Goal: Information Seeking & Learning: Learn about a topic

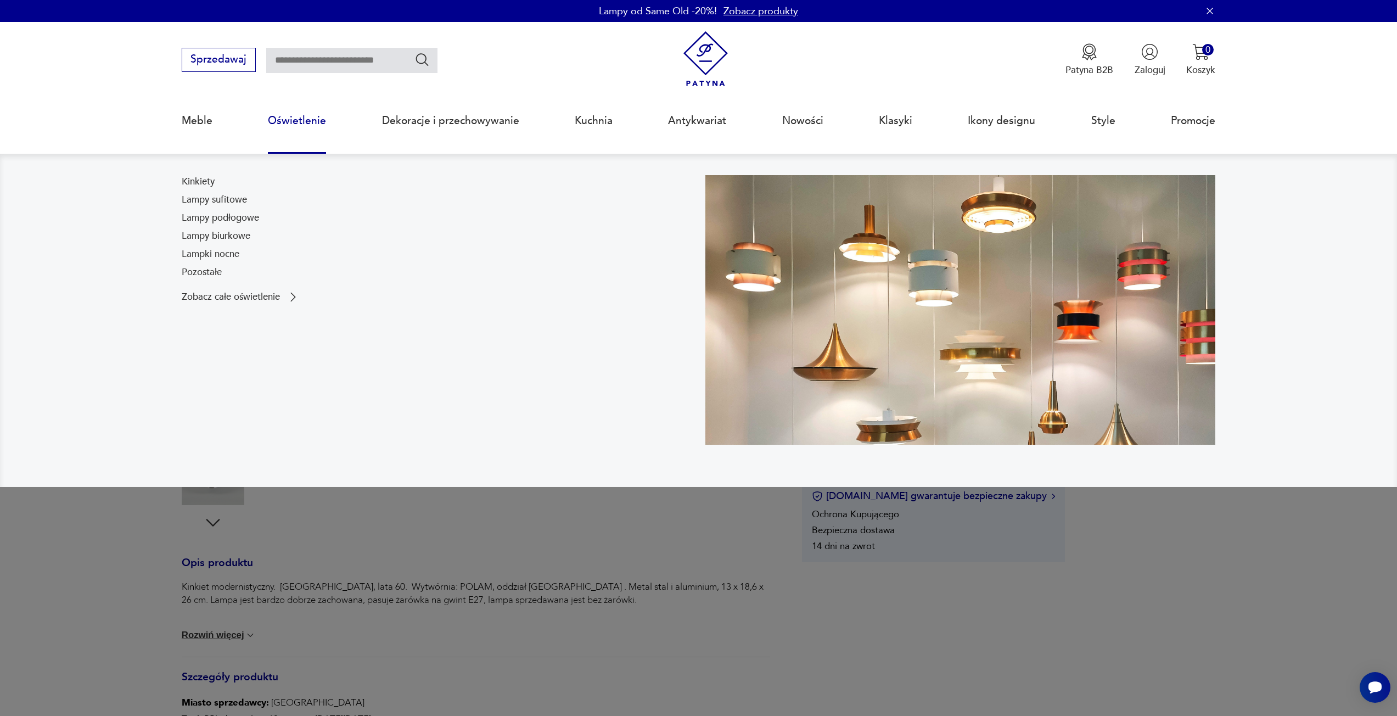
click at [200, 174] on nav "Kinkiety Lampy sufitowe Lampy podłogowe Lampy biurkowe Lampki nocne Pozostałe Z…" at bounding box center [698, 320] width 1397 height 333
click at [199, 181] on link "Kinkiety" at bounding box center [198, 181] width 33 height 13
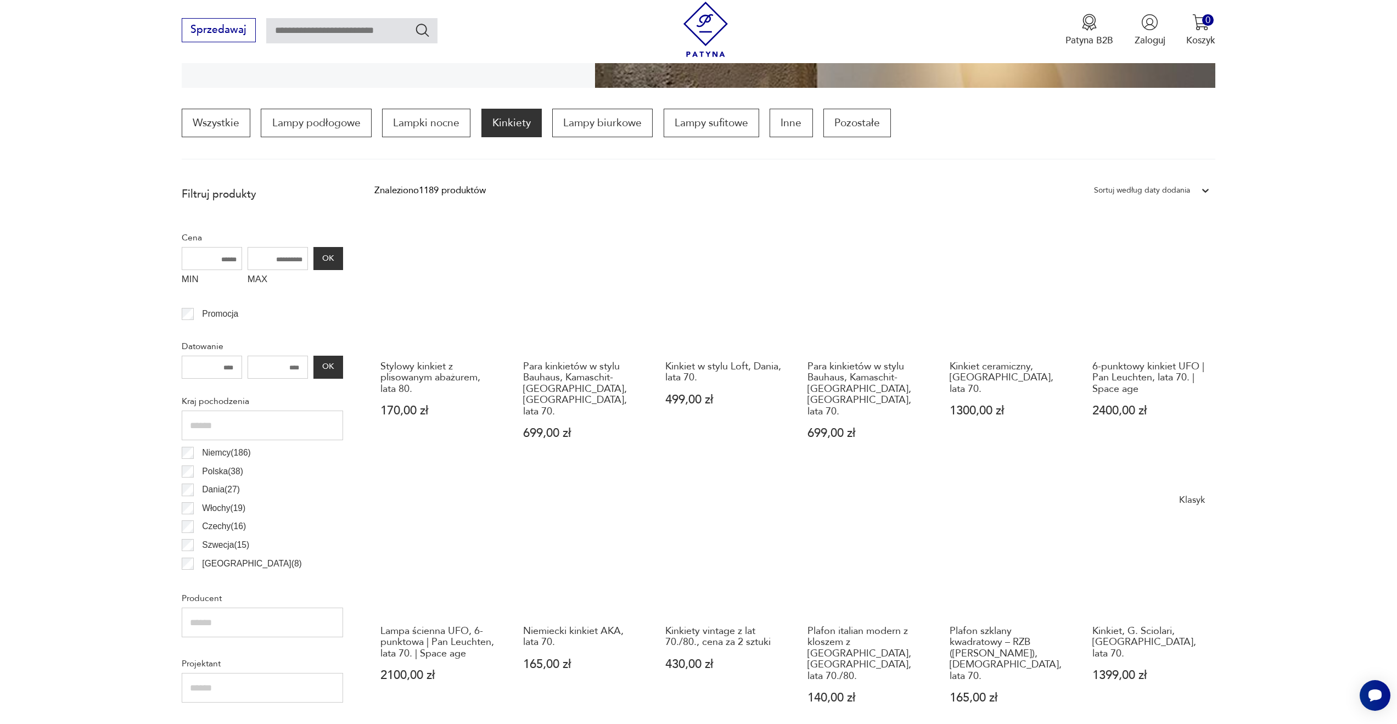
scroll to position [694, 0]
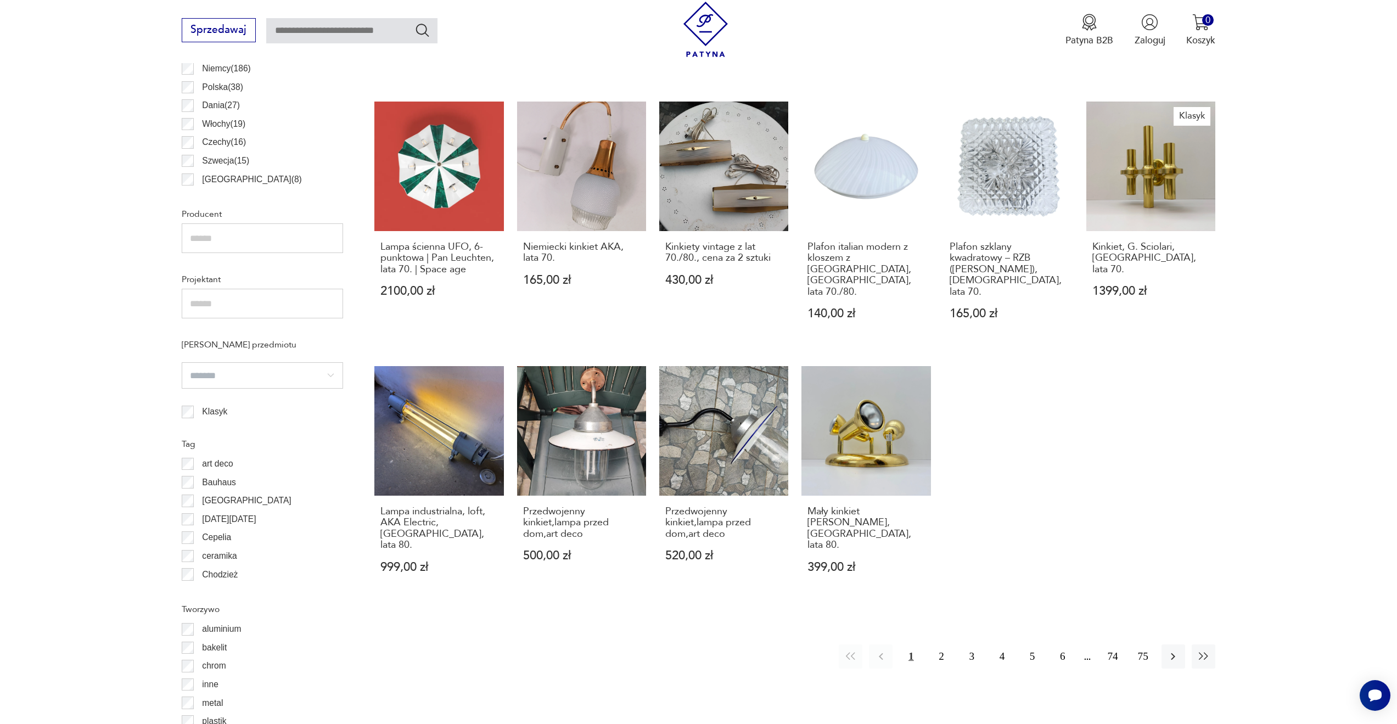
drag, startPoint x: 0, startPoint y: 370, endPoint x: 20, endPoint y: 374, distance: 20.7
click at [6, 374] on section "Filtruj produkty Cena MIN MAX OK Promocja Datowanie OK Kraj pochodzenia [DEMOGR…" at bounding box center [698, 324] width 1397 height 1056
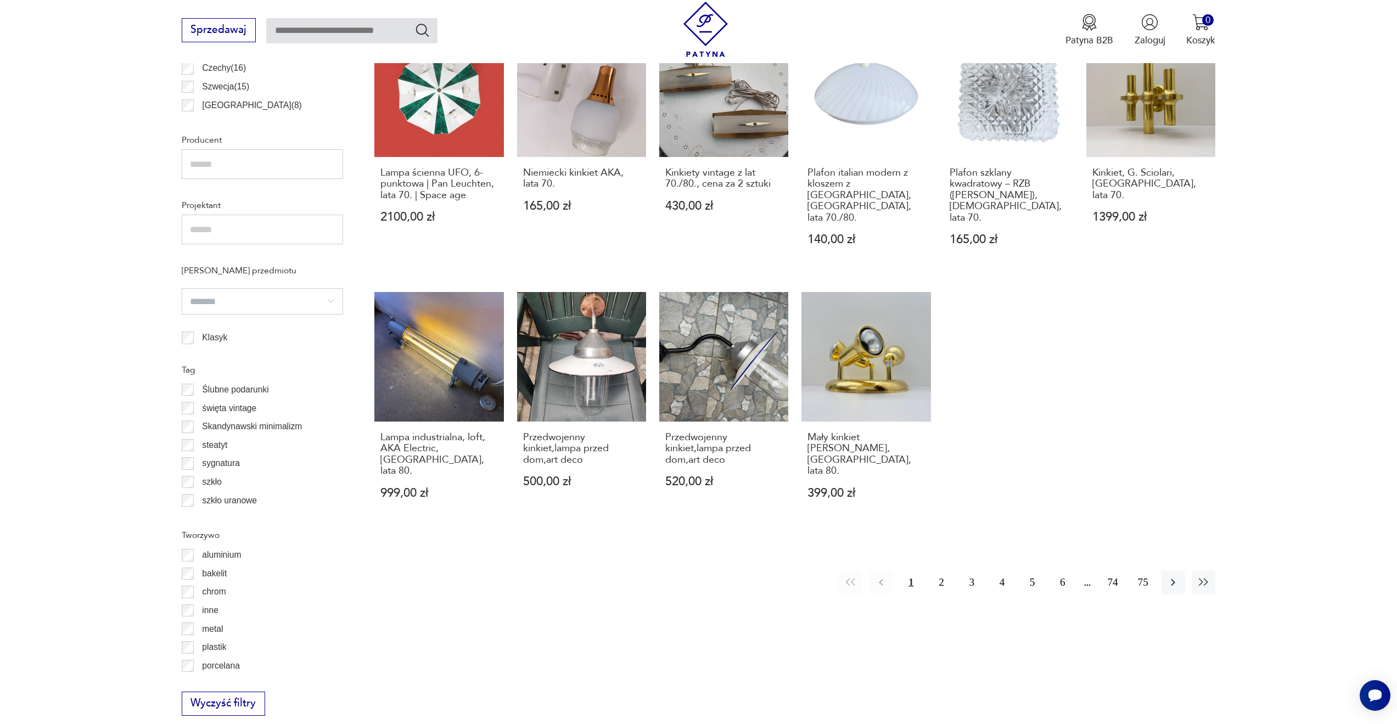
scroll to position [734, 0]
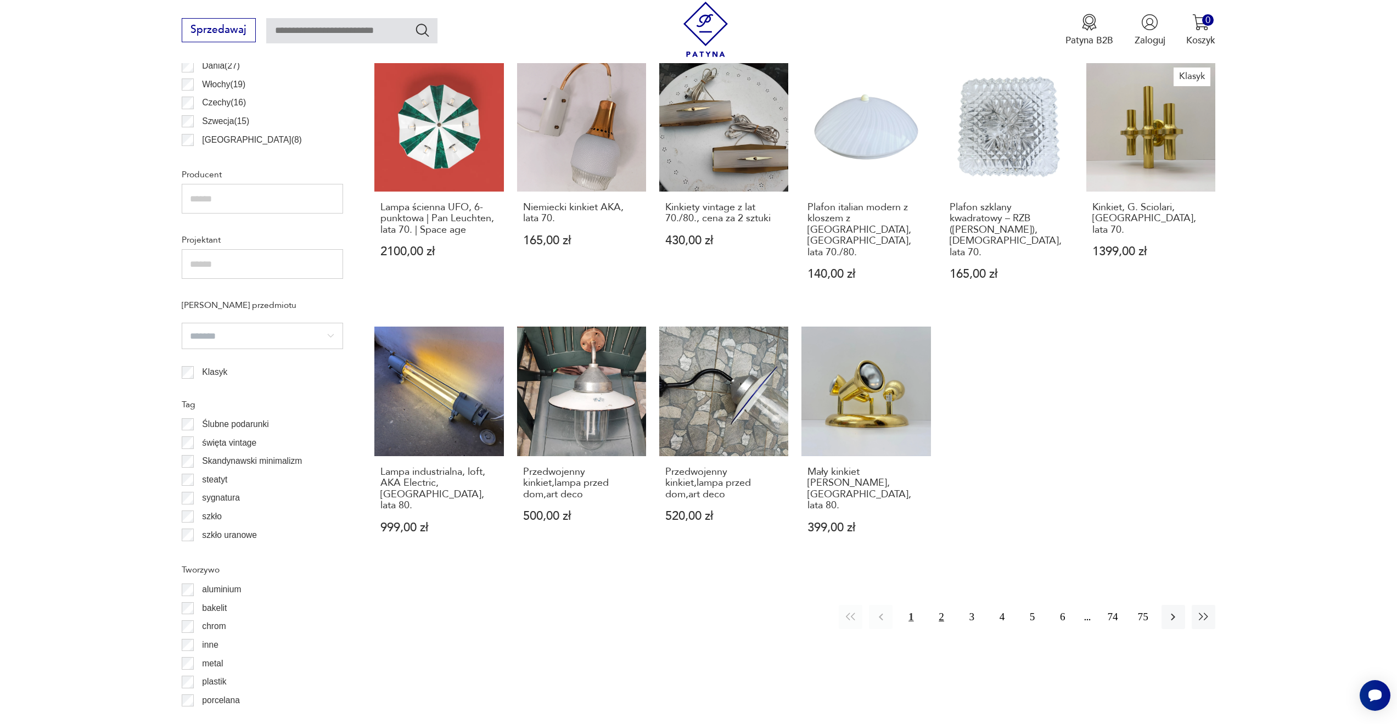
click at [934, 605] on button "2" at bounding box center [941, 617] width 24 height 24
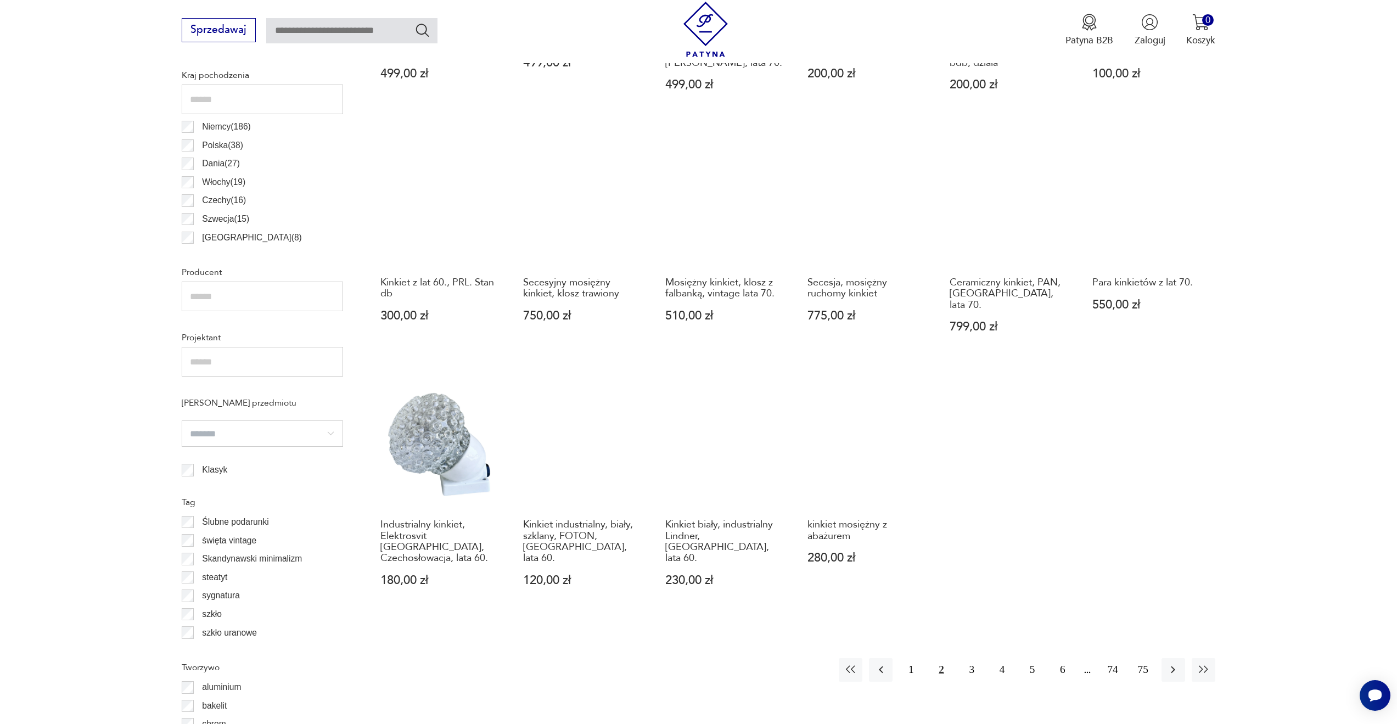
scroll to position [820, 0]
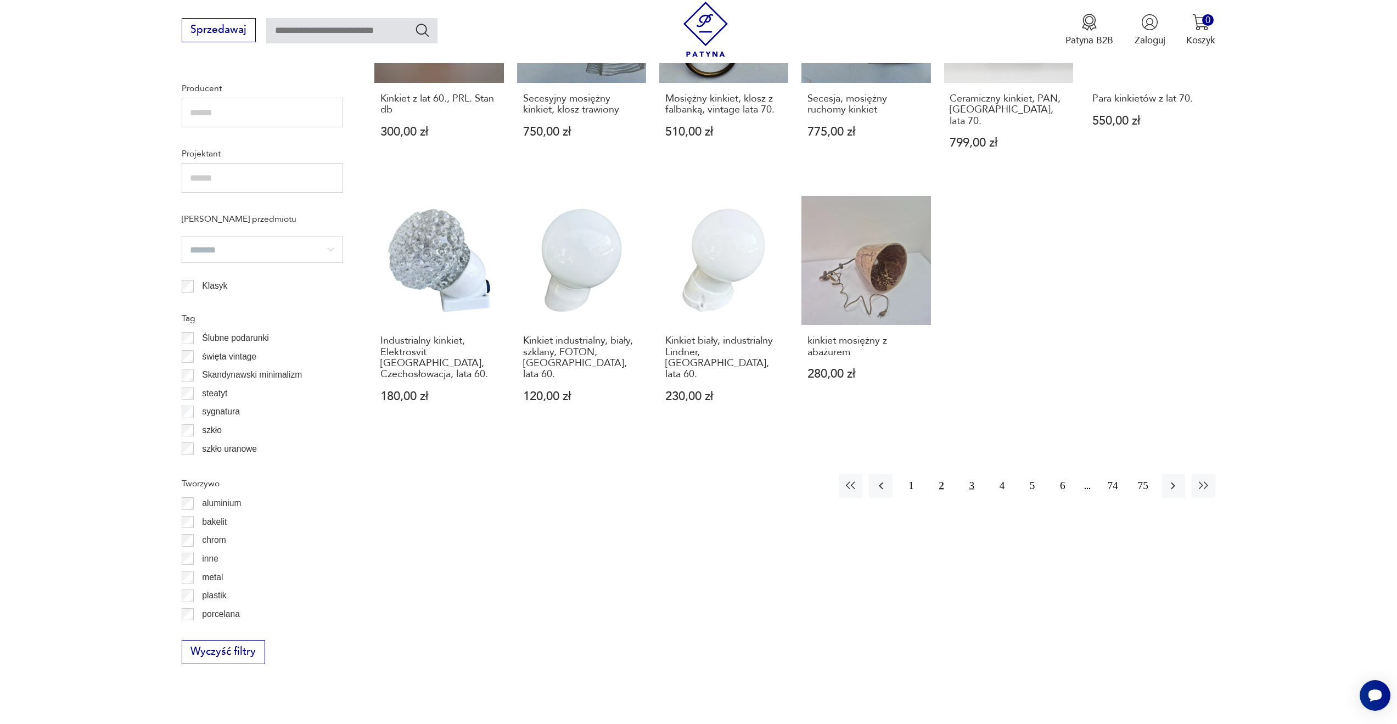
click at [975, 474] on button "3" at bounding box center [972, 486] width 24 height 24
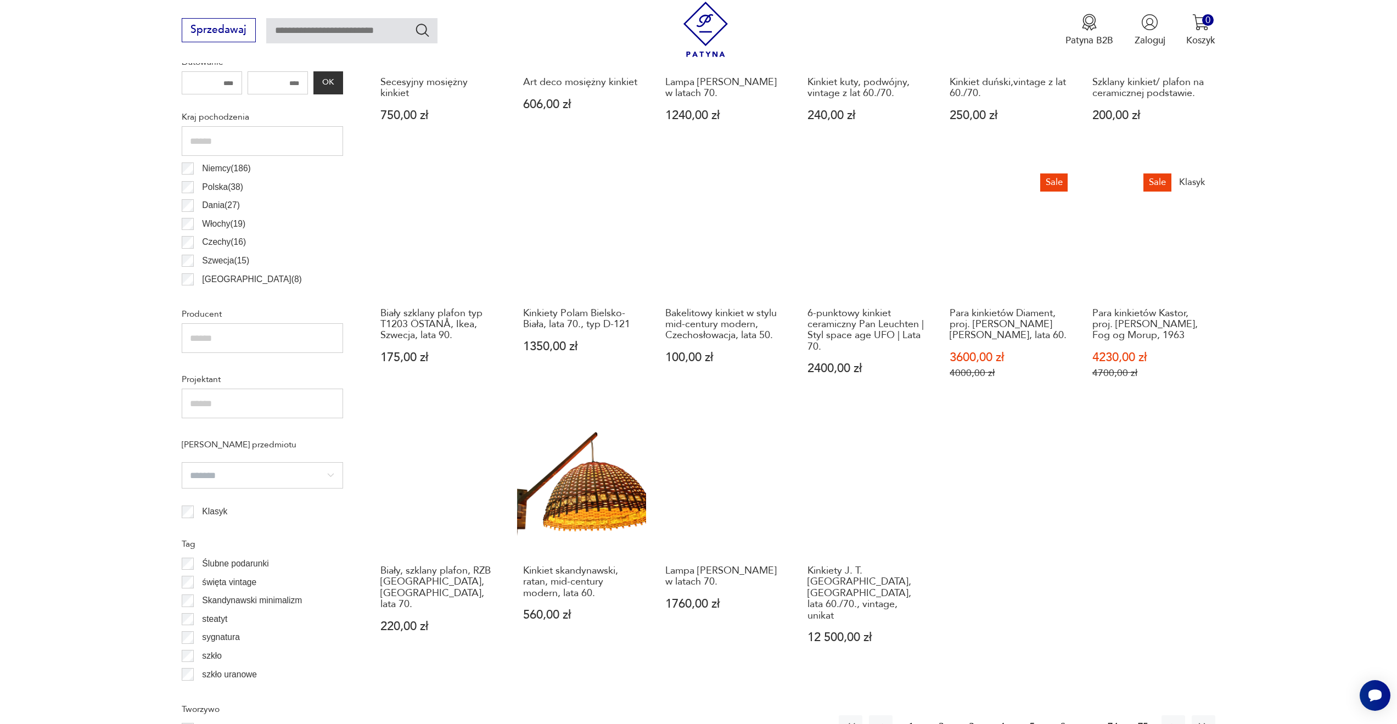
scroll to position [600, 0]
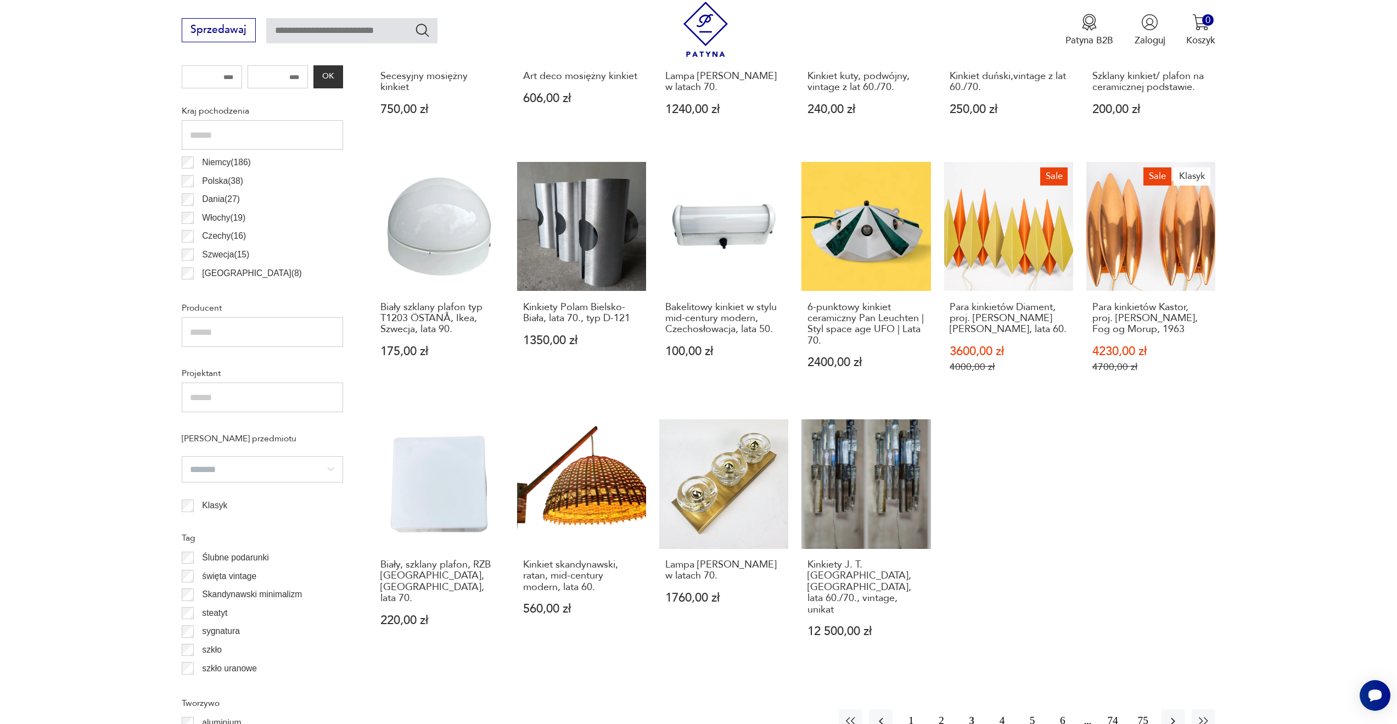
click at [0, 603] on section "Filtruj produkty Cena MIN MAX OK Promocja Datowanie OK Kraj pochodzenia [GEOGRA…" at bounding box center [698, 418] width 1397 height 1056
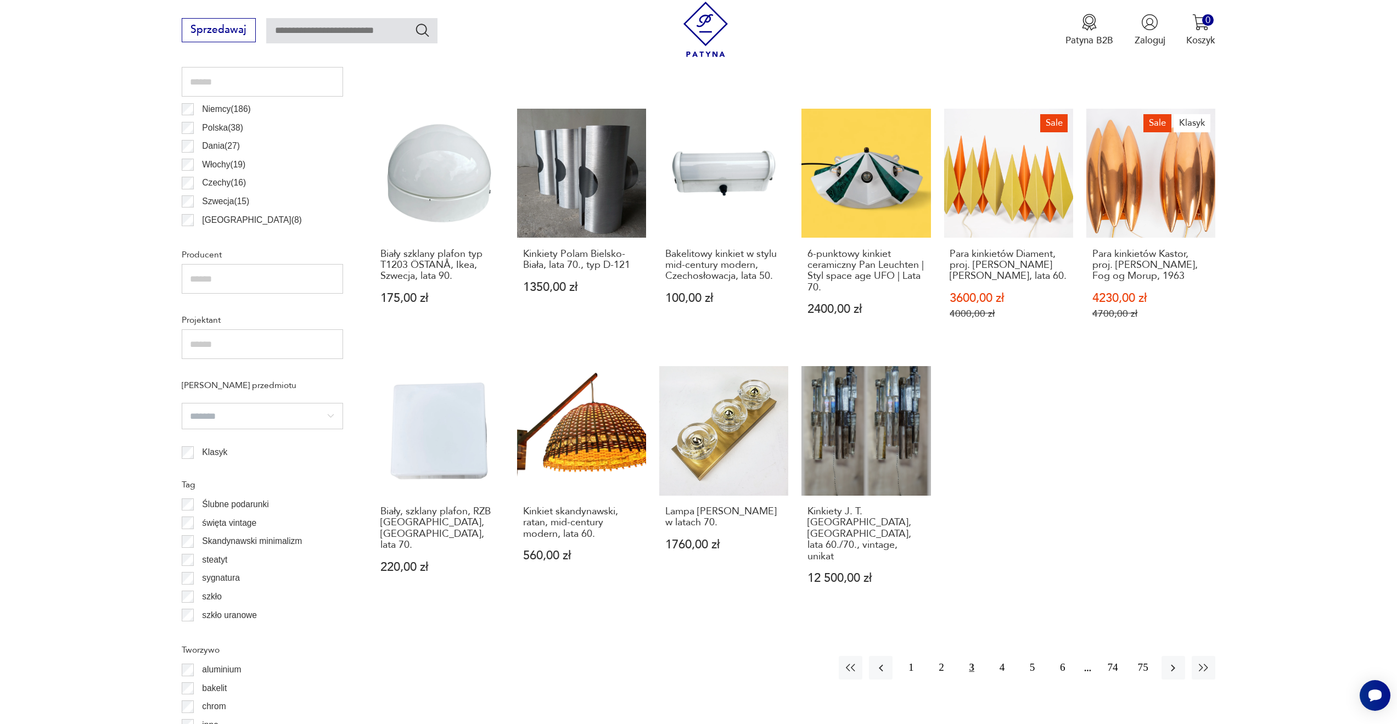
scroll to position [875, 0]
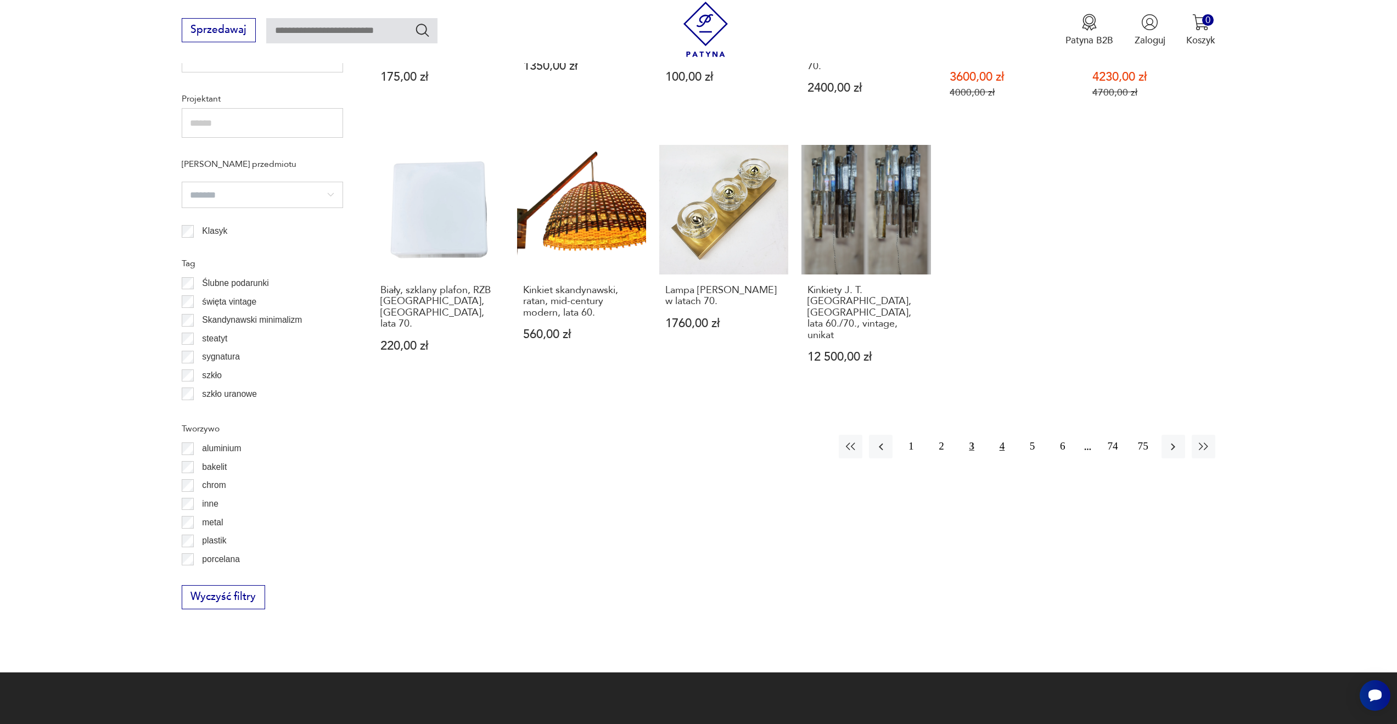
click at [998, 435] on button "4" at bounding box center [1002, 447] width 24 height 24
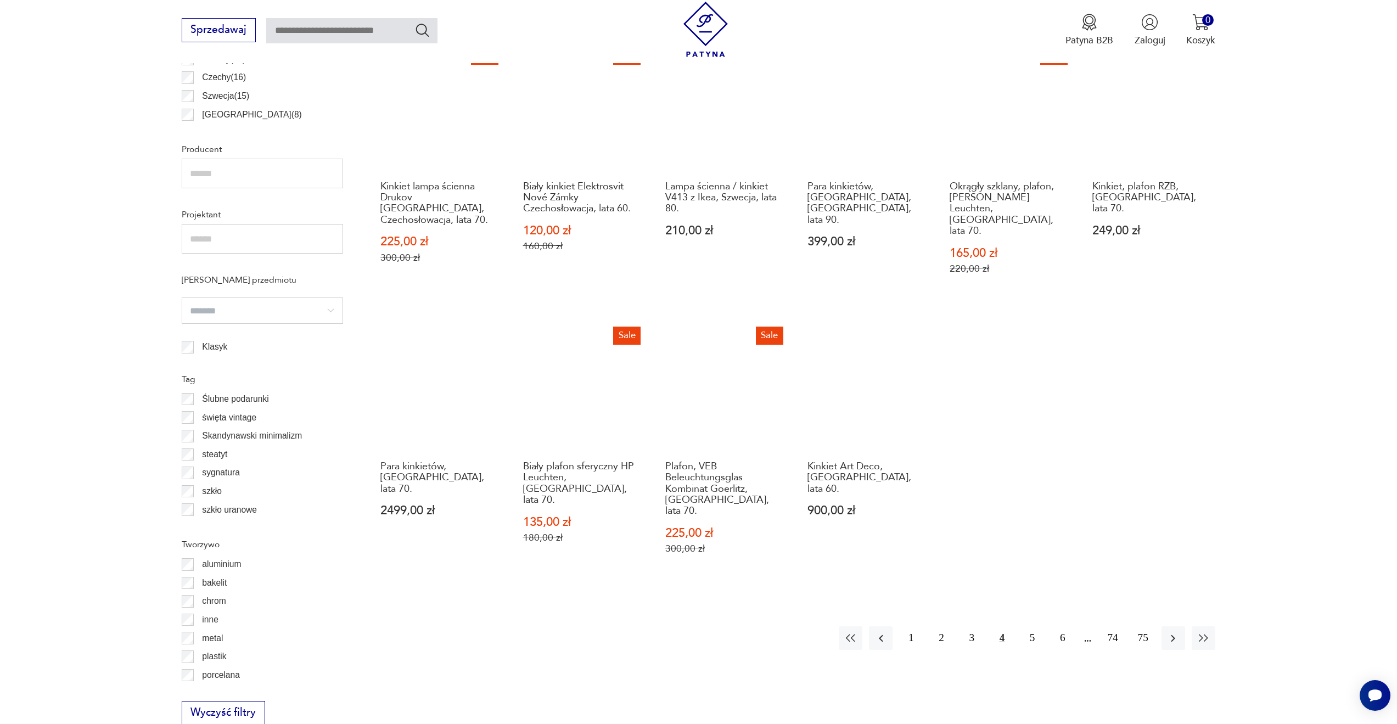
scroll to position [765, 0]
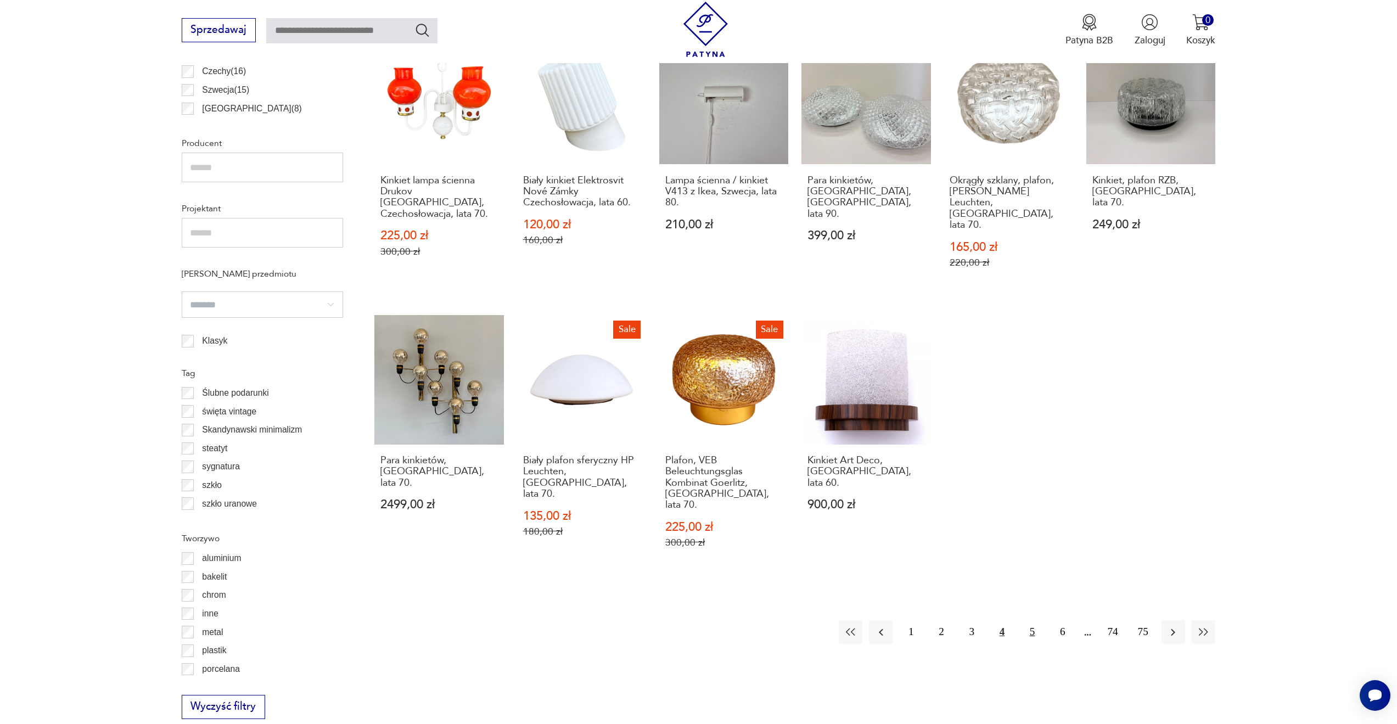
click at [1027, 620] on button "5" at bounding box center [1032, 632] width 24 height 24
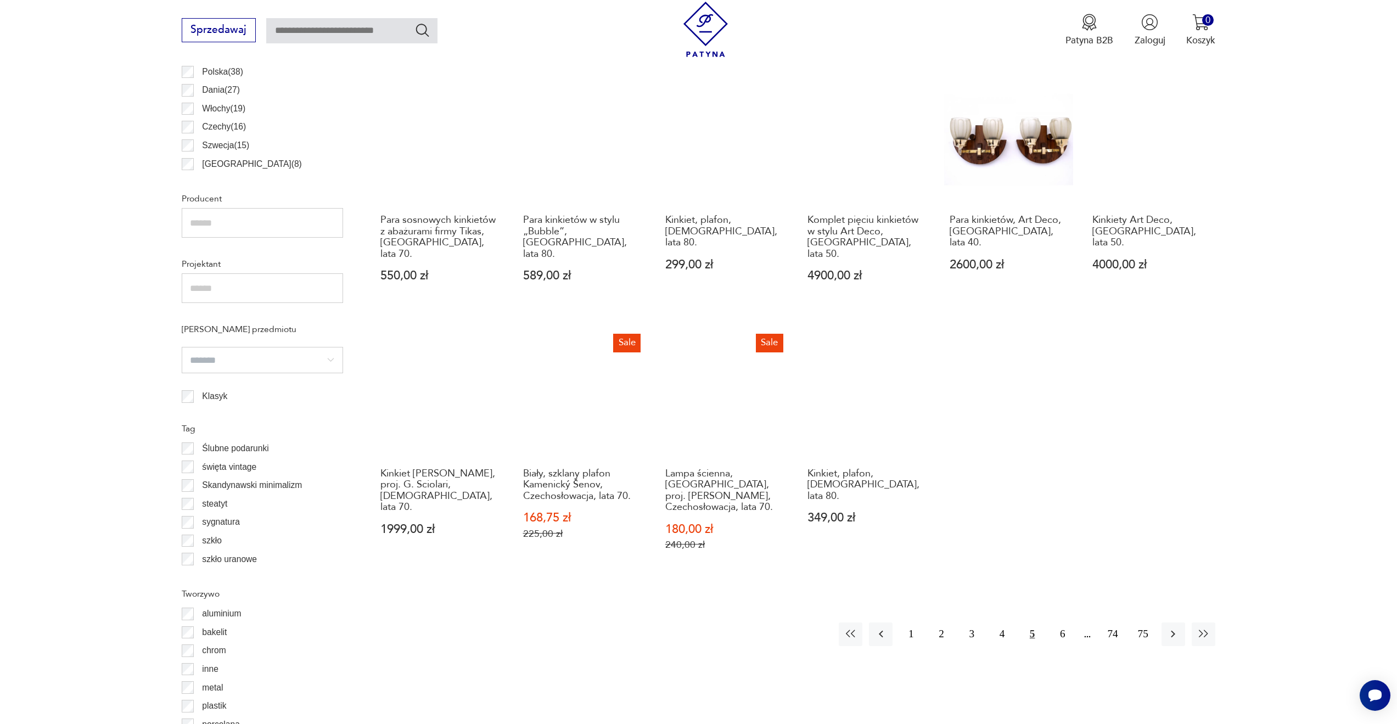
scroll to position [710, 0]
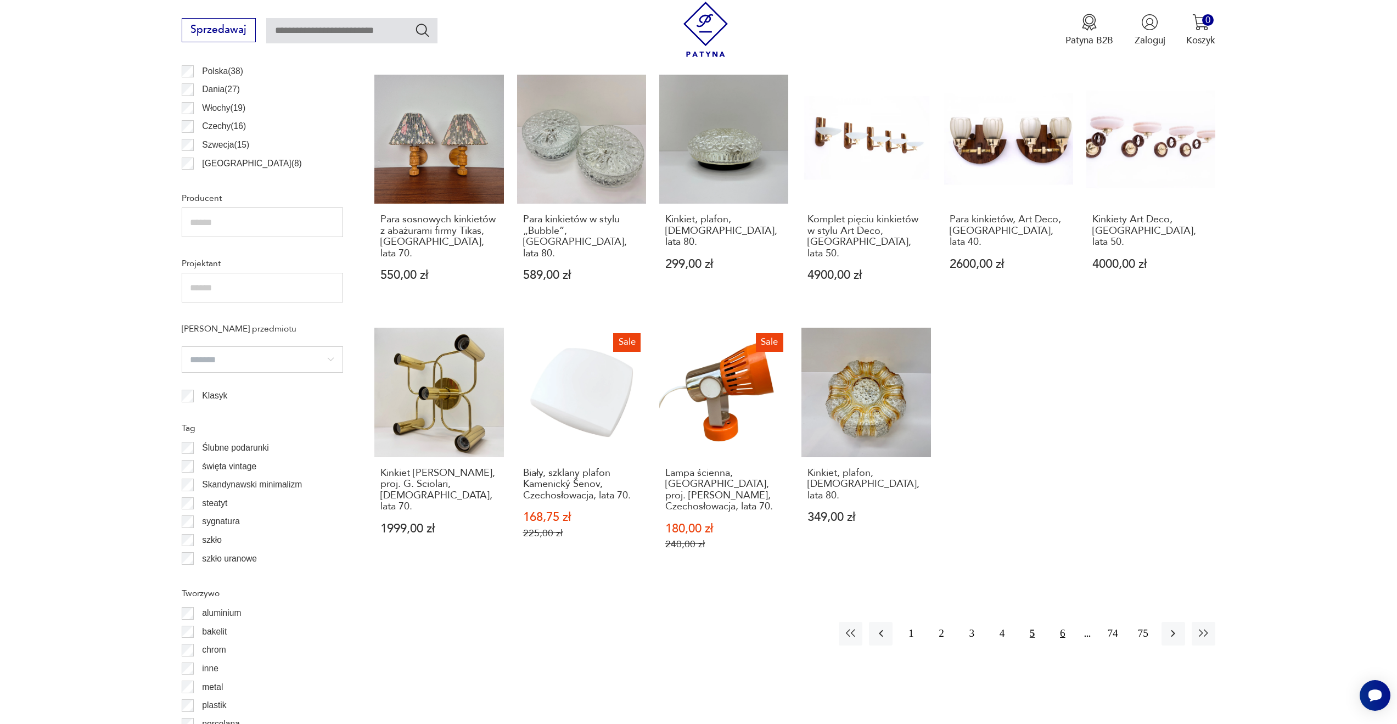
click at [1062, 622] on button "6" at bounding box center [1062, 634] width 24 height 24
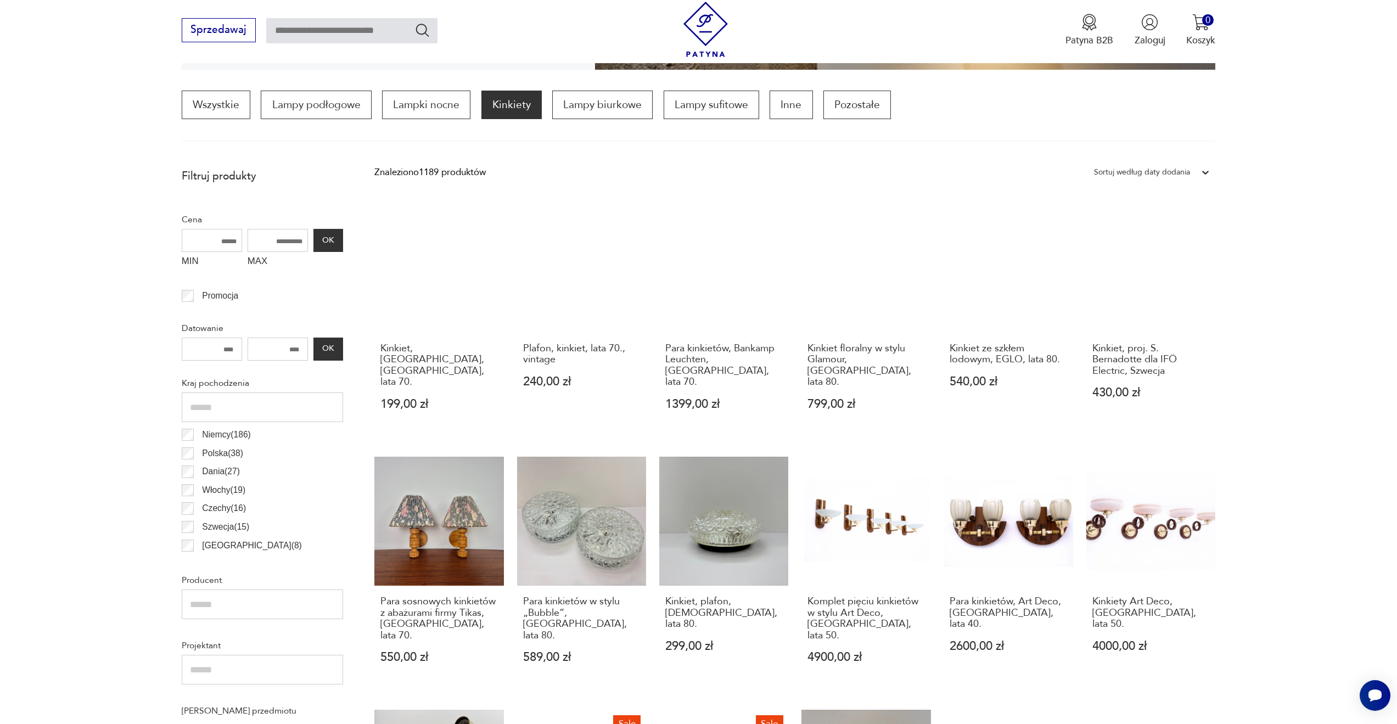
scroll to position [326, 0]
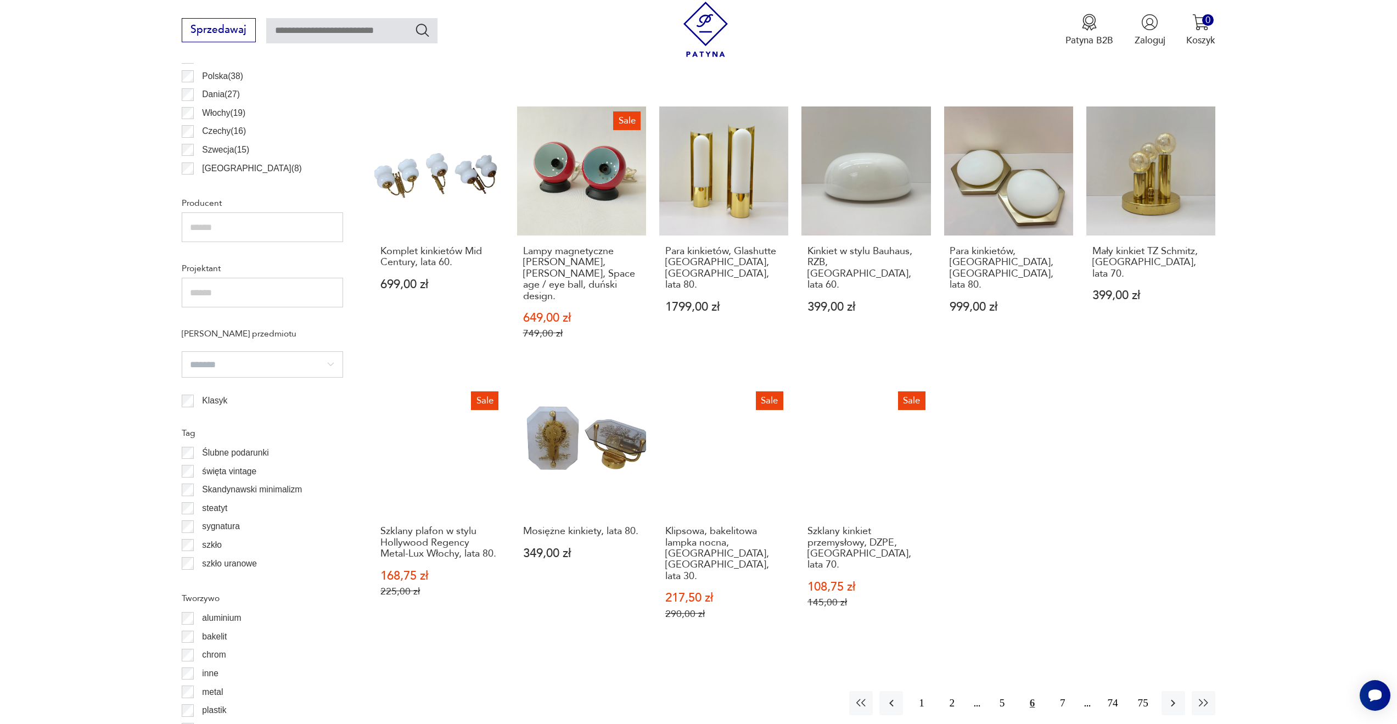
scroll to position [710, 0]
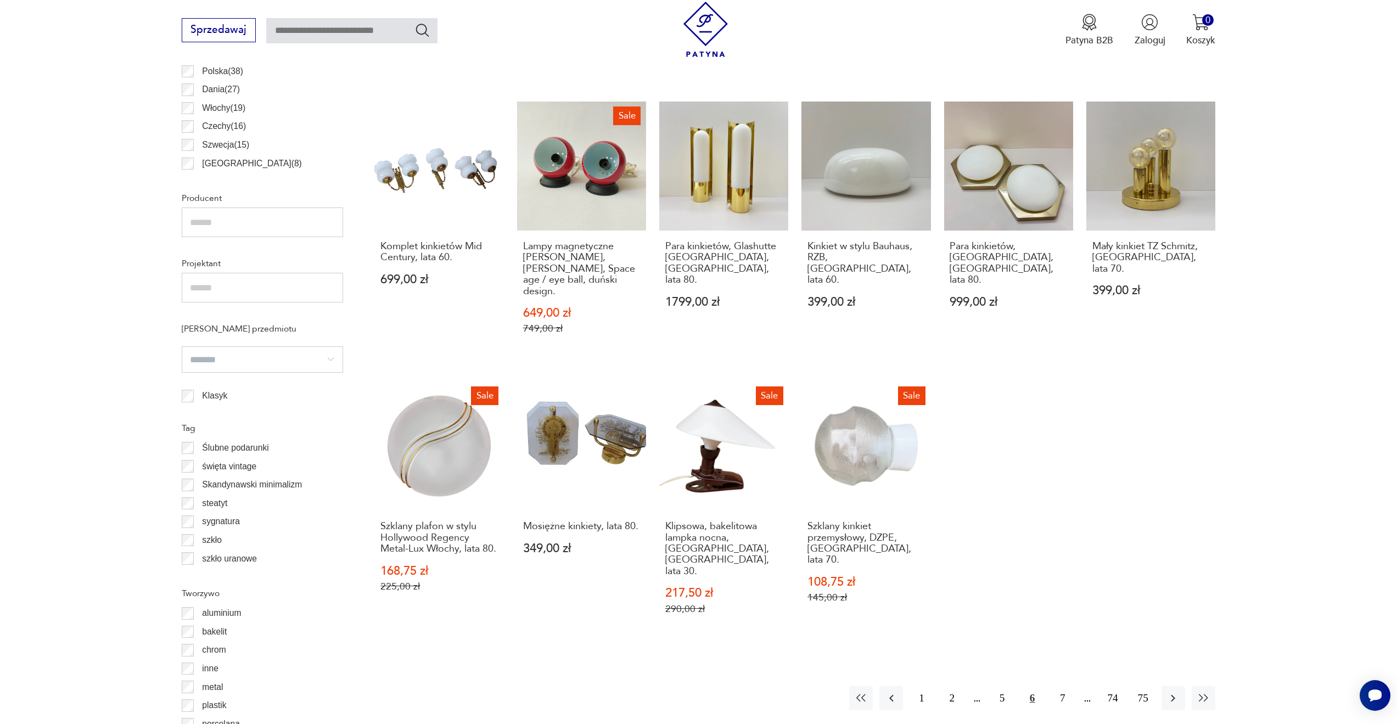
click at [1246, 382] on section "Filtruj produkty Cena MIN MAX OK Promocja Datowanie OK Kraj pochodzenia [GEOGRA…" at bounding box center [698, 309] width 1397 height 1056
click at [784, 680] on div "Znaleziono 1189 produktów Filtruj Sortuj według daty dodania Sortuj według daty…" at bounding box center [794, 277] width 841 height 993
click at [1063, 686] on button "7" at bounding box center [1062, 698] width 24 height 24
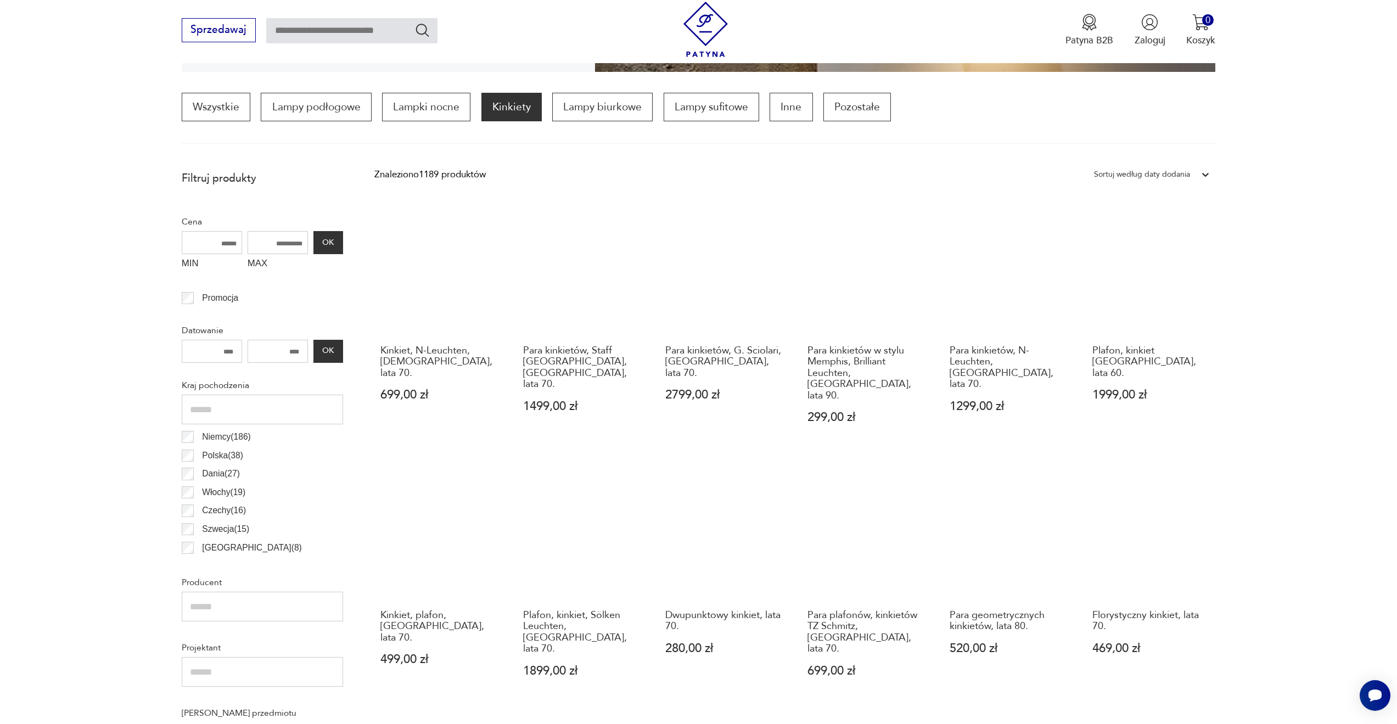
scroll to position [820, 0]
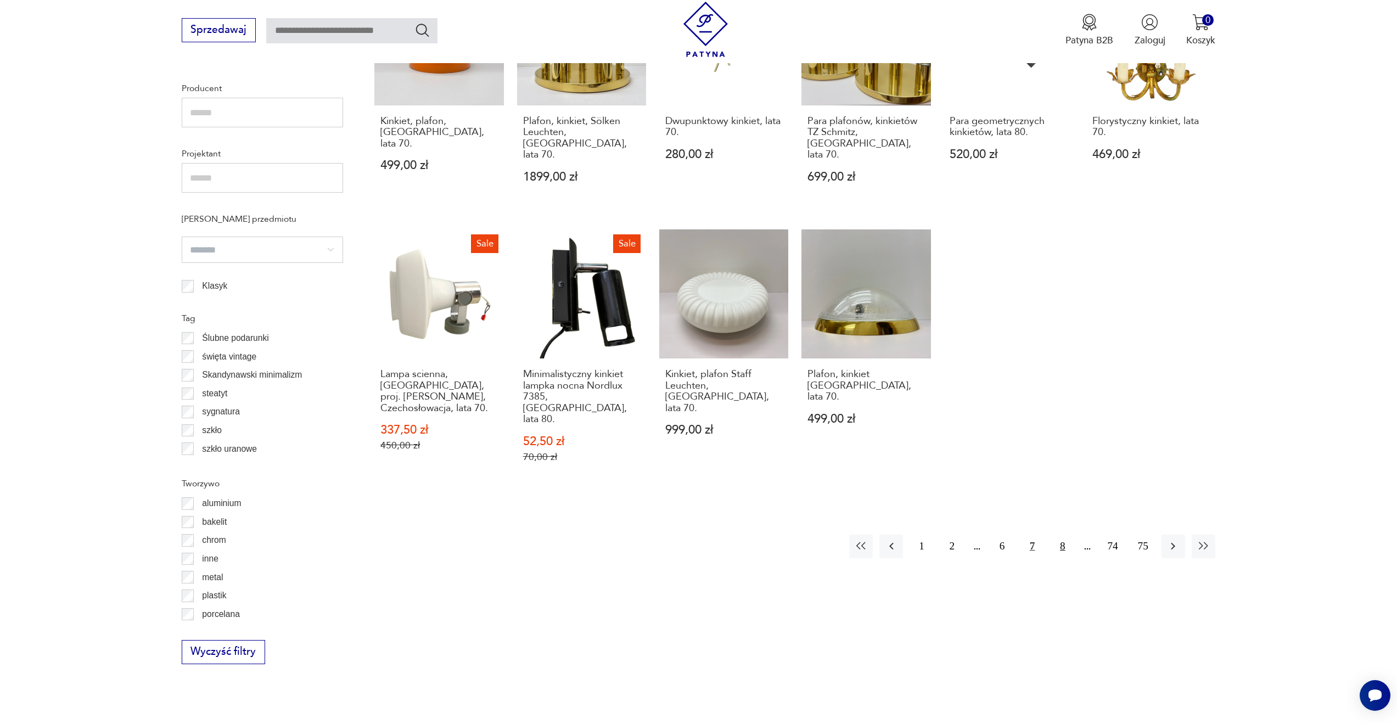
click at [1061, 534] on button "8" at bounding box center [1062, 546] width 24 height 24
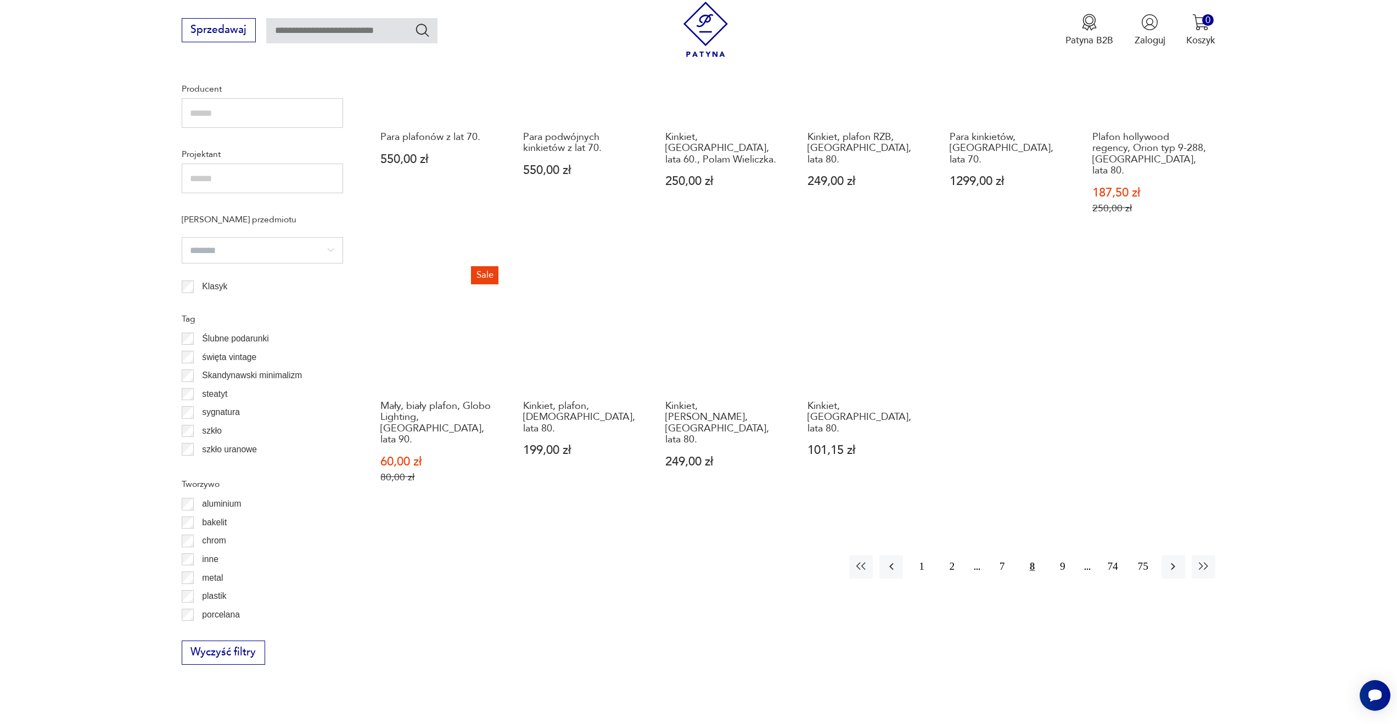
scroll to position [820, 0]
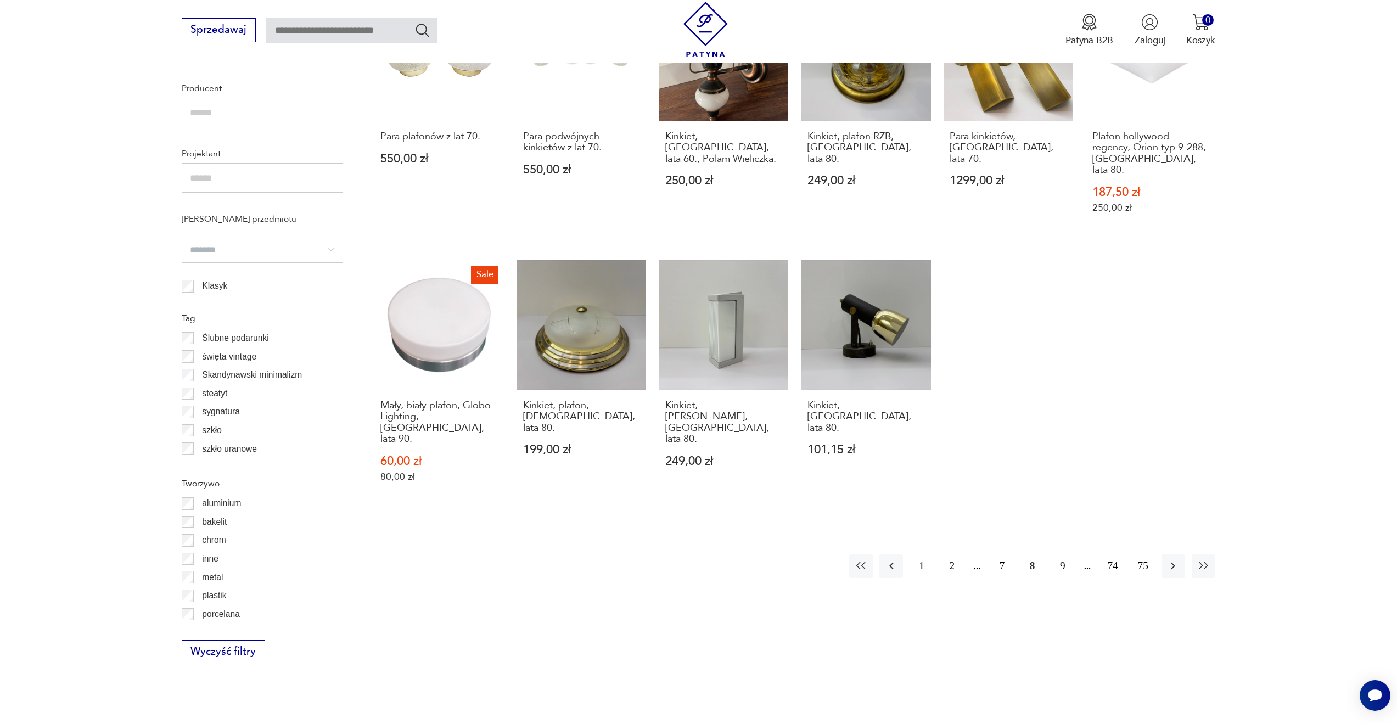
click at [1063, 554] on button "9" at bounding box center [1062, 566] width 24 height 24
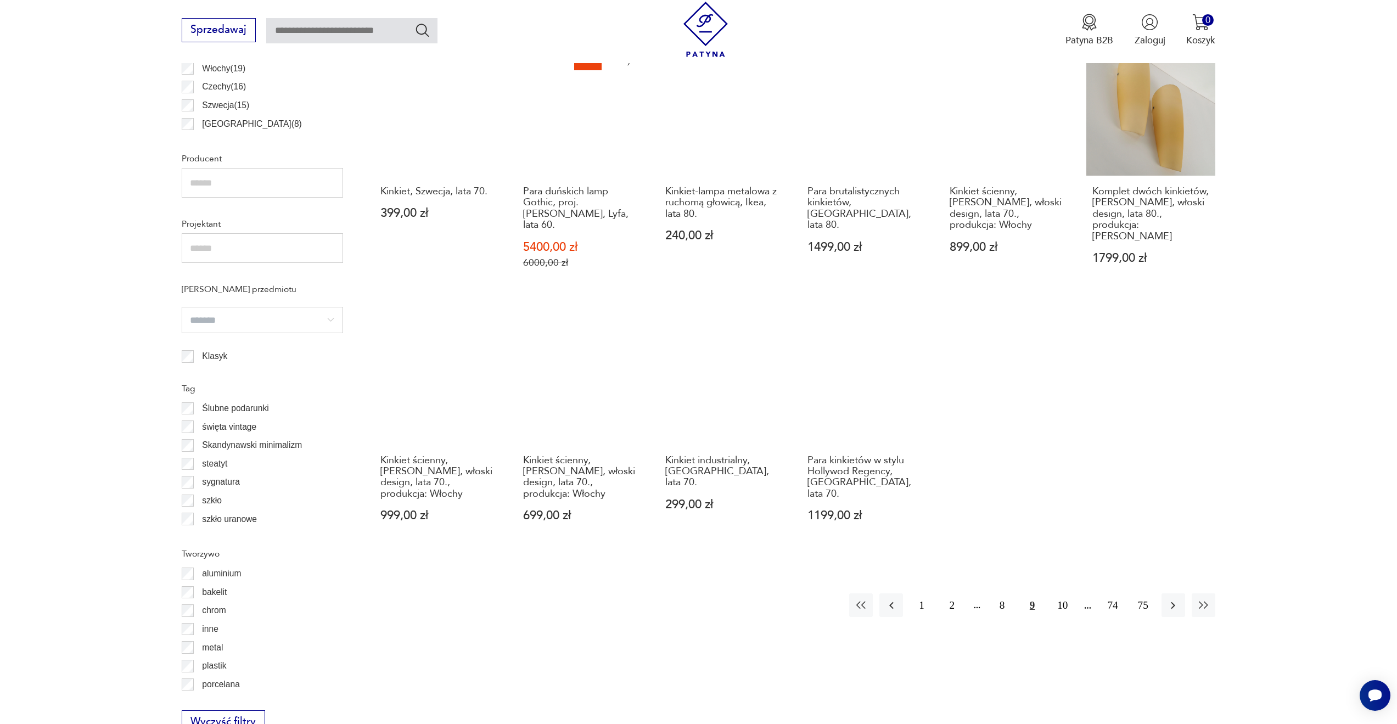
scroll to position [820, 0]
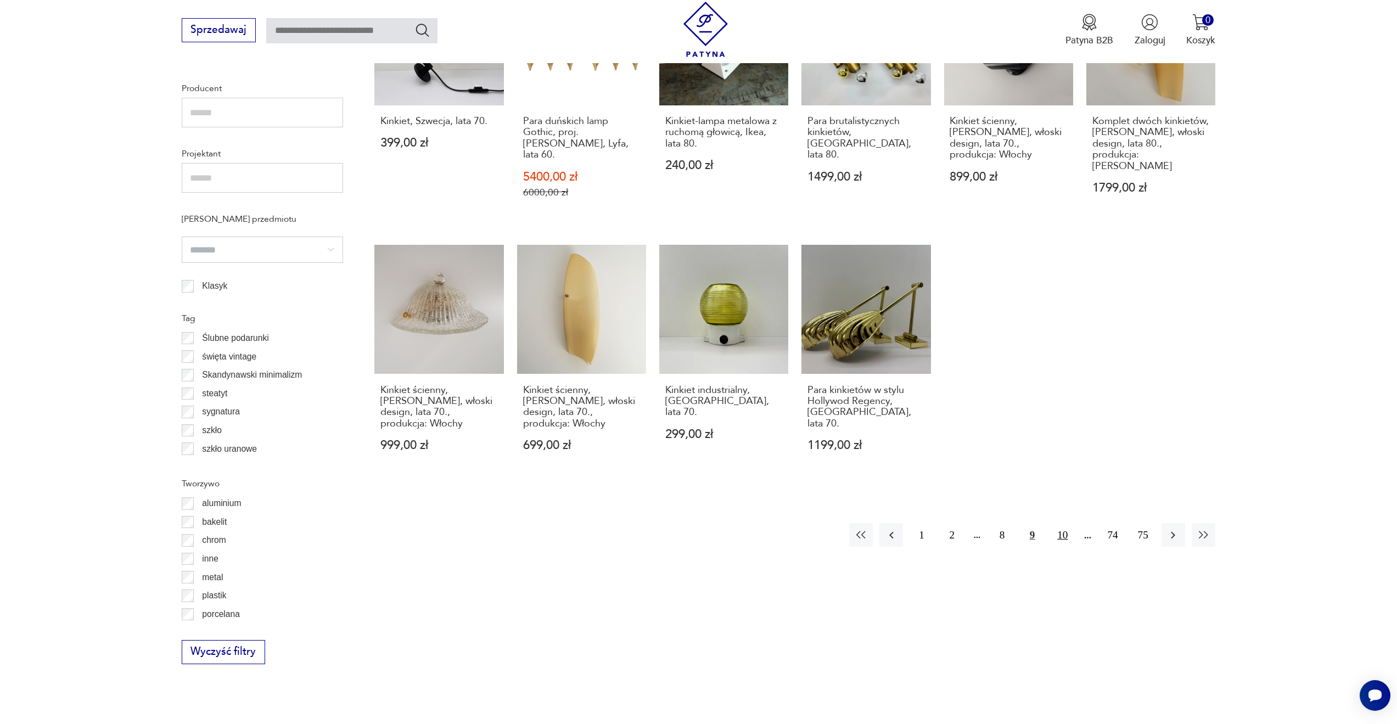
click at [1067, 523] on button "10" at bounding box center [1062, 535] width 24 height 24
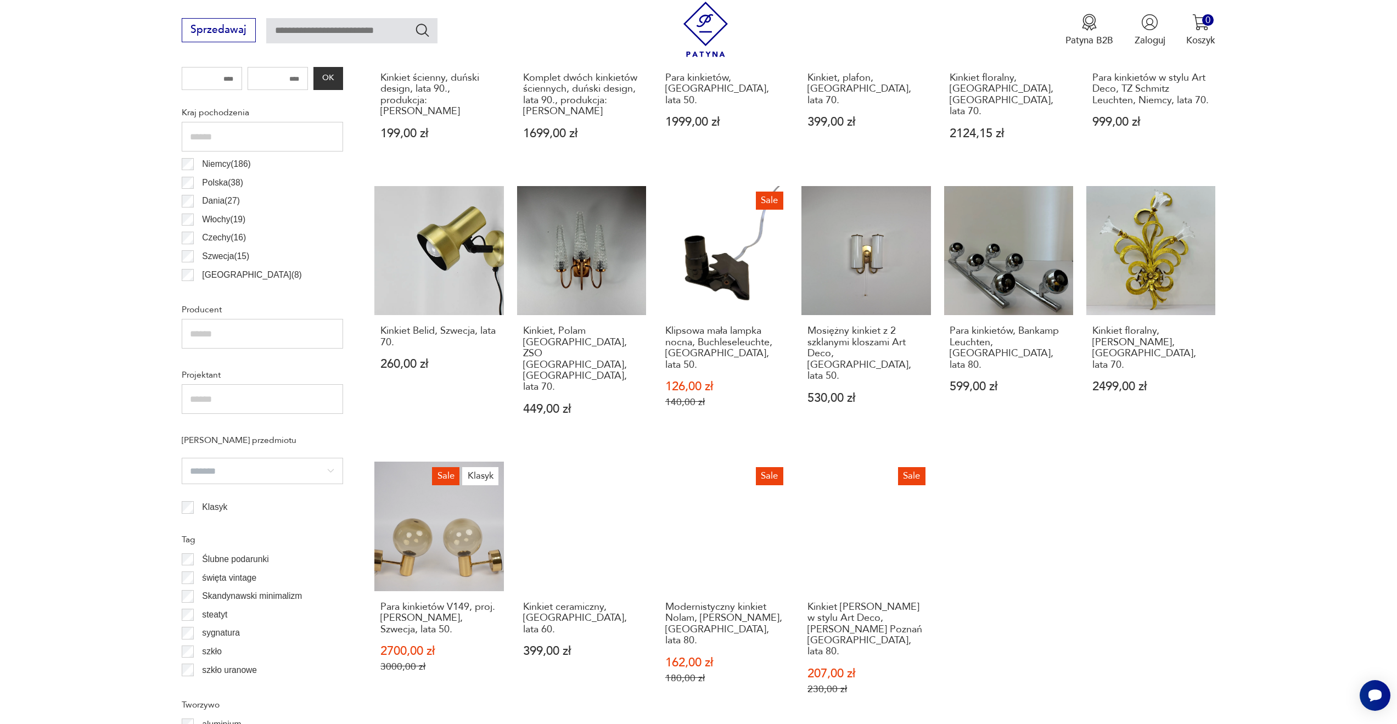
scroll to position [672, 0]
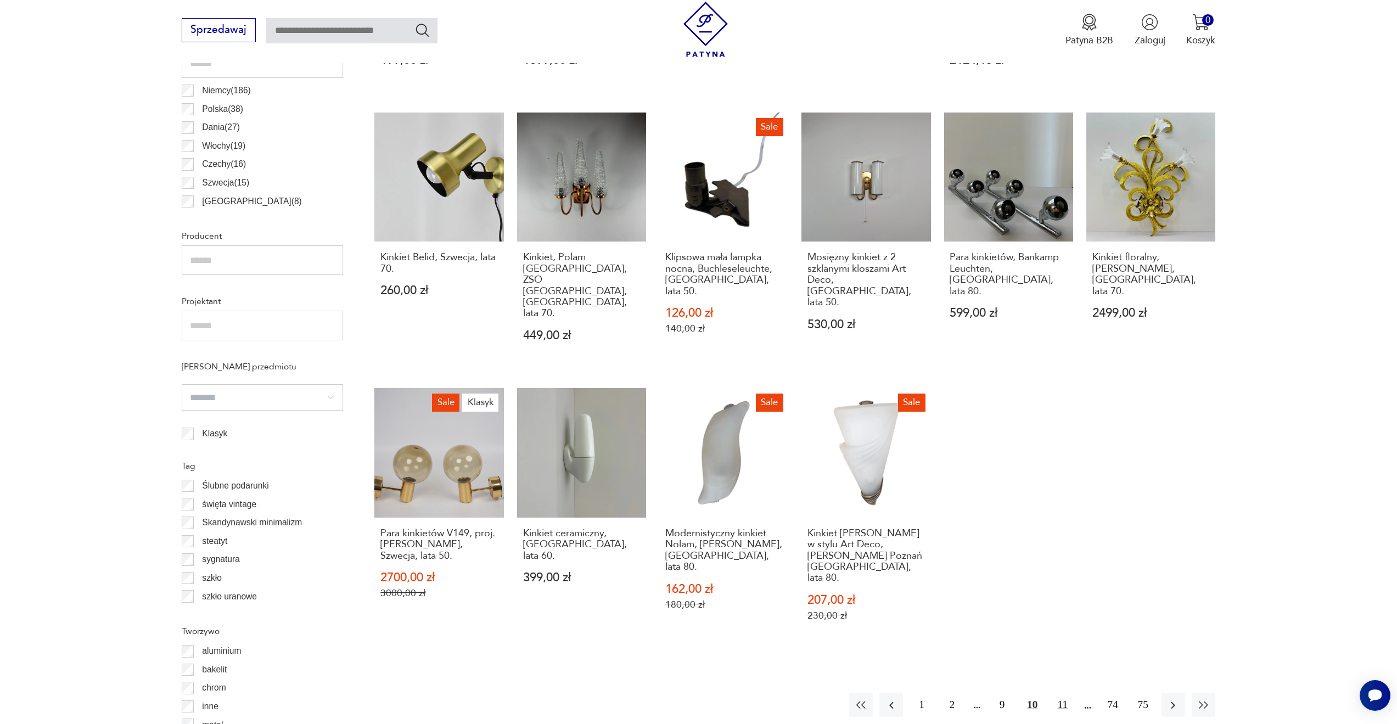
click at [1069, 693] on button "11" at bounding box center [1062, 705] width 24 height 24
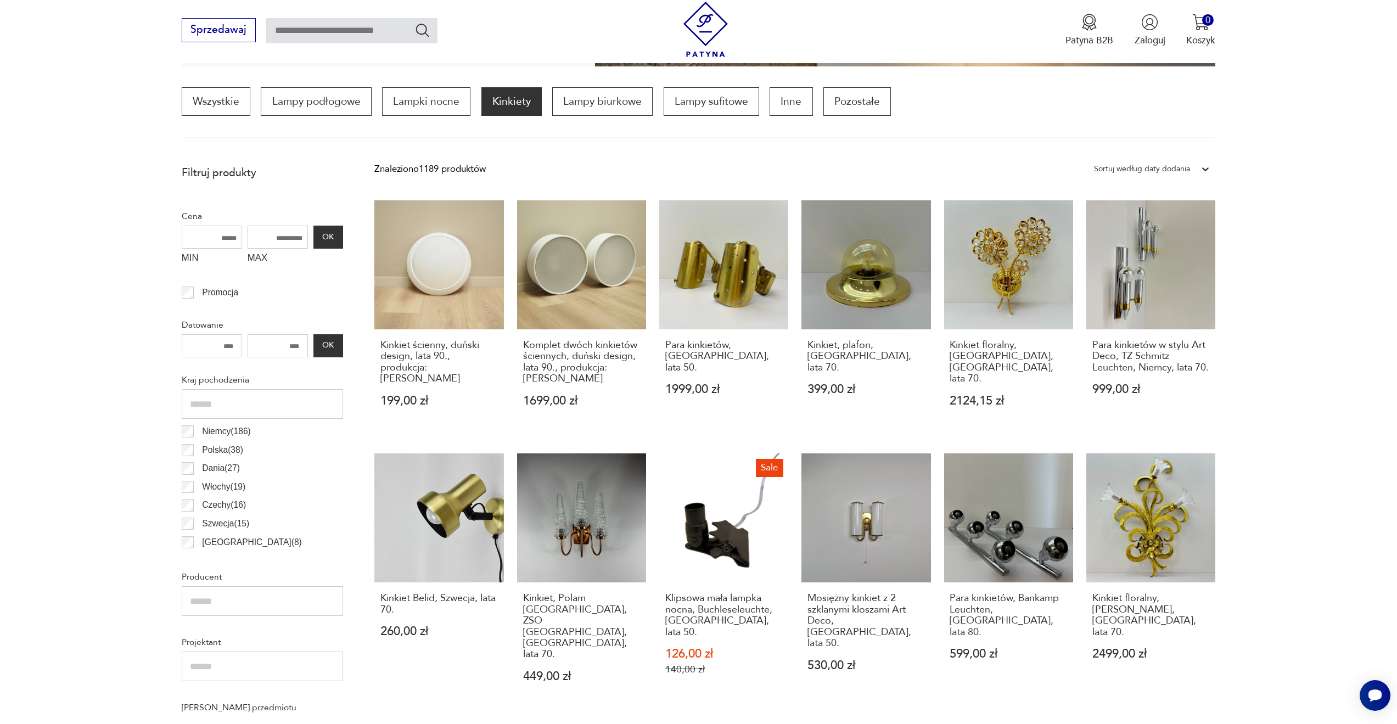
scroll to position [326, 0]
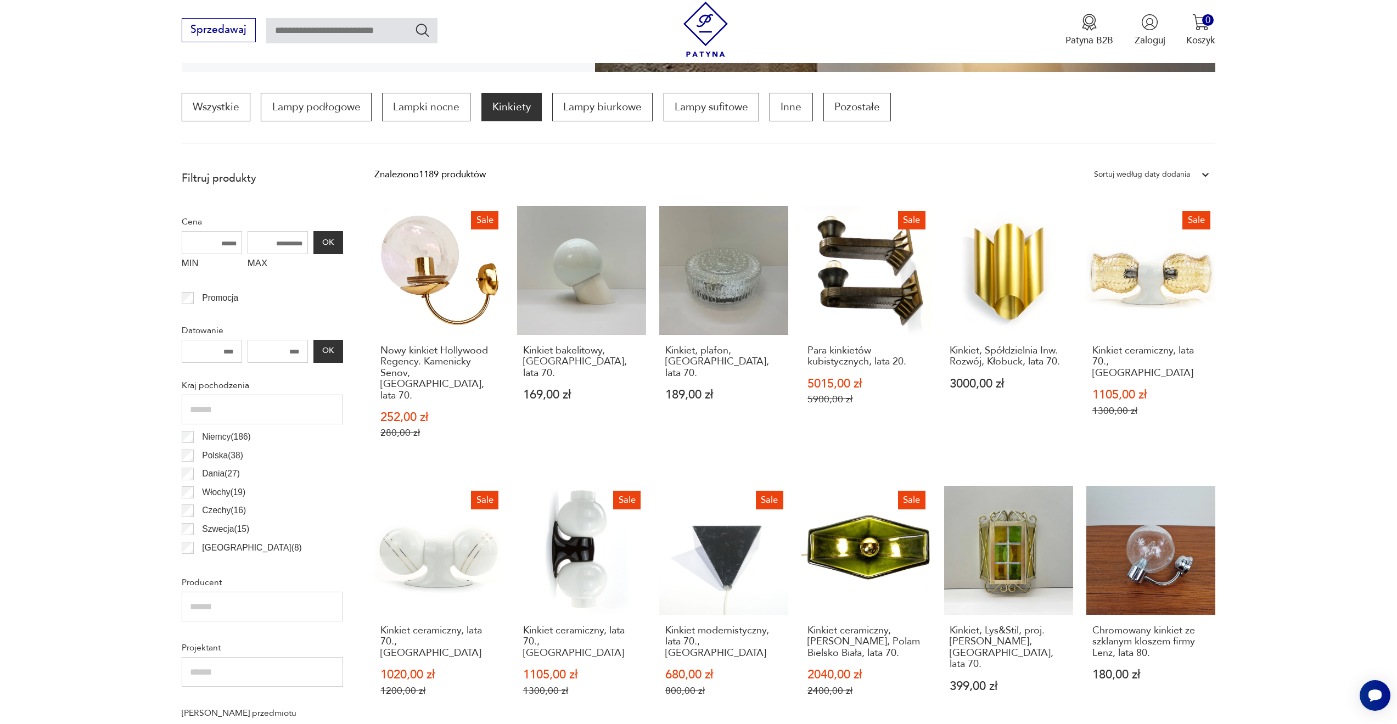
drag, startPoint x: 0, startPoint y: 381, endPoint x: 5, endPoint y: 387, distance: 8.2
click at [5, 387] on section "Filtruj produkty Cena MIN MAX OK Promocja Datowanie OK Kraj pochodzenia [GEOGRA…" at bounding box center [698, 693] width 1397 height 1056
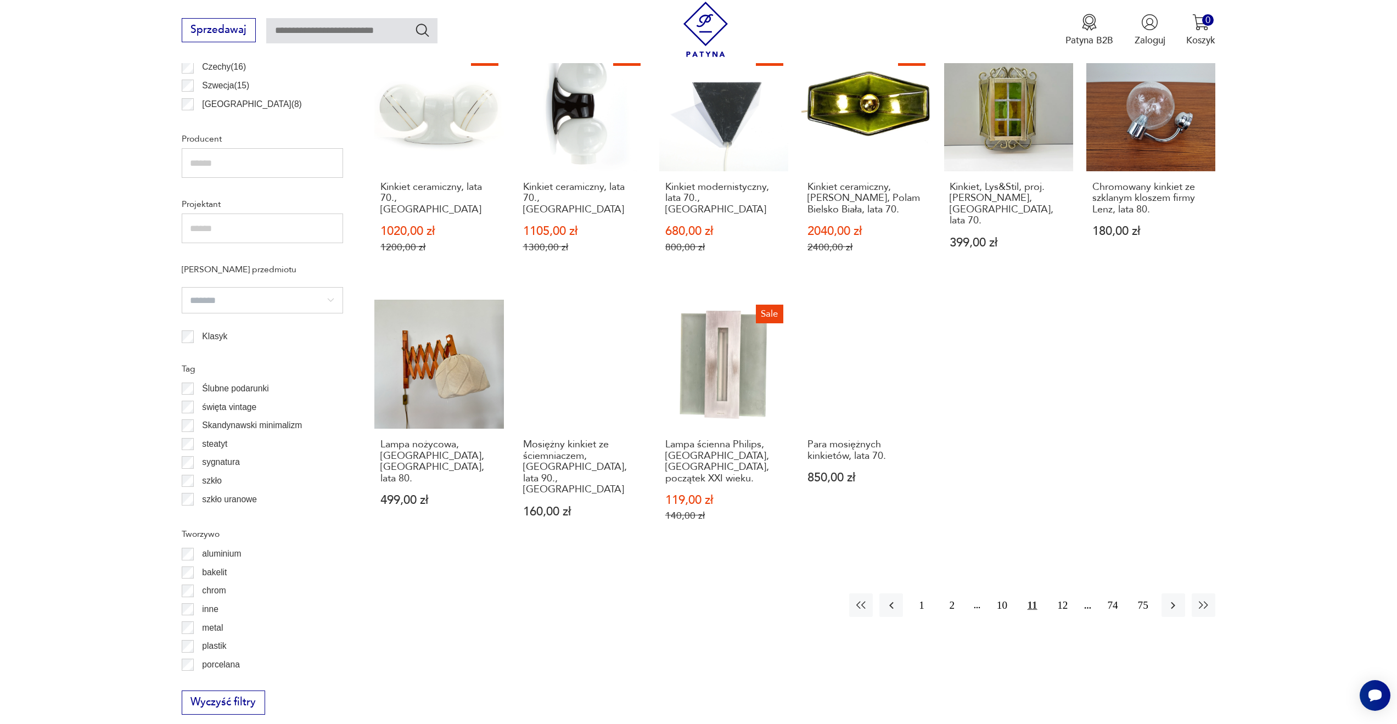
scroll to position [820, 0]
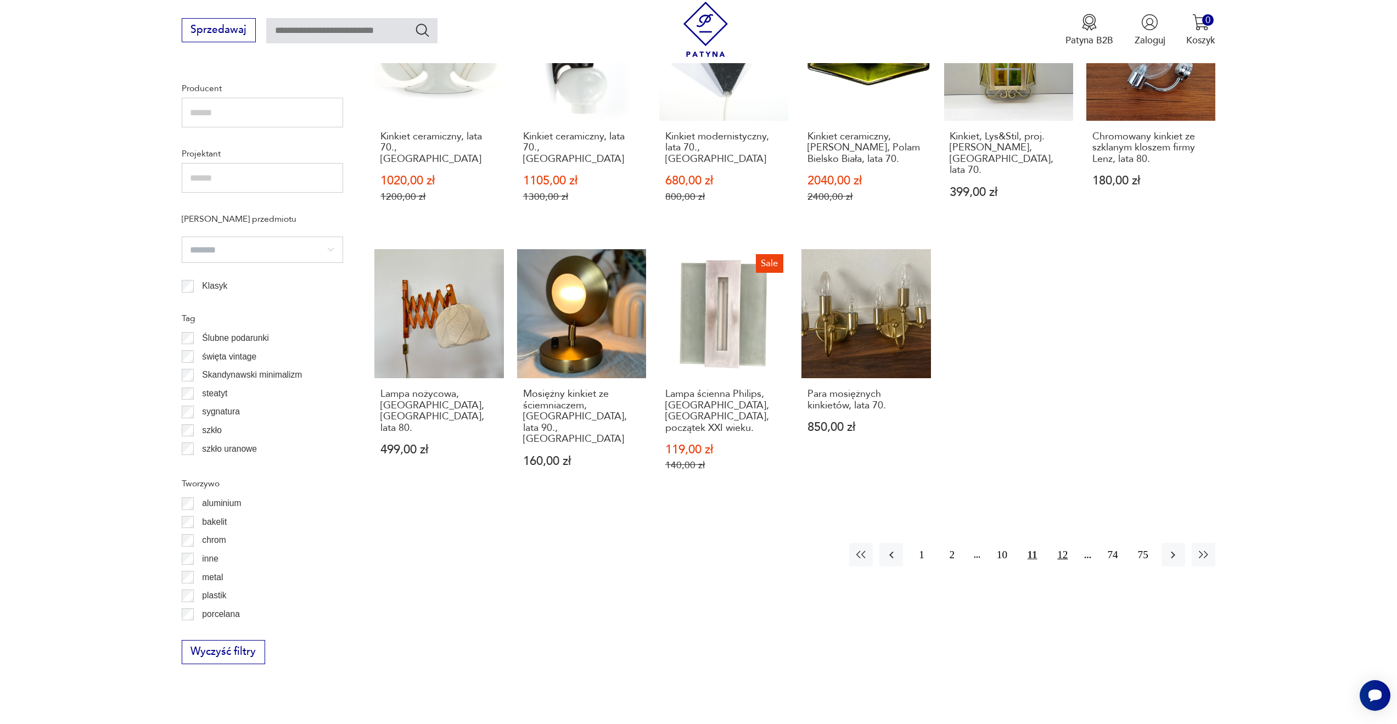
click at [1066, 545] on button "12" at bounding box center [1062, 555] width 24 height 24
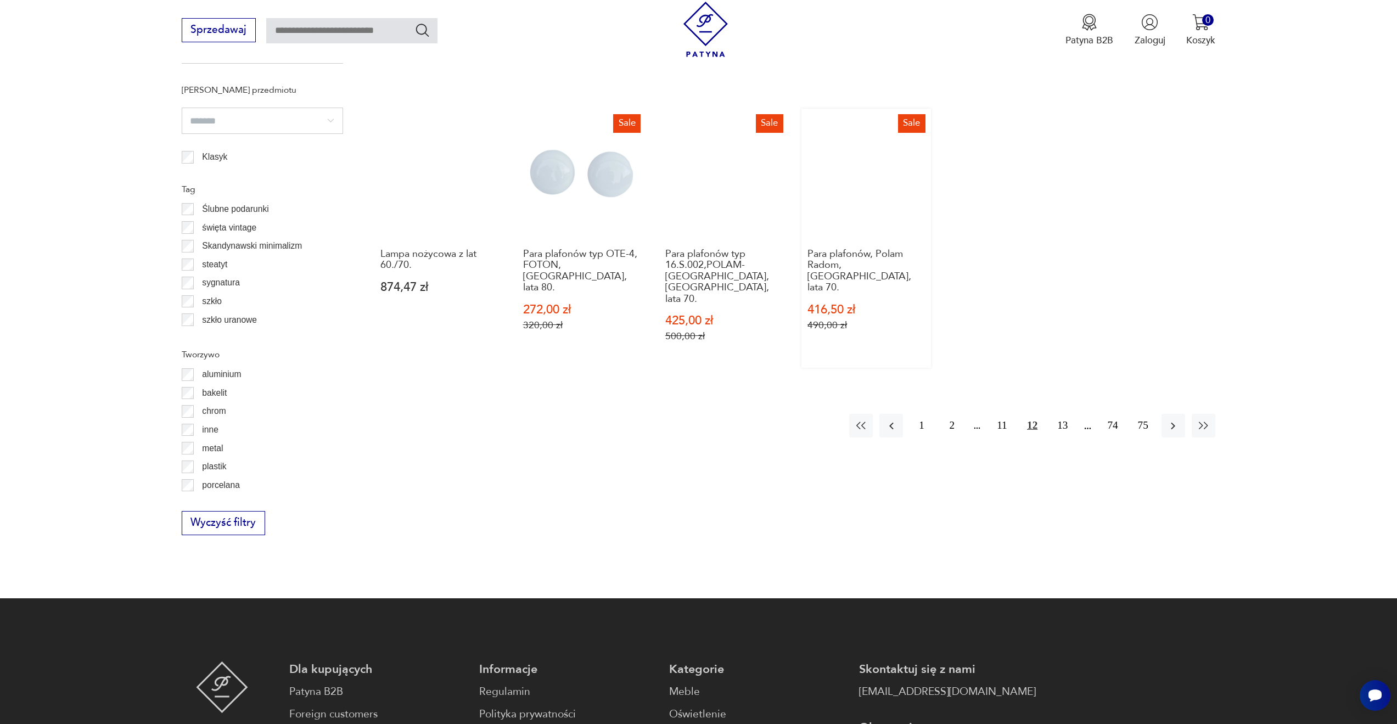
scroll to position [984, 0]
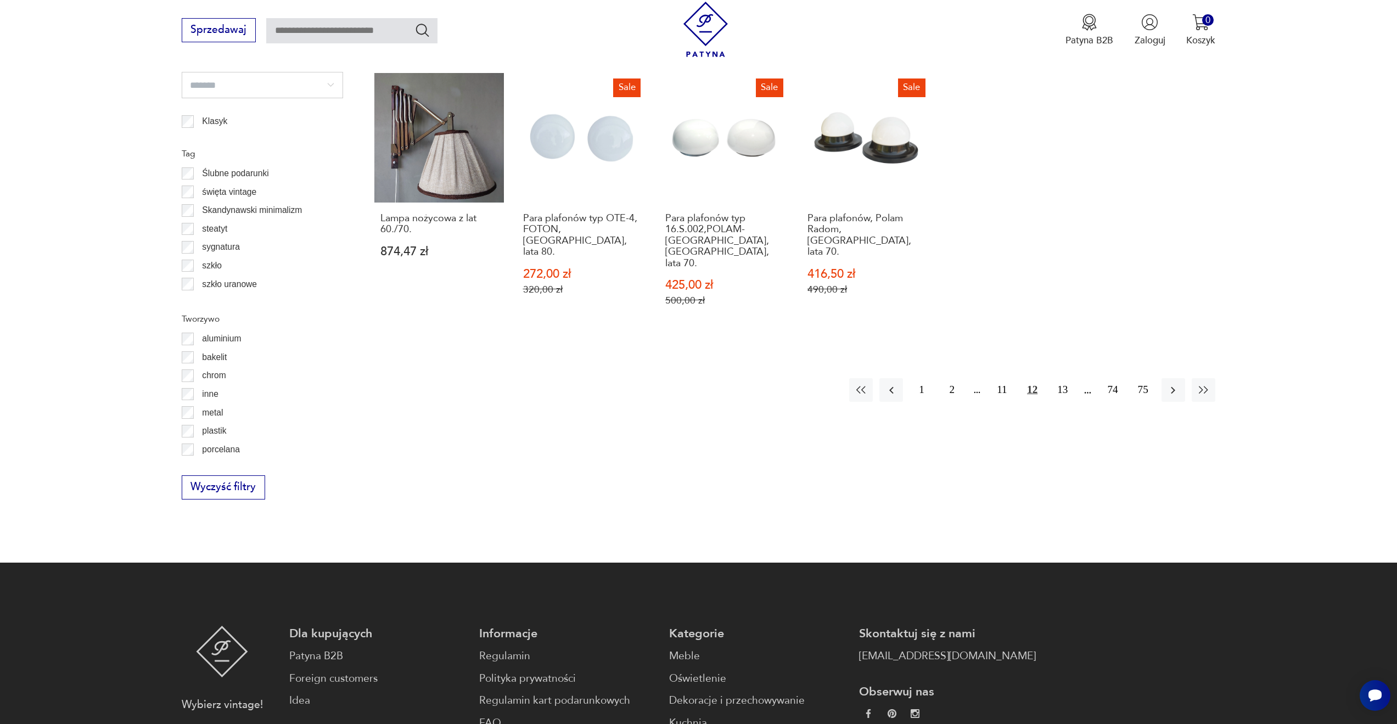
click at [924, 506] on section "Filtruj produkty Cena MIN MAX OK Promocja Datowanie OK Kraj pochodzenia [GEOGRA…" at bounding box center [698, 34] width 1397 height 1056
click at [1071, 378] on button "13" at bounding box center [1062, 390] width 24 height 24
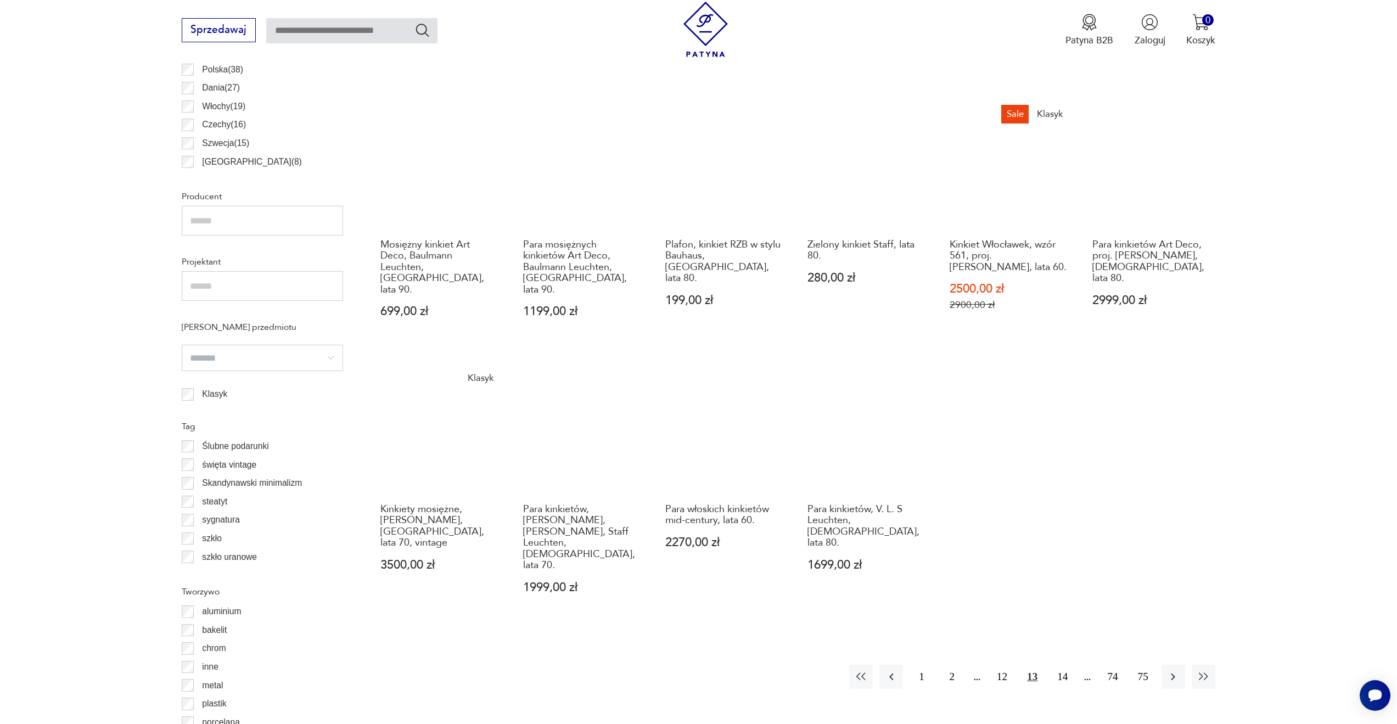
scroll to position [713, 0]
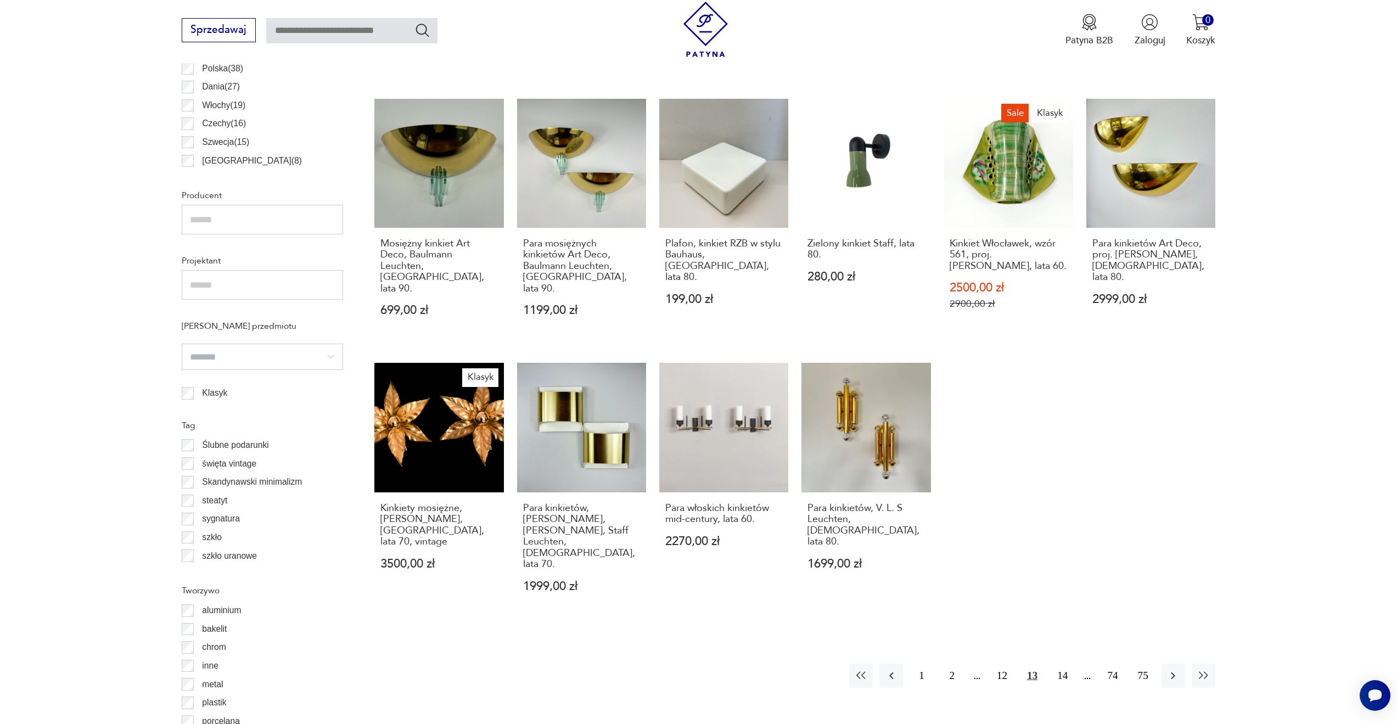
click at [797, 570] on div "Znaleziono 1189 produktów Filtruj Sortuj według daty dodania Sortuj według daty…" at bounding box center [794, 274] width 841 height 993
click at [1066, 663] on button "14" at bounding box center [1062, 675] width 24 height 24
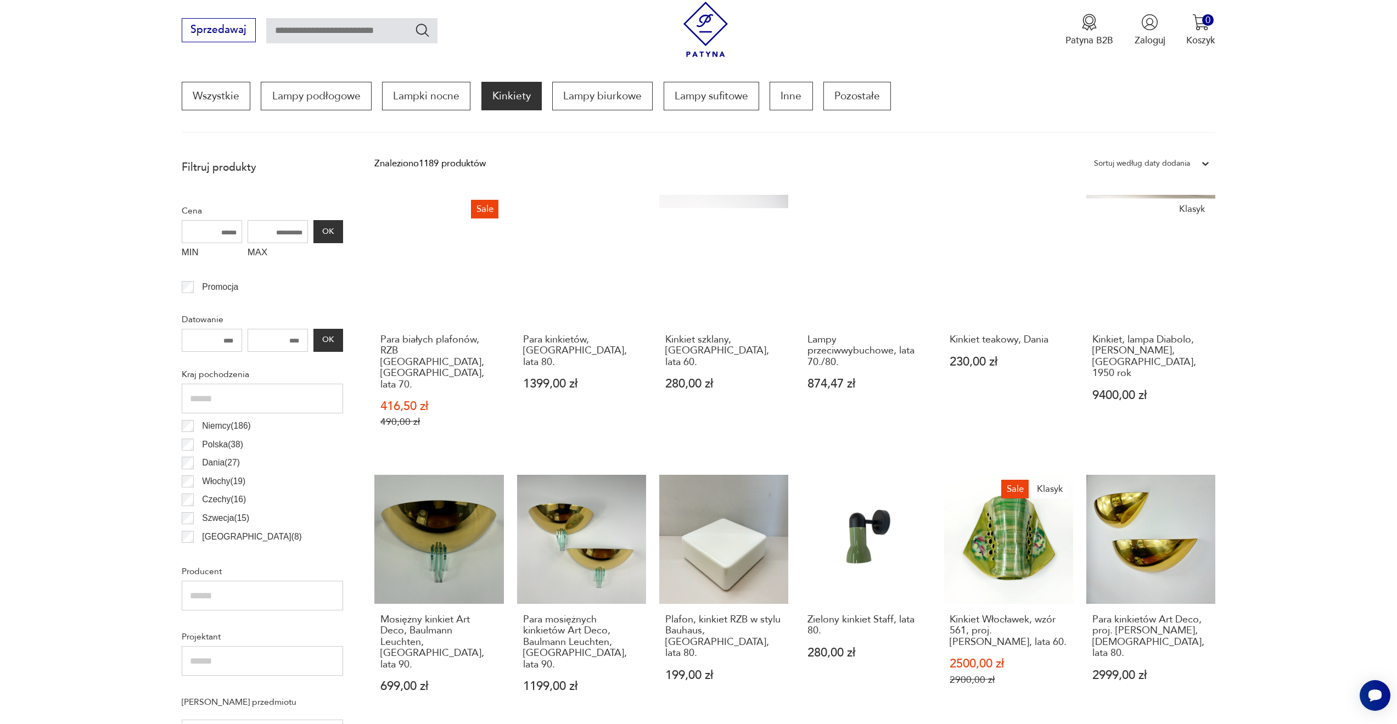
scroll to position [326, 0]
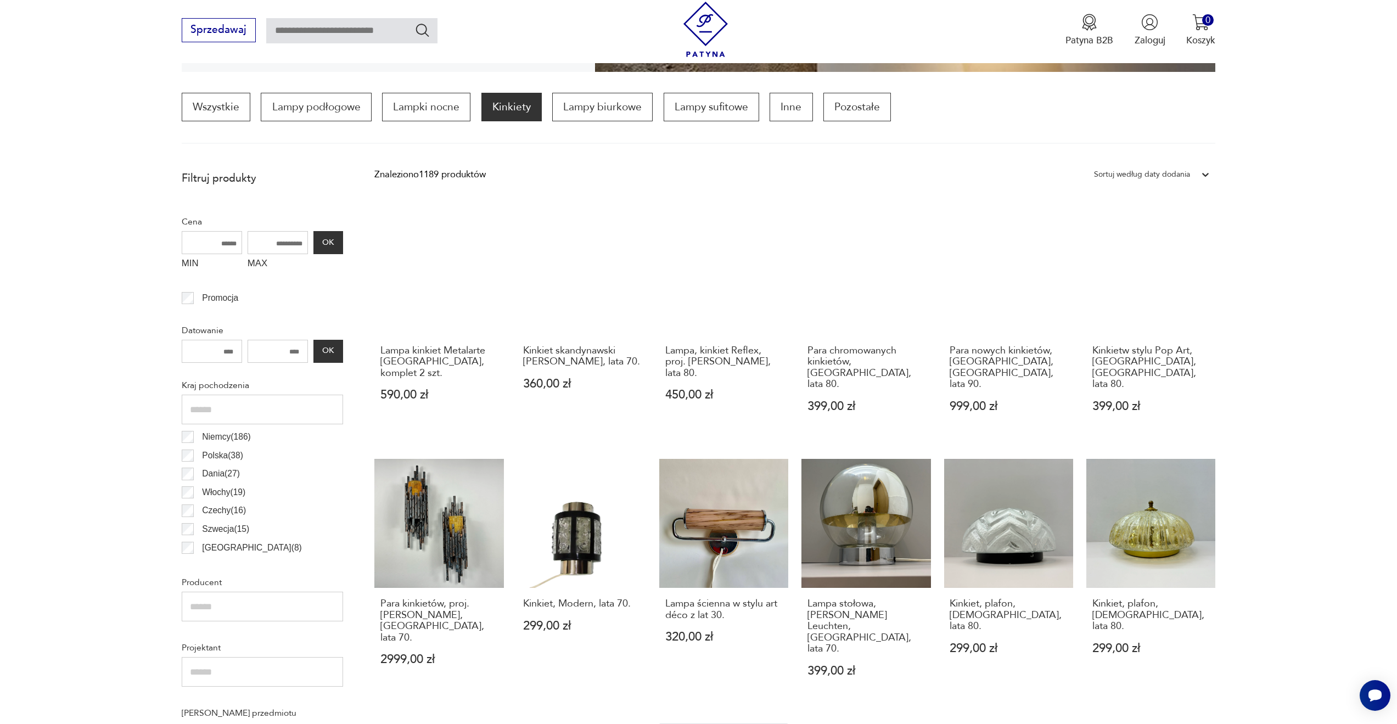
click at [1305, 401] on section "Filtruj produkty Cena MIN MAX OK Promocja Datowanie OK Kraj pochodzenia [GEOGRA…" at bounding box center [698, 693] width 1397 height 1056
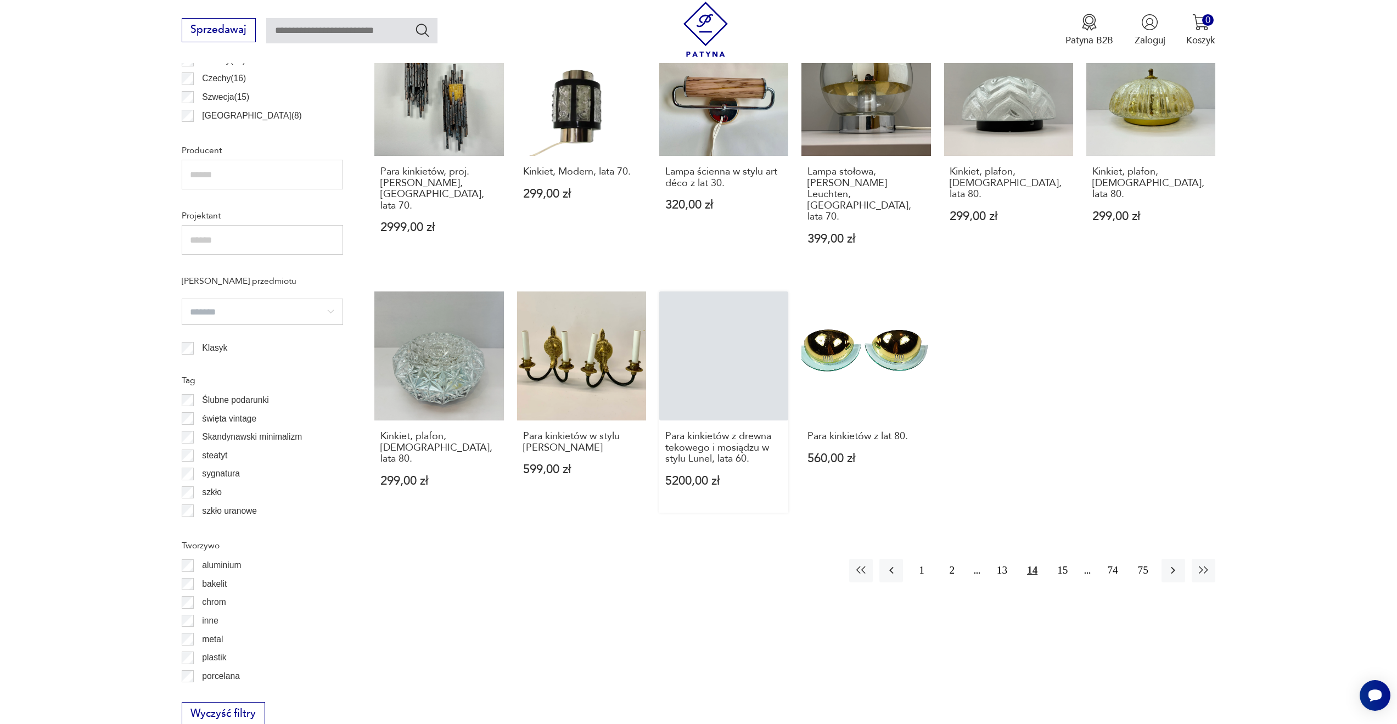
scroll to position [765, 0]
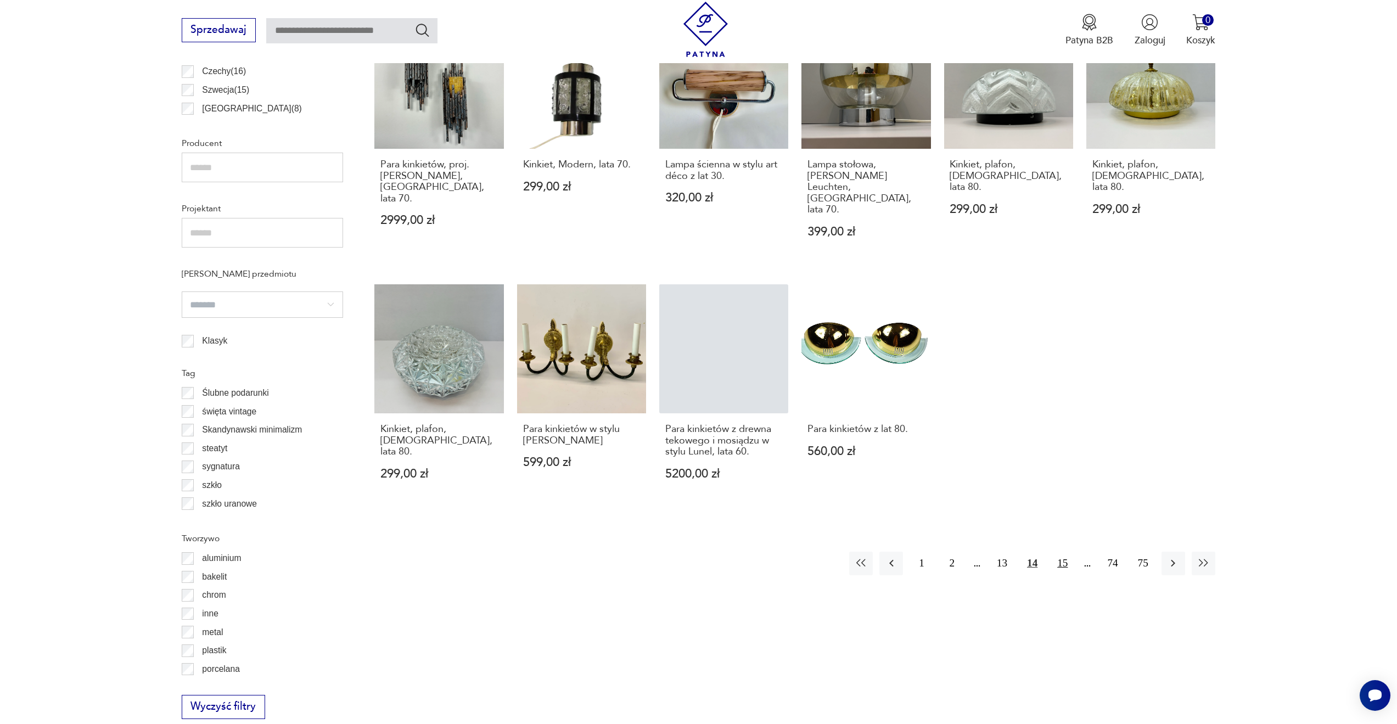
click at [1053, 551] on button "15" at bounding box center [1062, 563] width 24 height 24
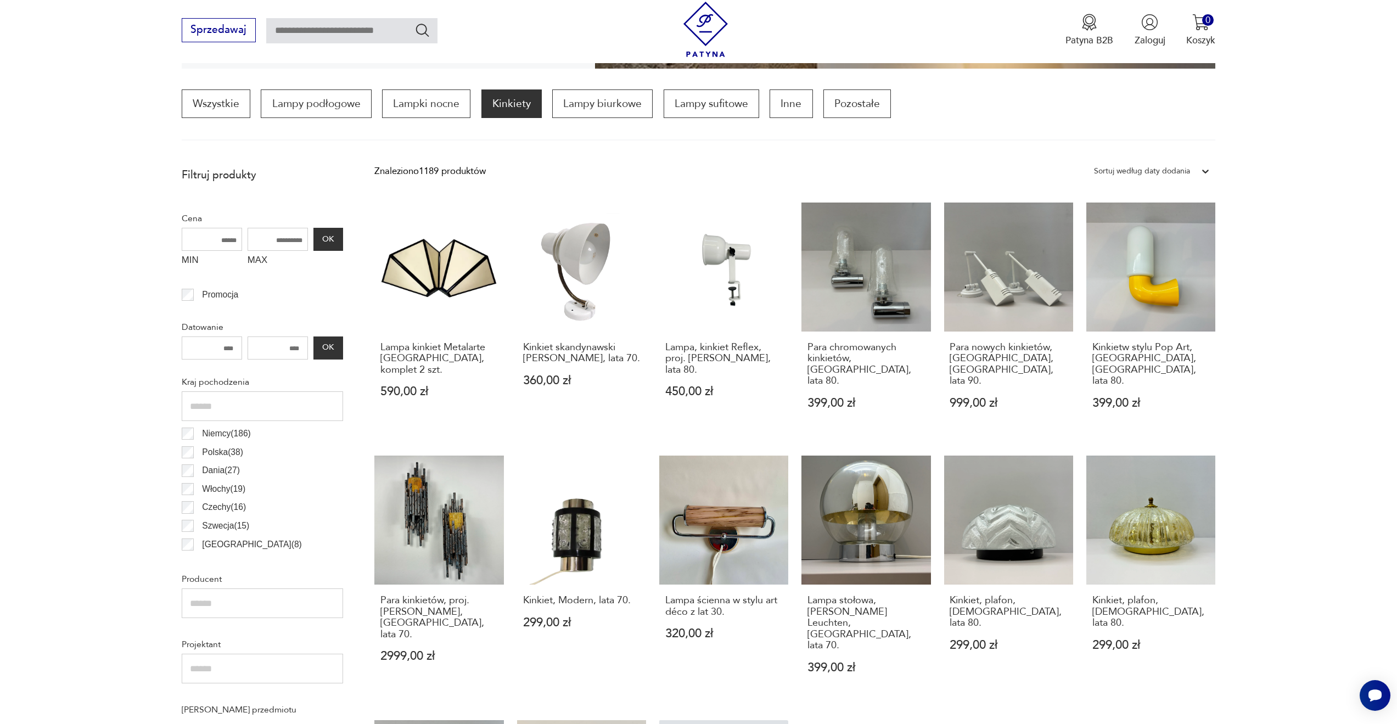
scroll to position [326, 0]
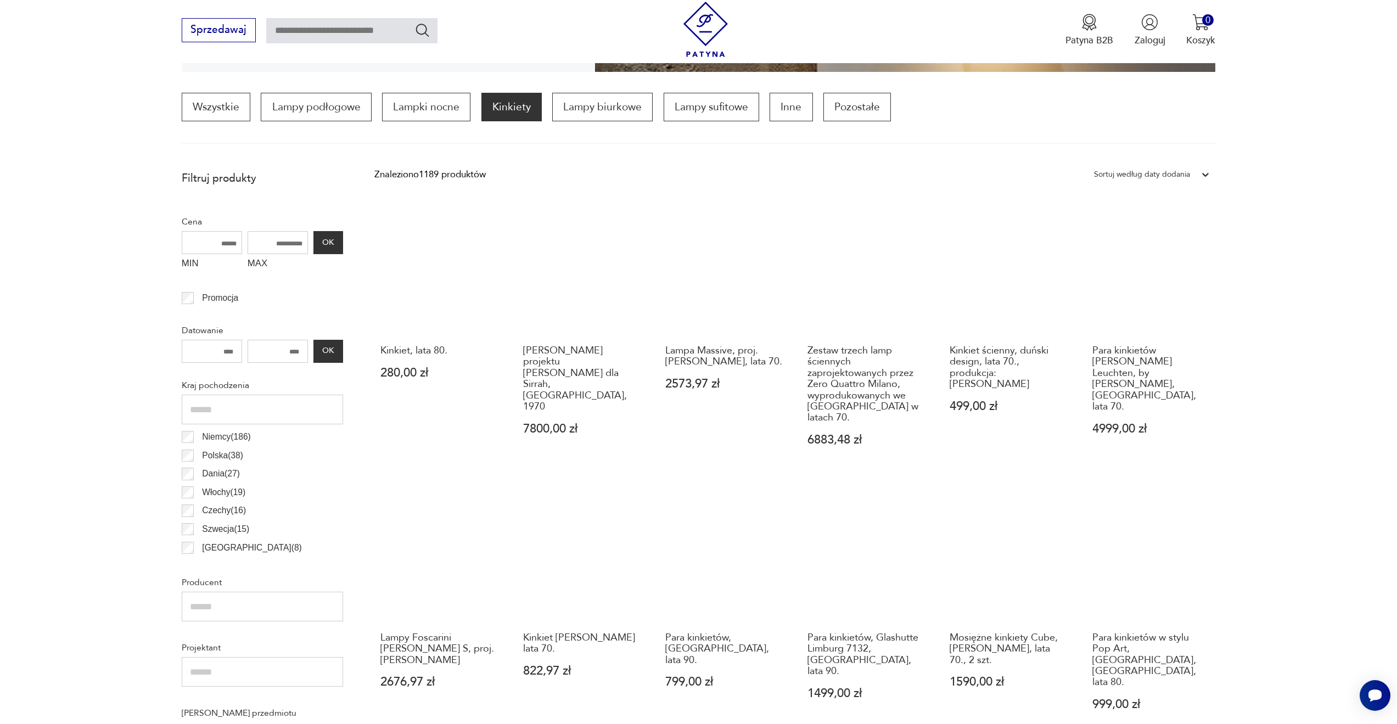
click at [80, 436] on section "Filtruj produkty Cena MIN MAX OK Promocja Datowanie OK Kraj pochodzenia [GEOGRA…" at bounding box center [698, 693] width 1397 height 1056
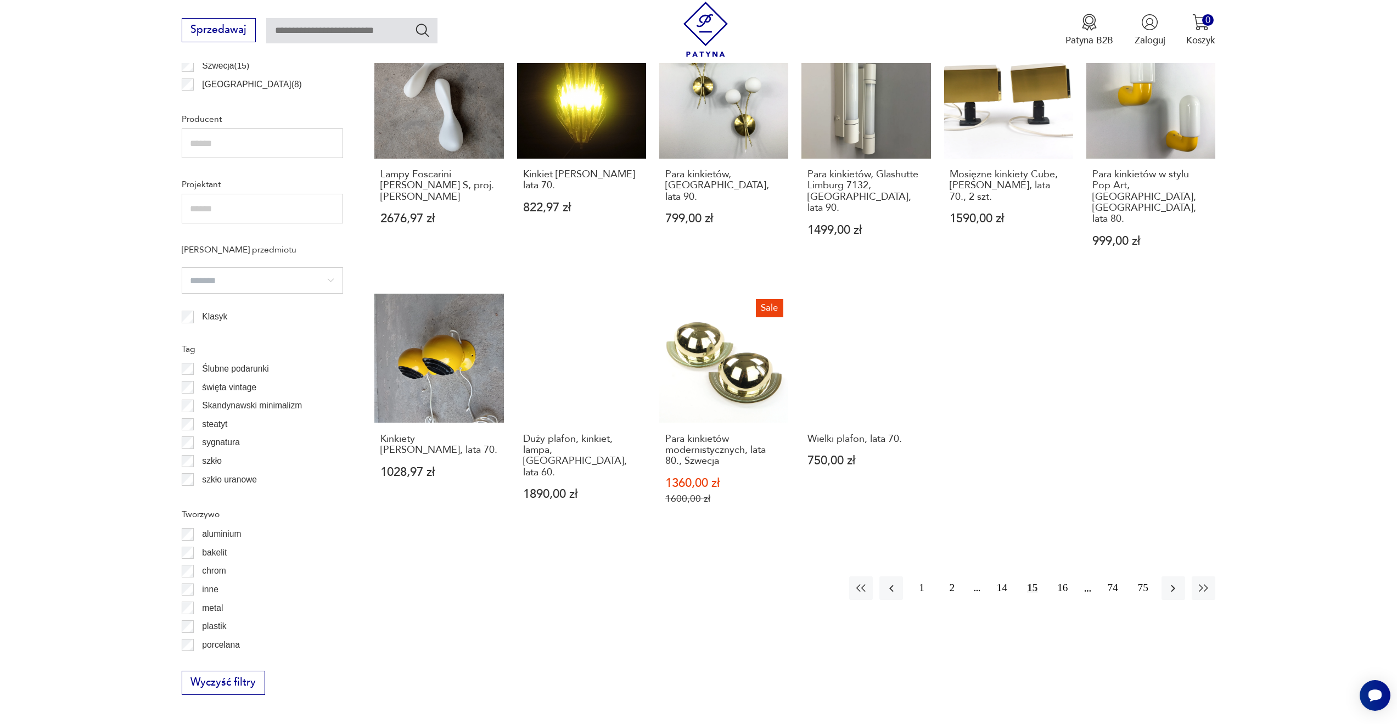
scroll to position [930, 0]
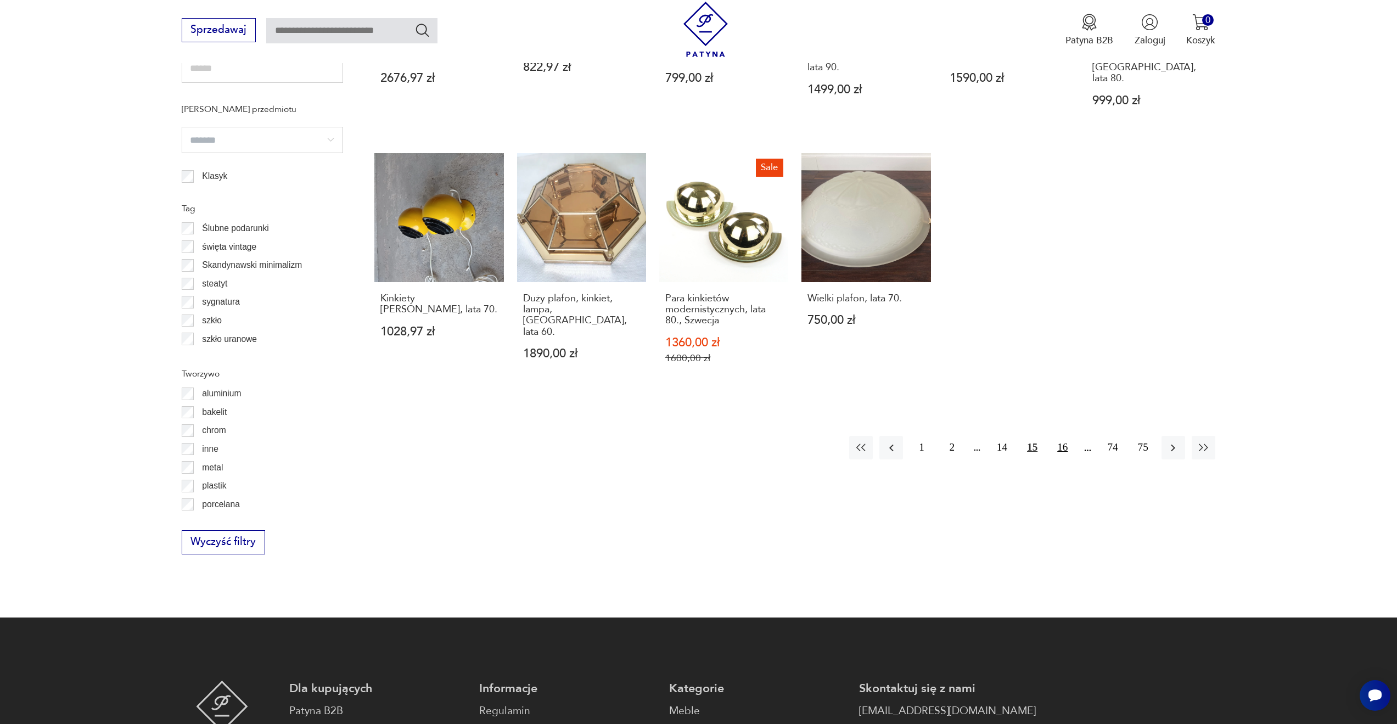
click at [1068, 436] on button "16" at bounding box center [1062, 448] width 24 height 24
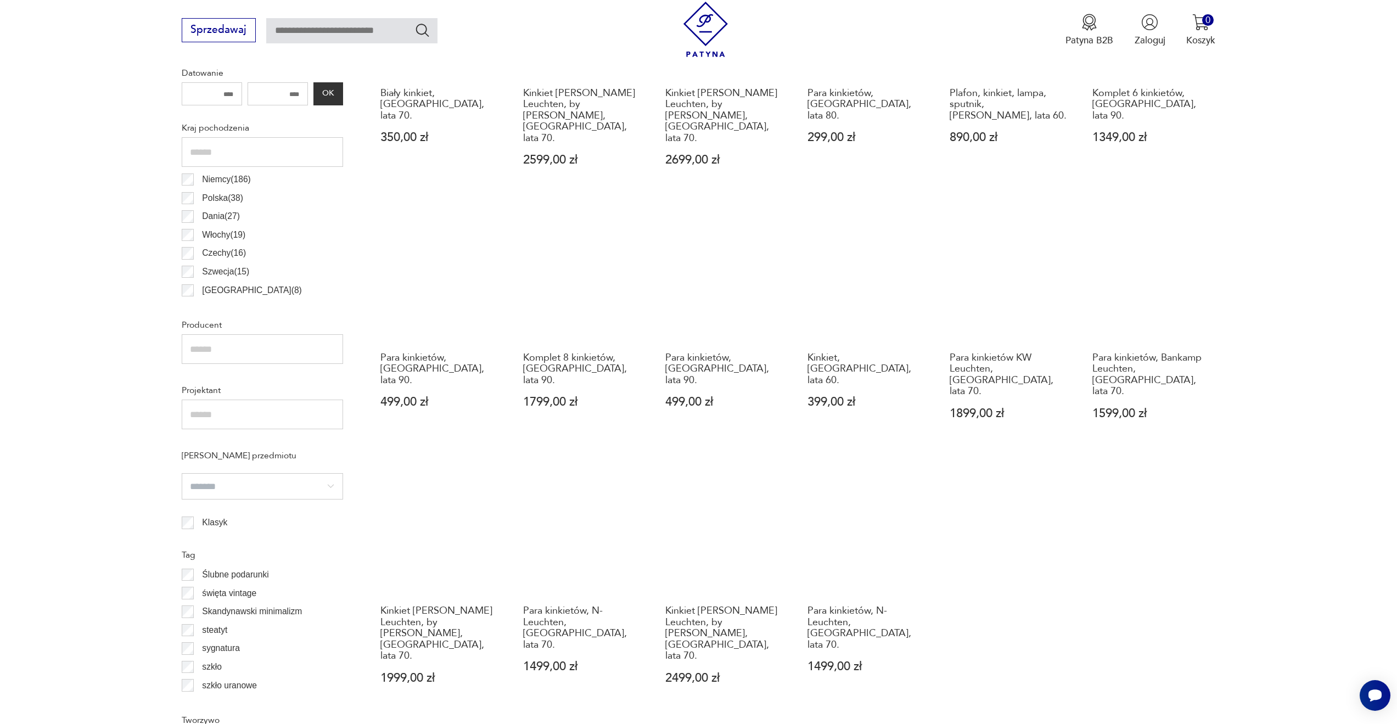
scroll to position [655, 0]
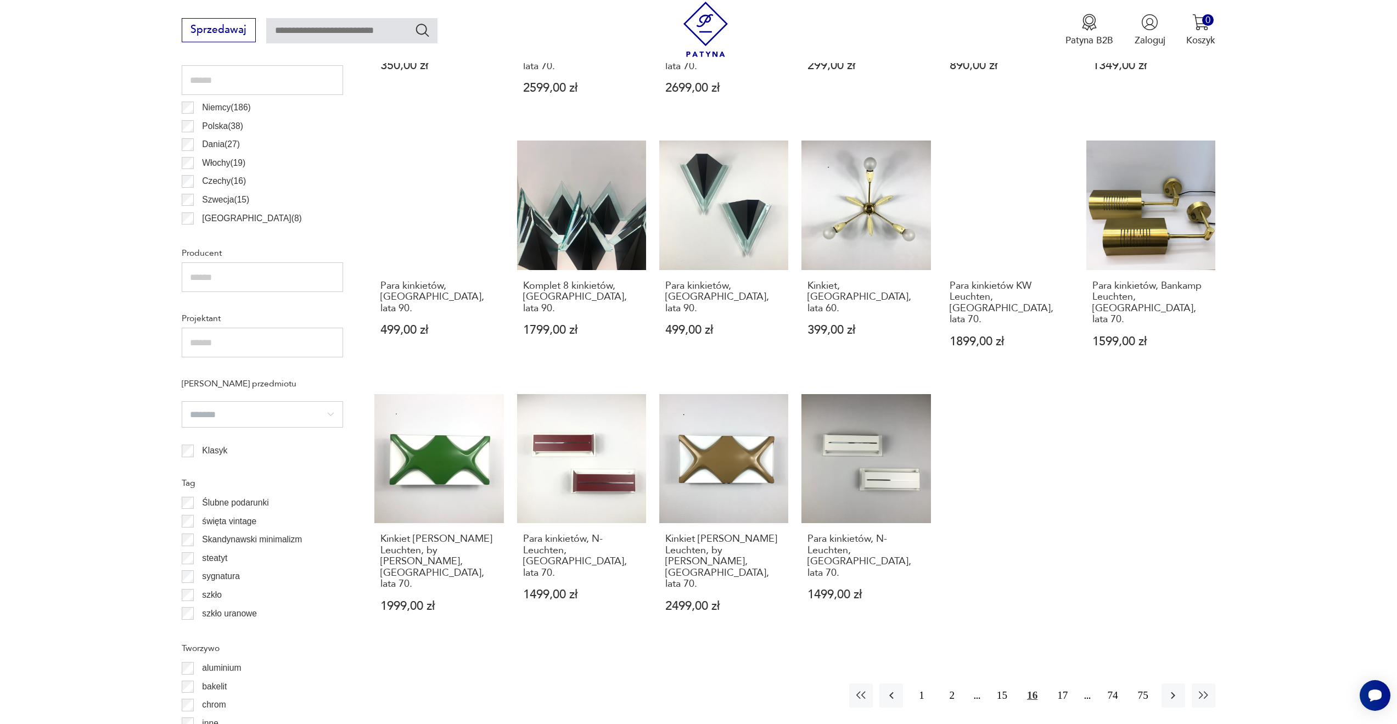
click at [1337, 367] on section "Filtruj produkty Cena MIN MAX OK Promocja Datowanie OK Kraj pochodzenia [GEOGRA…" at bounding box center [698, 363] width 1397 height 1056
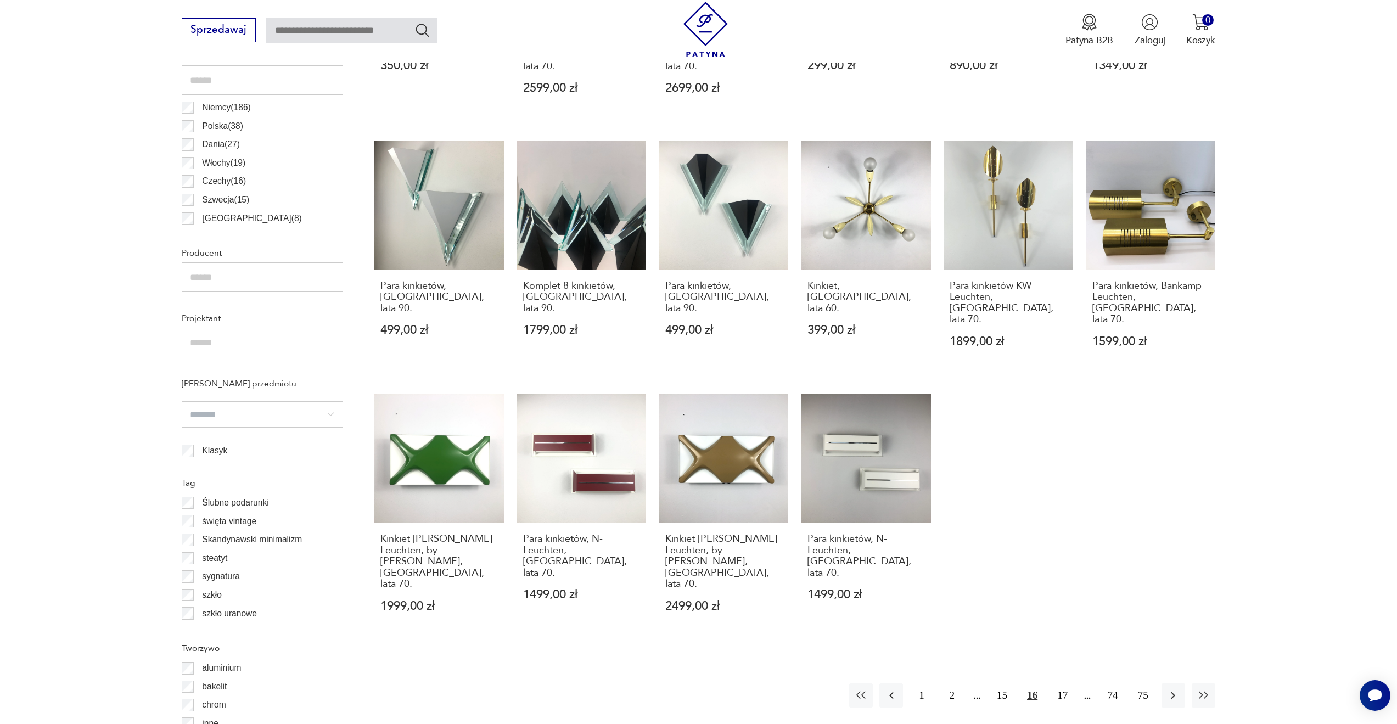
click at [2, 335] on section "Filtruj produkty Cena MIN MAX OK Promocja Datowanie OK Kraj pochodzenia [GEOGRA…" at bounding box center [698, 363] width 1397 height 1056
drag, startPoint x: 802, startPoint y: 334, endPoint x: 780, endPoint y: 368, distance: 40.7
click at [802, 334] on div "Biały kinkiet, [GEOGRAPHIC_DATA], lata 70. 350,00 zł Kinkiet [PERSON_NAME] Leuc…" at bounding box center [794, 257] width 841 height 761
click at [1067, 683] on button "17" at bounding box center [1062, 695] width 24 height 24
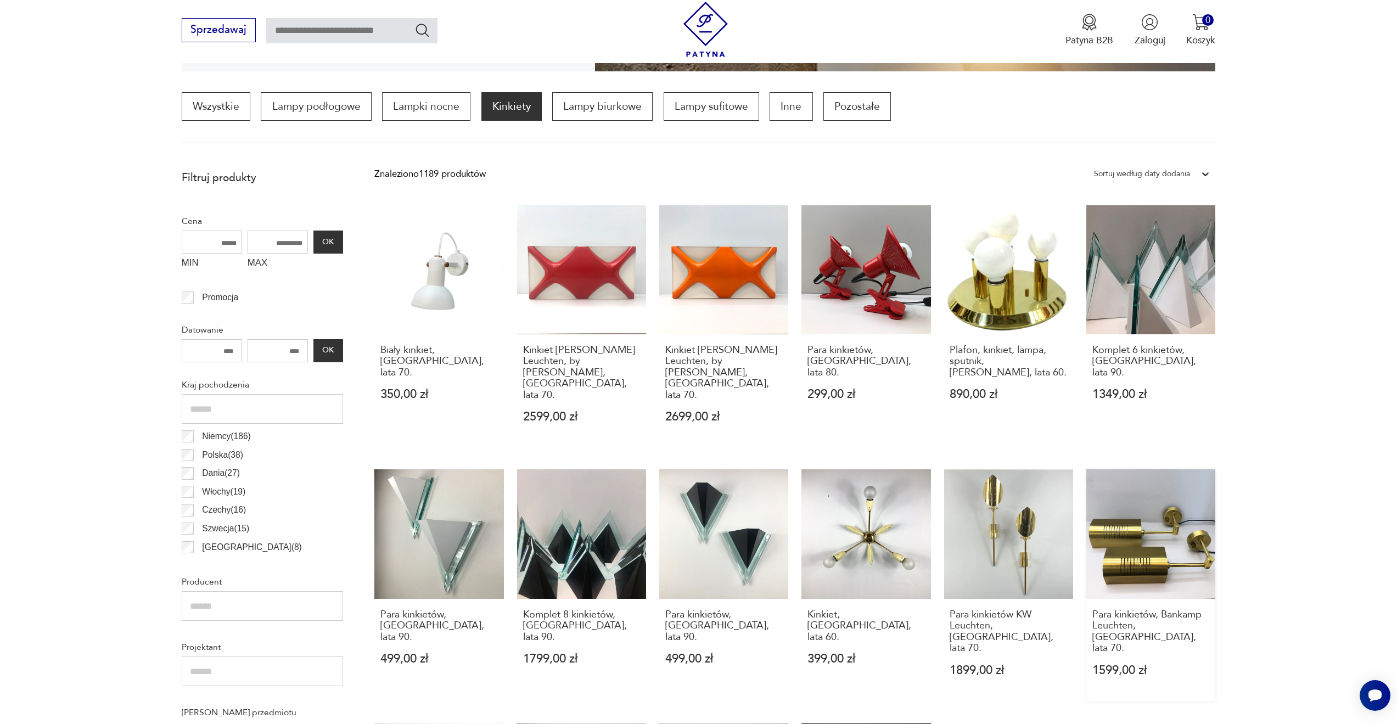
scroll to position [326, 0]
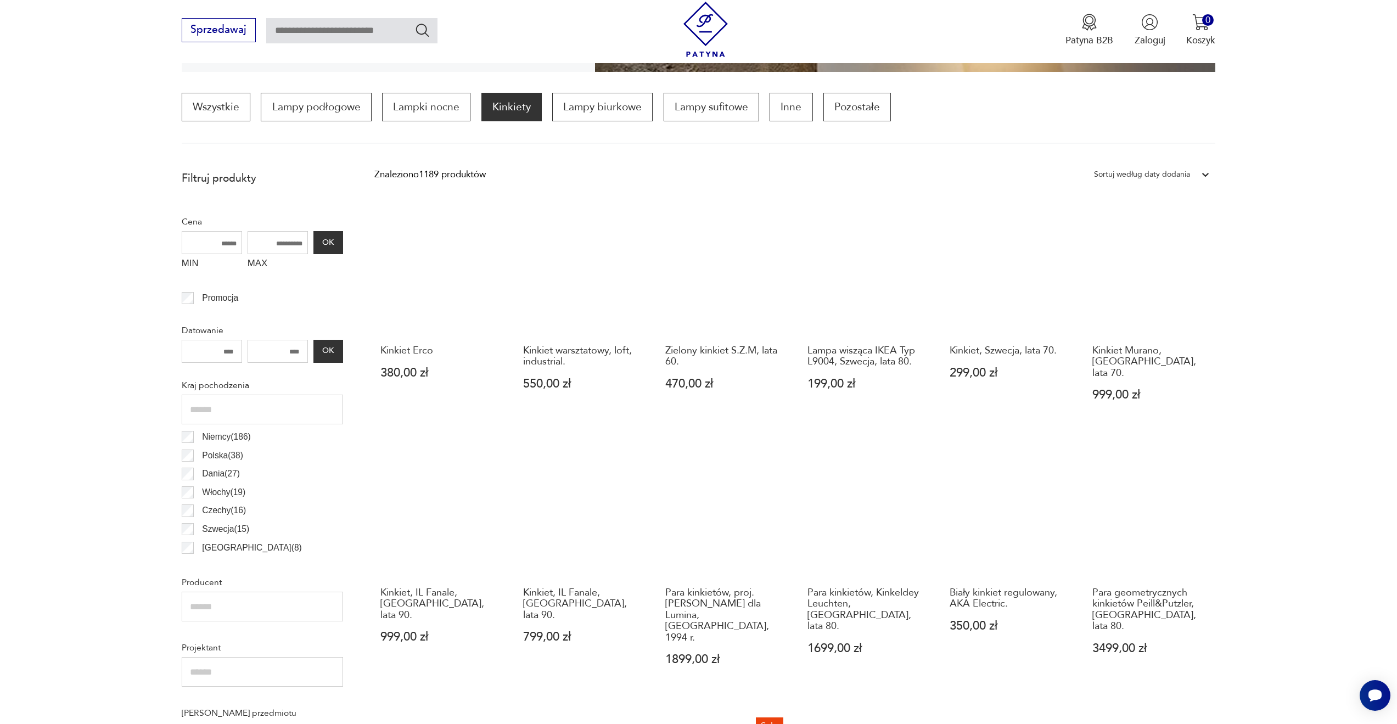
click at [0, 346] on section "Filtruj produkty Cena MIN MAX OK Promocja Datowanie OK Kraj pochodzenia [GEOGRA…" at bounding box center [698, 693] width 1397 height 1056
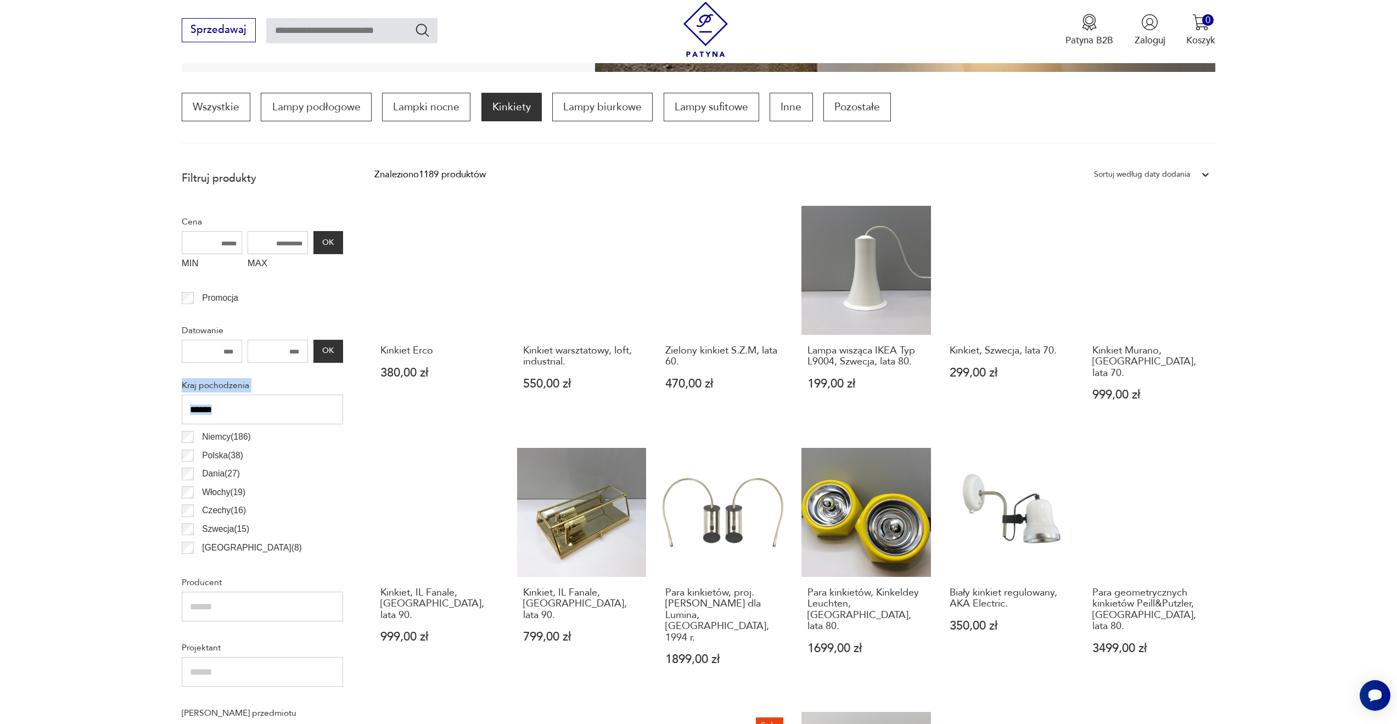
drag, startPoint x: 127, startPoint y: 420, endPoint x: 821, endPoint y: 384, distance: 694.6
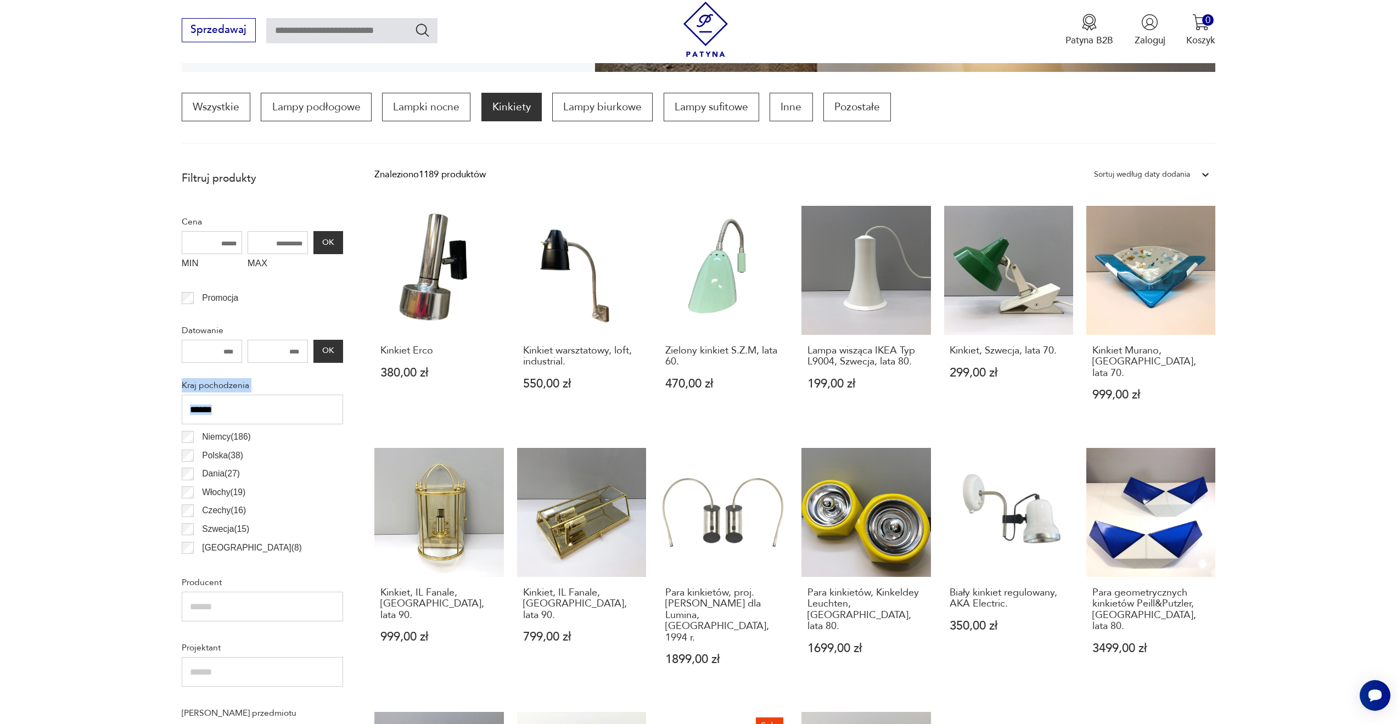
click at [134, 428] on section "Filtruj produkty Cena MIN MAX OK Promocja Datowanie OK Kraj pochodzenia [GEOGRA…" at bounding box center [698, 693] width 1397 height 1056
click at [1341, 320] on section "Filtruj produkty Cena MIN MAX OK Promocja Datowanie OK Kraj pochodzenia [GEOGRA…" at bounding box center [698, 693] width 1397 height 1056
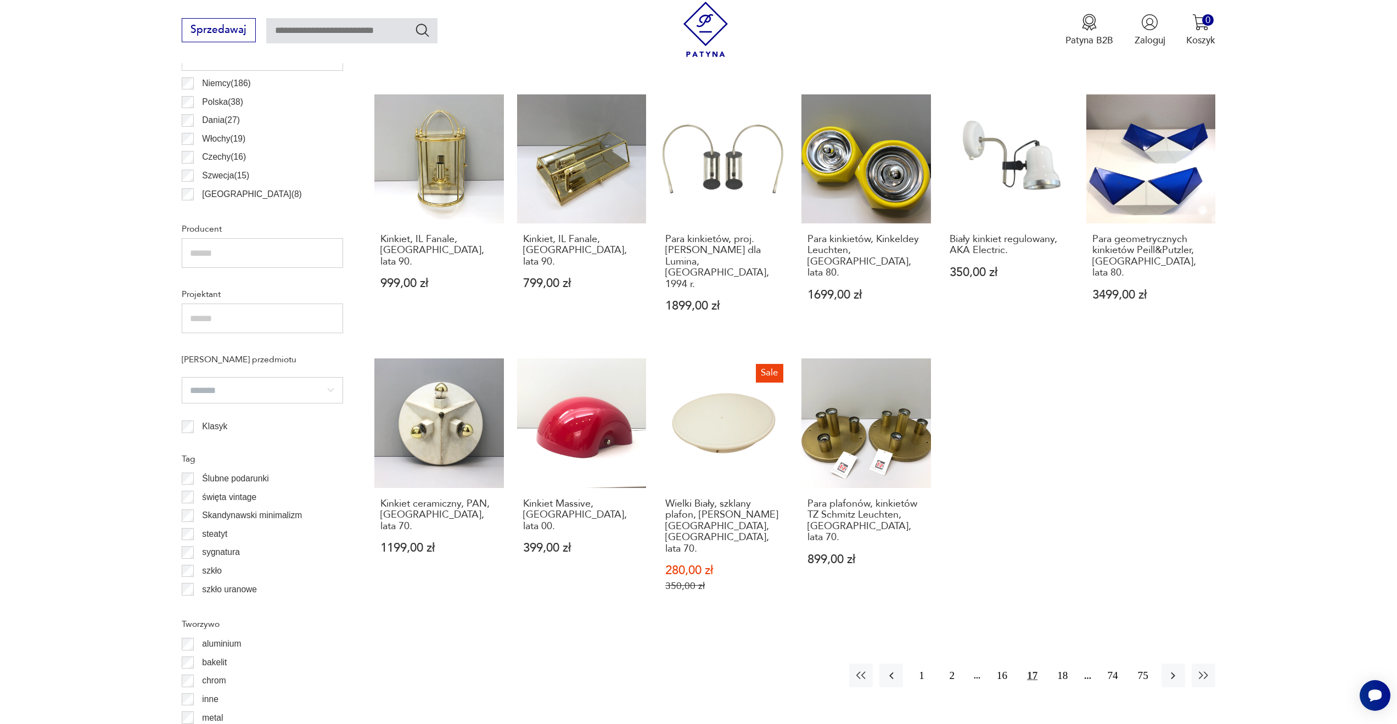
scroll to position [655, 0]
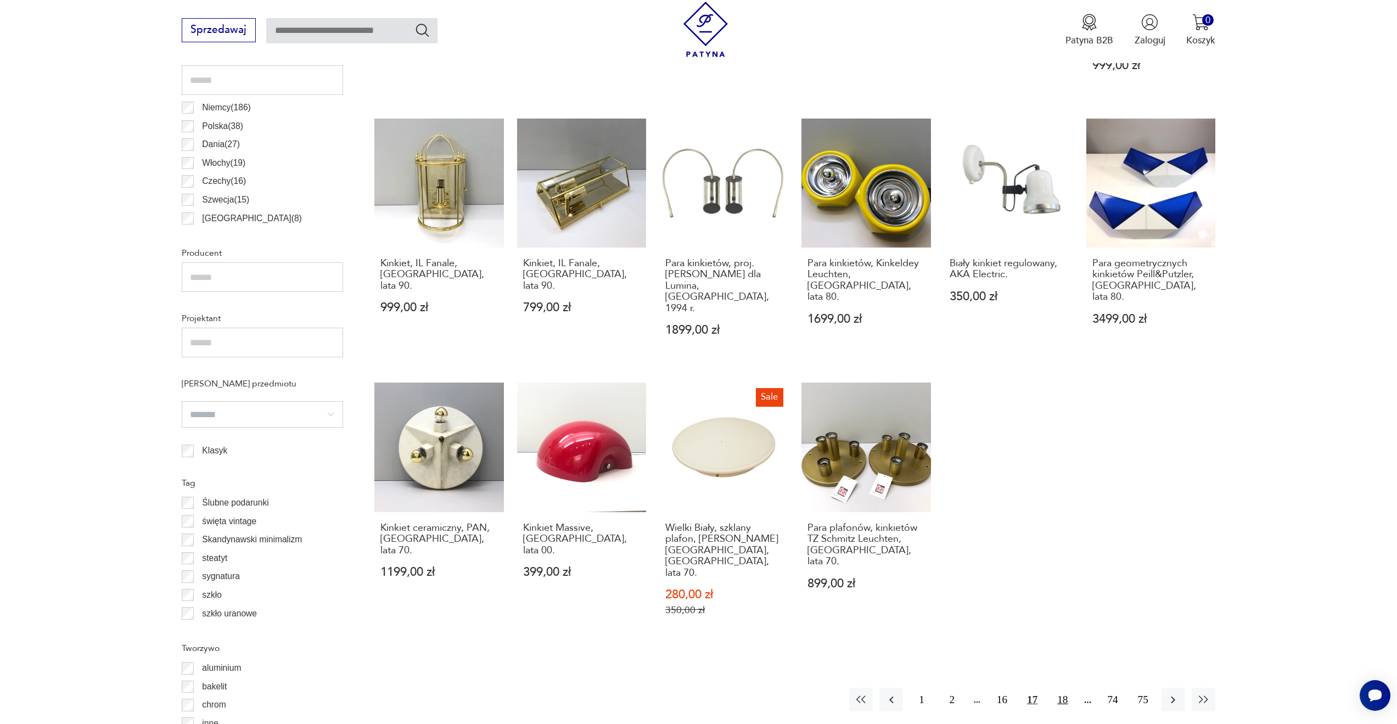
click at [1069, 688] on button "18" at bounding box center [1062, 700] width 24 height 24
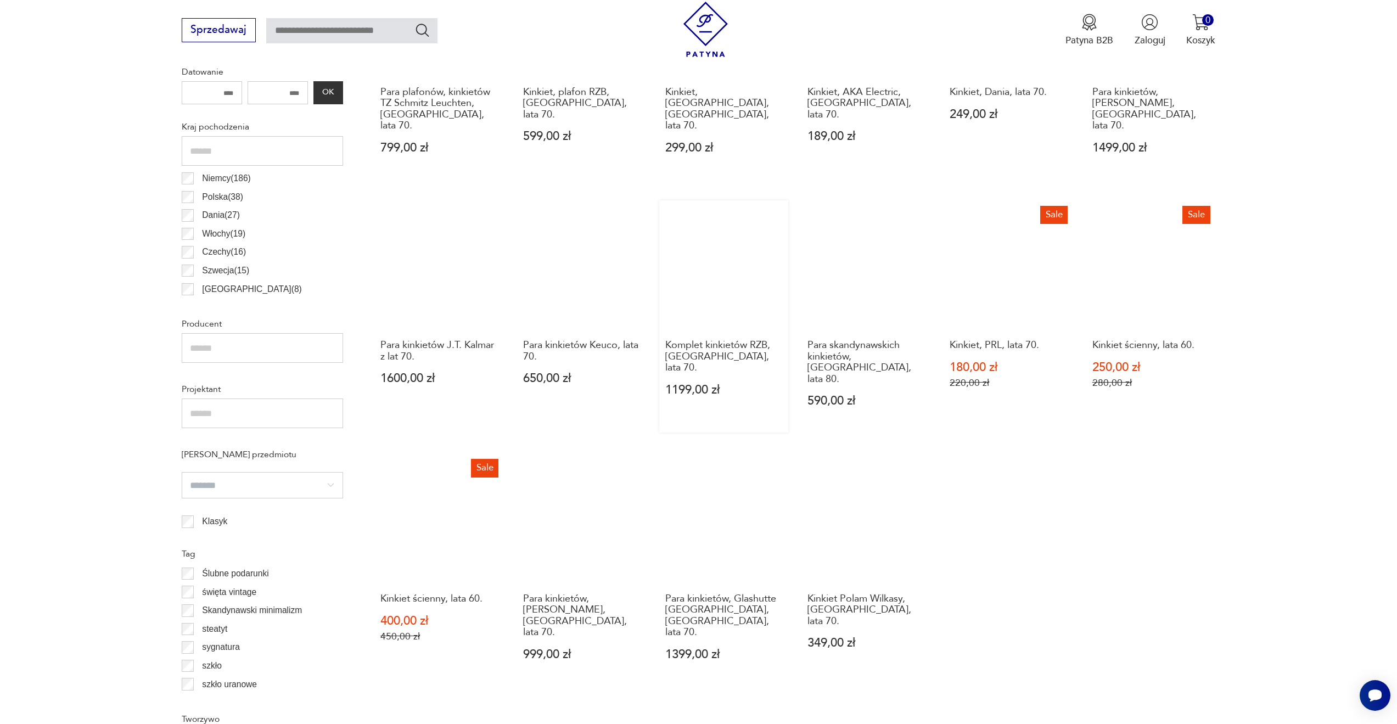
scroll to position [600, 0]
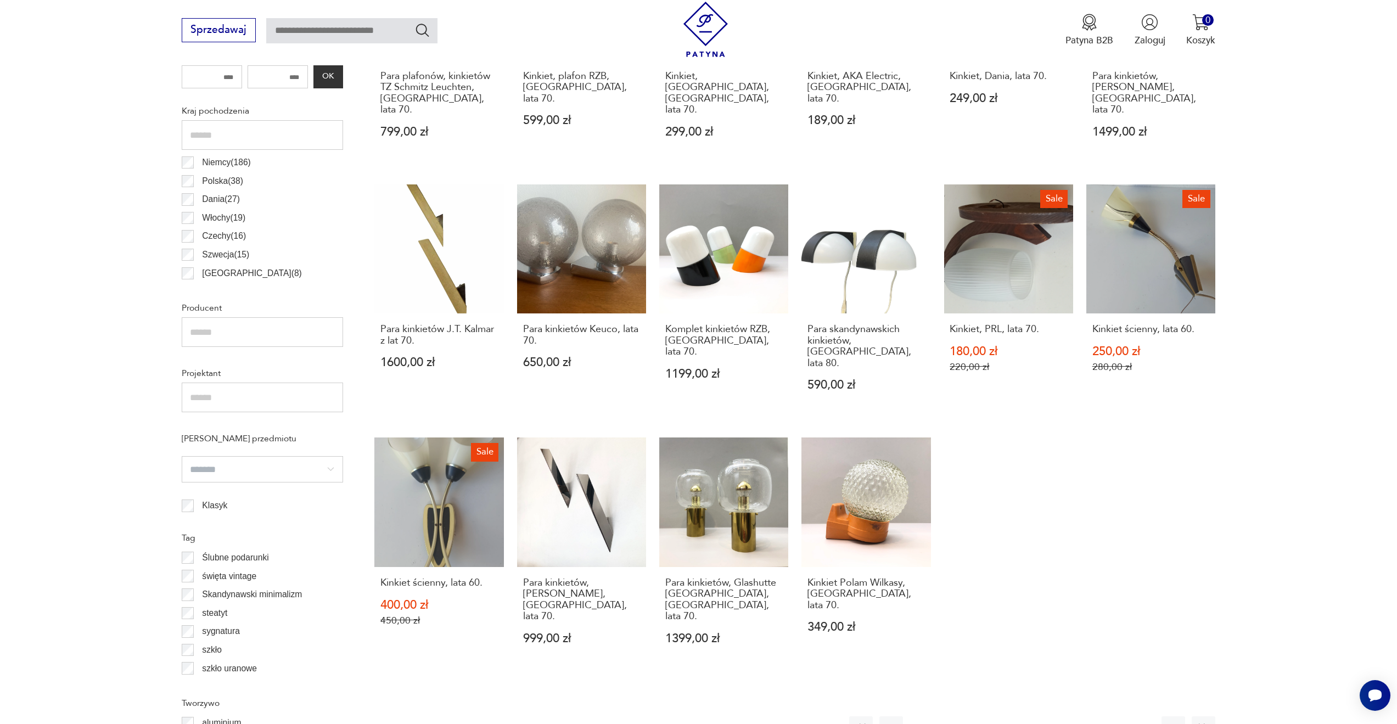
drag, startPoint x: 1067, startPoint y: 459, endPoint x: 1060, endPoint y: 461, distance: 6.9
click at [1067, 459] on div "Para plafonów, kinkietów TZ Schmitz Leuchten, [GEOGRAPHIC_DATA], lata 70. 799,0…" at bounding box center [794, 300] width 841 height 739
drag, startPoint x: 692, startPoint y: 663, endPoint x: 741, endPoint y: 641, distance: 54.3
click at [692, 663] on div "Znaleziono 1189 produktów Filtruj Sortuj według daty dodania Sortuj według daty…" at bounding box center [794, 386] width 841 height 993
click at [1061, 716] on button "19" at bounding box center [1062, 728] width 24 height 24
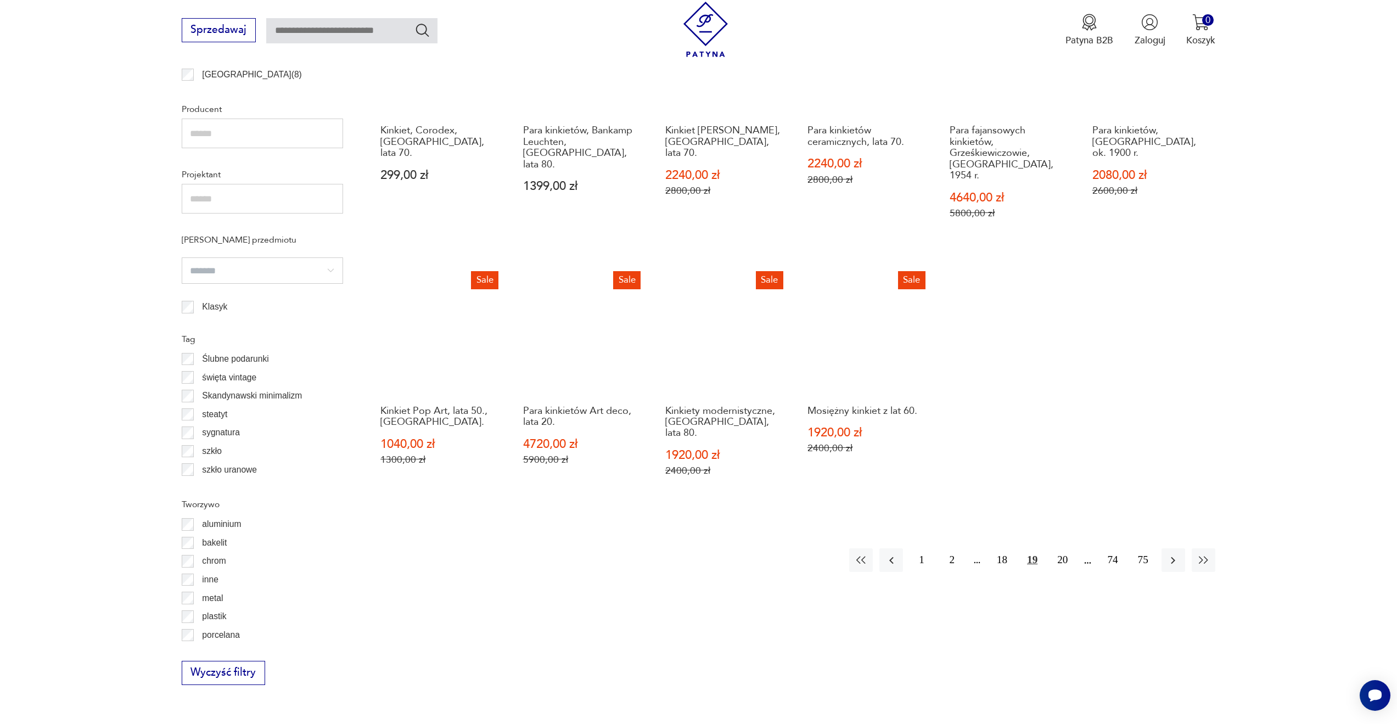
scroll to position [820, 0]
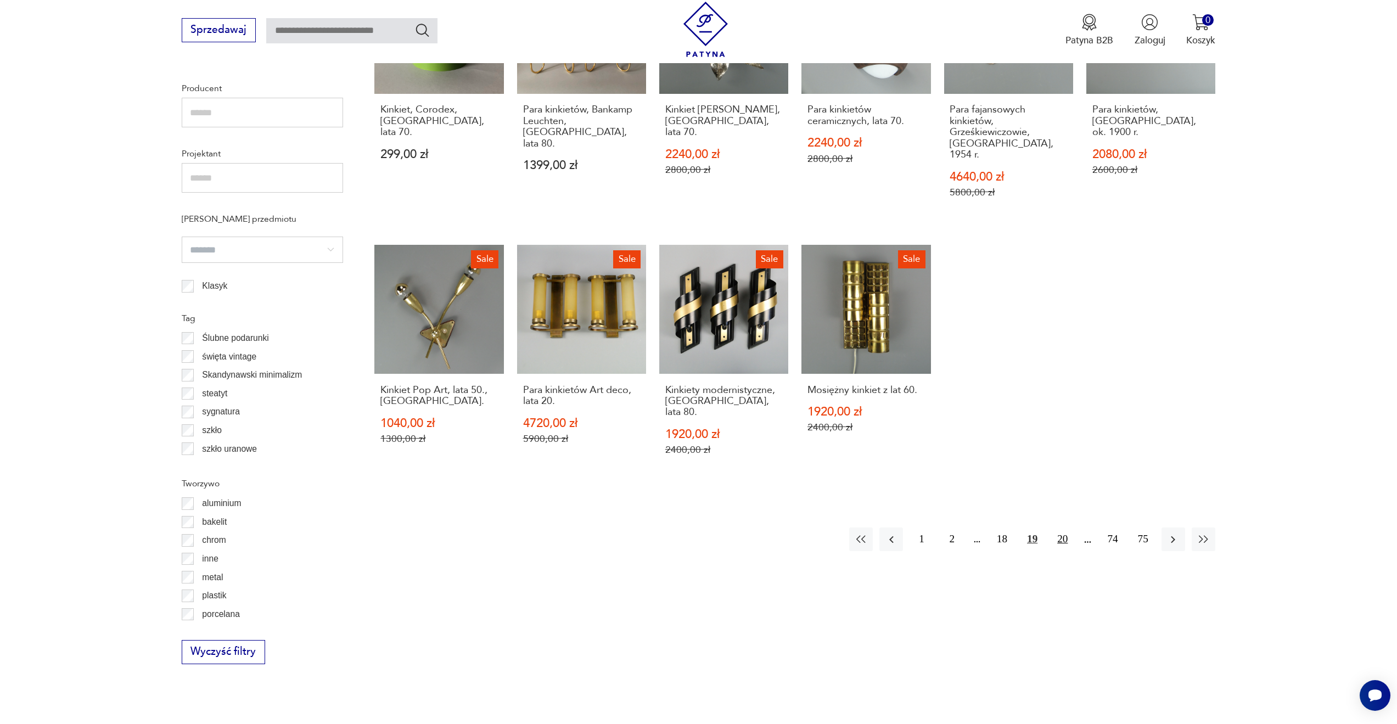
click at [1058, 527] on button "20" at bounding box center [1062, 539] width 24 height 24
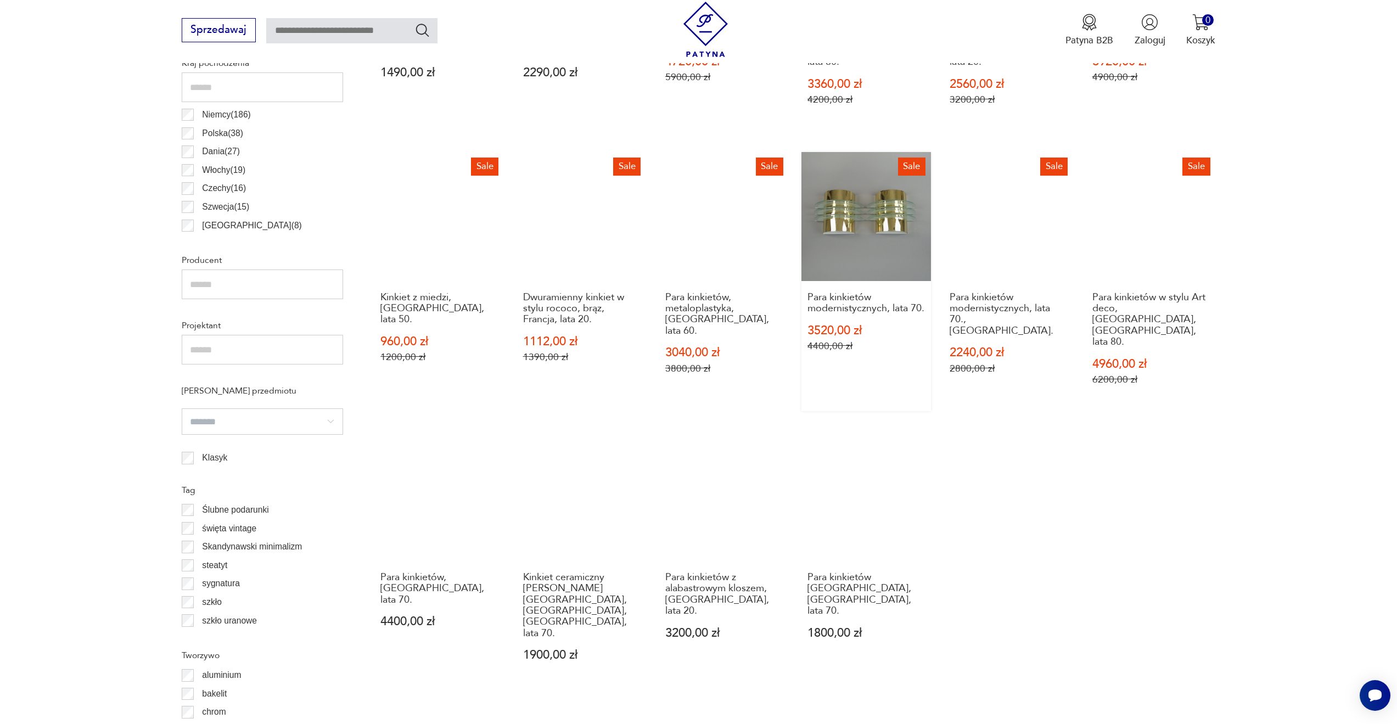
scroll to position [710, 0]
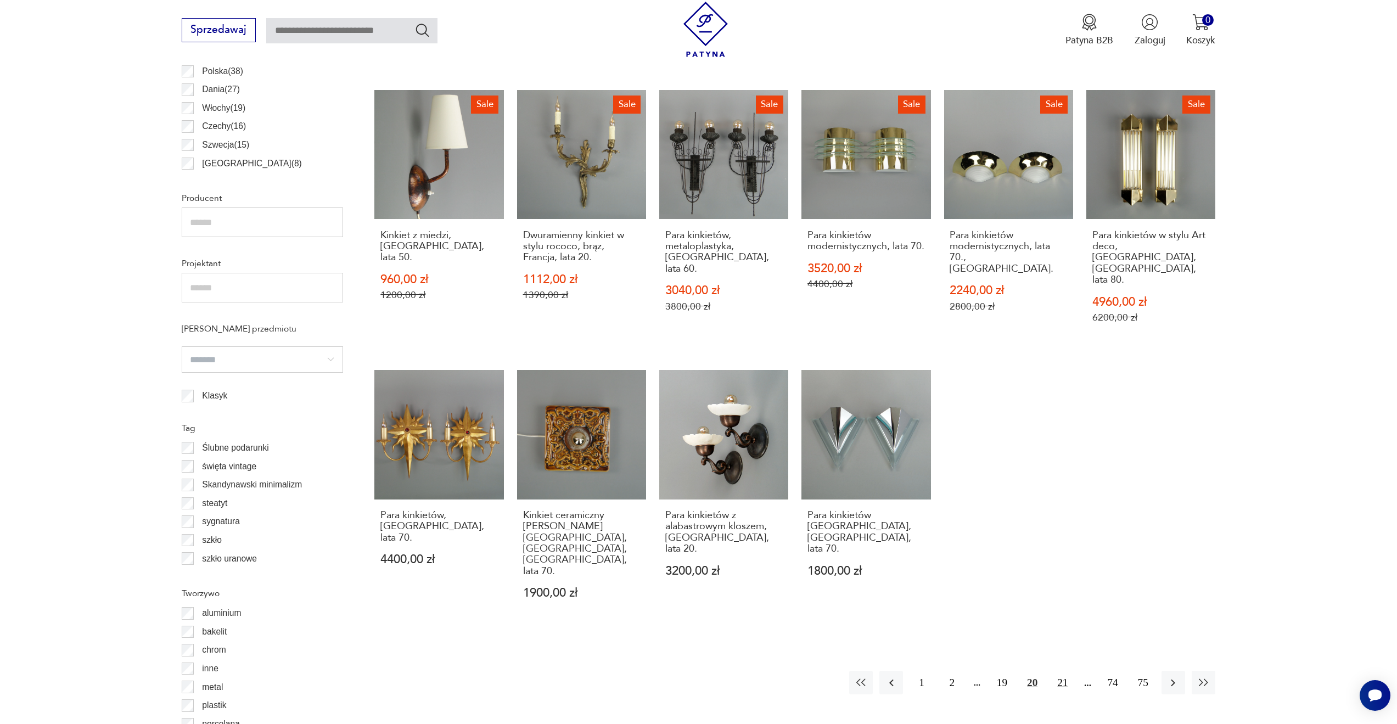
click at [1064, 671] on button "21" at bounding box center [1062, 683] width 24 height 24
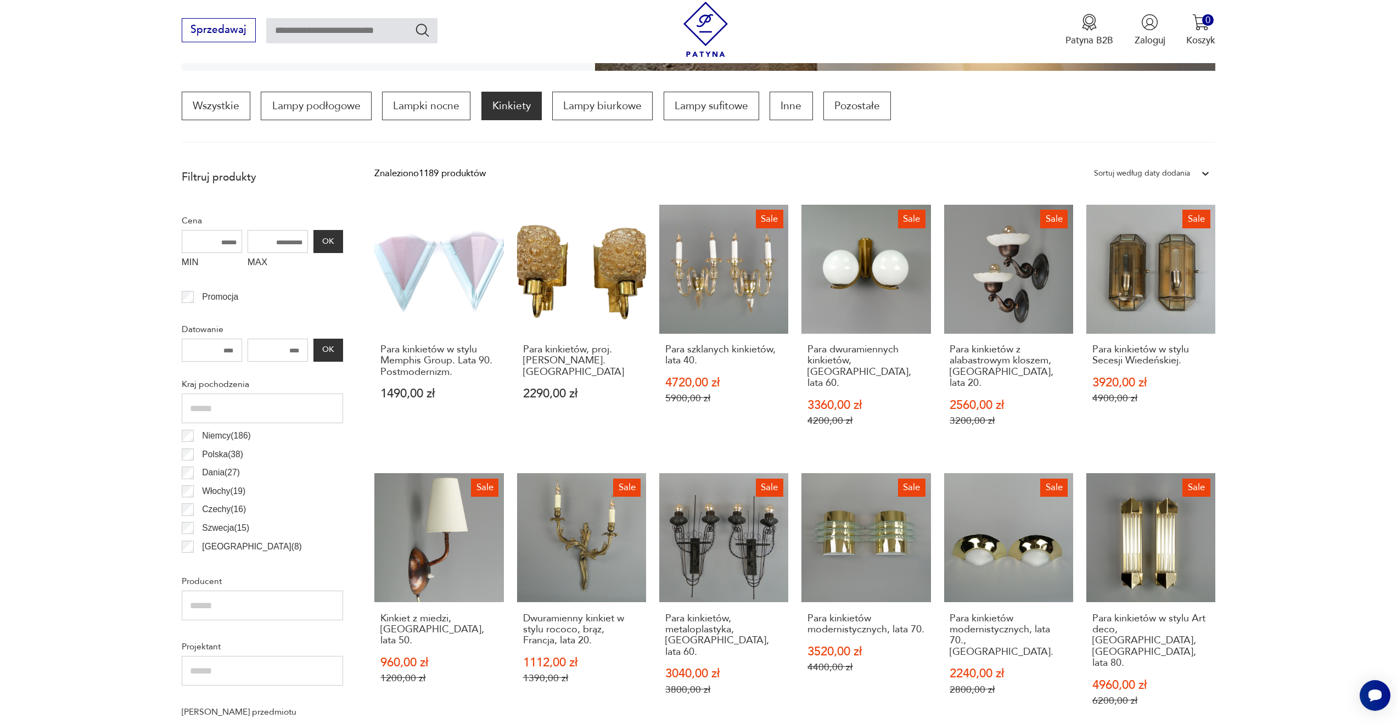
scroll to position [326, 0]
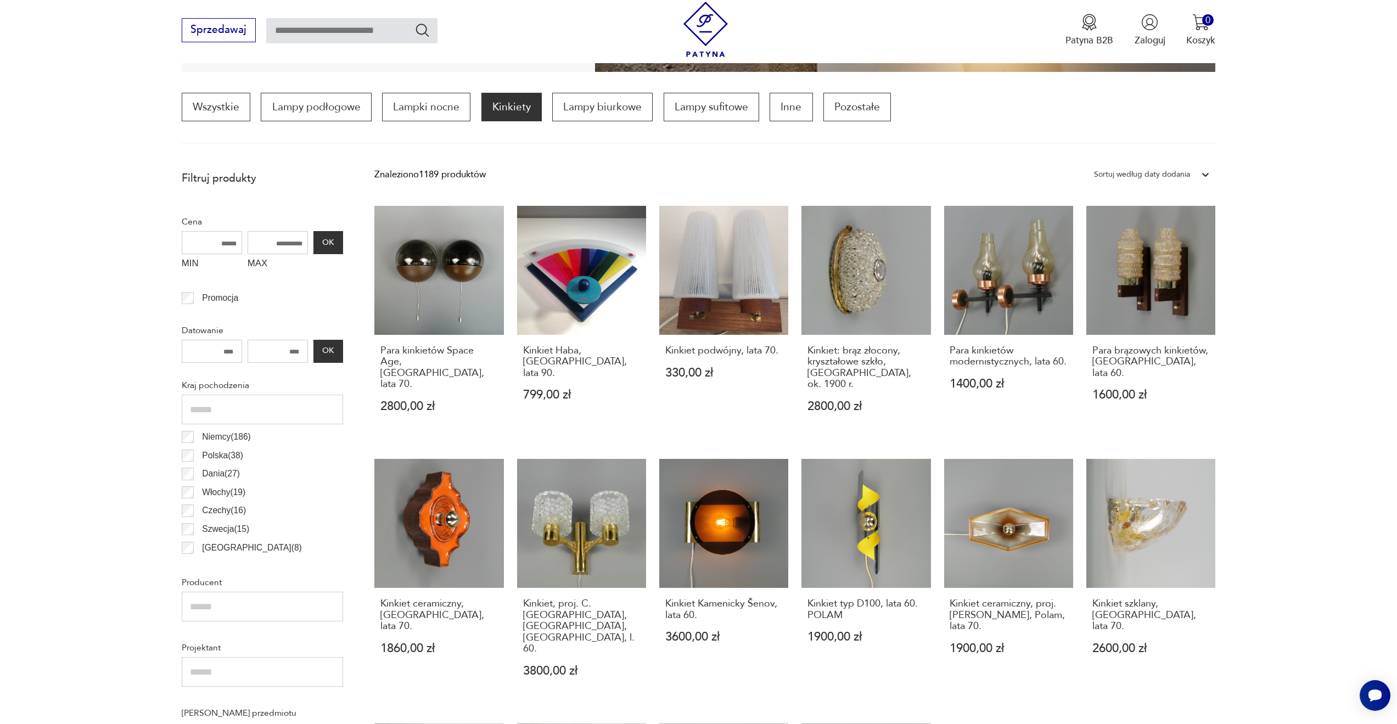
click at [796, 432] on div "Para kinkietów Space Age, [GEOGRAPHIC_DATA], lata 70. 2800,00 zł Kinkiet [GEOGR…" at bounding box center [794, 581] width 841 height 750
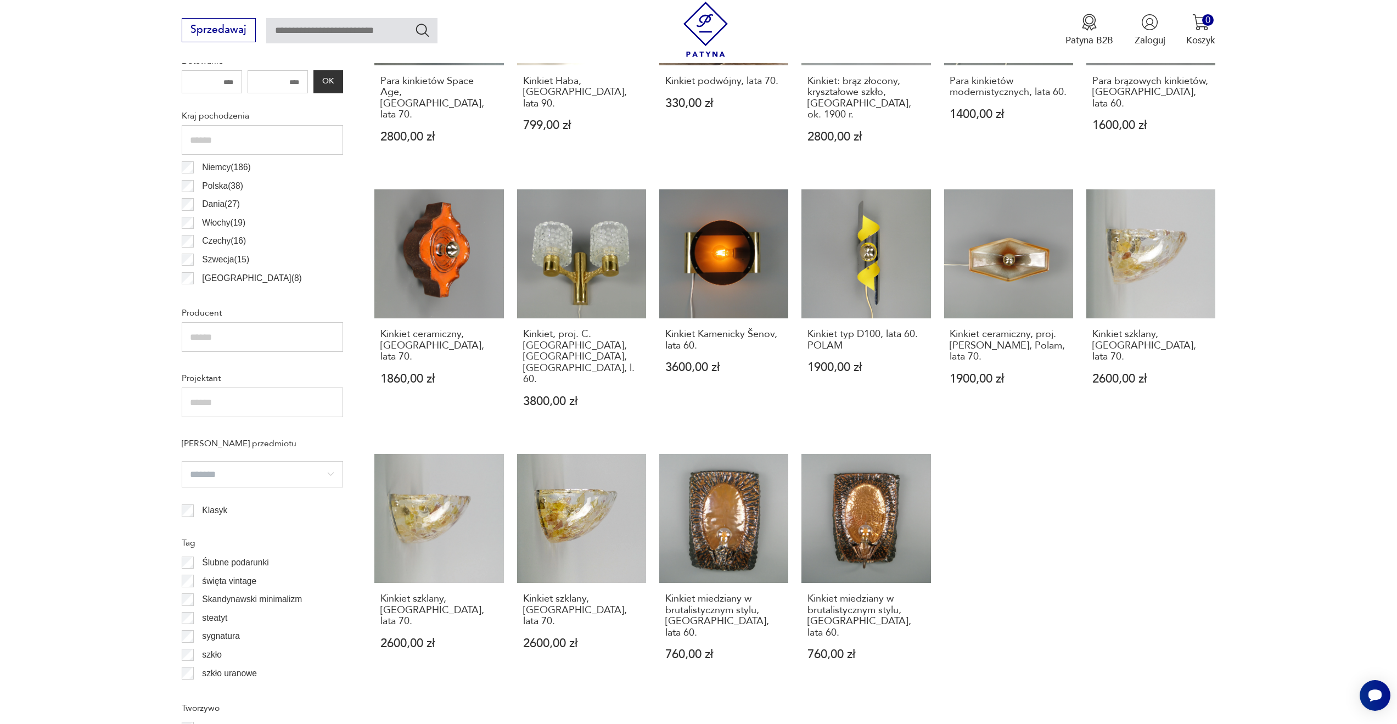
scroll to position [600, 0]
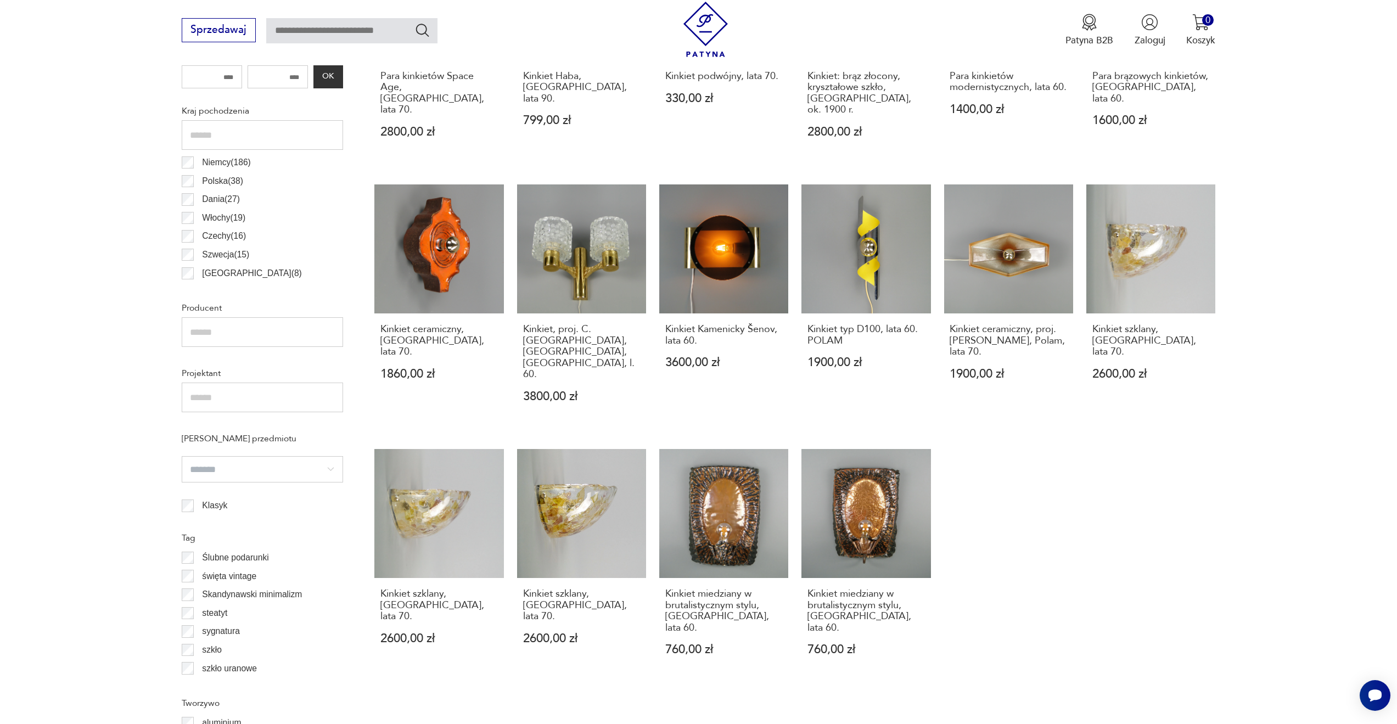
click at [693, 663] on div "Znaleziono 1189 produktów Filtruj Sortuj według daty dodania Sortuj według daty…" at bounding box center [794, 386] width 841 height 993
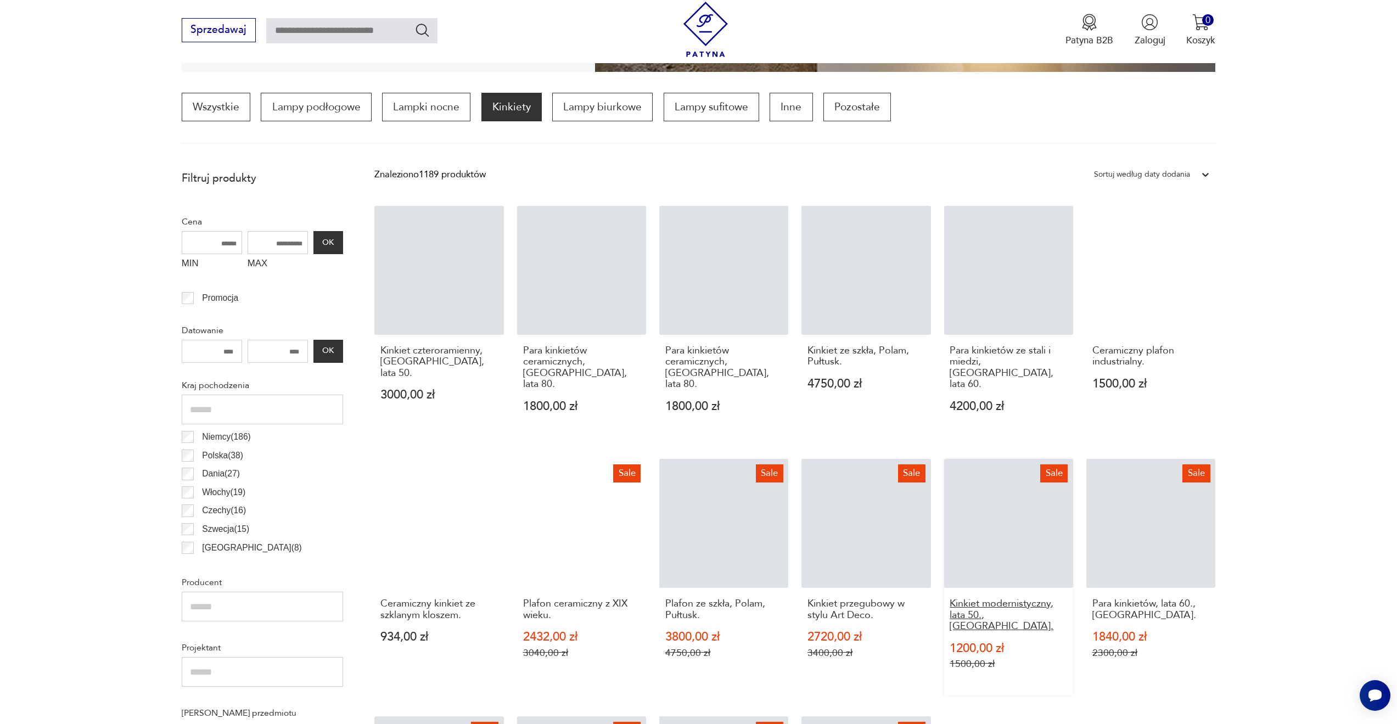
scroll to position [765, 0]
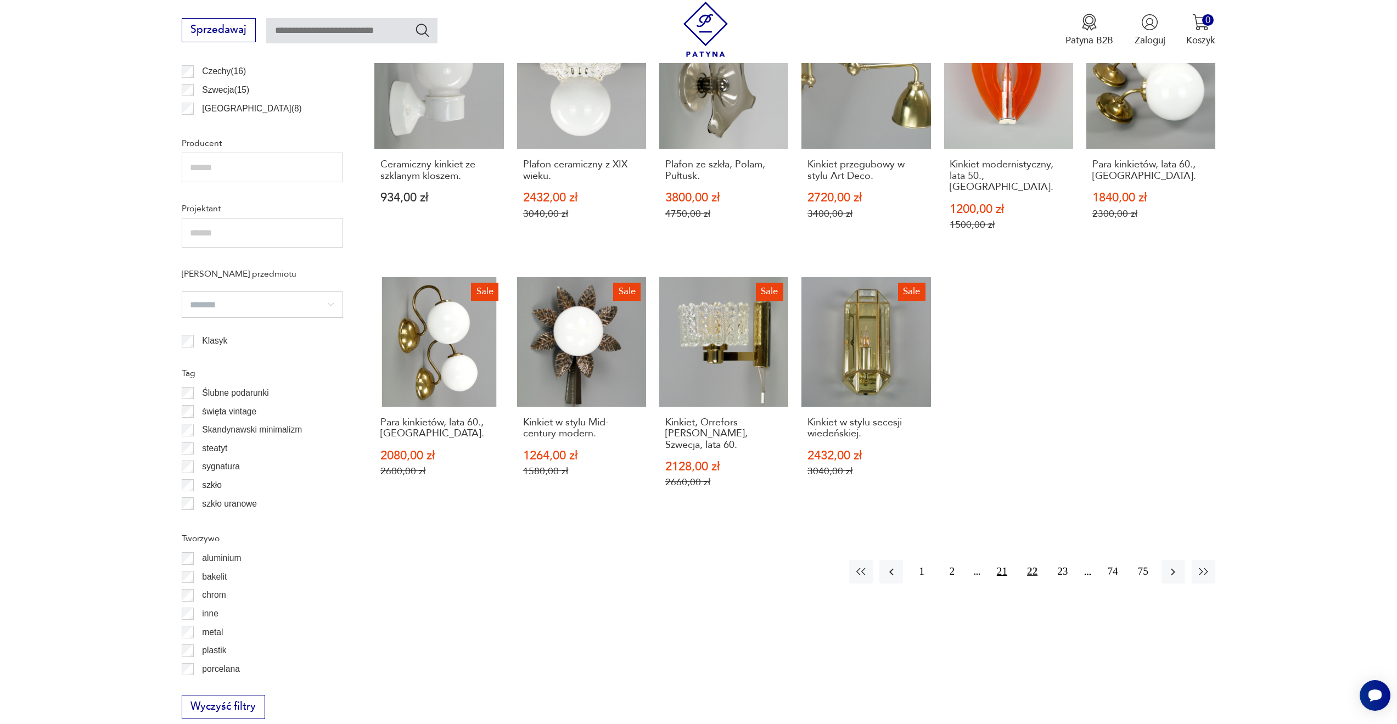
click at [1005, 560] on button "21" at bounding box center [1002, 572] width 24 height 24
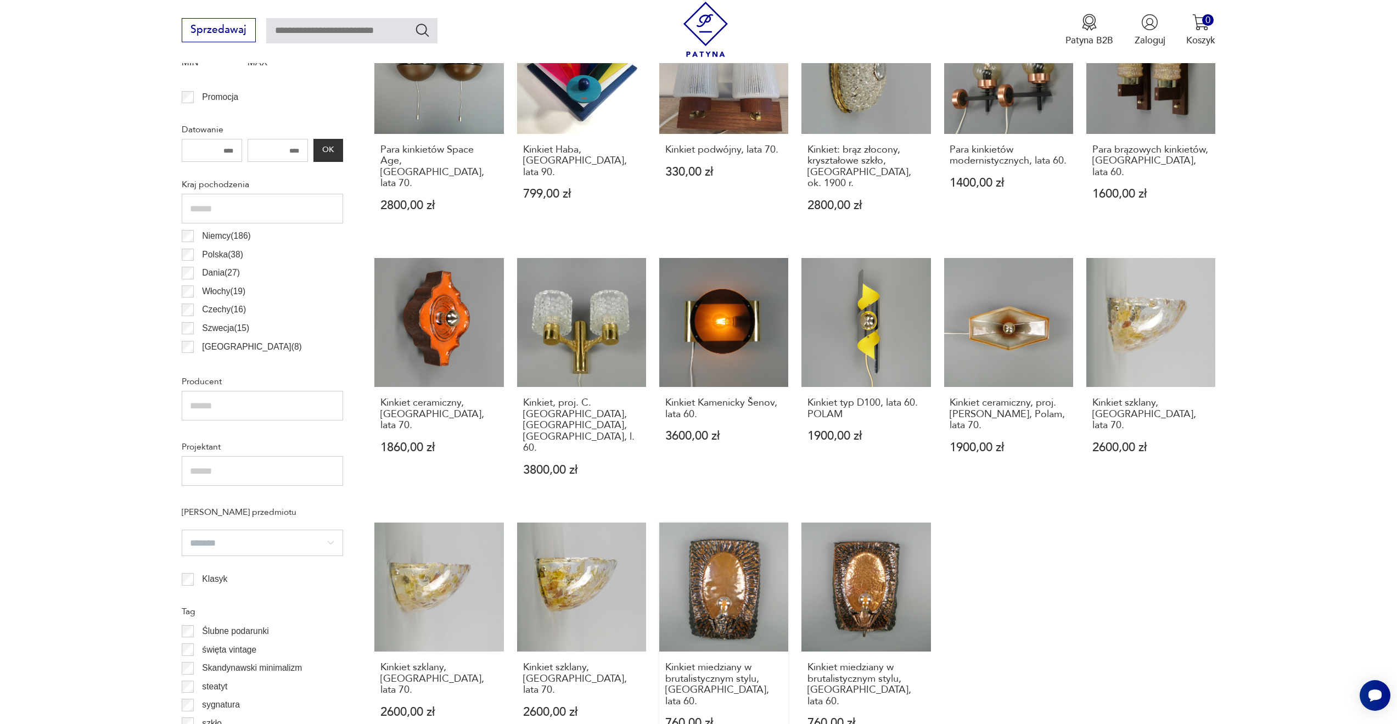
scroll to position [600, 0]
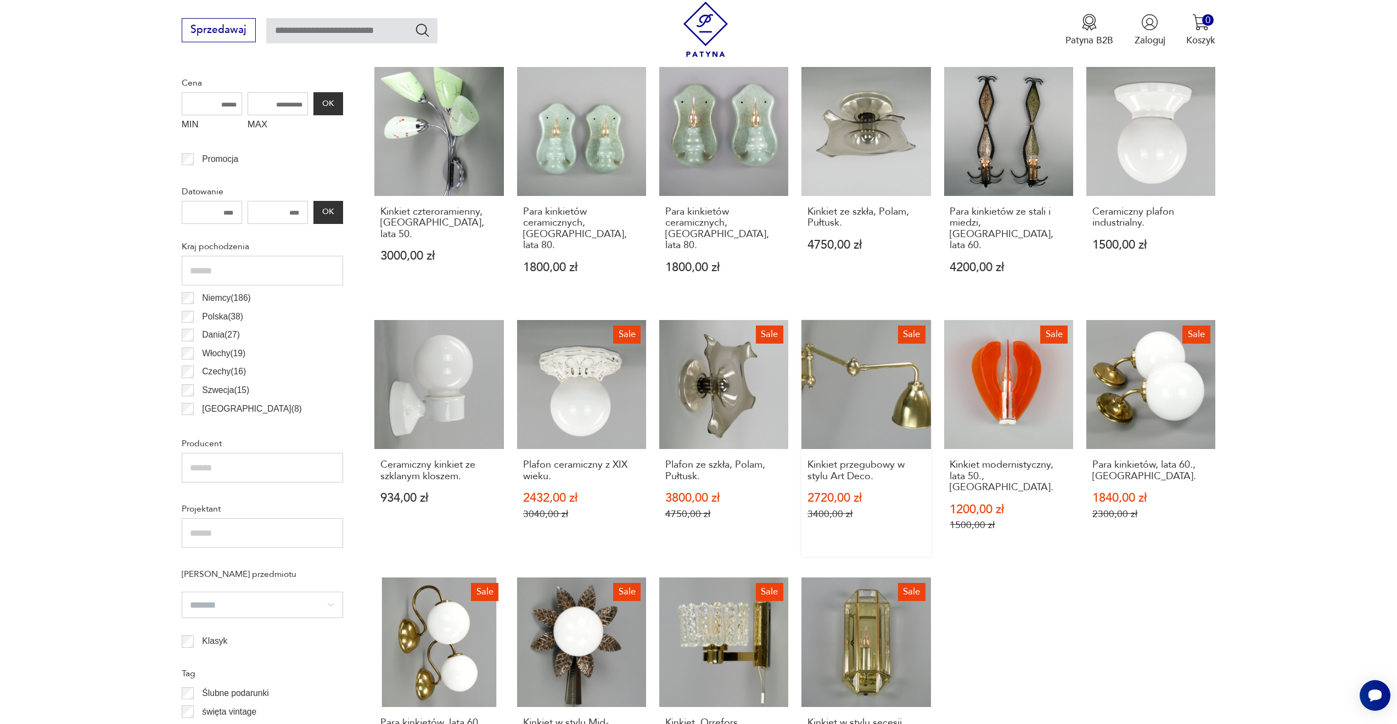
scroll to position [655, 0]
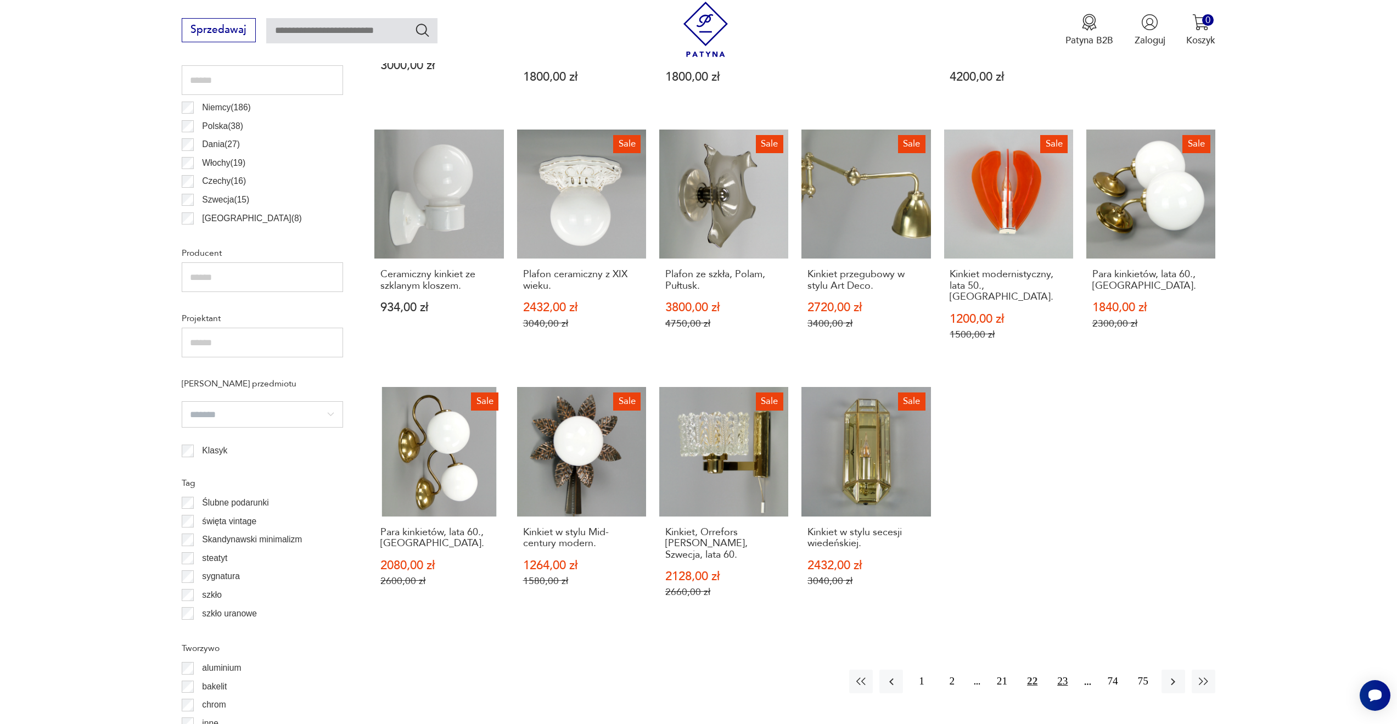
click at [1056, 669] on button "23" at bounding box center [1062, 681] width 24 height 24
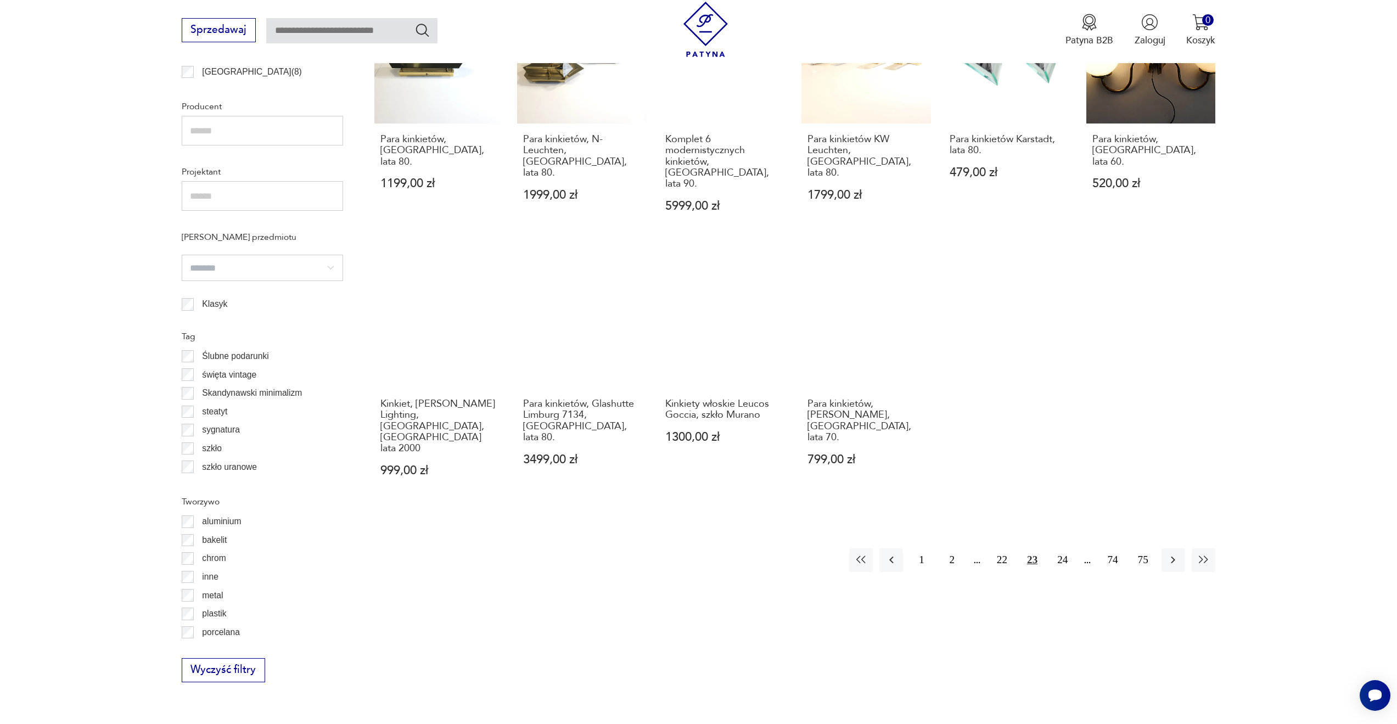
scroll to position [803, 0]
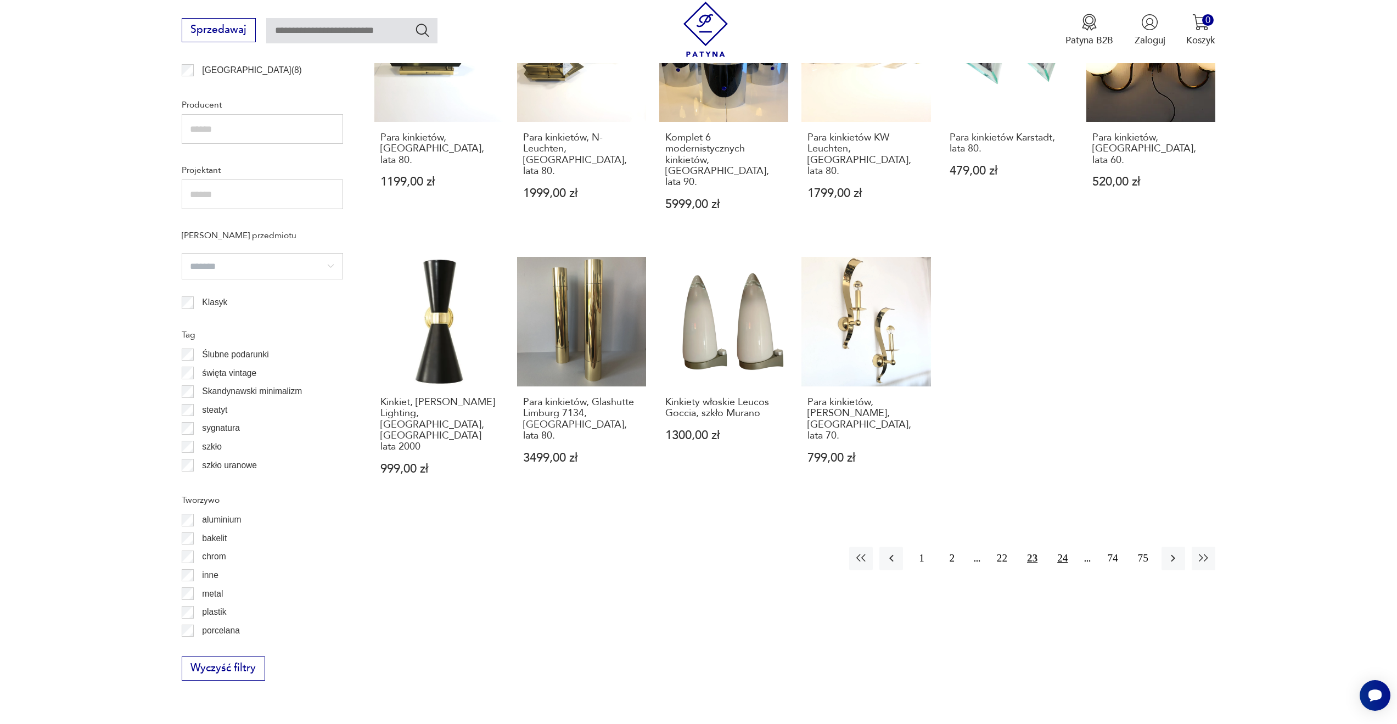
click at [1060, 547] on button "24" at bounding box center [1062, 559] width 24 height 24
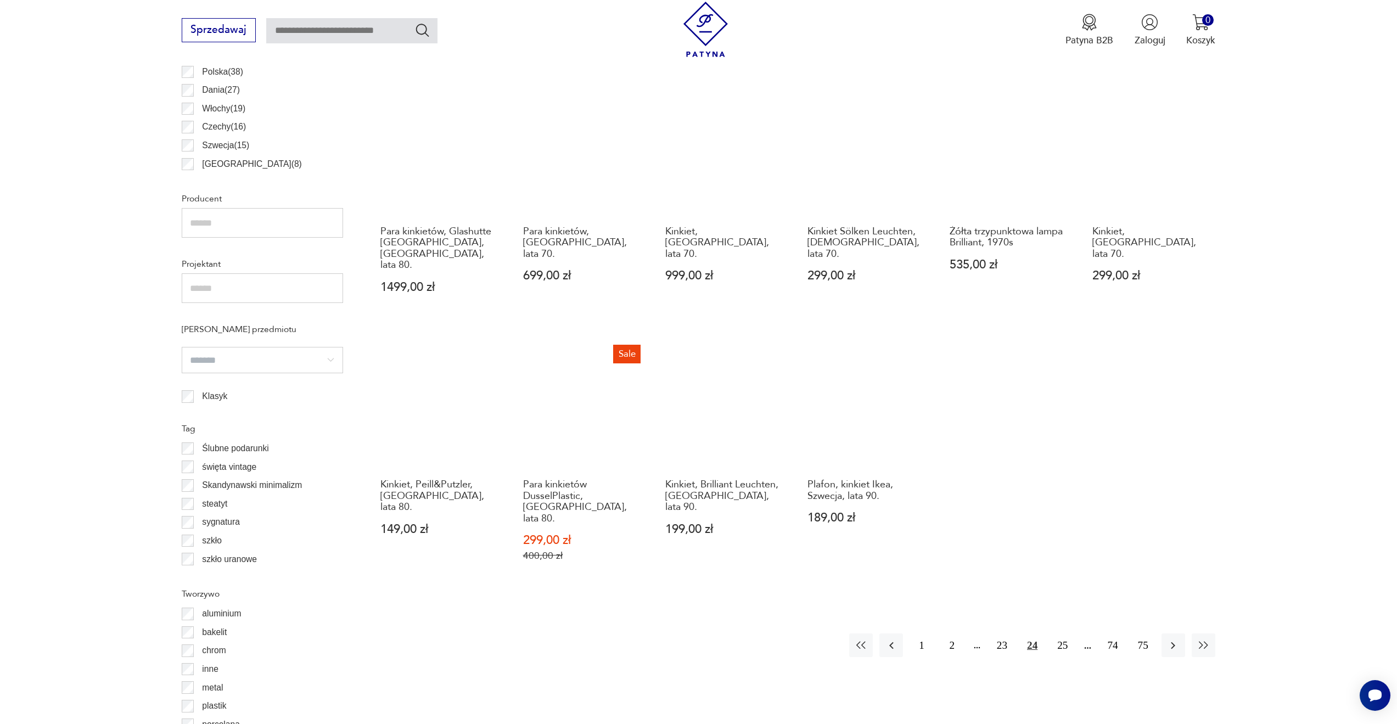
scroll to position [710, 0]
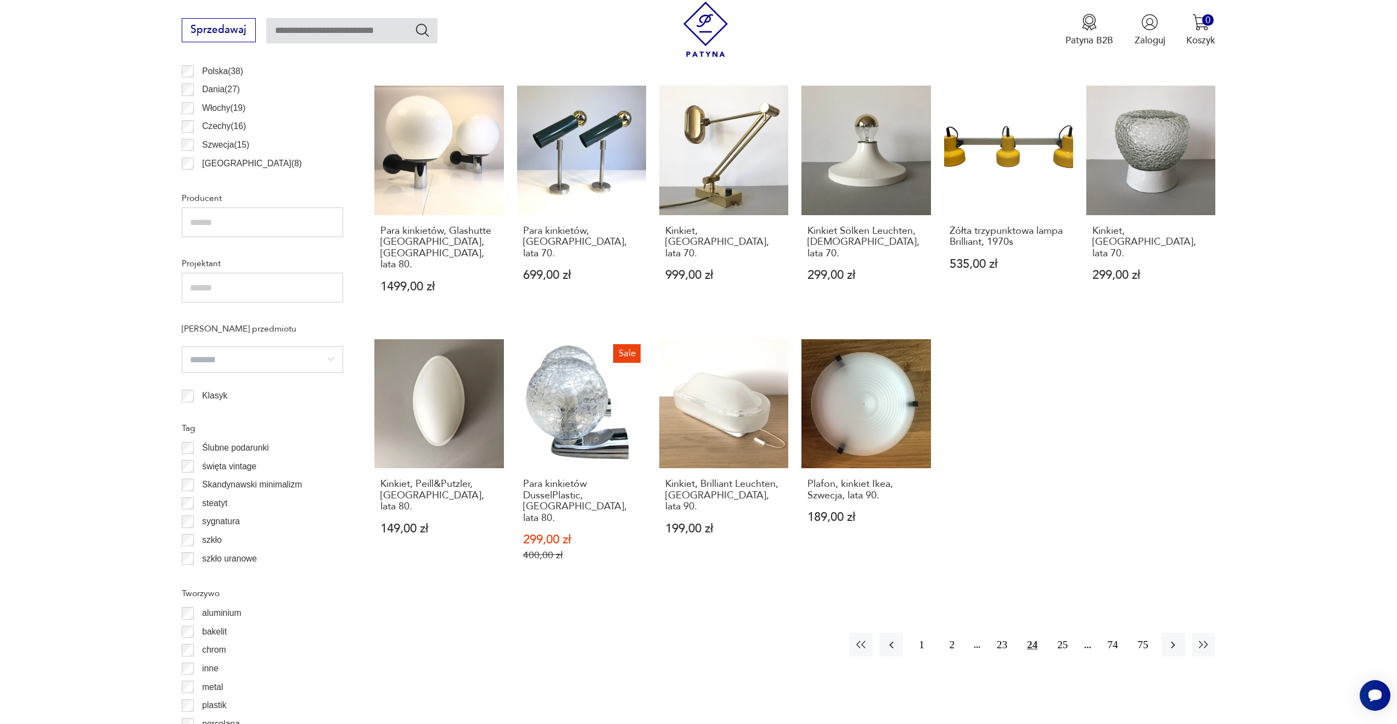
click at [583, 633] on div "1 2 23 24 25 74 75" at bounding box center [794, 645] width 841 height 24
click at [1064, 633] on button "25" at bounding box center [1062, 645] width 24 height 24
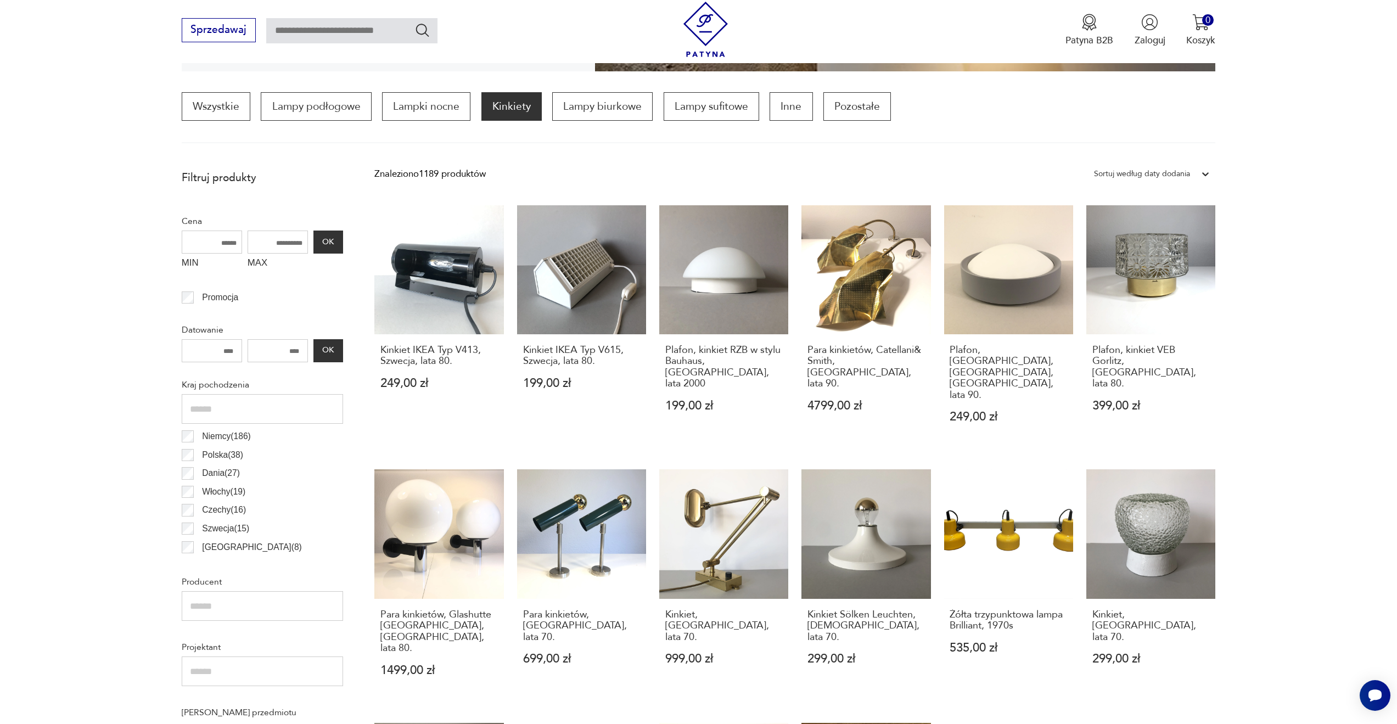
scroll to position [326, 0]
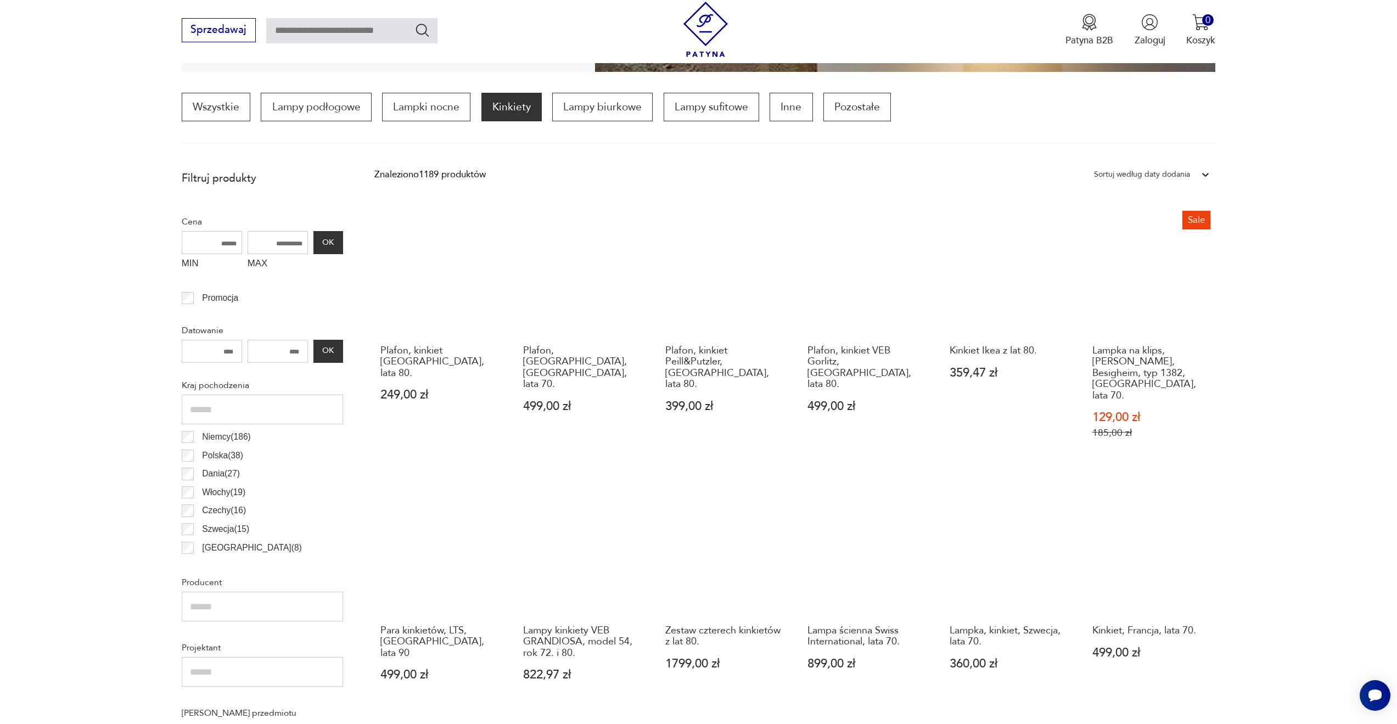
click at [0, 429] on section "Filtruj produkty Cena MIN MAX OK Promocja Datowanie OK Kraj pochodzenia [GEOGRA…" at bounding box center [698, 693] width 1397 height 1056
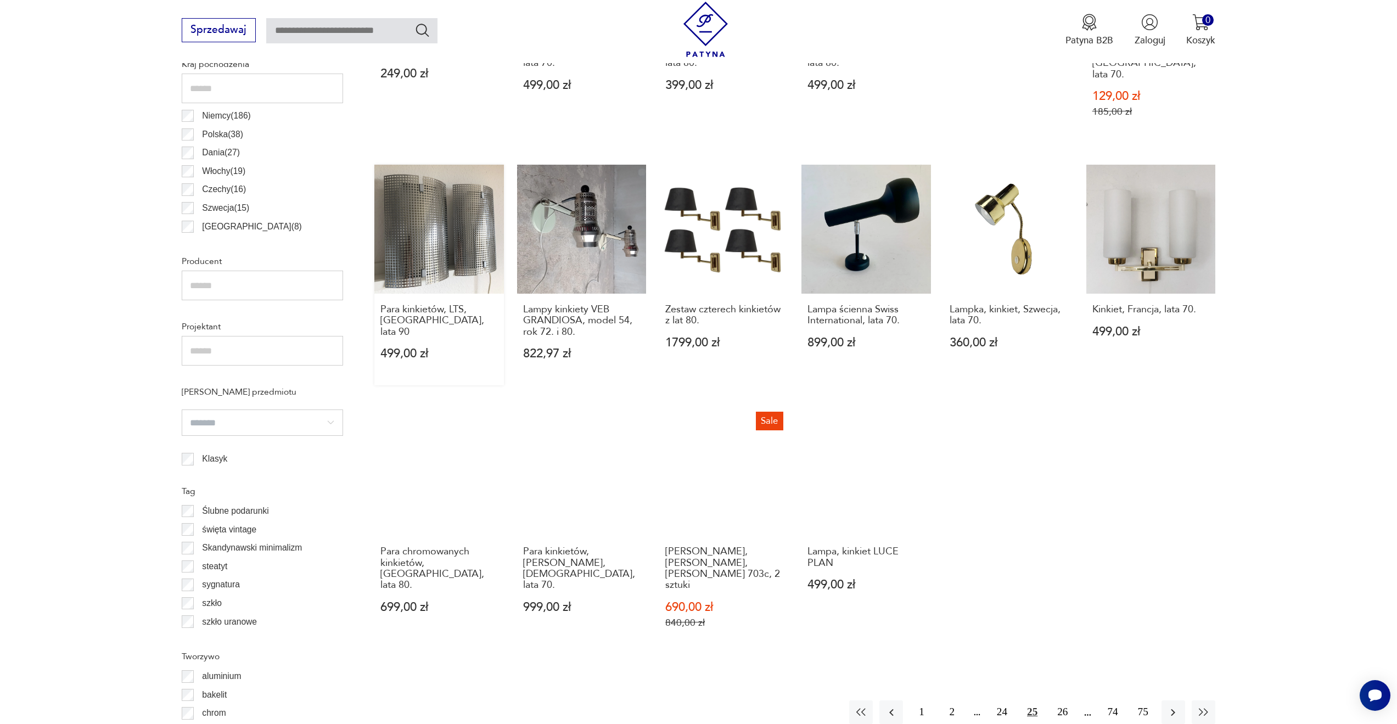
scroll to position [655, 0]
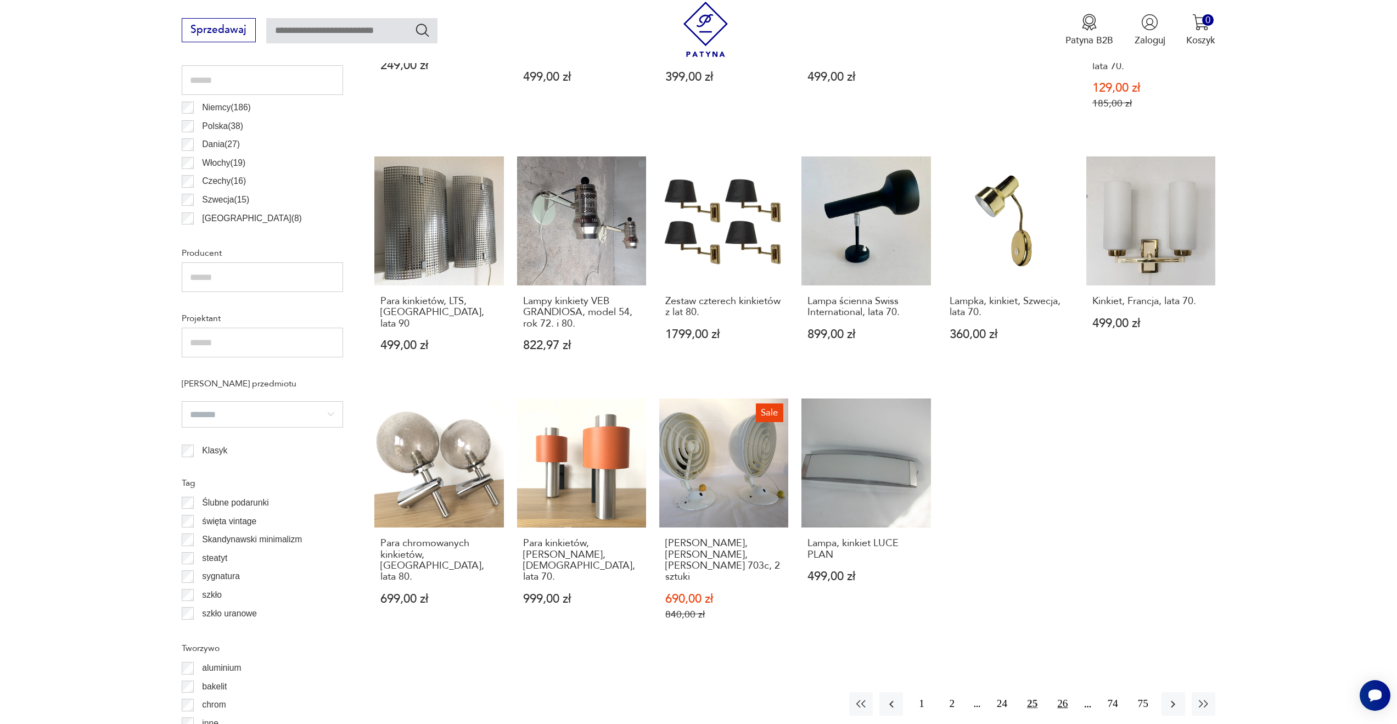
click at [1062, 692] on button "26" at bounding box center [1062, 704] width 24 height 24
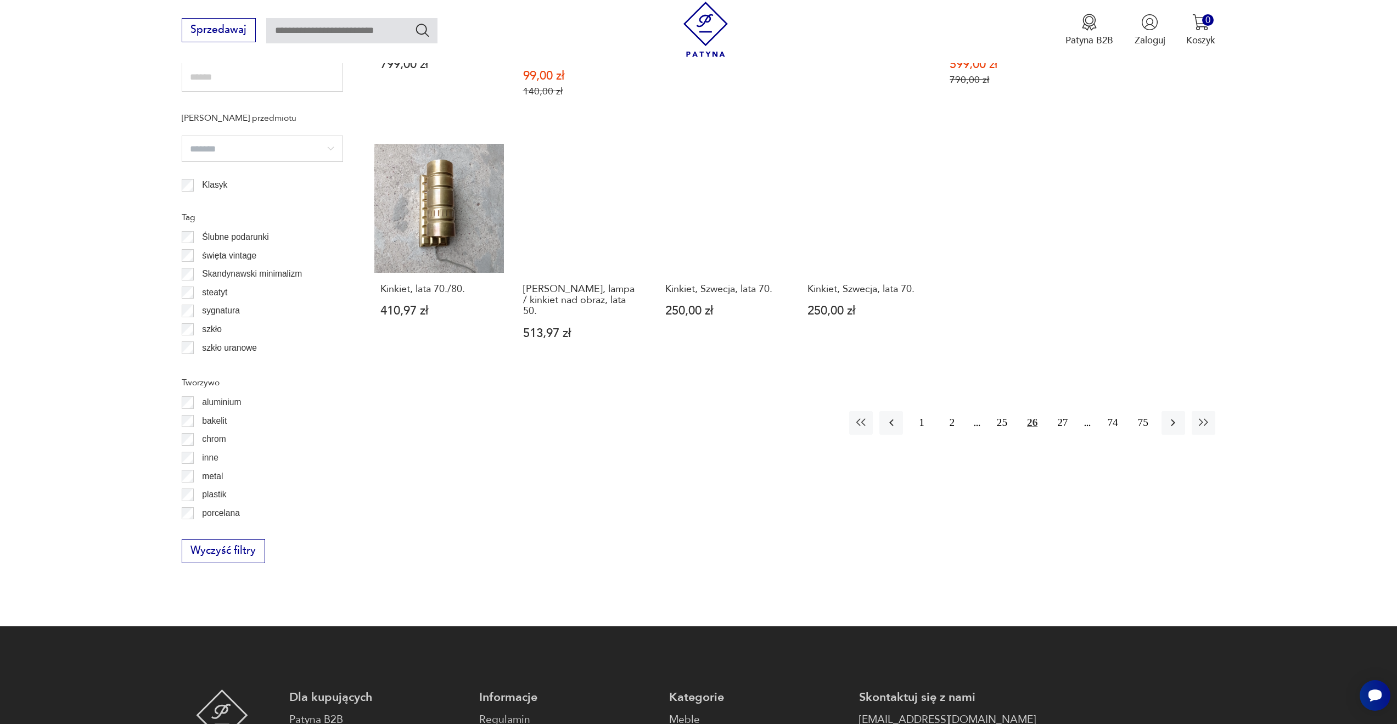
scroll to position [930, 0]
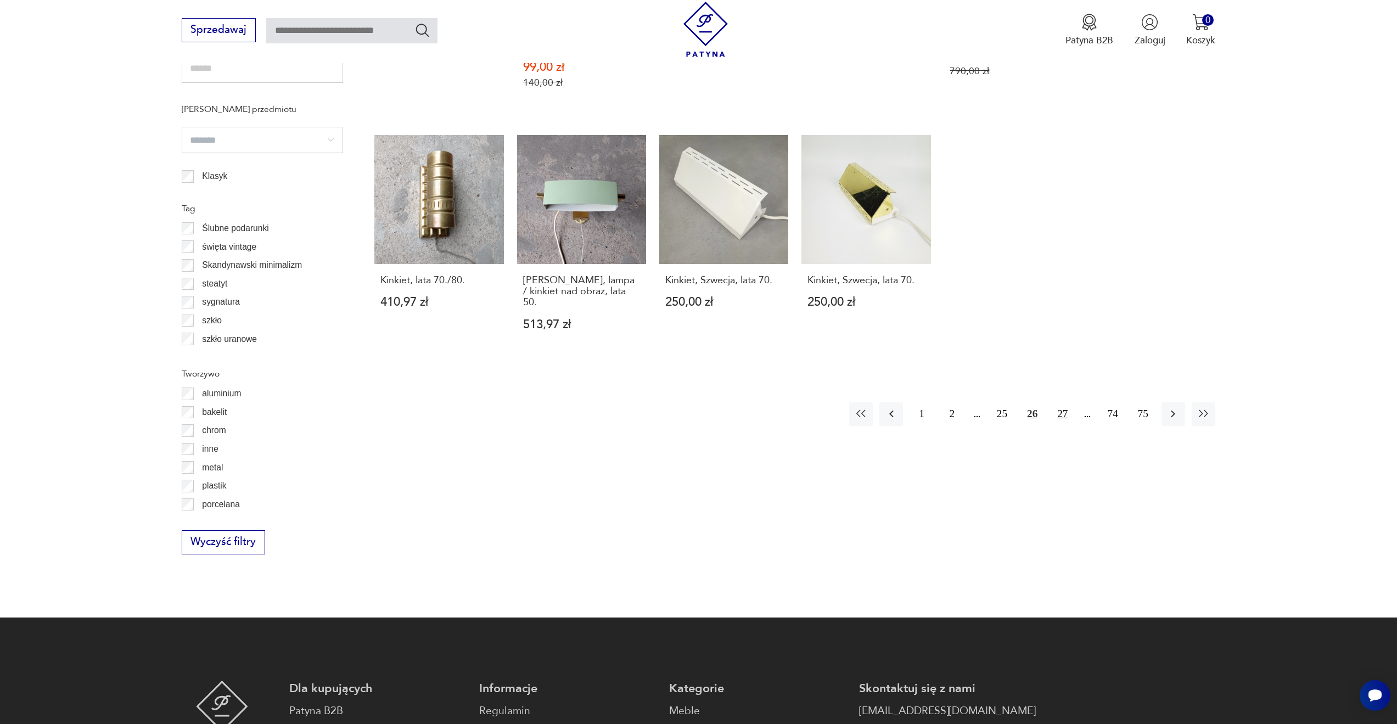
click at [1053, 402] on button "27" at bounding box center [1062, 414] width 24 height 24
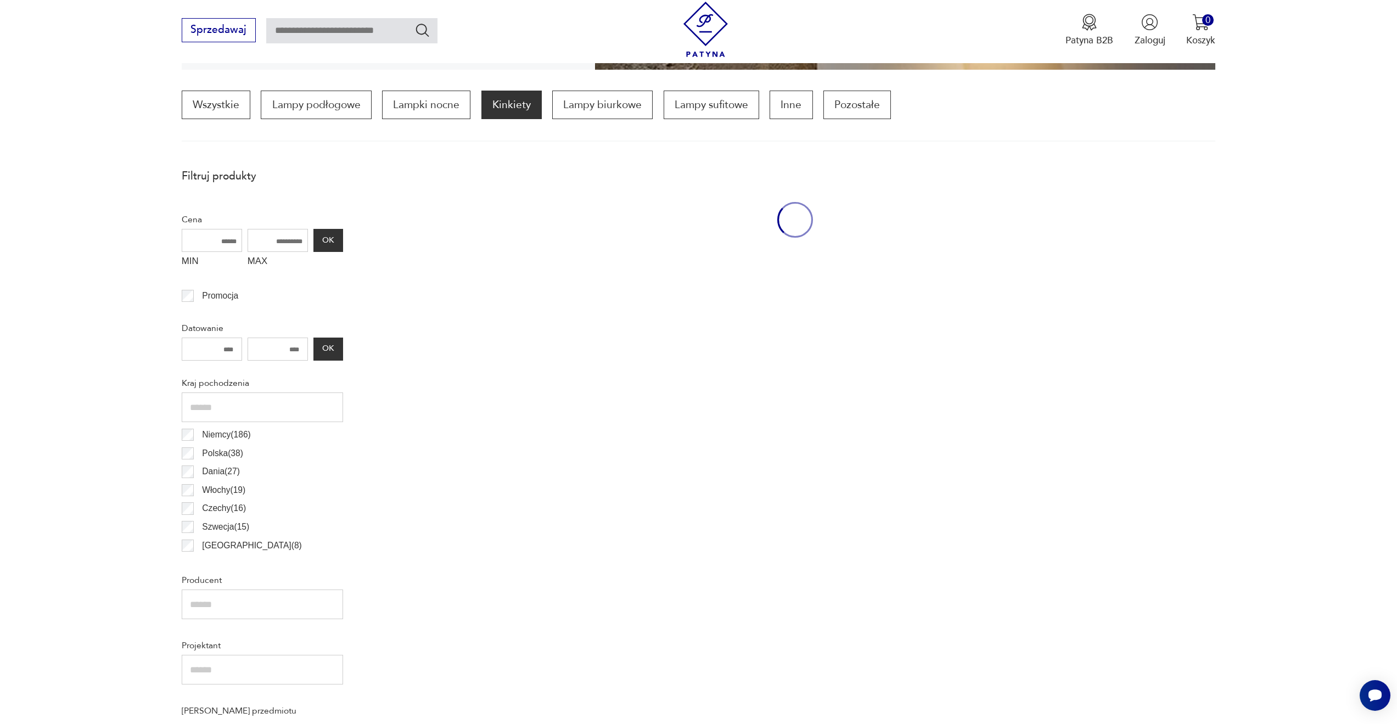
scroll to position [326, 0]
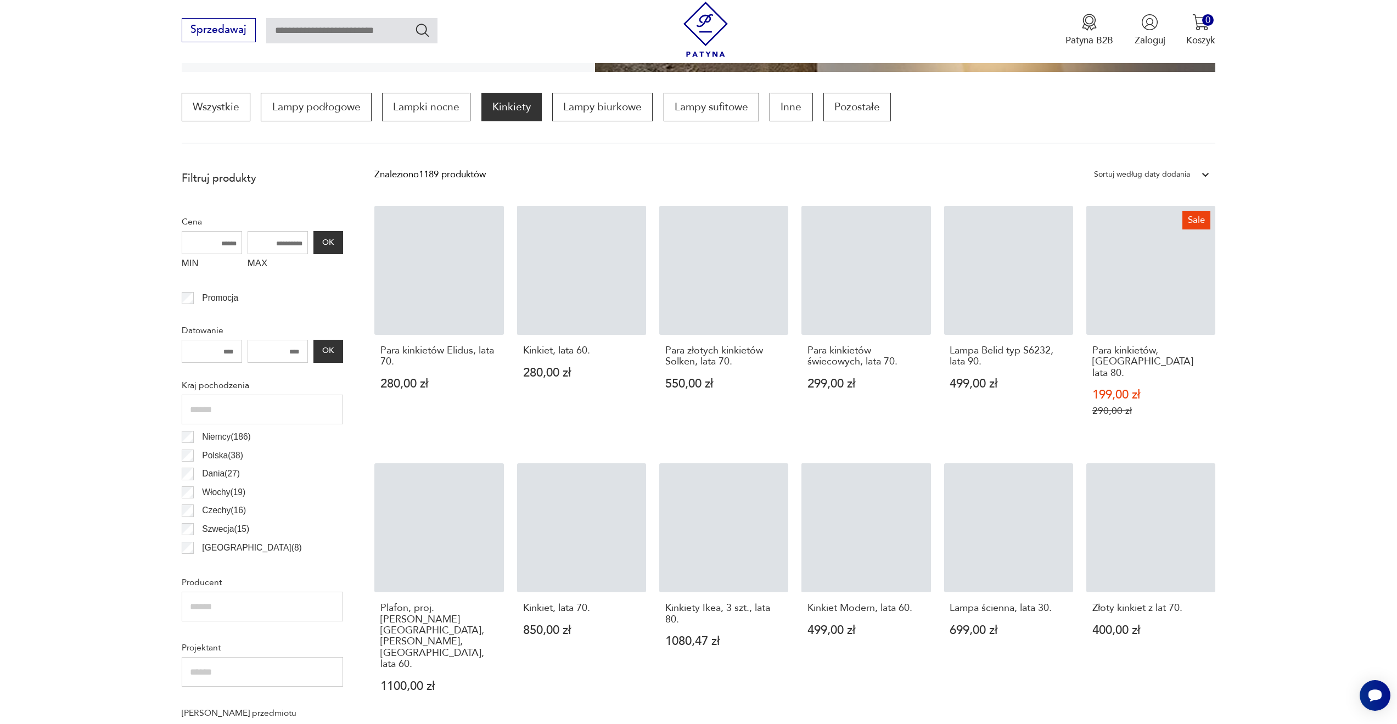
drag, startPoint x: 14, startPoint y: 390, endPoint x: 33, endPoint y: 387, distance: 19.3
click at [15, 390] on section "Filtruj produkty Cena MIN MAX OK Promocja Datowanie OK Kraj pochodzenia [GEOGRA…" at bounding box center [698, 693] width 1397 height 1056
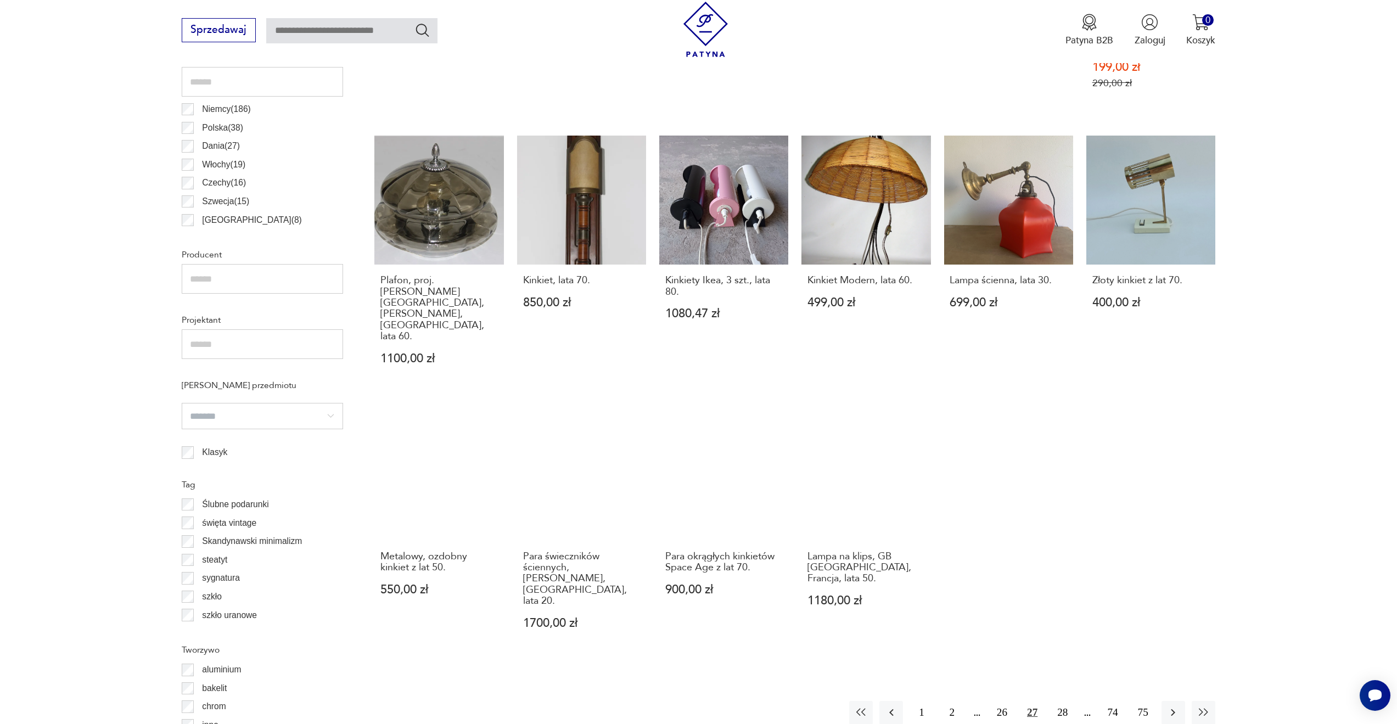
scroll to position [655, 0]
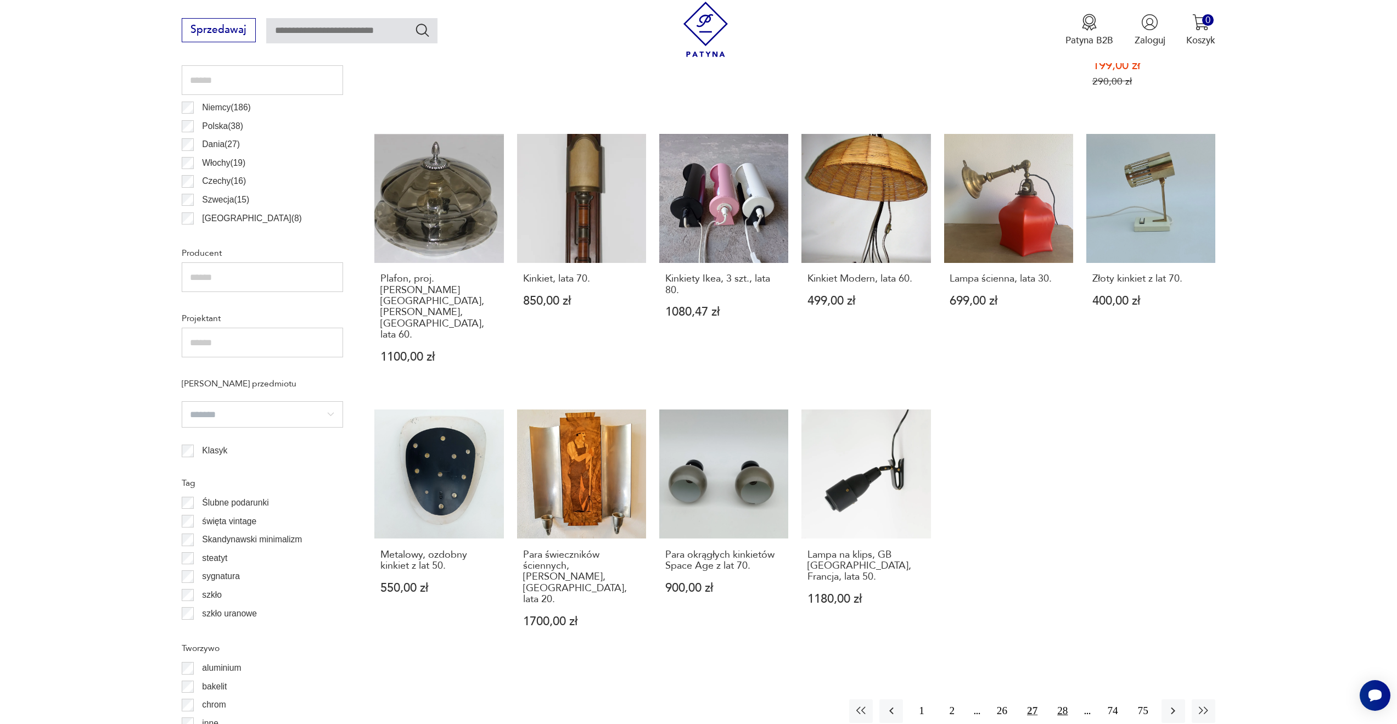
click at [1066, 699] on button "28" at bounding box center [1062, 711] width 24 height 24
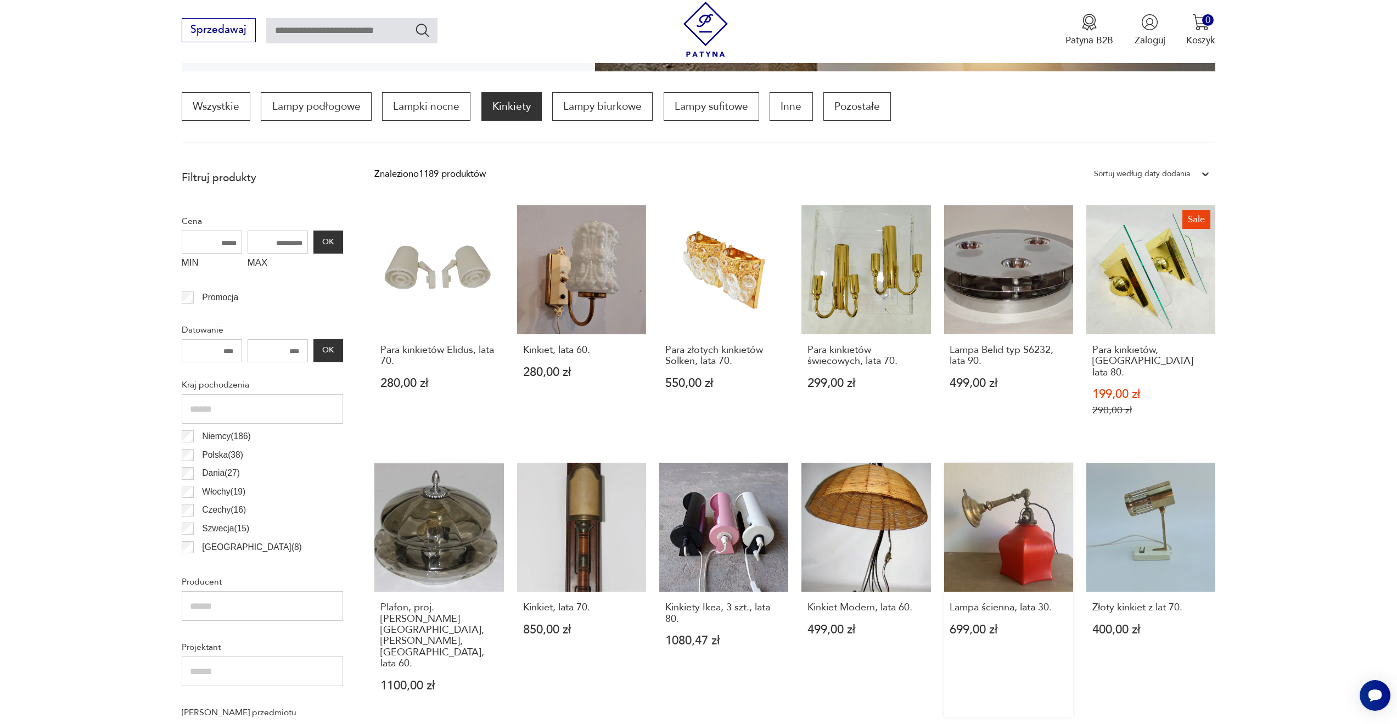
scroll to position [326, 0]
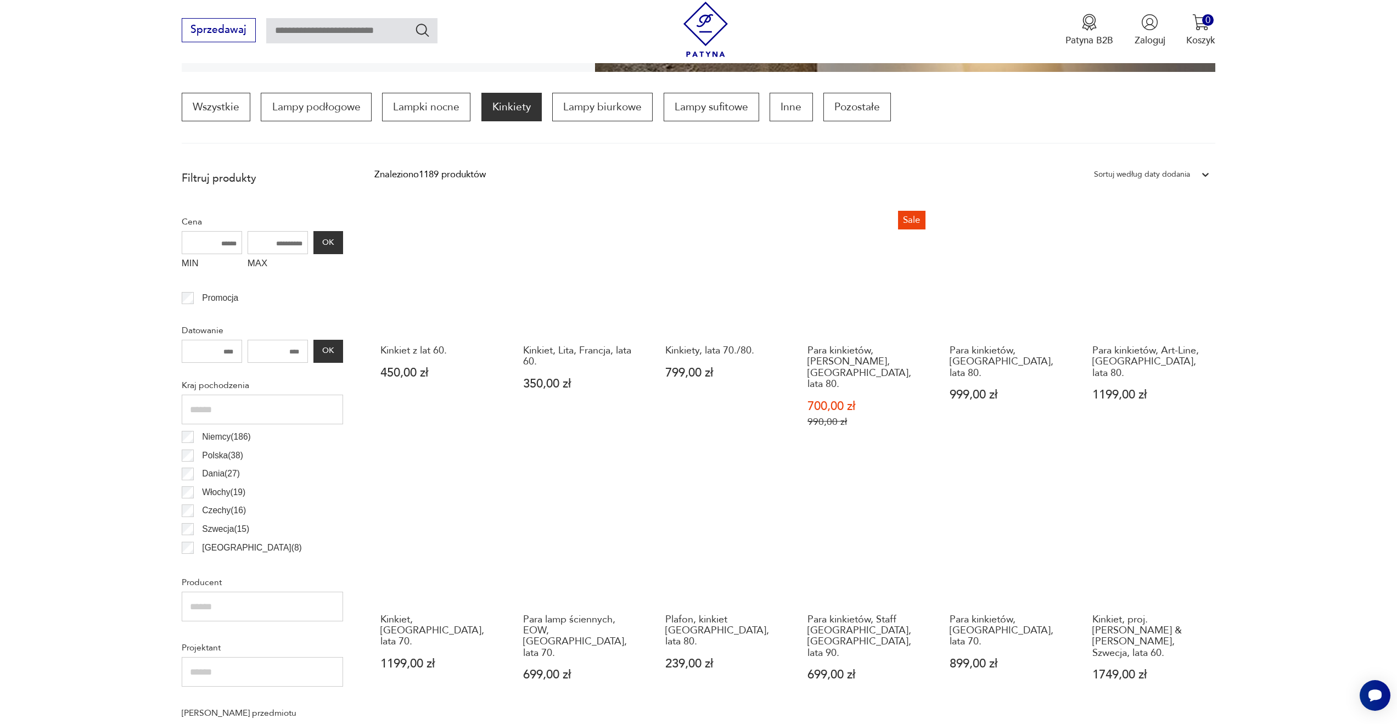
click at [795, 432] on div "Kinkiet z lat 60. 450,00 zł Kinkiet, Lita, Francja, lata 60. 350,00 zł Kinkiety…" at bounding box center [794, 583] width 841 height 754
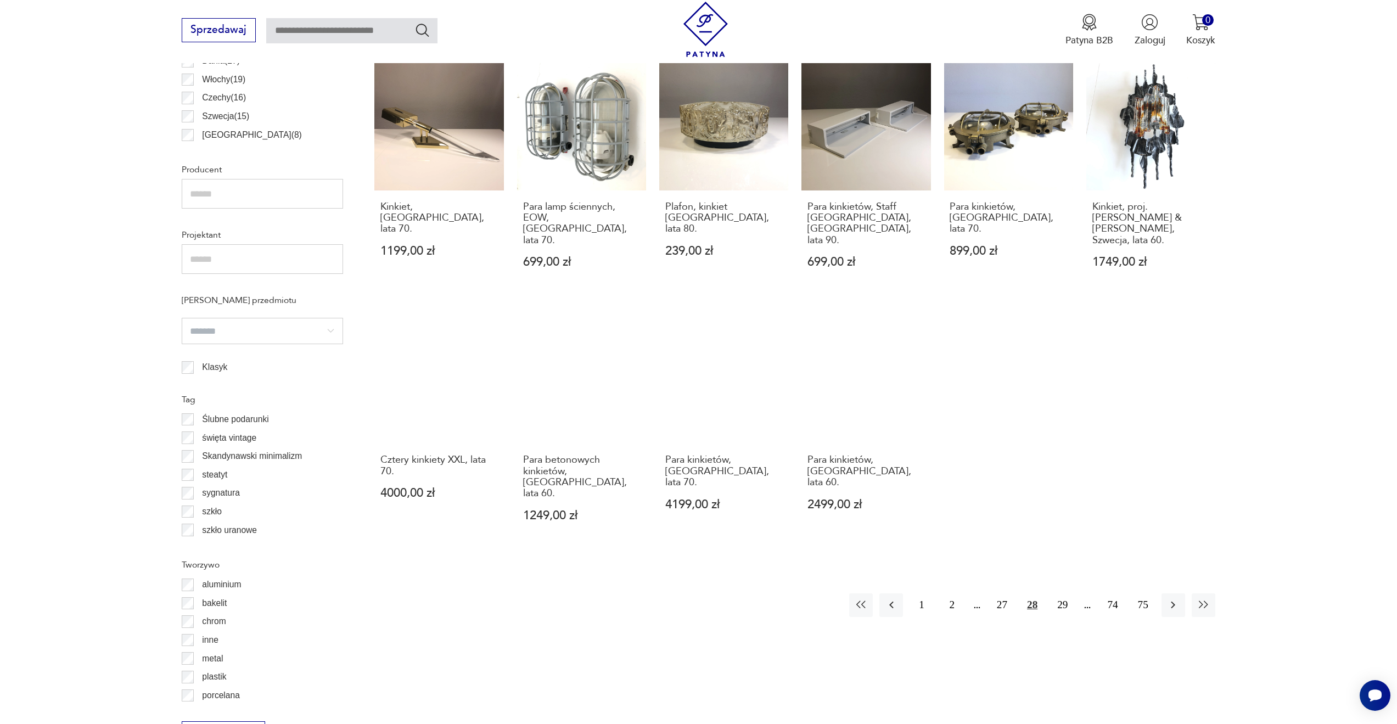
scroll to position [740, 0]
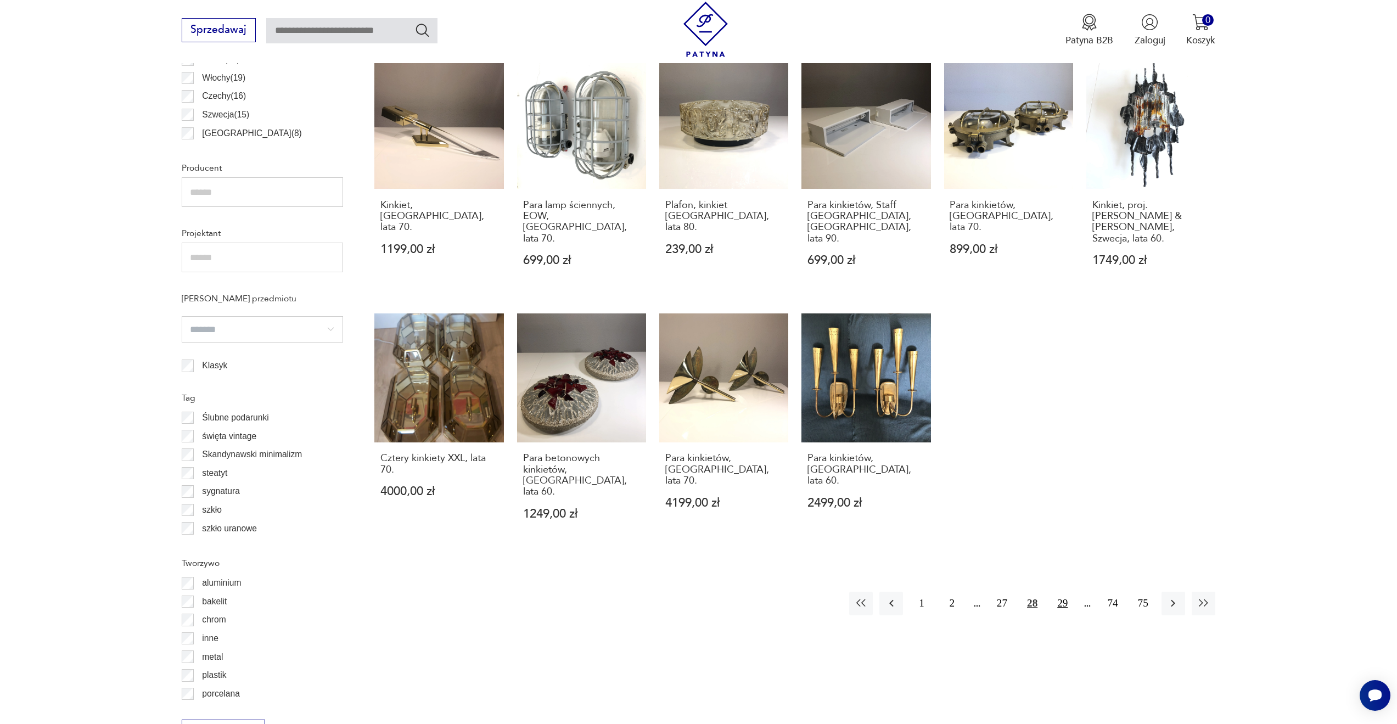
click at [1062, 592] on button "29" at bounding box center [1062, 604] width 24 height 24
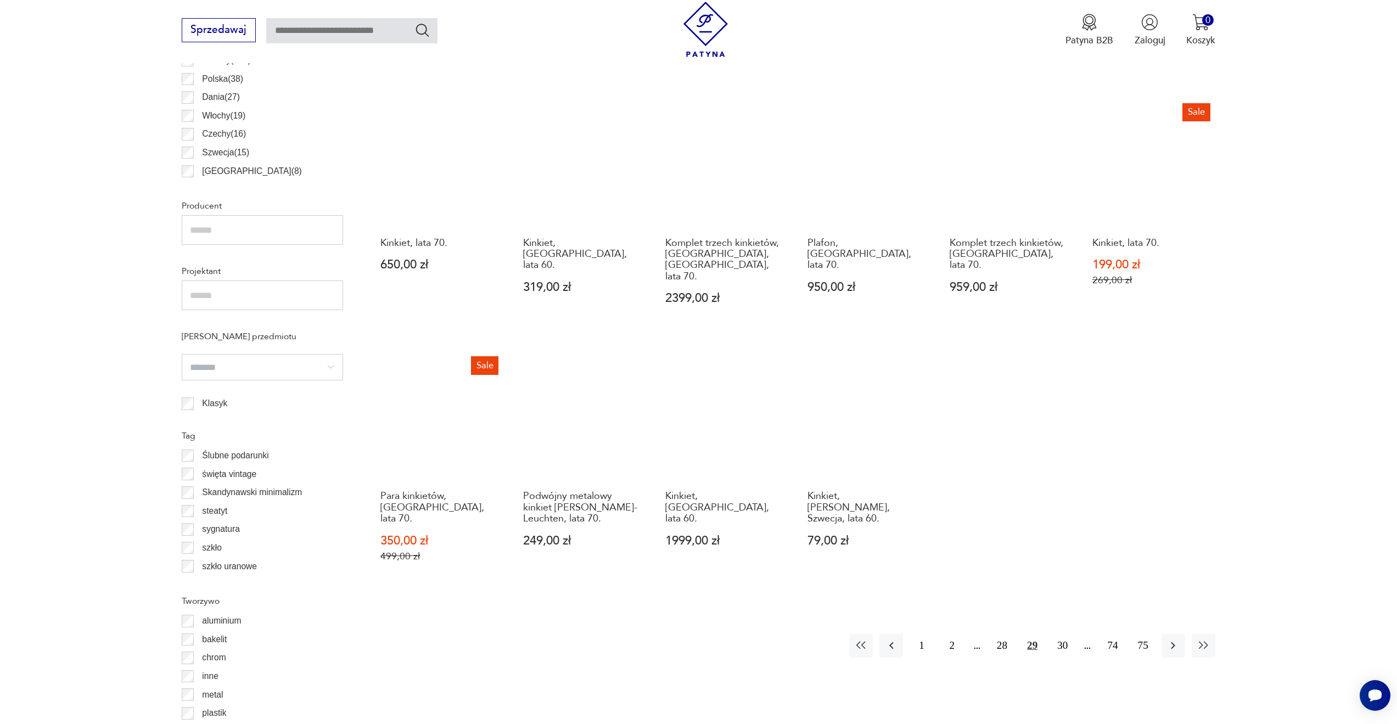
scroll to position [710, 0]
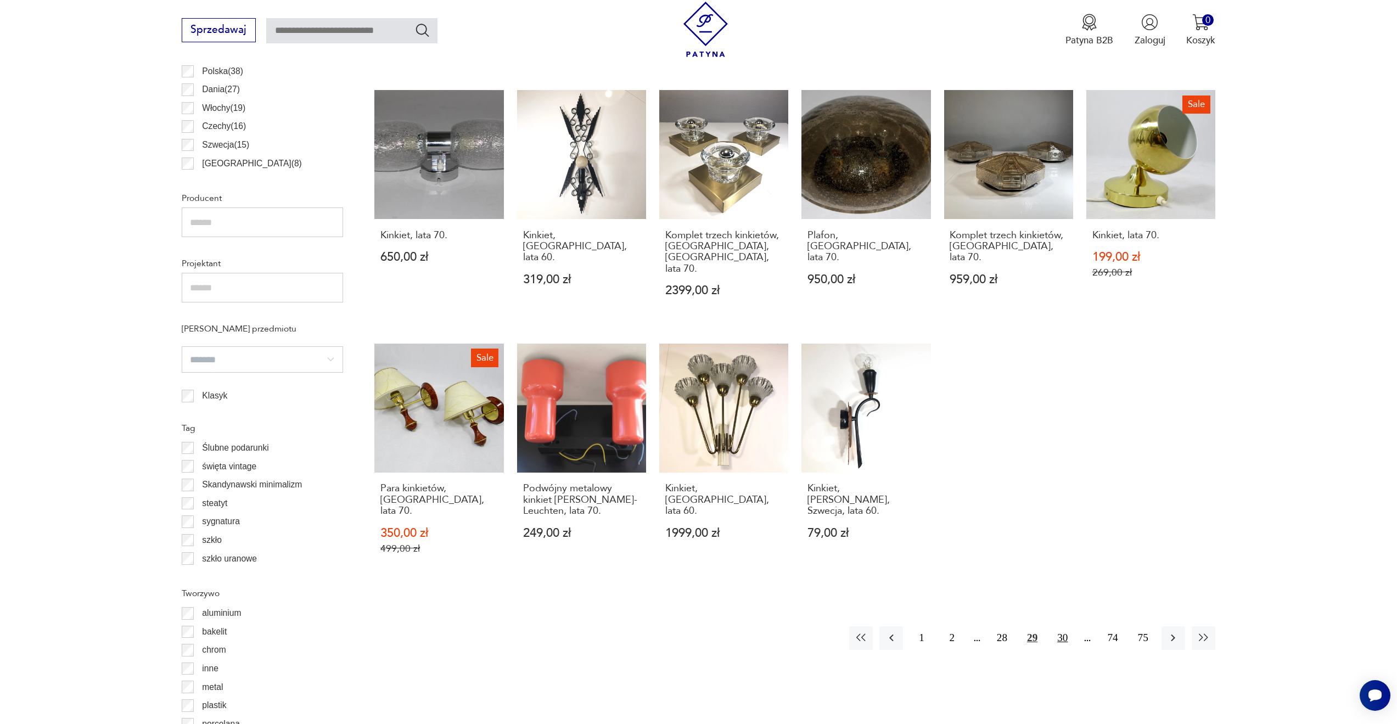
click at [1062, 626] on button "30" at bounding box center [1062, 638] width 24 height 24
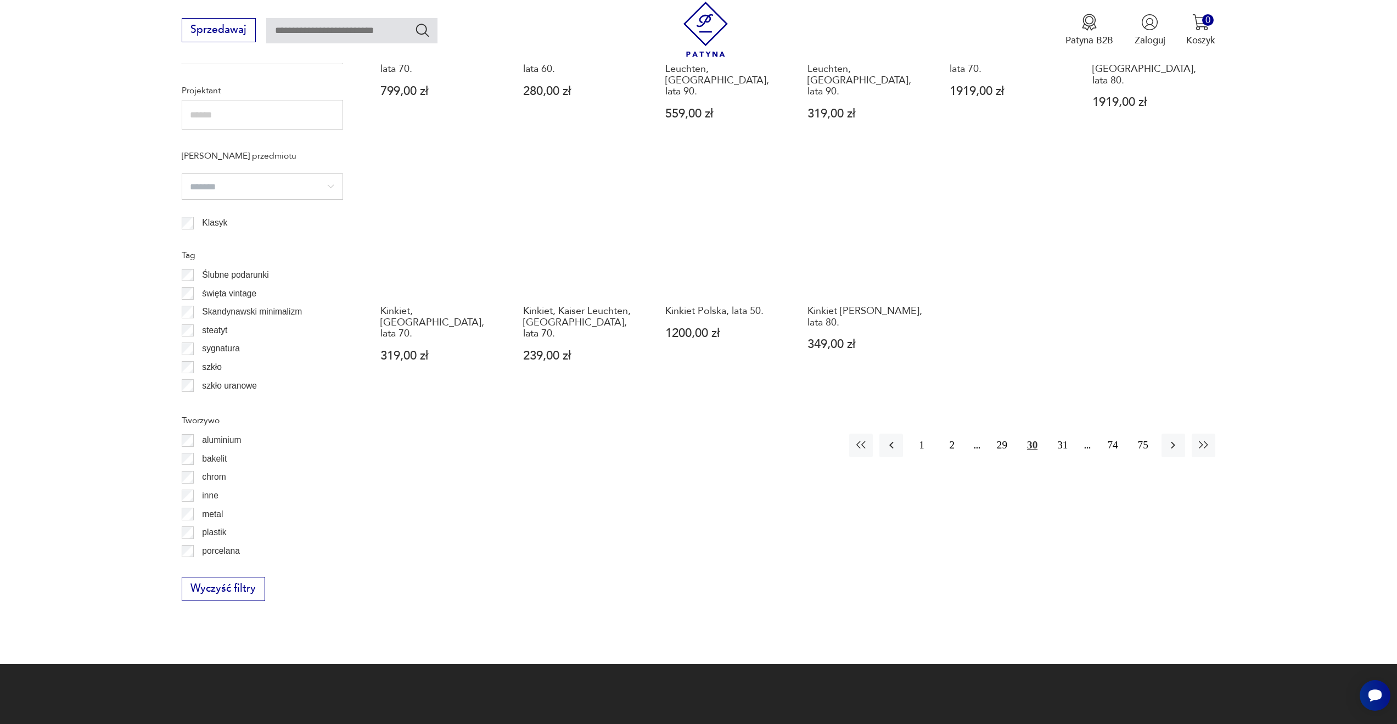
scroll to position [984, 0]
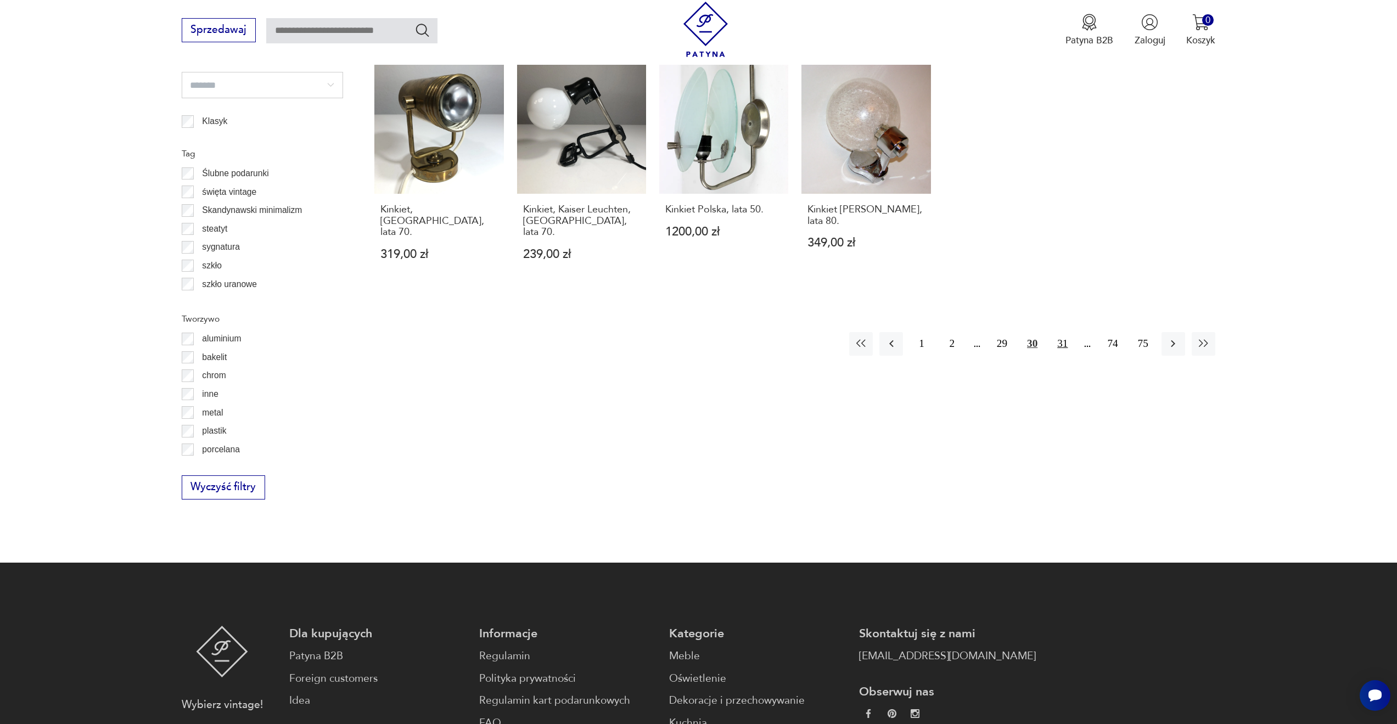
click at [1072, 332] on button "31" at bounding box center [1062, 344] width 24 height 24
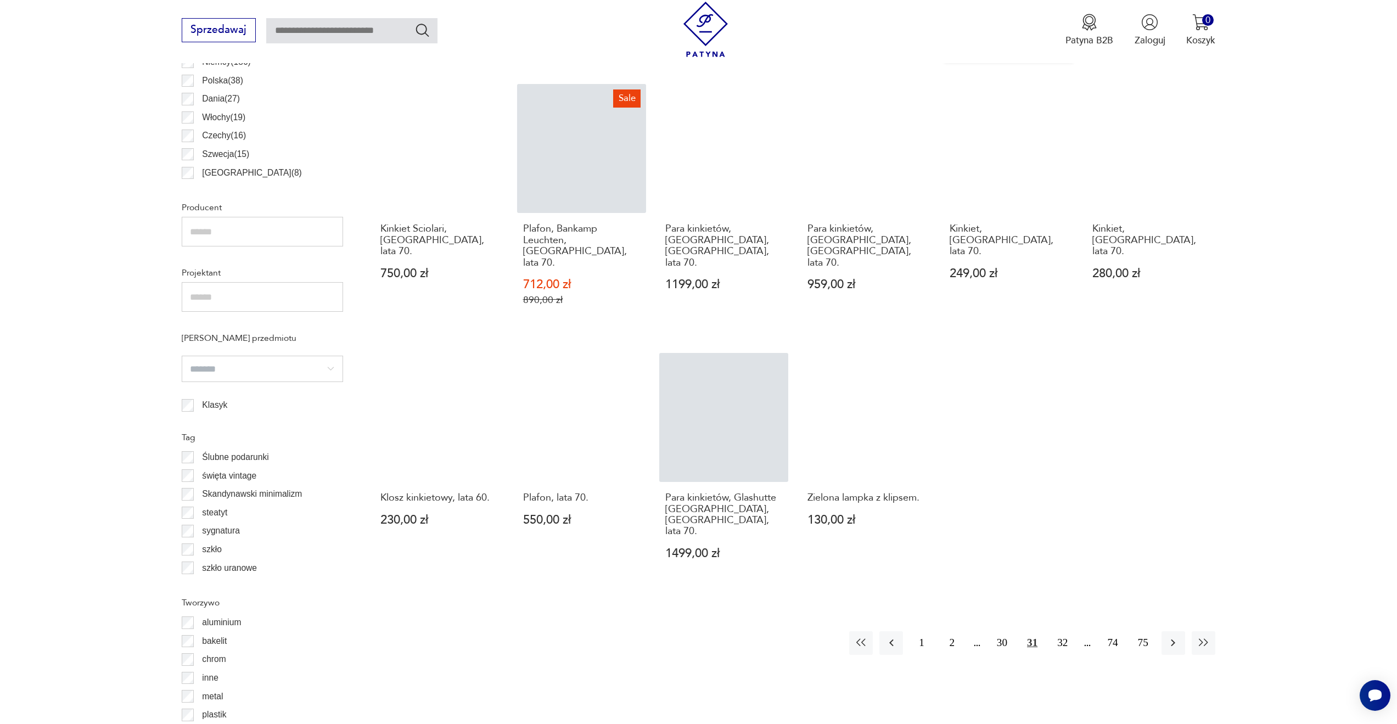
scroll to position [710, 0]
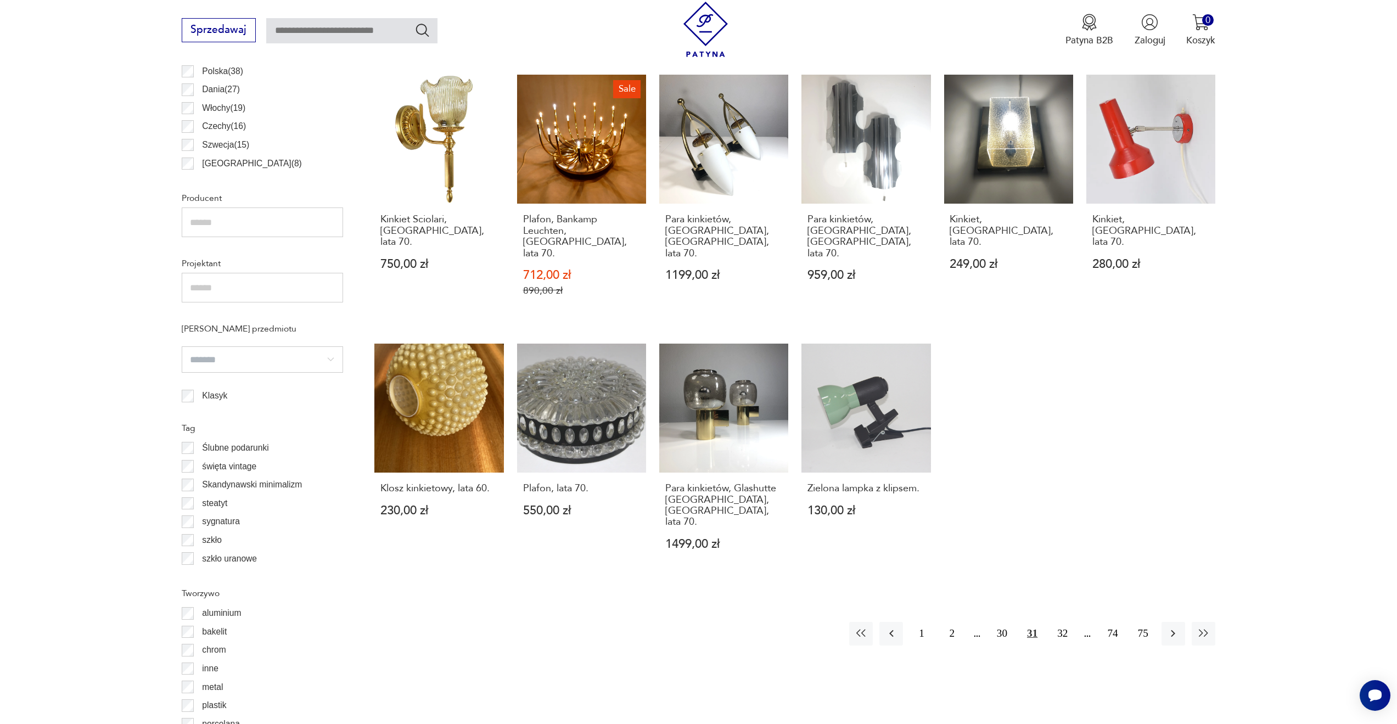
click at [1023, 627] on div "Znaleziono 1189 produktów Filtruj Sortuj według daty dodania Sortuj według daty…" at bounding box center [794, 277] width 841 height 993
drag, startPoint x: 794, startPoint y: 615, endPoint x: 765, endPoint y: 621, distance: 29.7
click at [765, 621] on div "Znaleziono 1189 produktów Filtruj Sortuj według daty dodania Sortuj według daty…" at bounding box center [794, 277] width 841 height 993
click at [482, 608] on div "Znaleziono 1189 produktów Filtruj Sortuj według daty dodania Sortuj według daty…" at bounding box center [794, 277] width 841 height 993
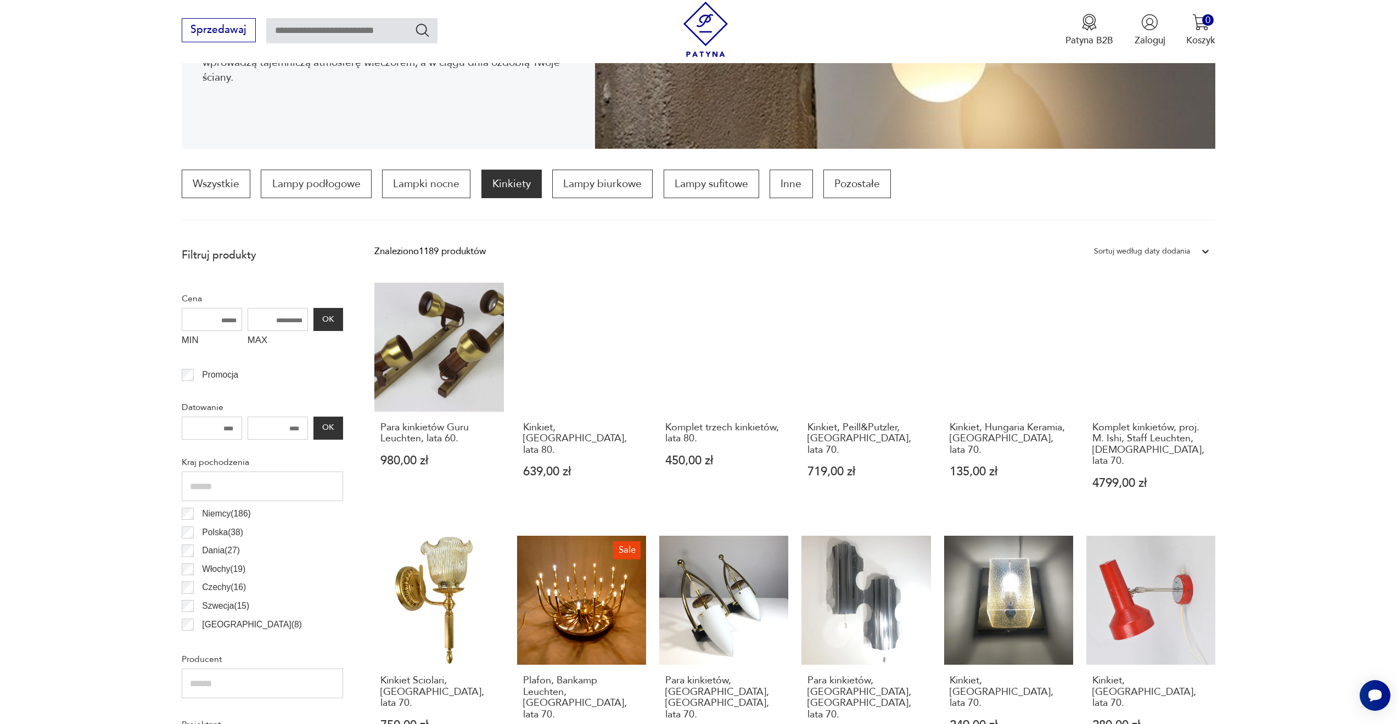
scroll to position [216, 0]
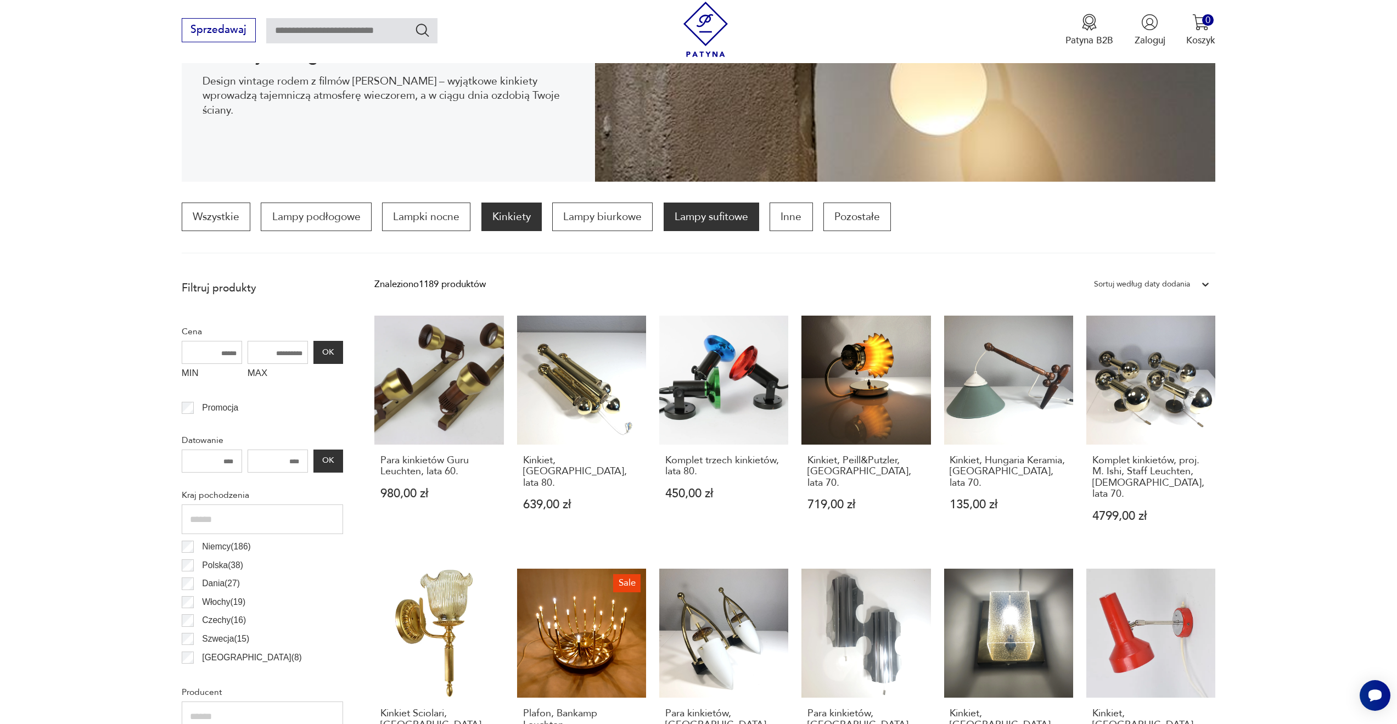
click at [699, 221] on p "Lampy sufitowe" at bounding box center [710, 216] width 95 height 29
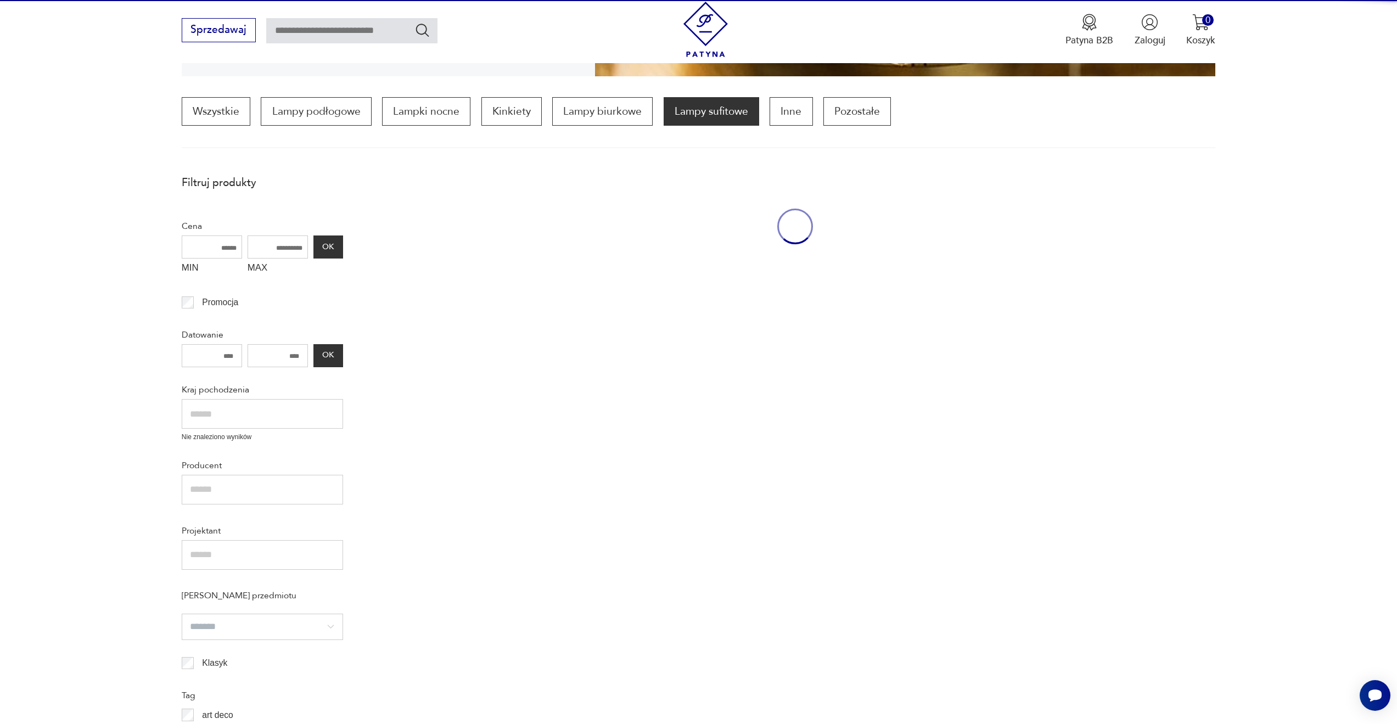
scroll to position [326, 0]
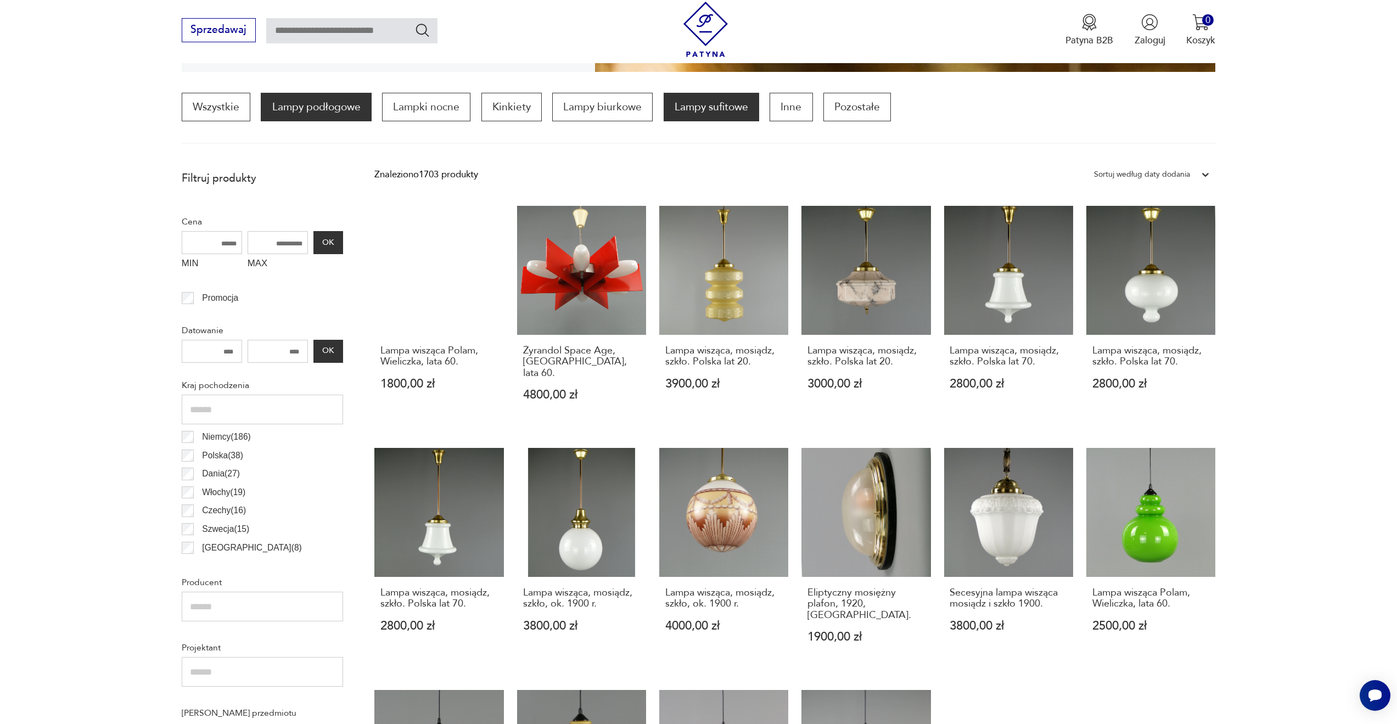
click at [328, 104] on p "Lampy podłogowe" at bounding box center [316, 107] width 110 height 29
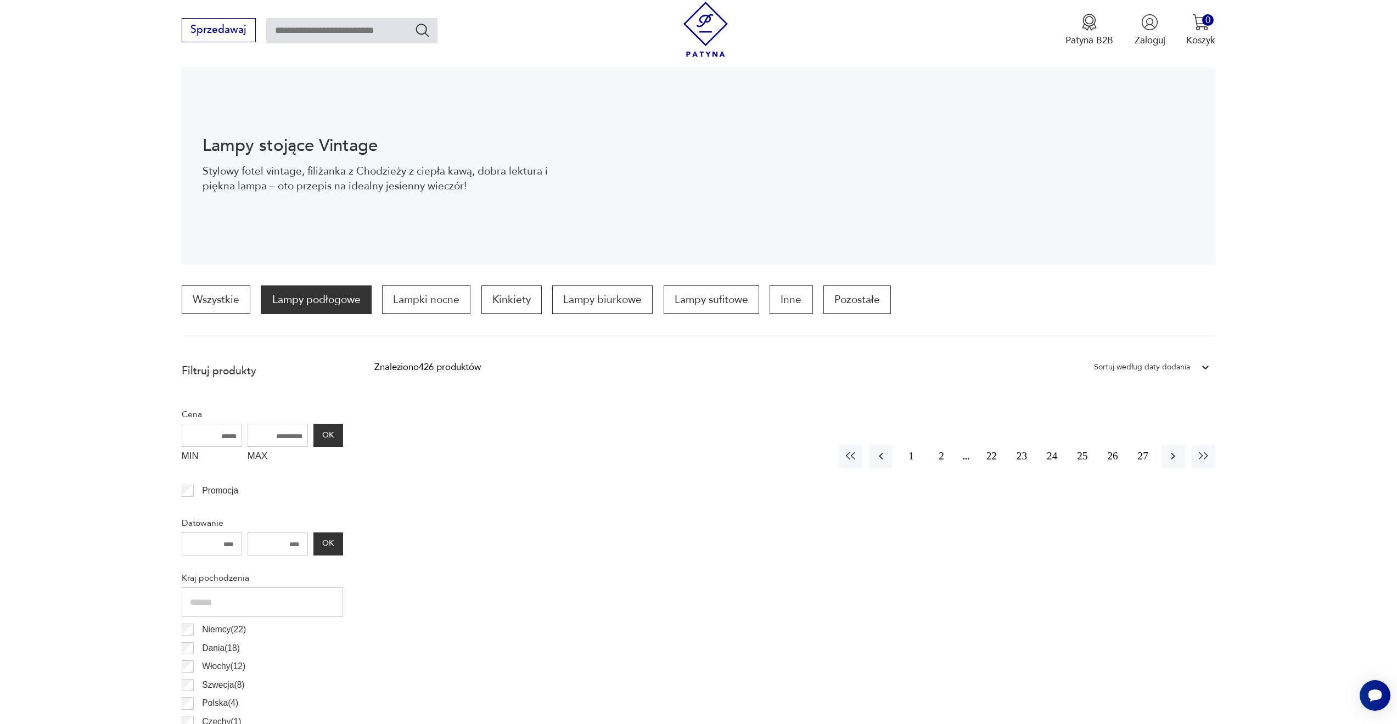
scroll to position [110, 0]
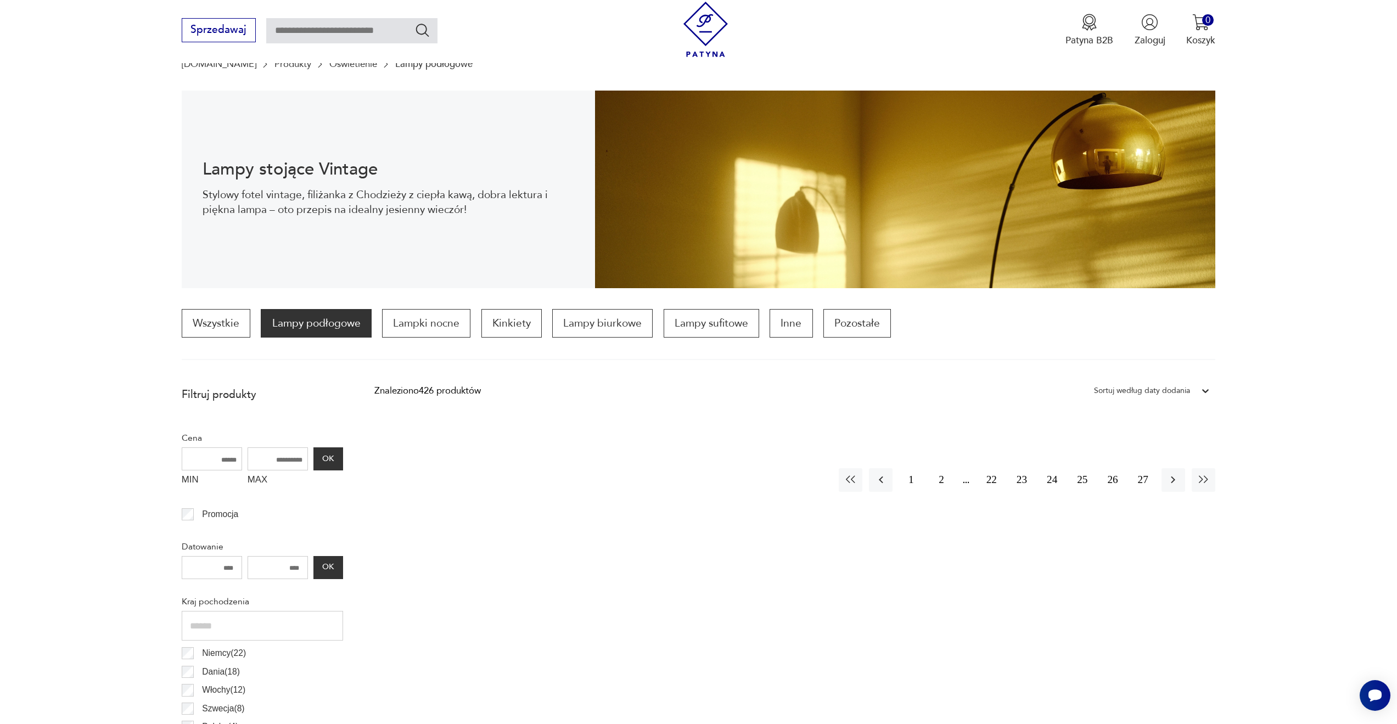
click at [316, 334] on p "Lampy podłogowe" at bounding box center [316, 323] width 110 height 29
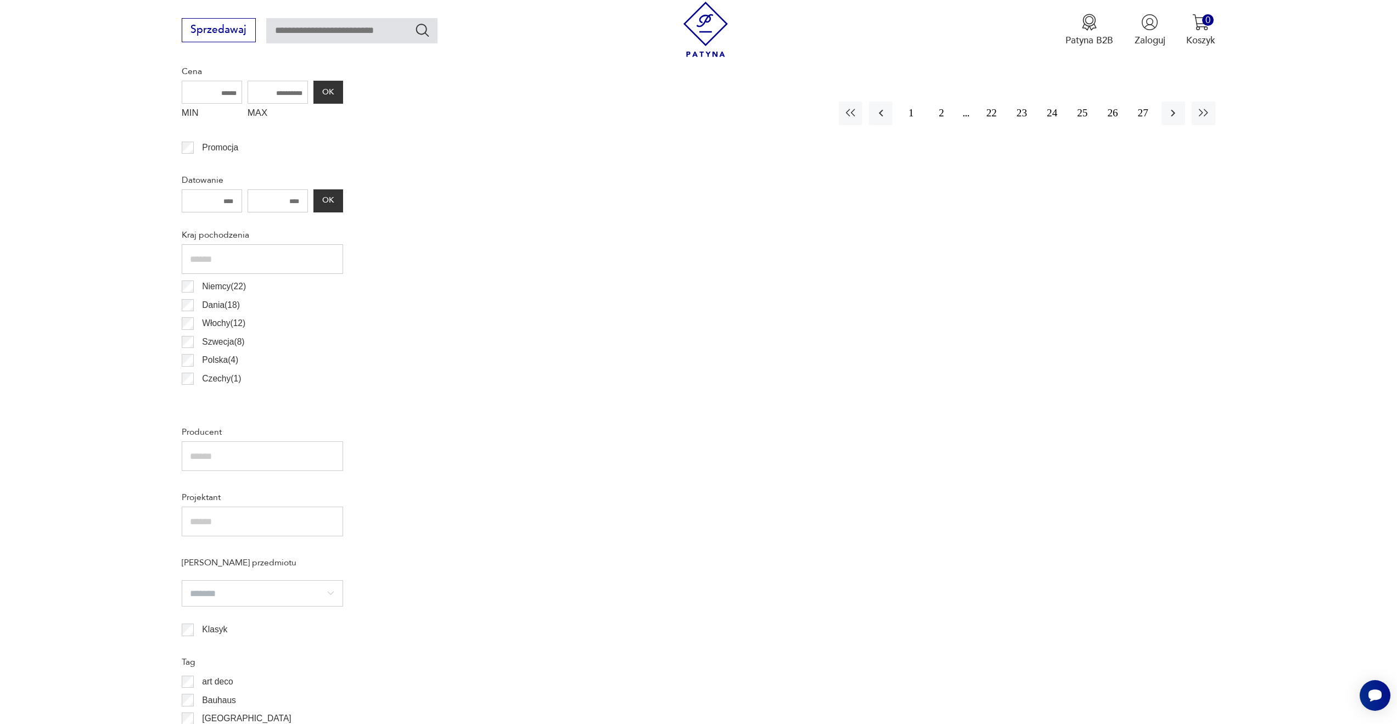
scroll to position [440, 0]
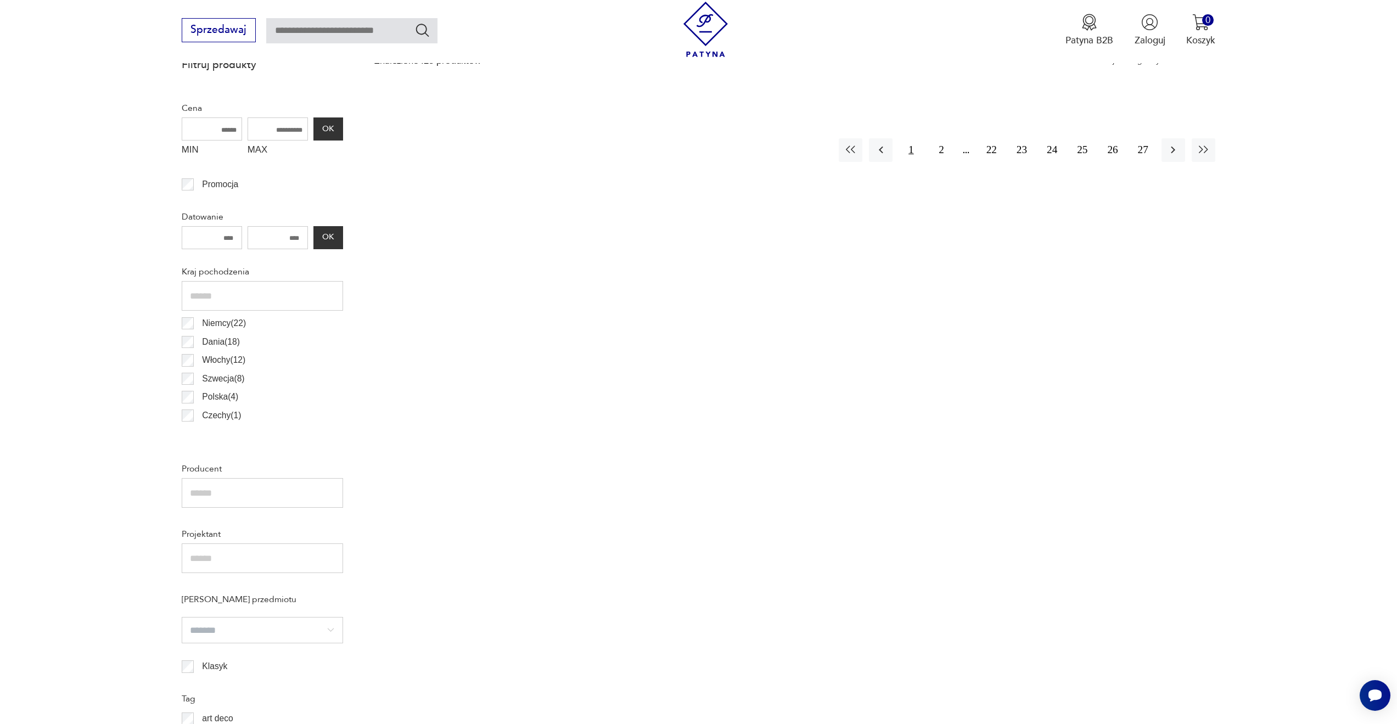
click at [904, 149] on button "1" at bounding box center [911, 150] width 24 height 24
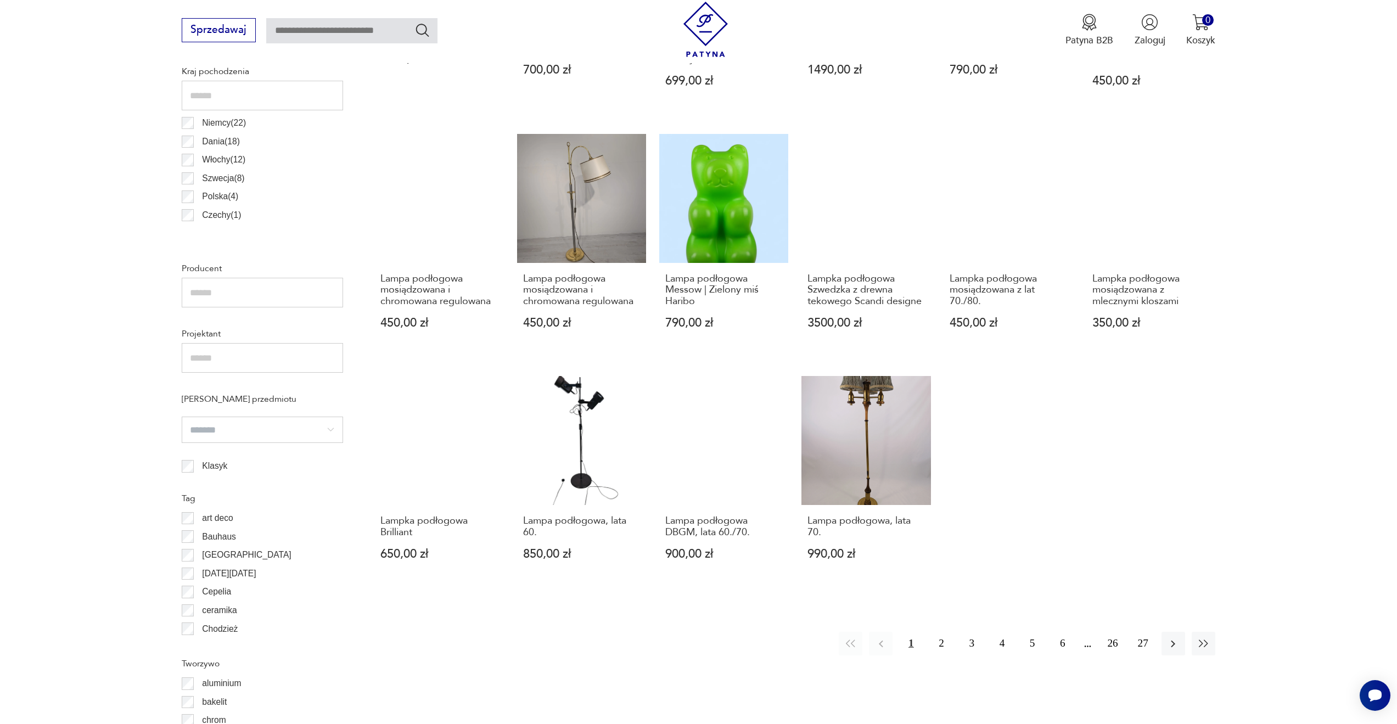
scroll to position [710, 0]
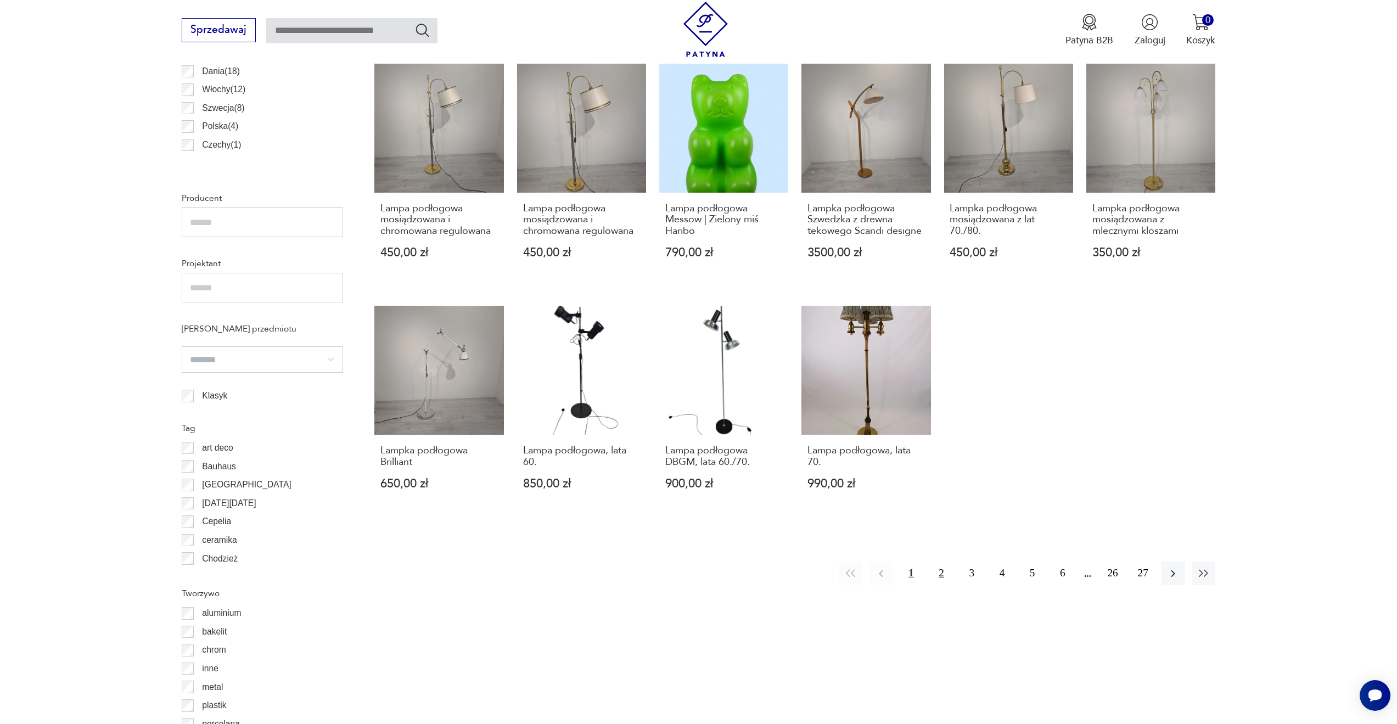
click at [943, 569] on button "2" at bounding box center [941, 573] width 24 height 24
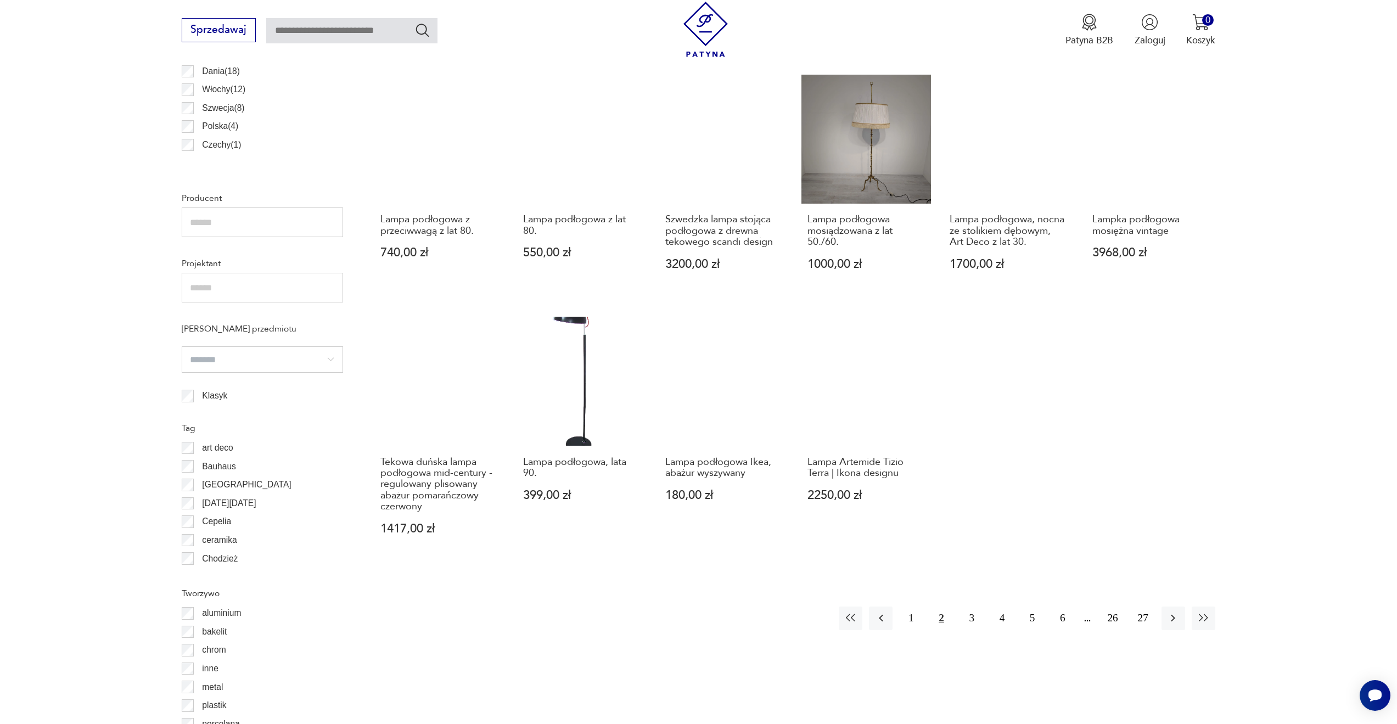
scroll to position [765, 0]
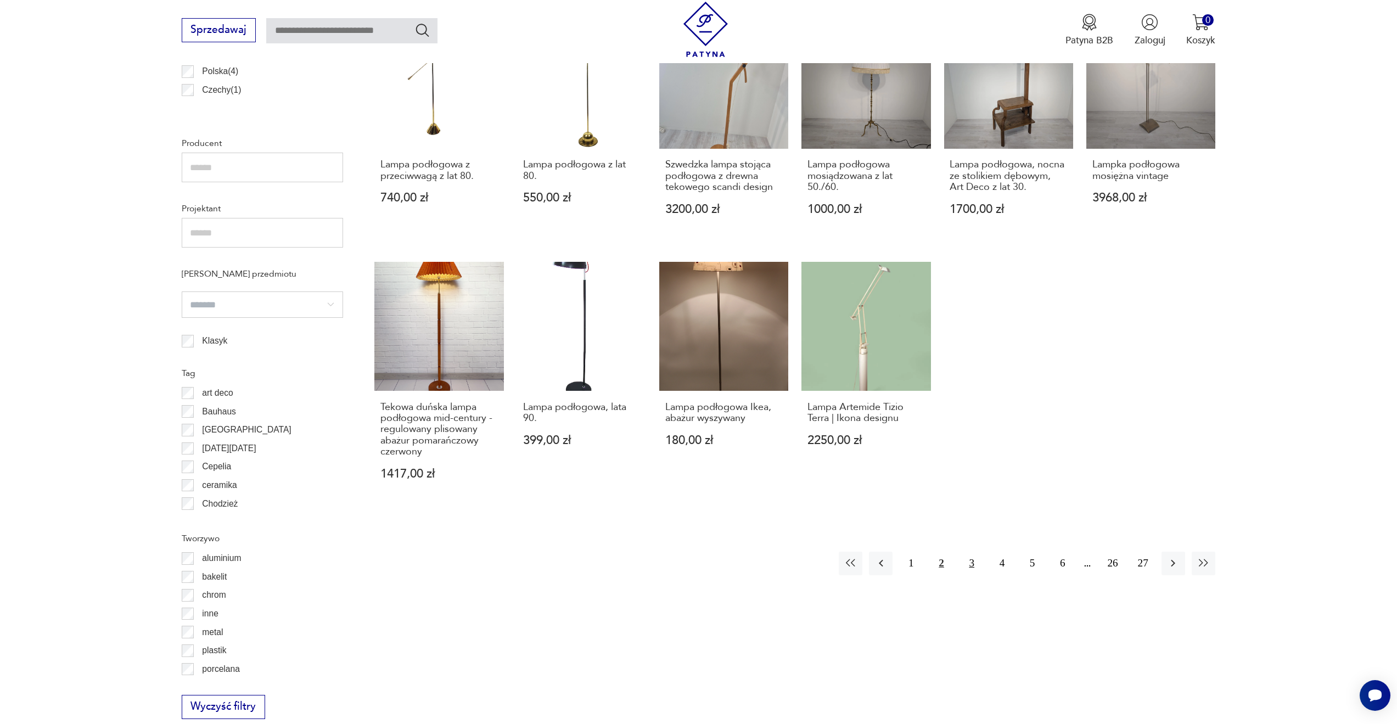
click at [972, 551] on button "3" at bounding box center [972, 563] width 24 height 24
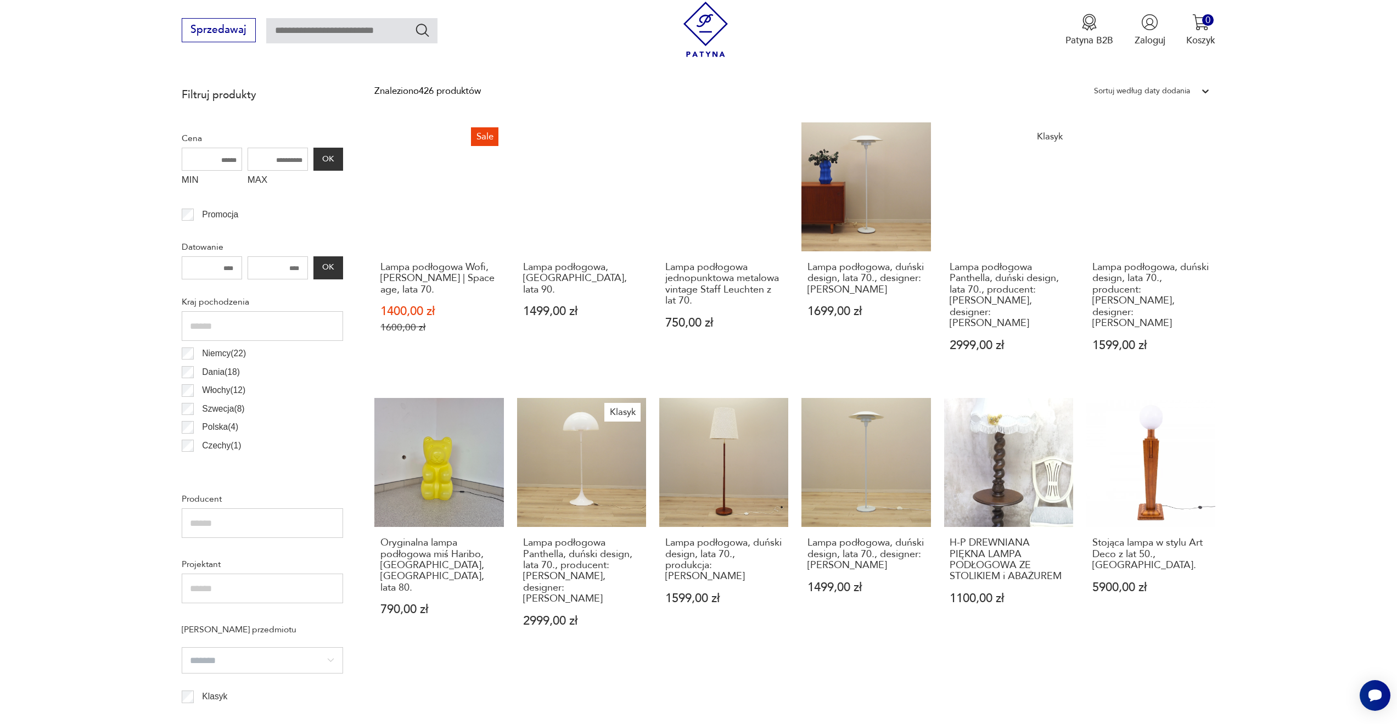
scroll to position [820, 0]
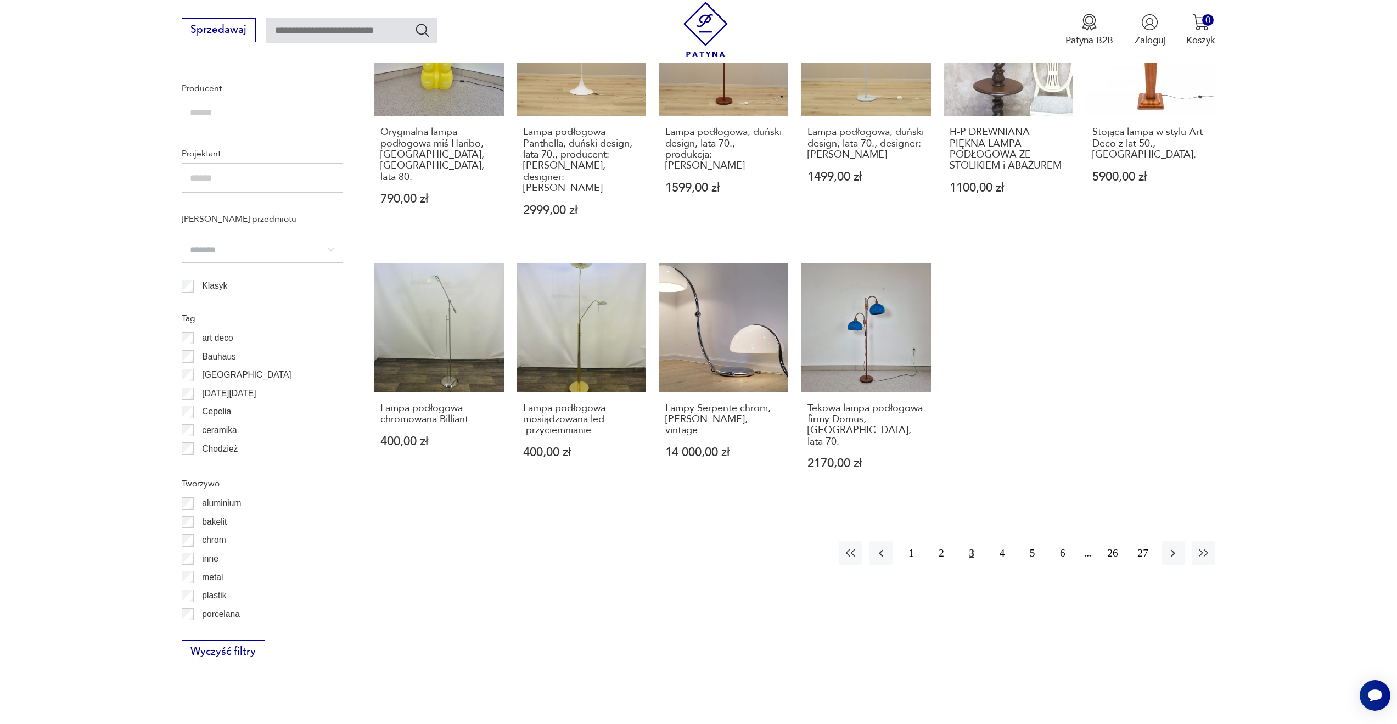
click at [725, 649] on div "Znaleziono 426 produktów Filtruj Sortuj według daty dodania Sortuj według daty …" at bounding box center [794, 167] width 841 height 993
click at [1007, 541] on button "4" at bounding box center [1002, 553] width 24 height 24
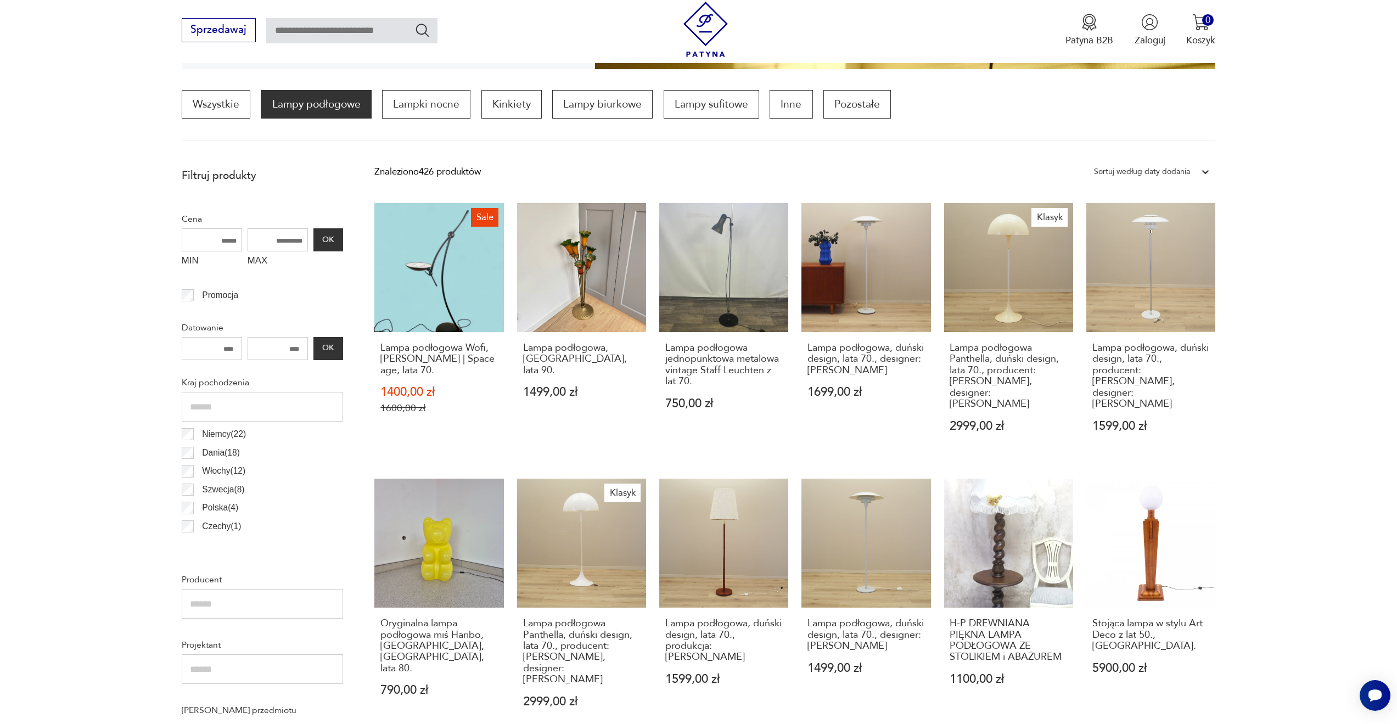
scroll to position [326, 0]
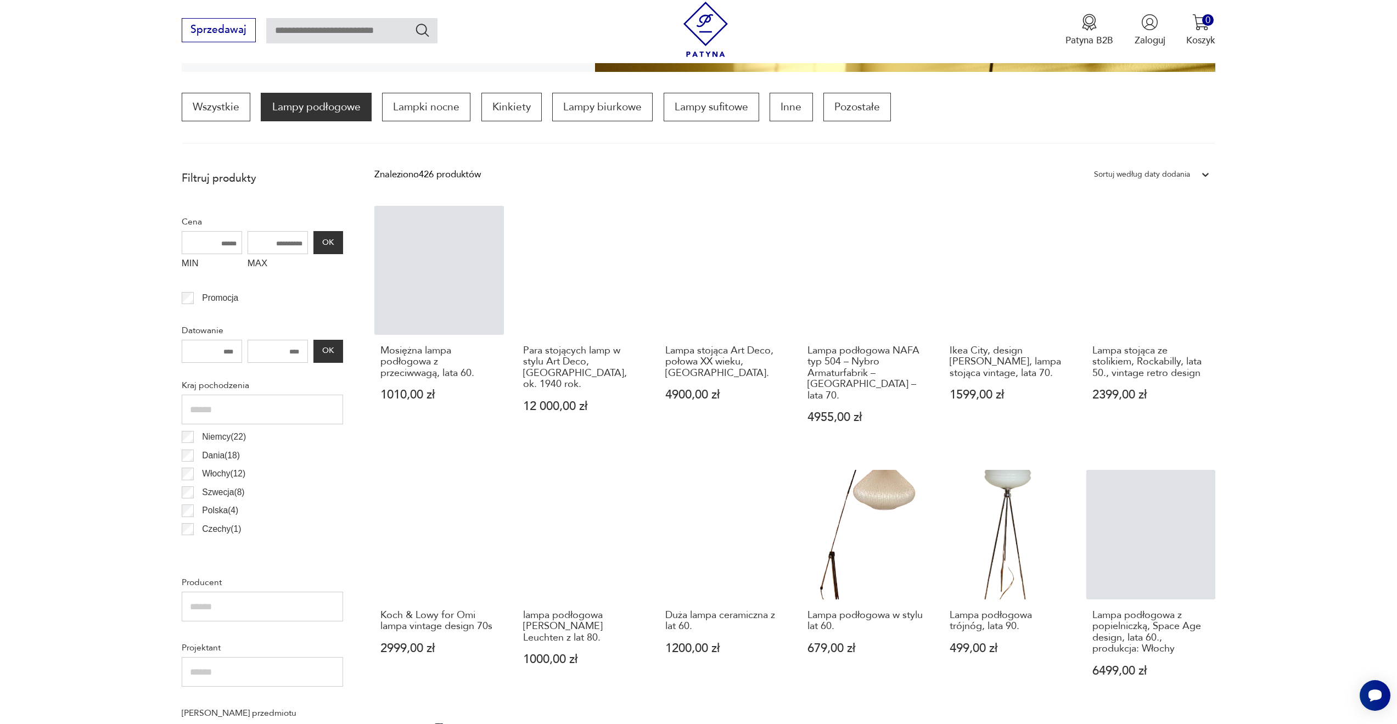
drag, startPoint x: 0, startPoint y: 426, endPoint x: 607, endPoint y: 451, distance: 608.0
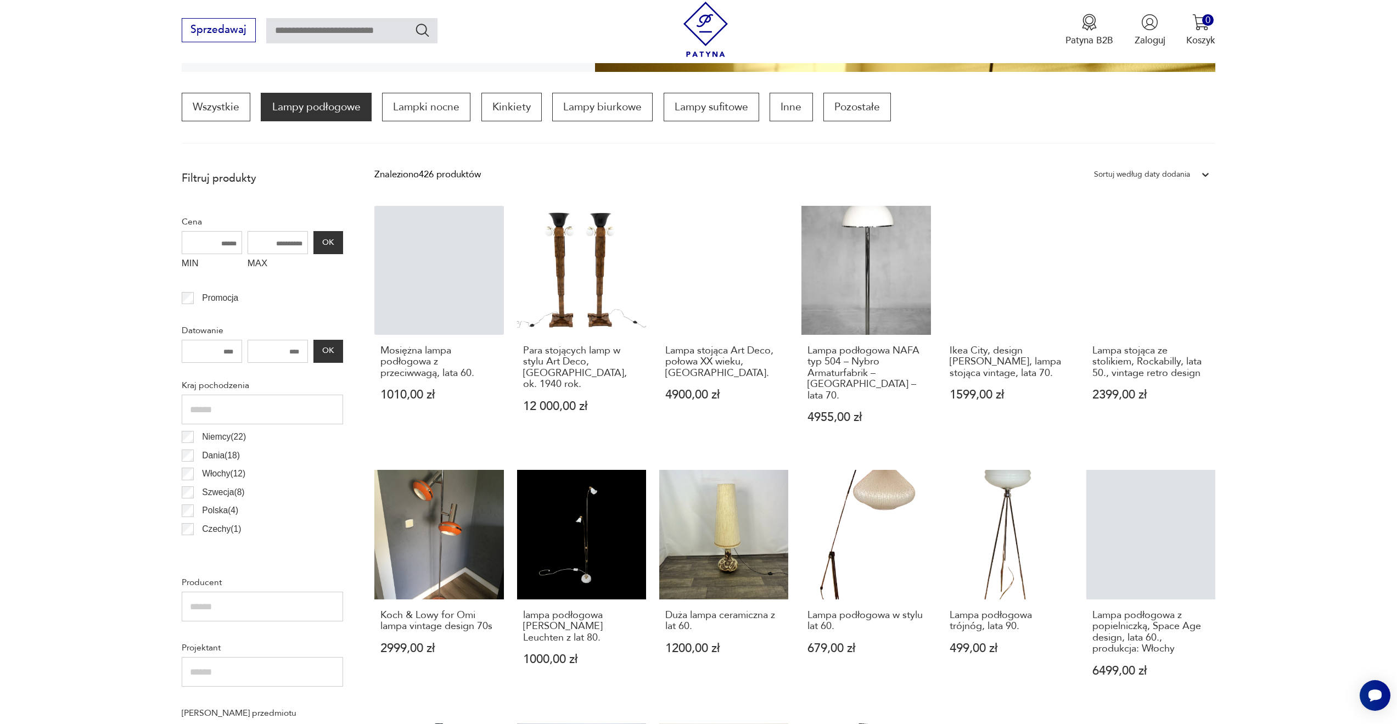
click at [2, 426] on section "Filtruj produkty Cena MIN MAX OK Promocja Datowanie OK Kraj pochodzenia [GEOGRA…" at bounding box center [698, 693] width 1397 height 1056
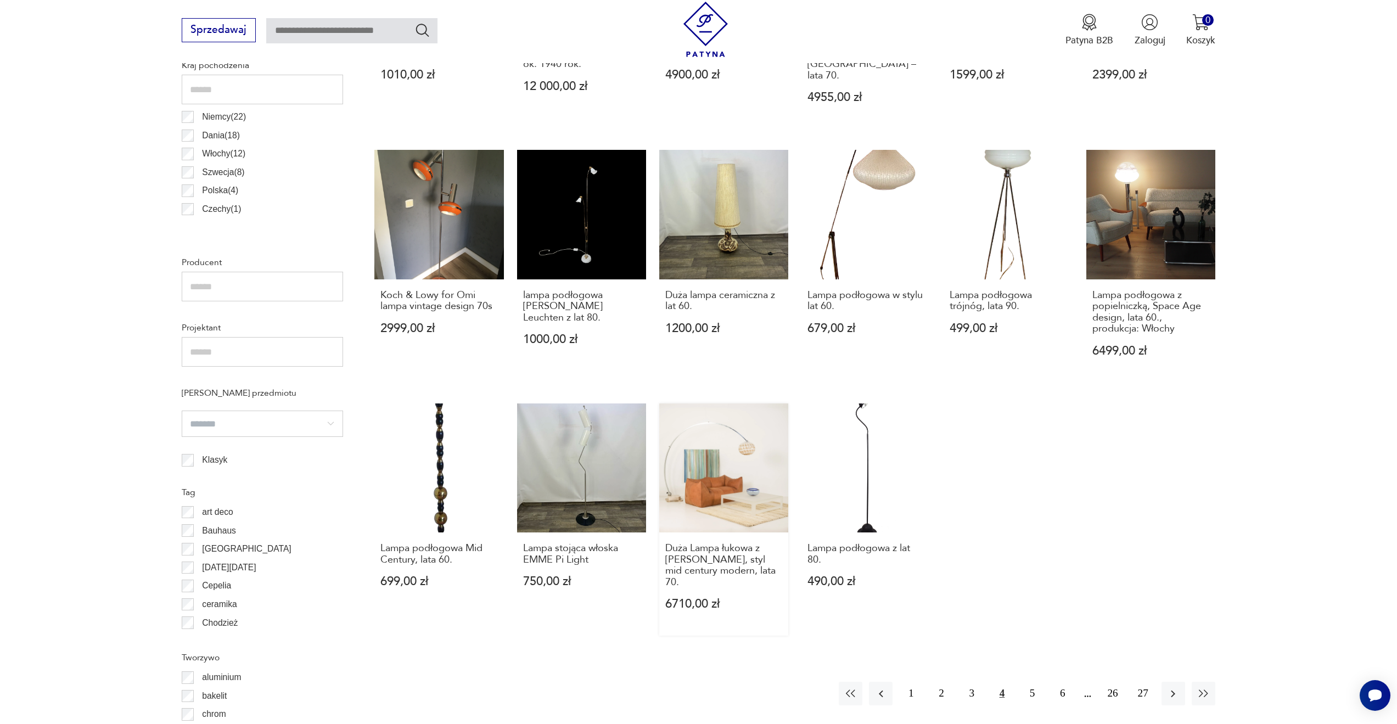
scroll to position [765, 0]
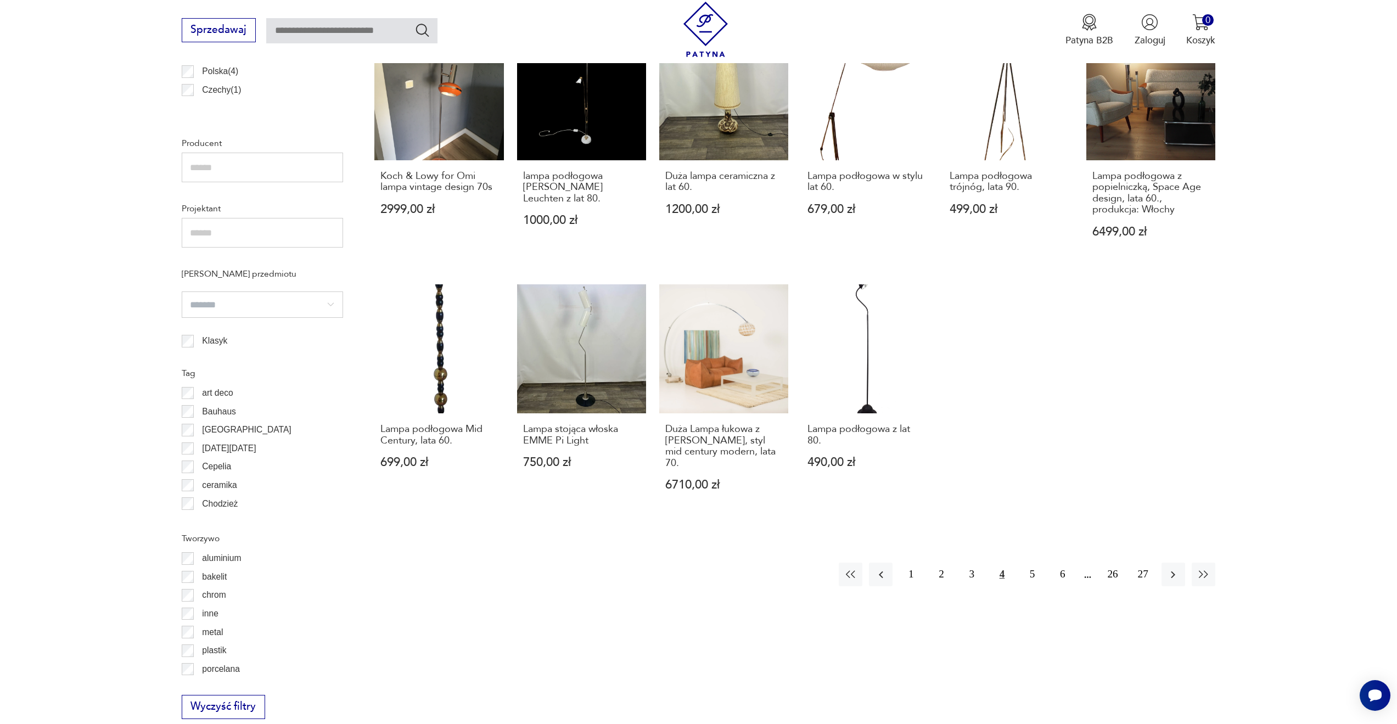
drag, startPoint x: 778, startPoint y: 627, endPoint x: 836, endPoint y: 616, distance: 59.8
click at [777, 627] on div "Znaleziono 426 produktów Filtruj Sortuj według daty dodania Sortuj według daty …" at bounding box center [794, 222] width 841 height 993
click at [1031, 562] on button "5" at bounding box center [1032, 574] width 24 height 24
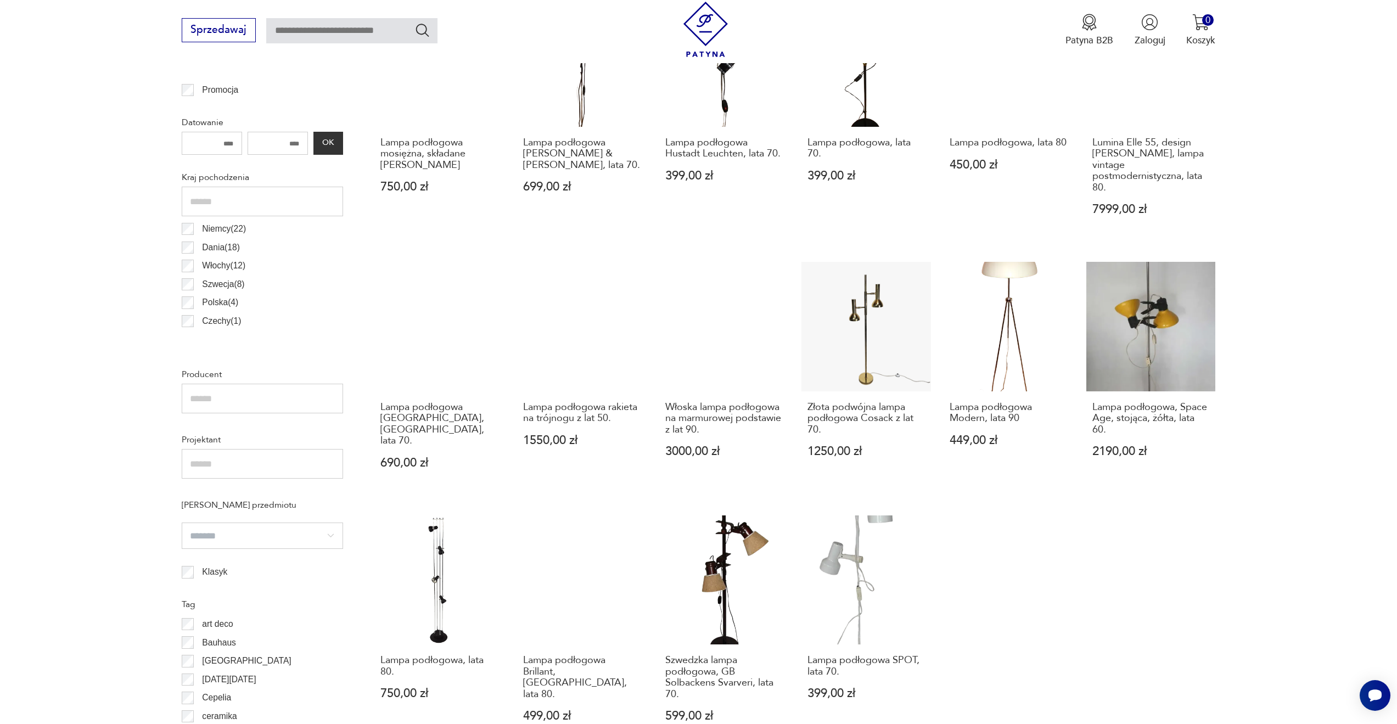
scroll to position [795, 0]
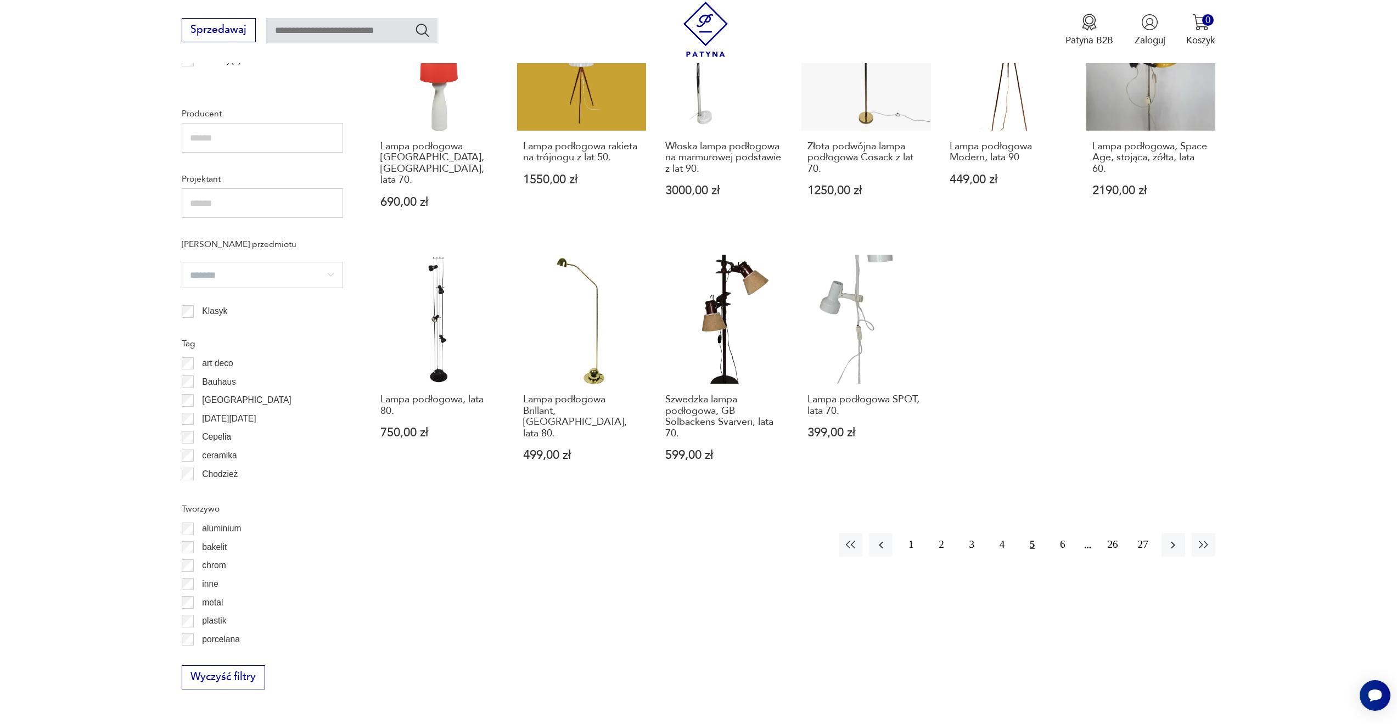
click at [699, 533] on div "1 2 3 4 5 6 26 27" at bounding box center [794, 545] width 841 height 24
click at [1057, 536] on button "6" at bounding box center [1062, 545] width 24 height 24
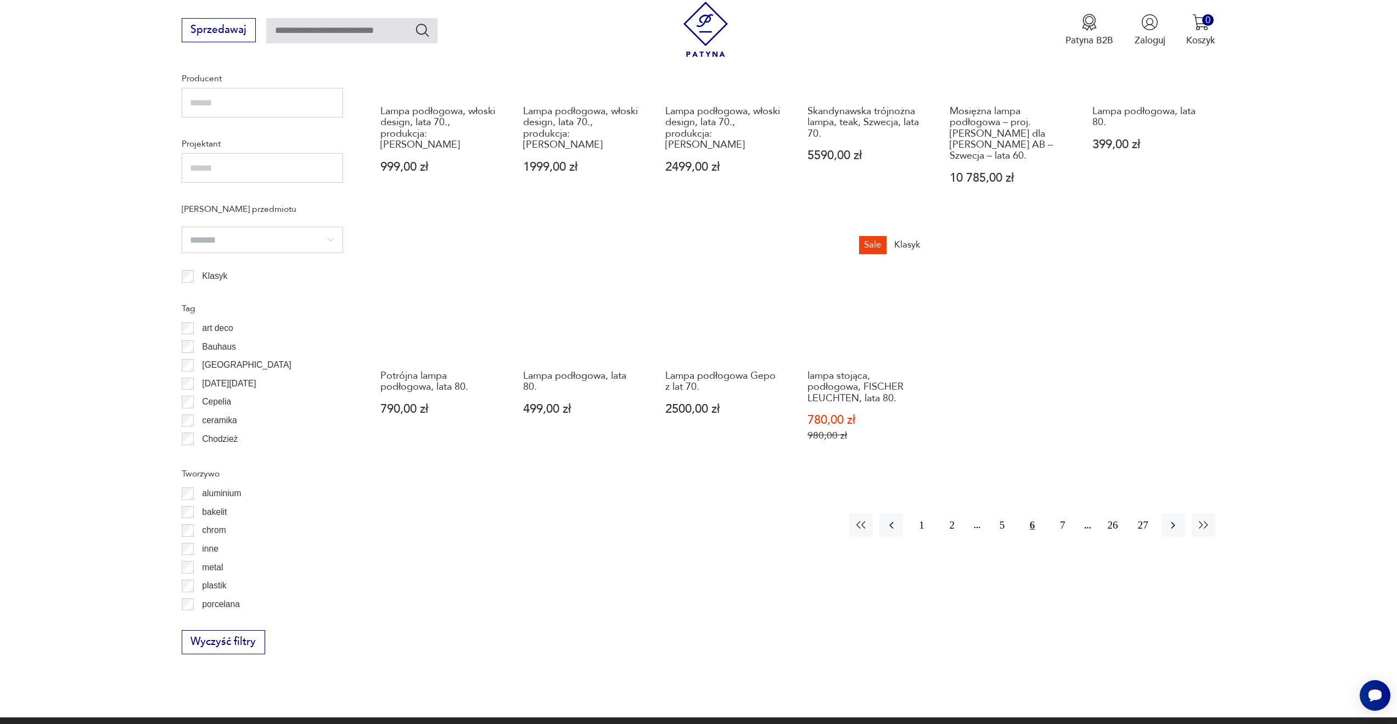
scroll to position [875, 0]
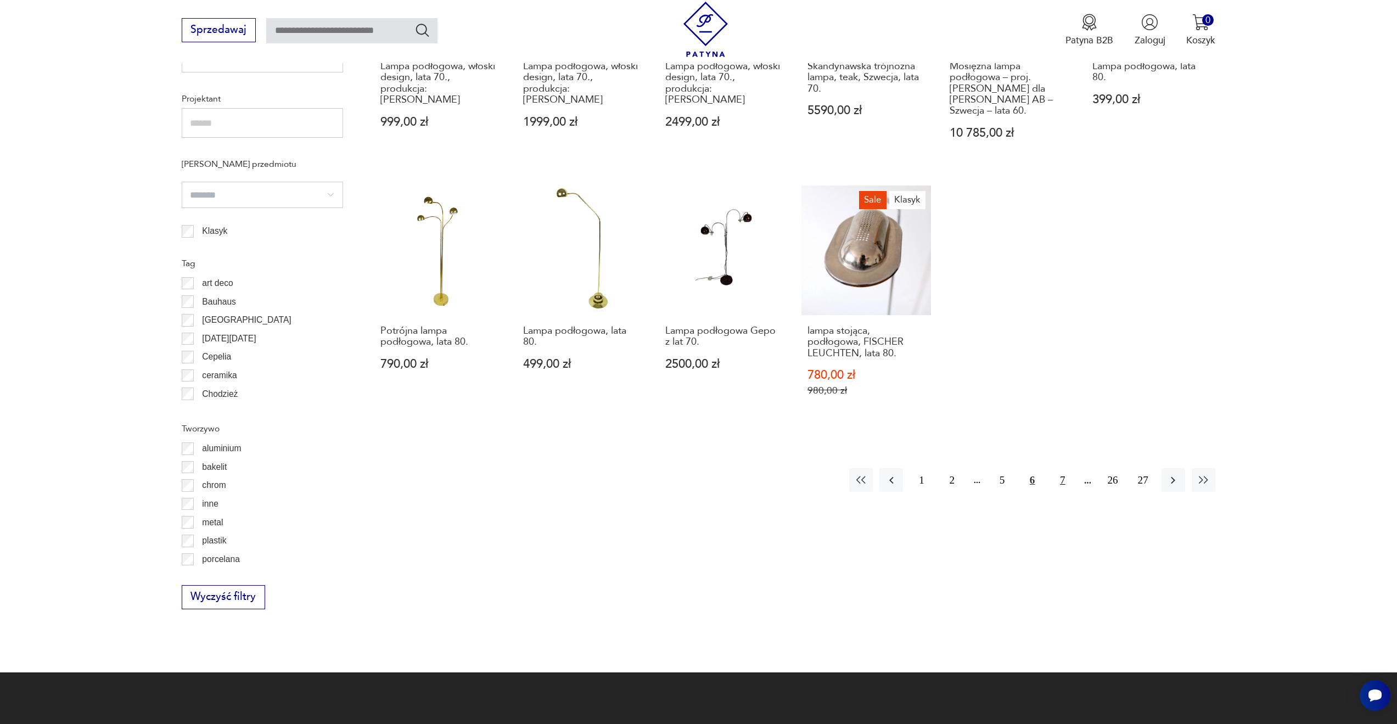
click at [1061, 468] on button "7" at bounding box center [1062, 480] width 24 height 24
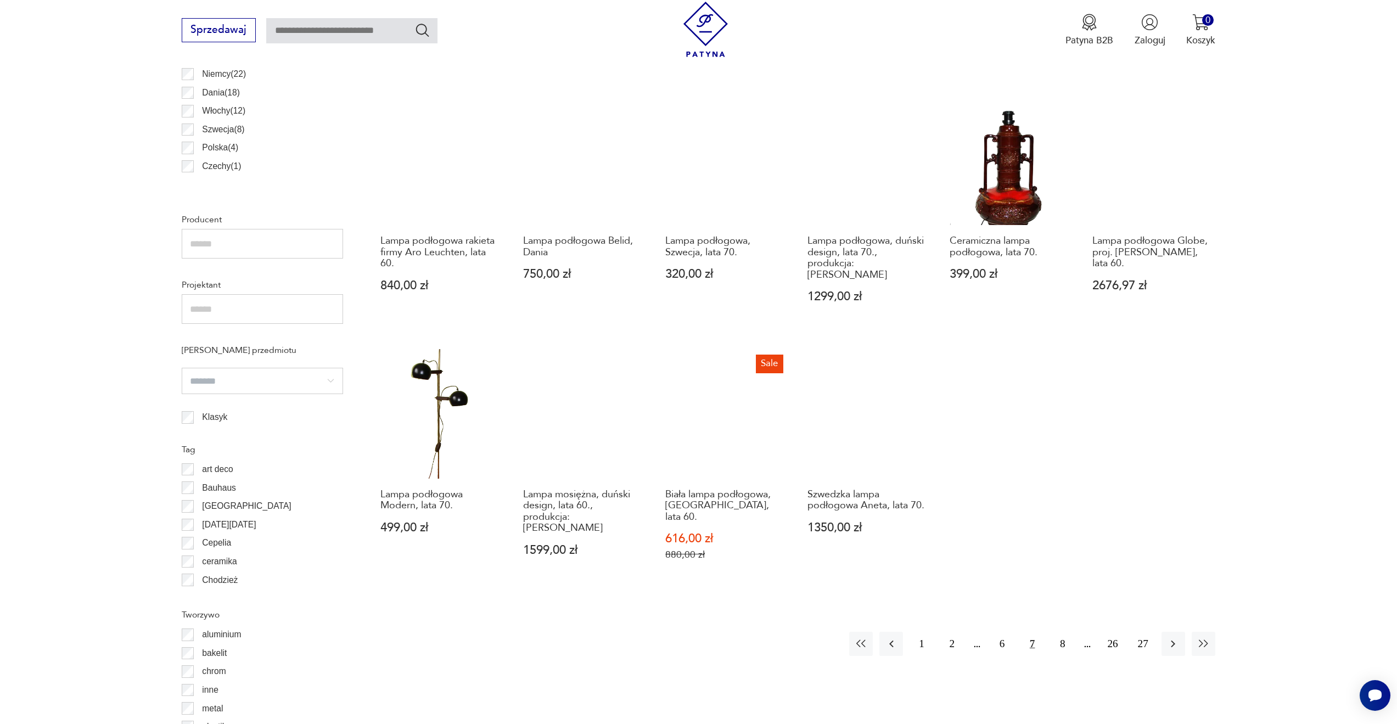
scroll to position [706, 0]
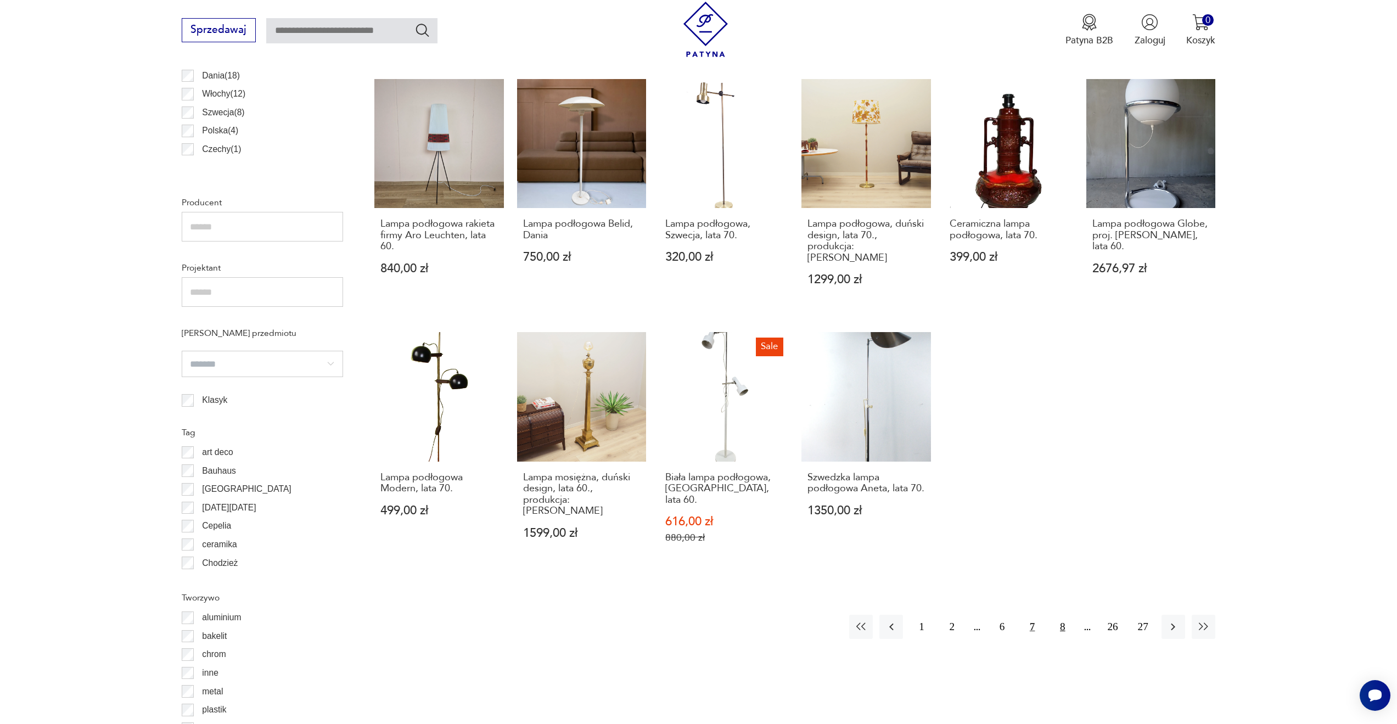
click at [1061, 615] on button "8" at bounding box center [1062, 627] width 24 height 24
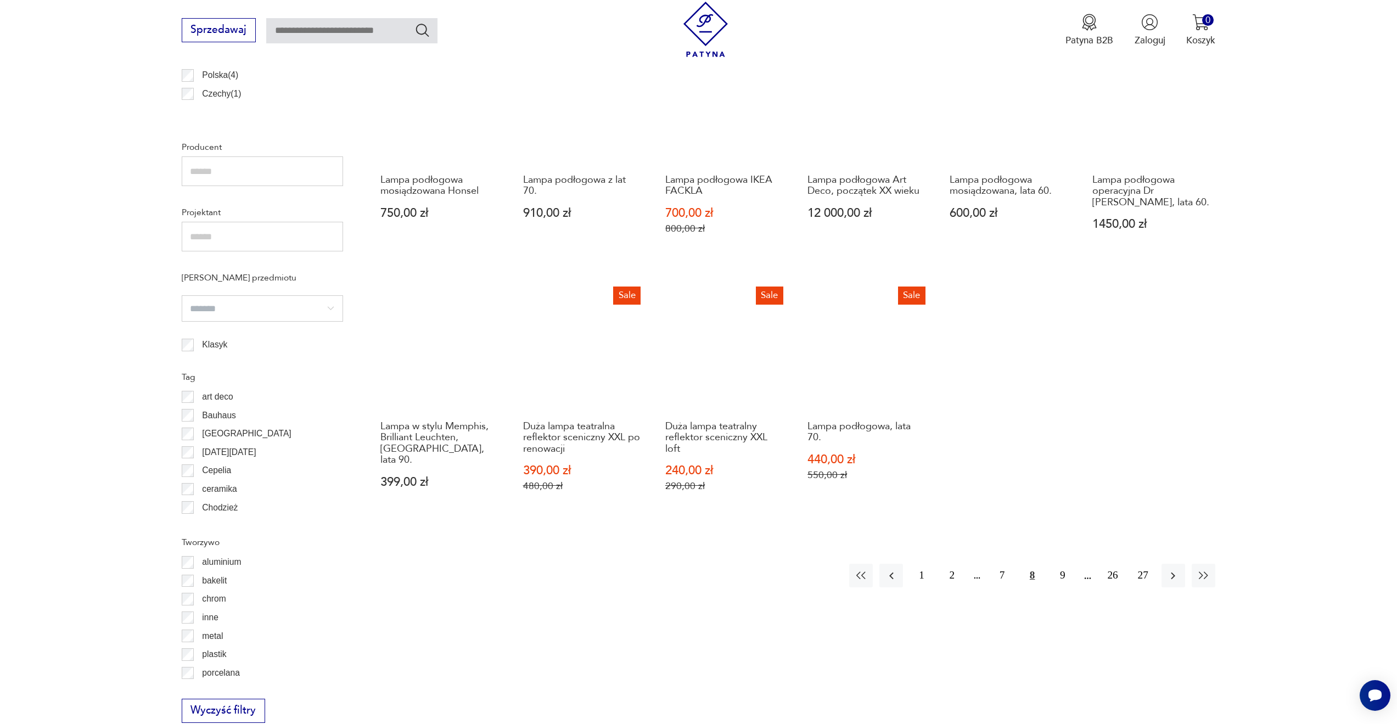
scroll to position [758, 0]
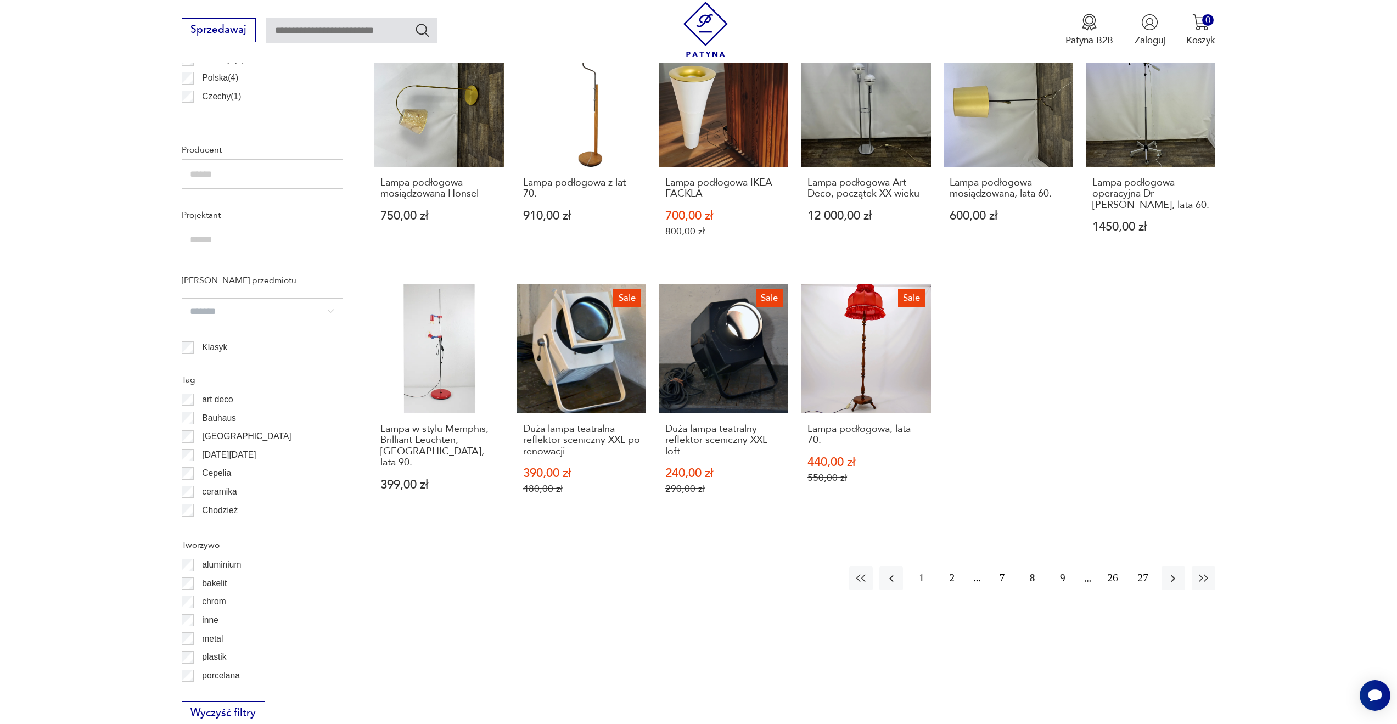
click at [1062, 566] on button "9" at bounding box center [1062, 578] width 24 height 24
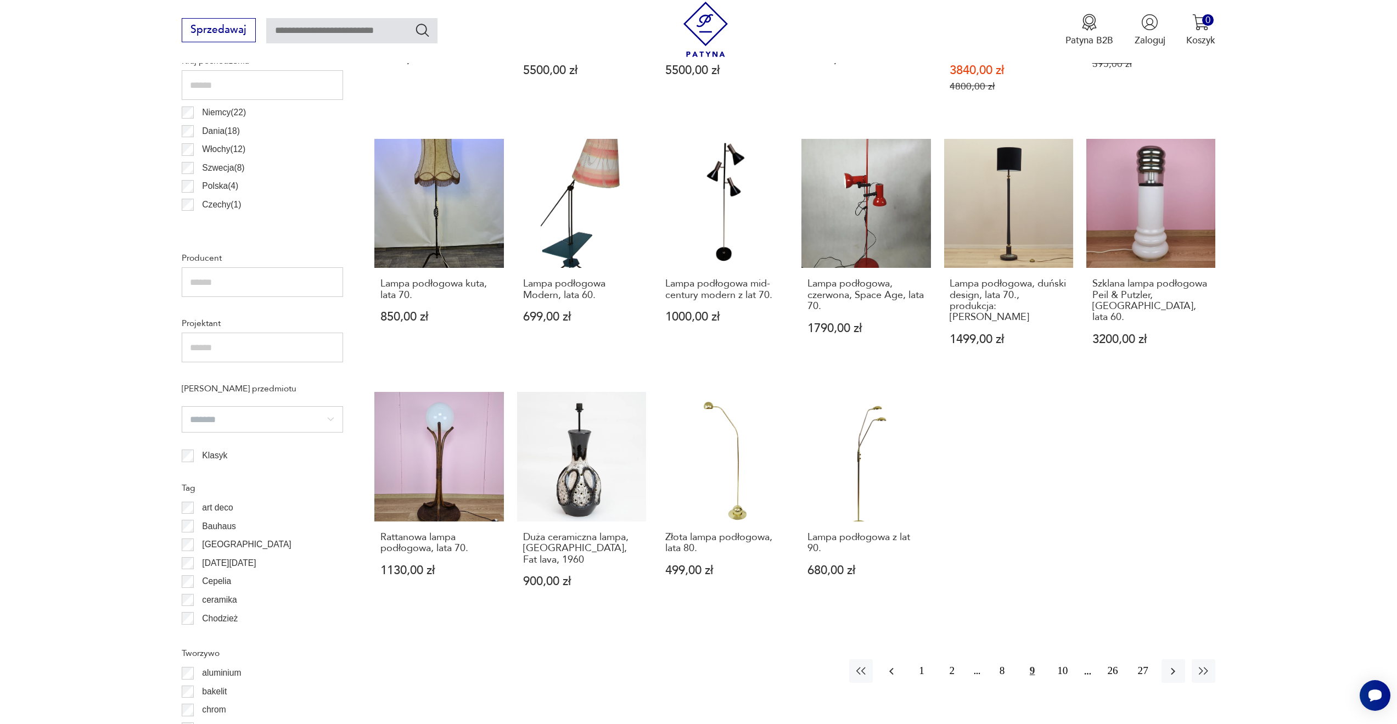
scroll to position [735, 0]
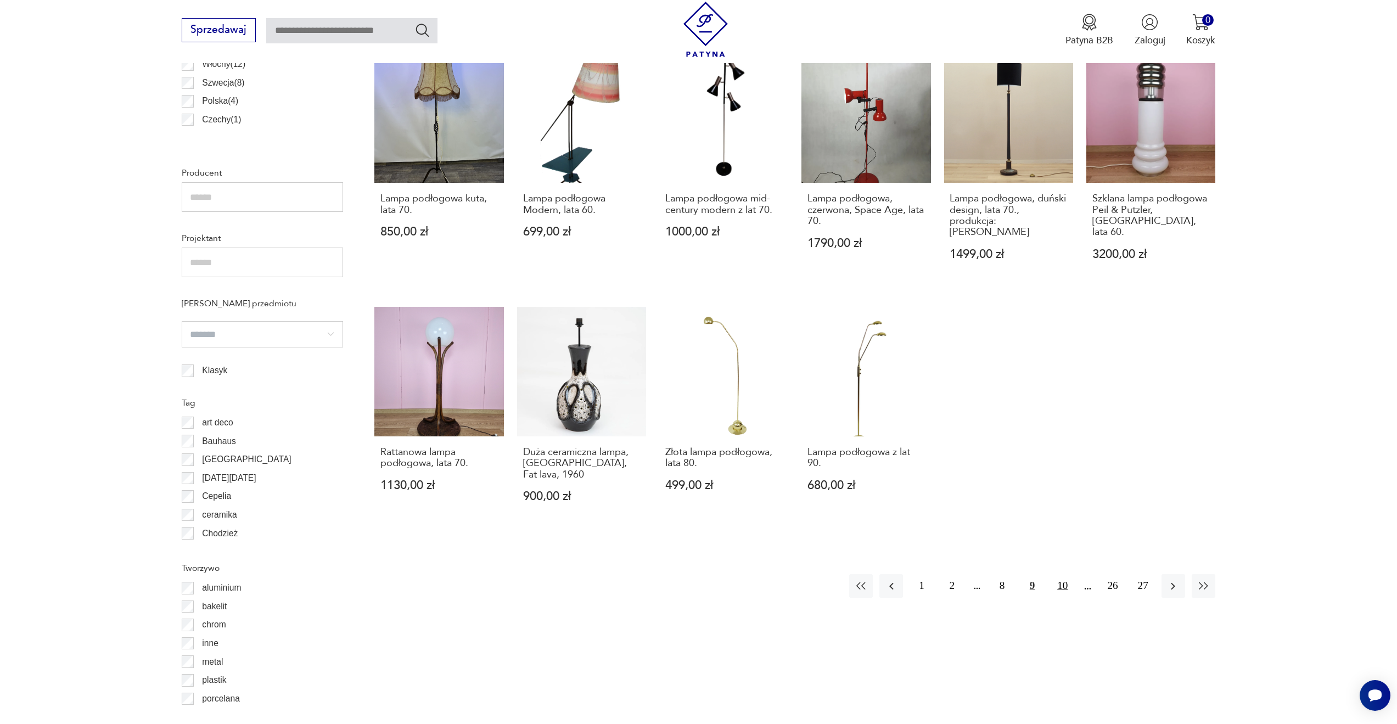
click at [1058, 574] on button "10" at bounding box center [1062, 586] width 24 height 24
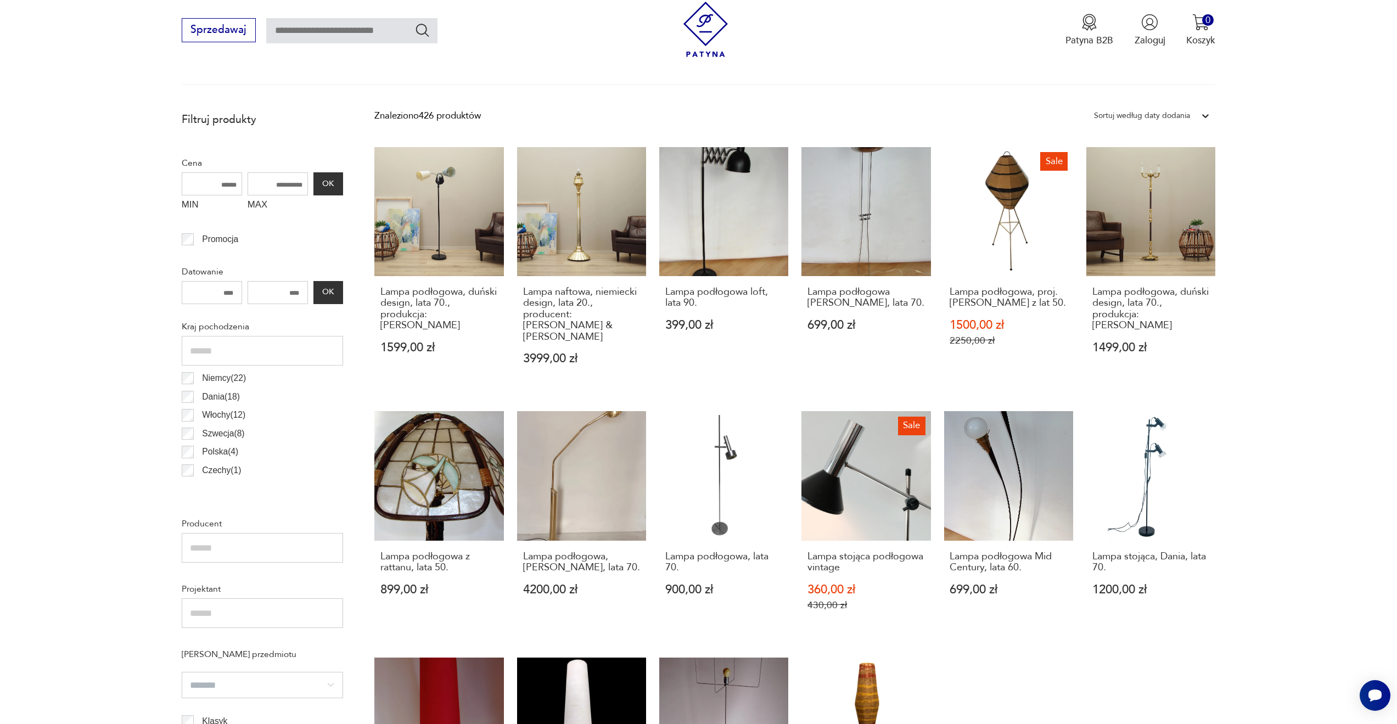
scroll to position [706, 0]
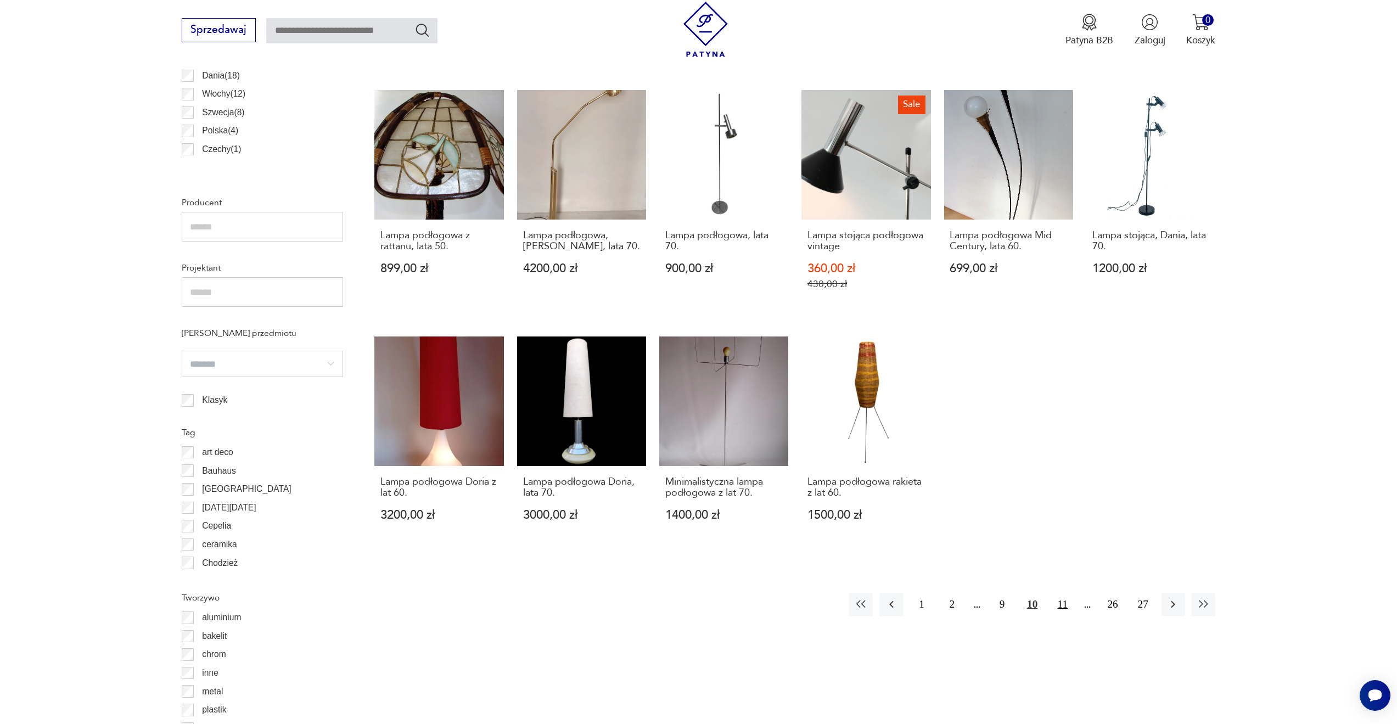
click at [1062, 593] on button "11" at bounding box center [1062, 605] width 24 height 24
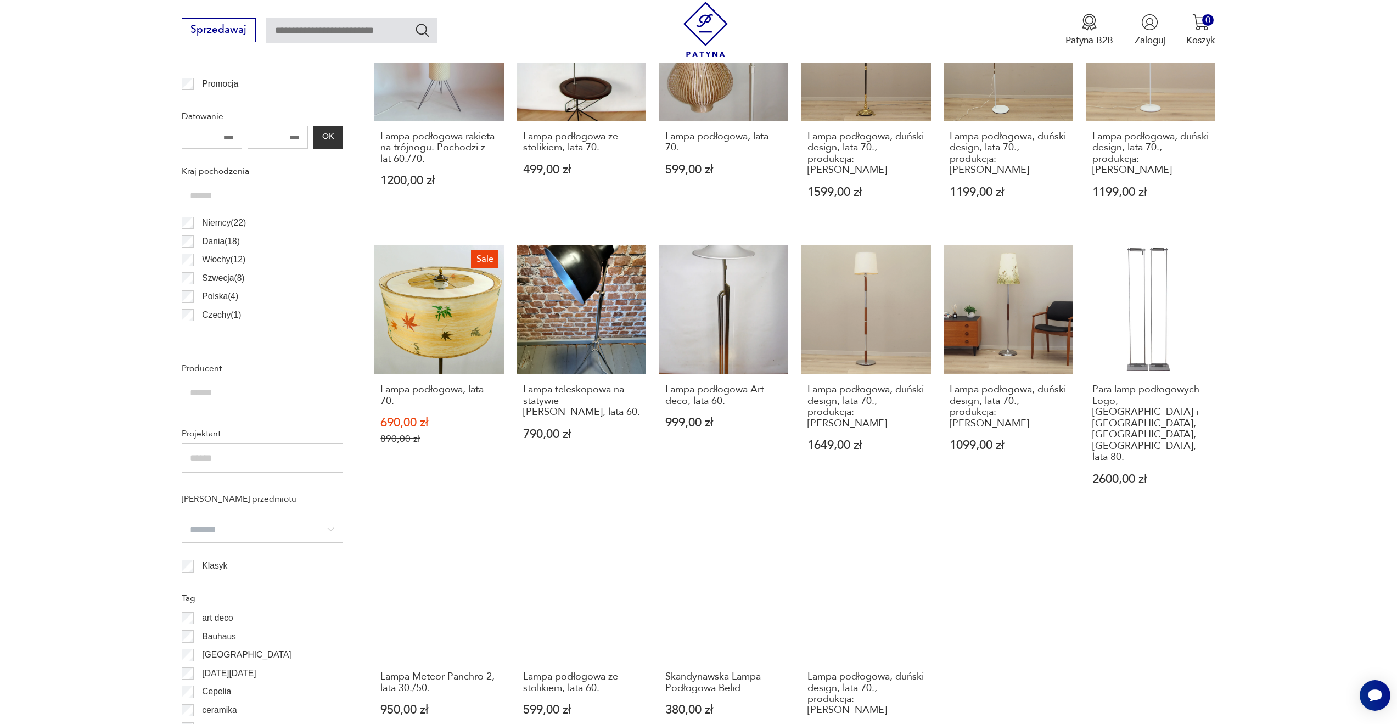
scroll to position [834, 0]
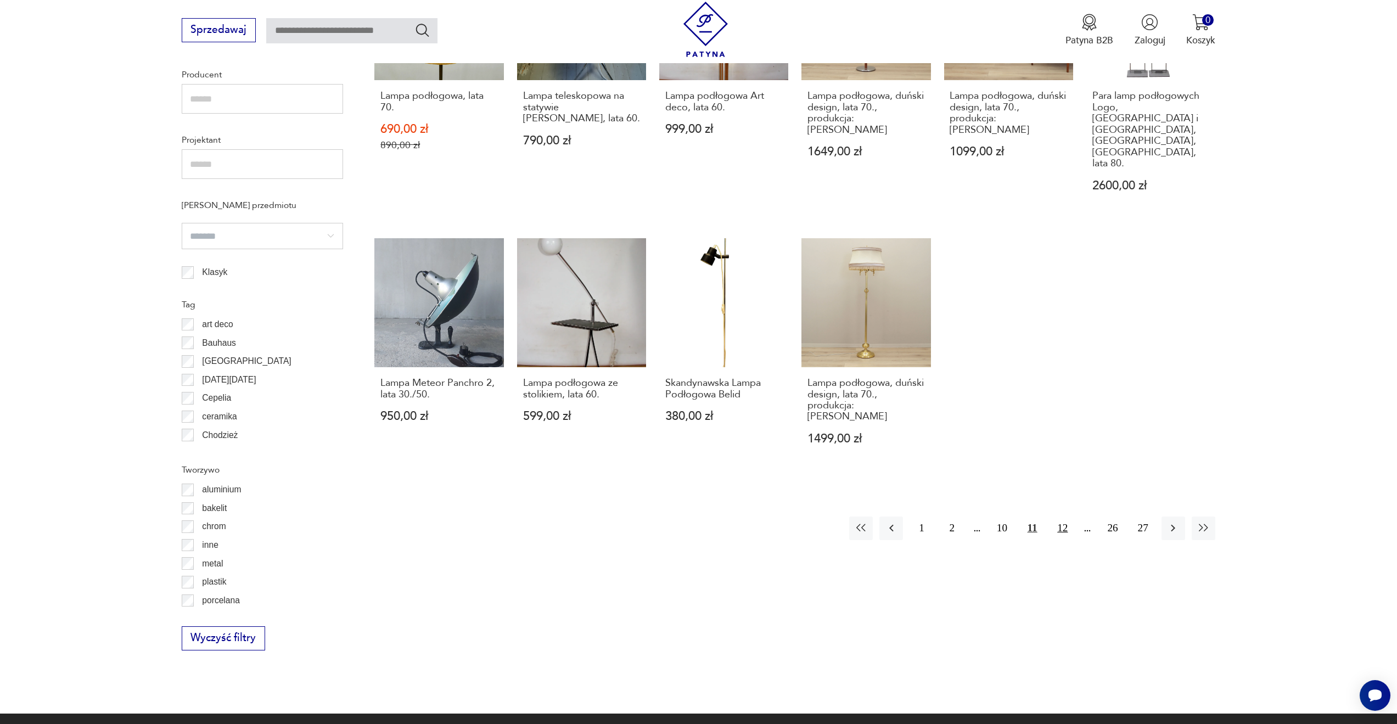
click at [1064, 516] on button "12" at bounding box center [1062, 528] width 24 height 24
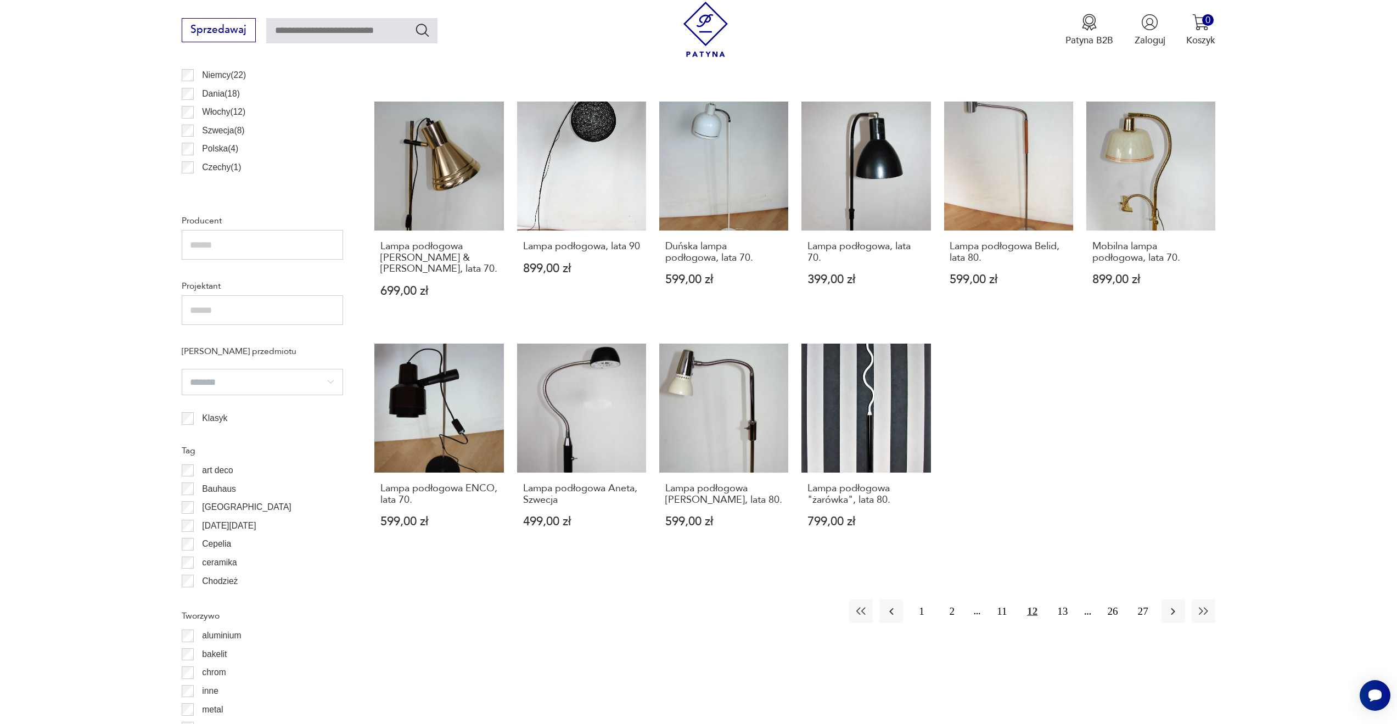
scroll to position [722, 0]
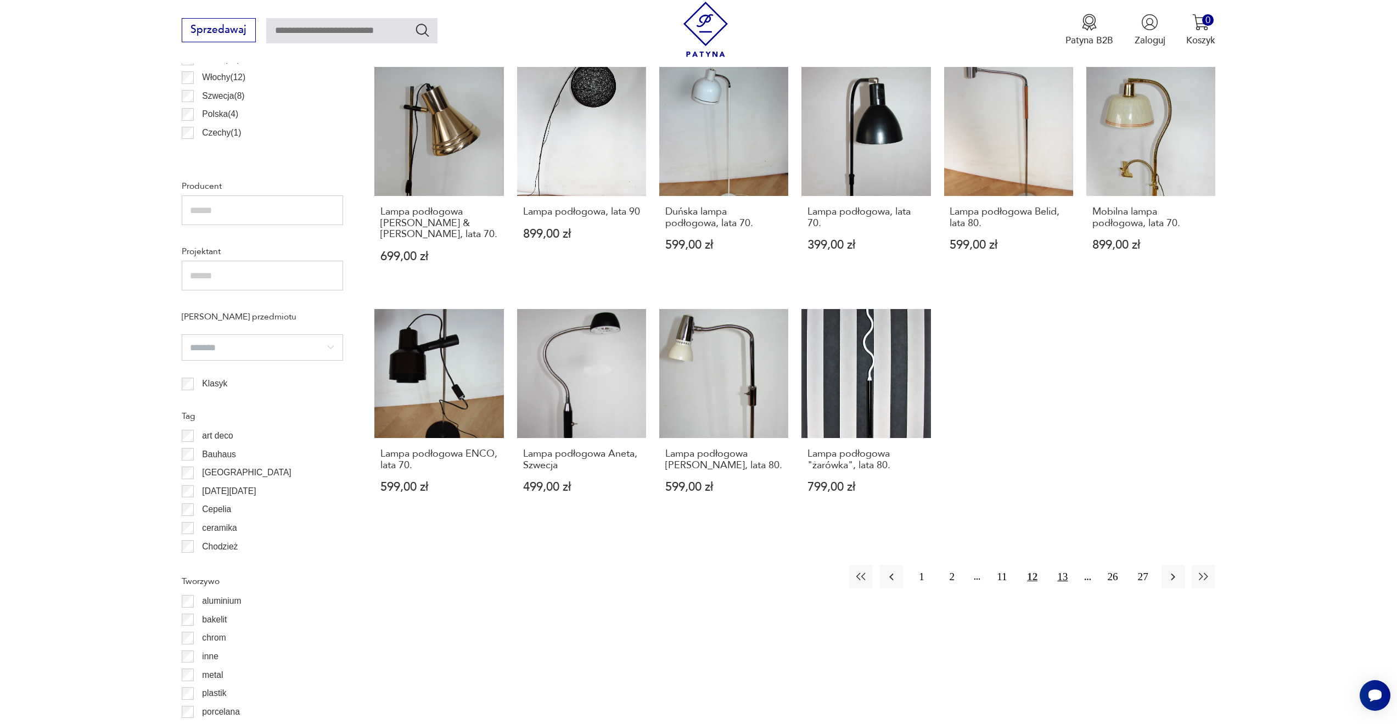
click at [1066, 565] on button "13" at bounding box center [1062, 577] width 24 height 24
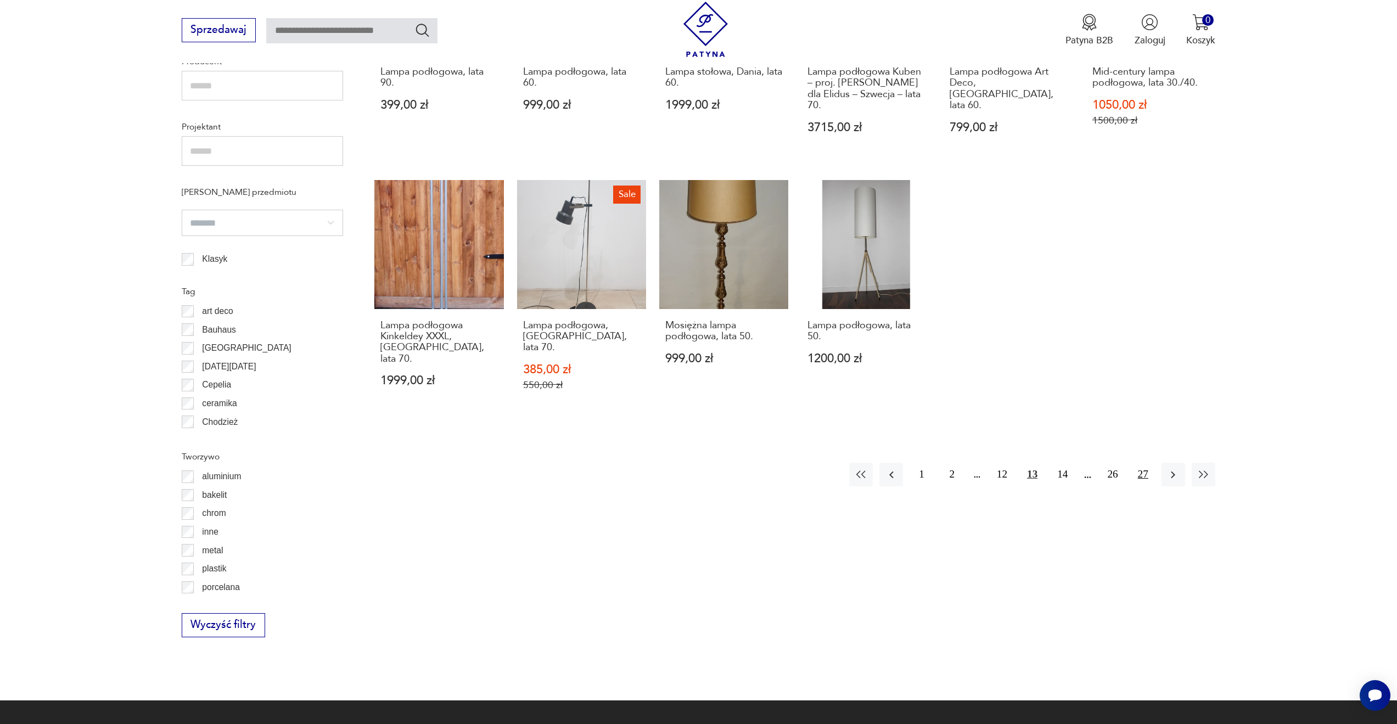
scroll to position [922, 0]
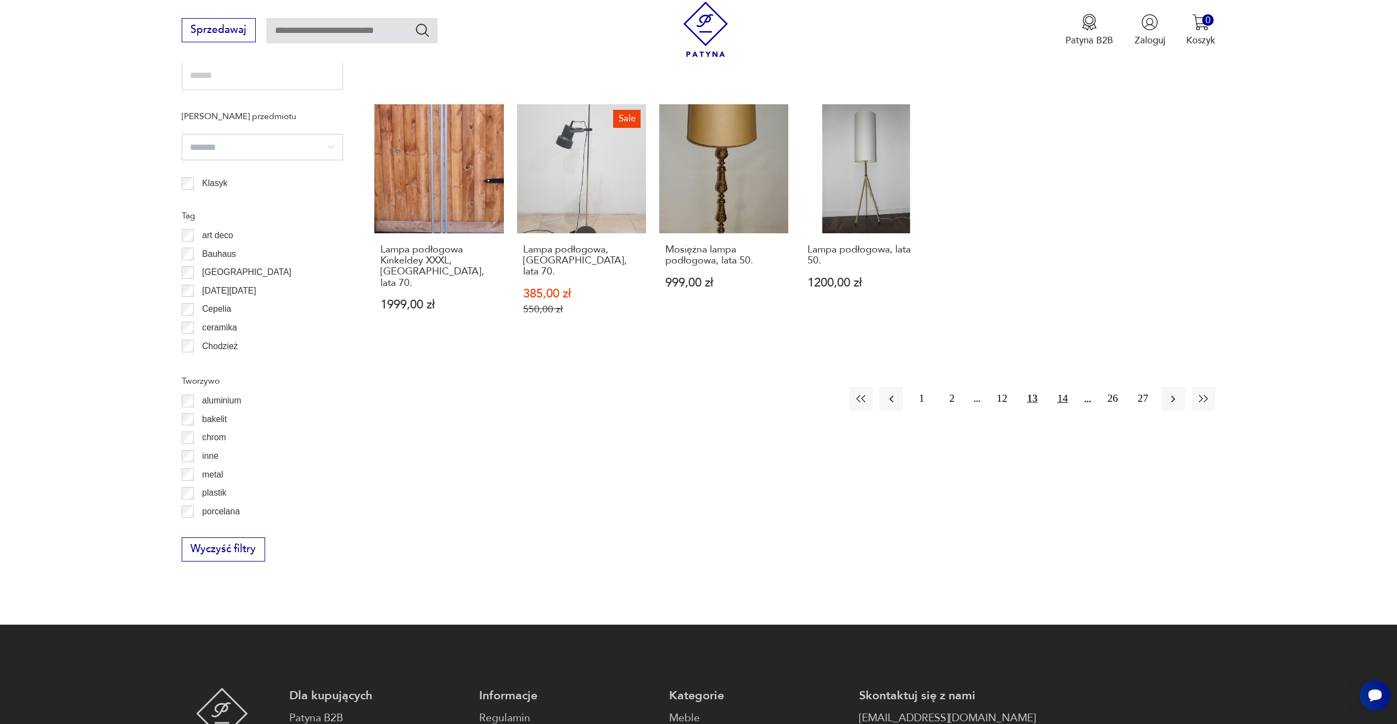
click at [1063, 387] on button "14" at bounding box center [1062, 399] width 24 height 24
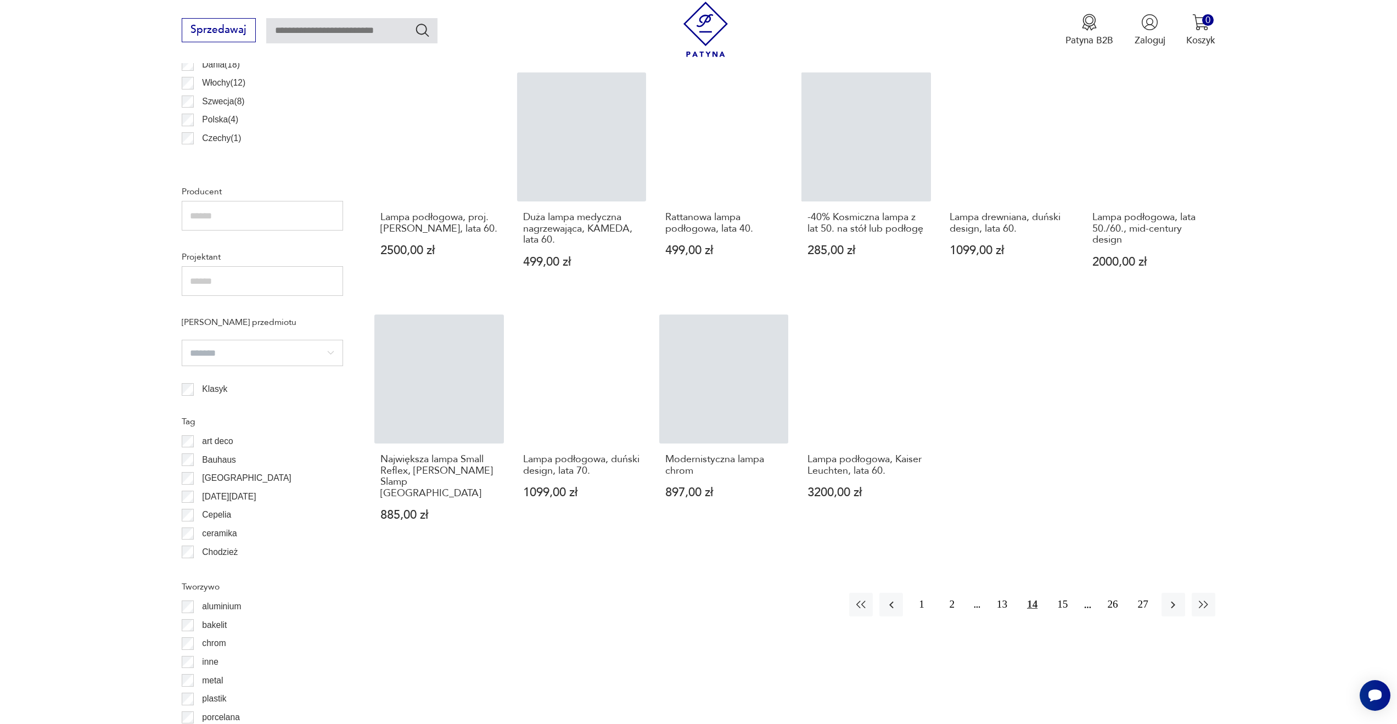
scroll to position [710, 0]
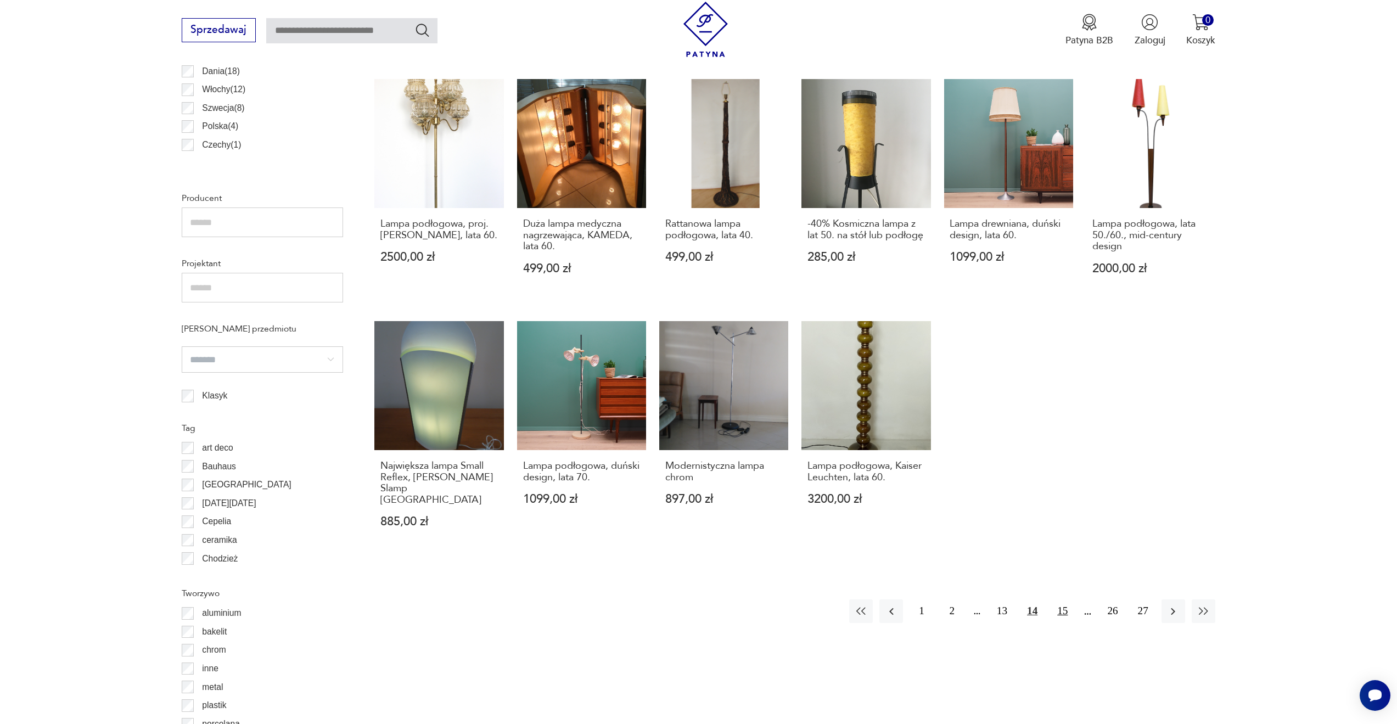
click at [1063, 599] on button "15" at bounding box center [1062, 611] width 24 height 24
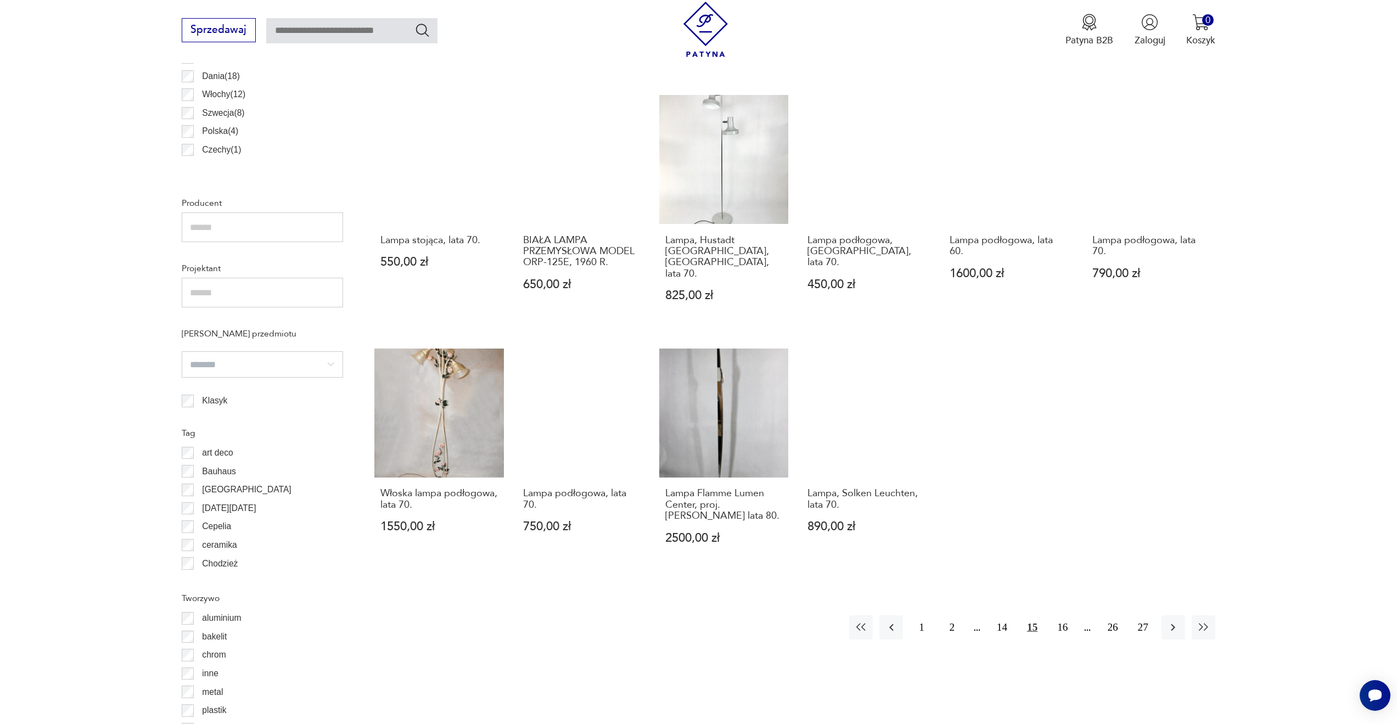
scroll to position [710, 0]
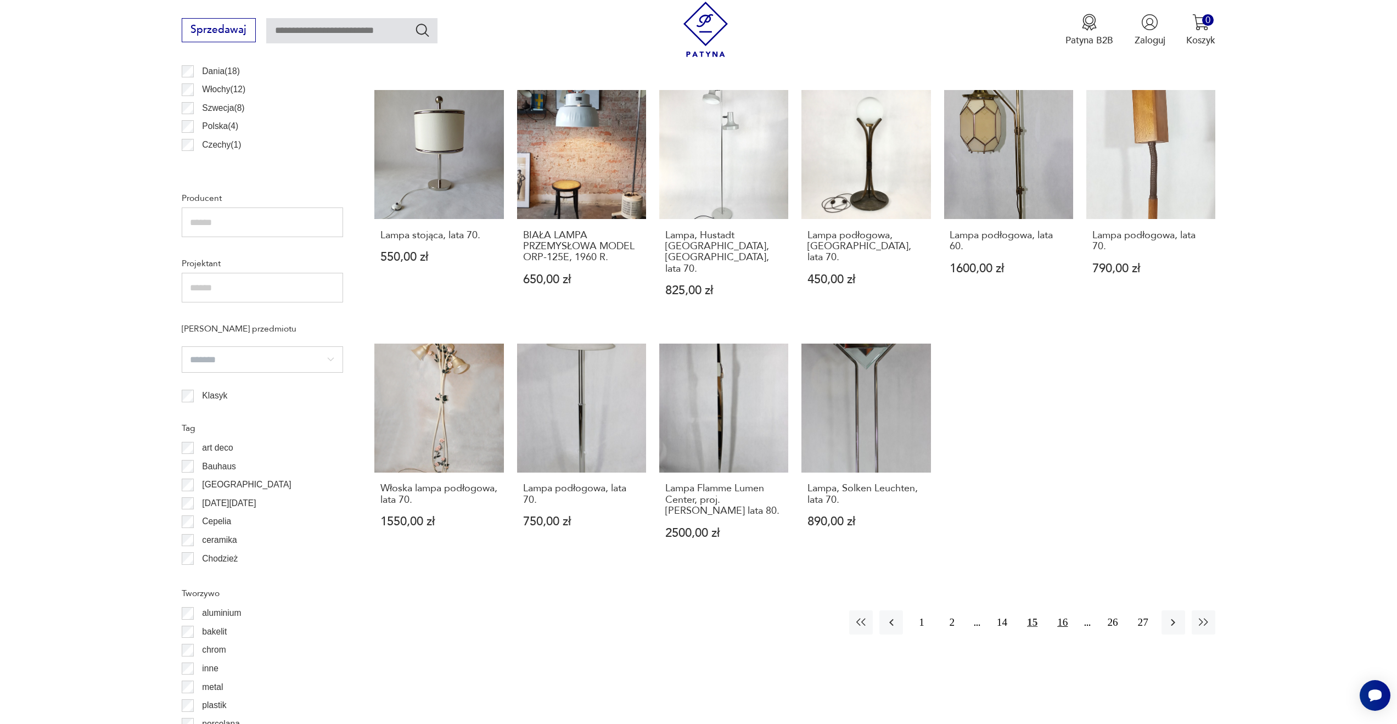
click at [1061, 610] on button "16" at bounding box center [1062, 622] width 24 height 24
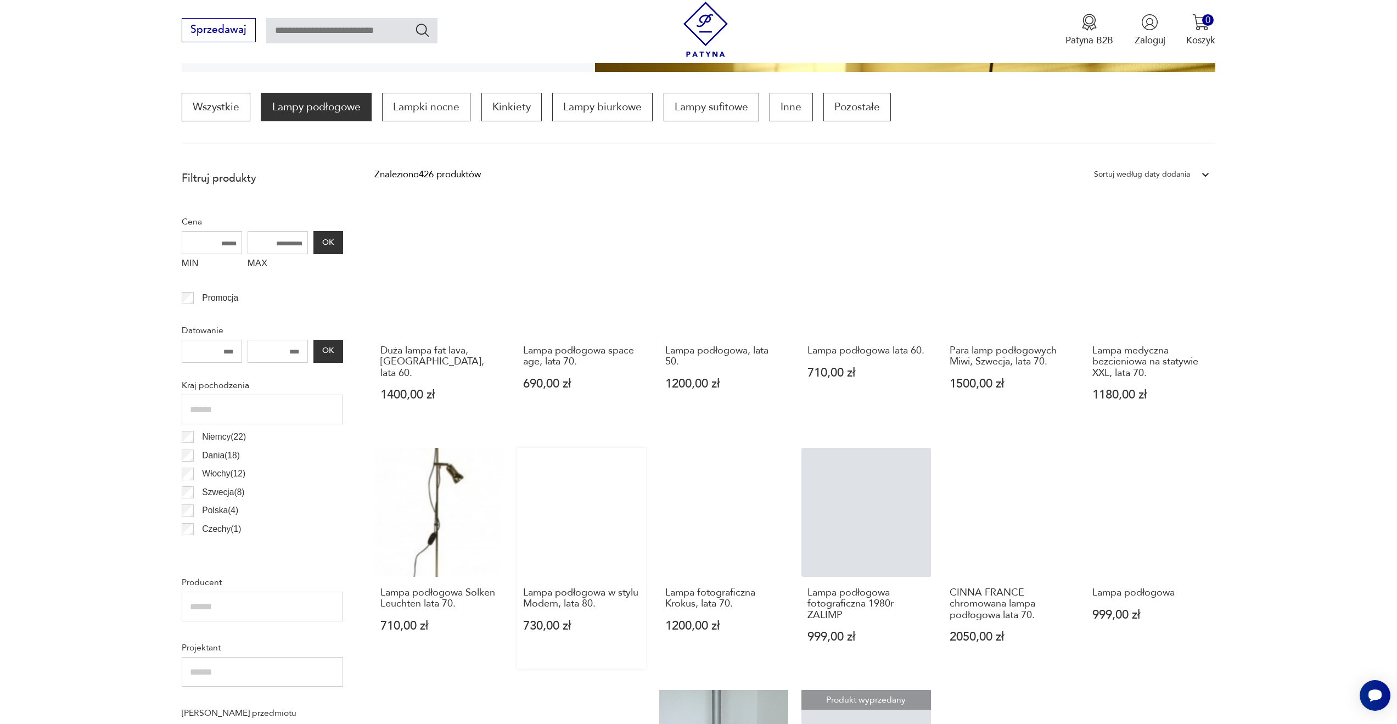
scroll to position [655, 0]
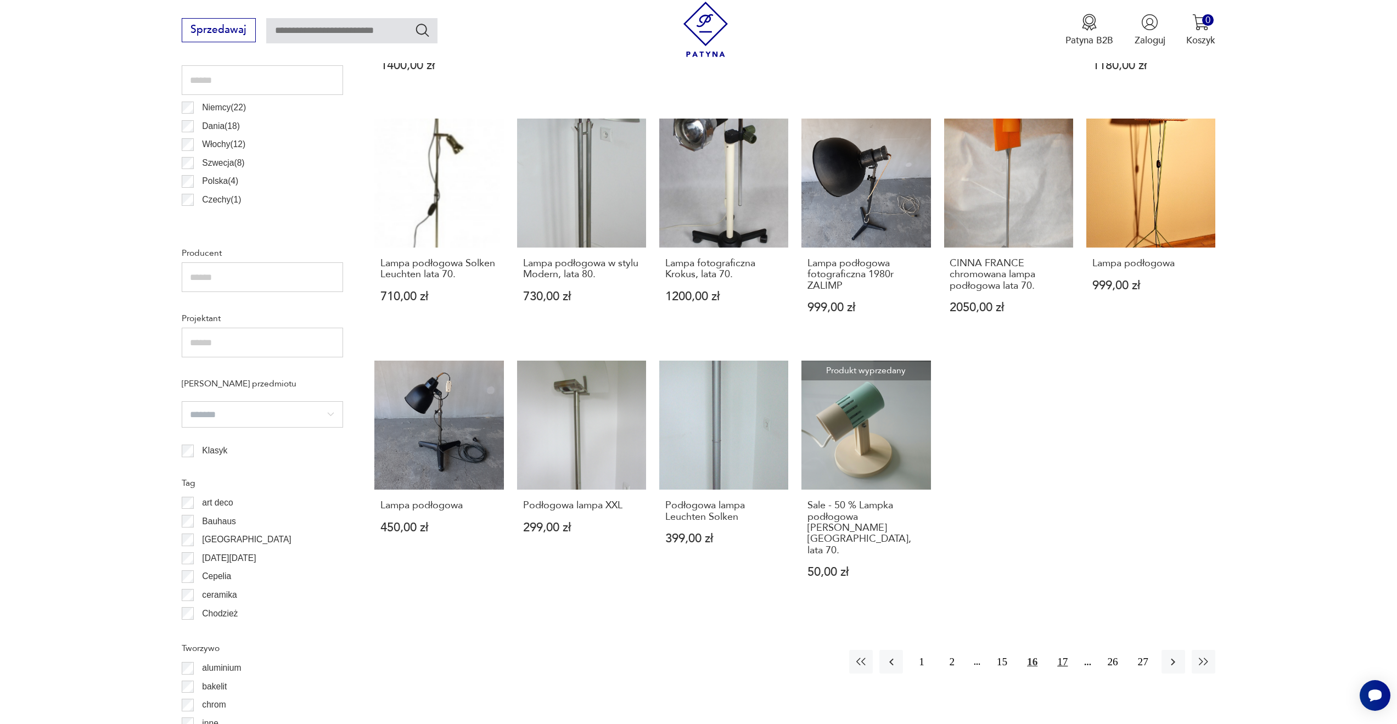
click at [1058, 650] on button "17" at bounding box center [1062, 662] width 24 height 24
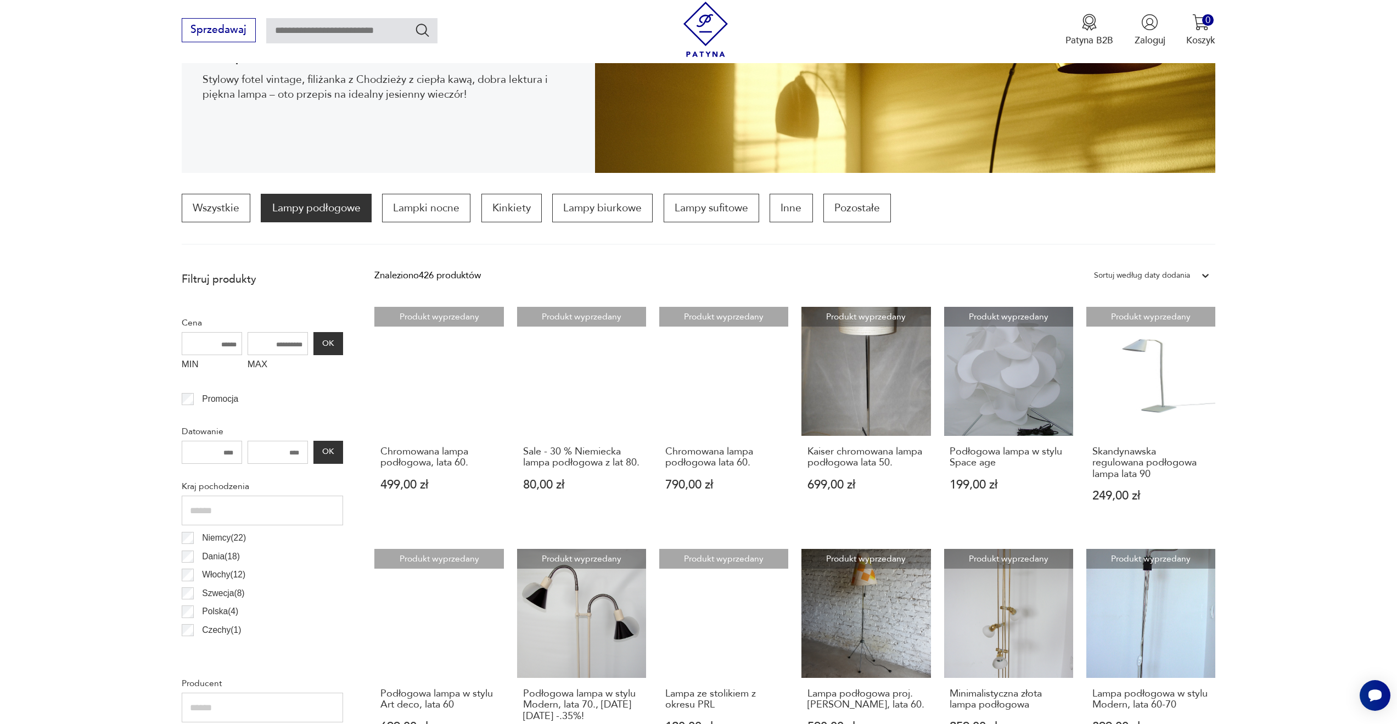
scroll to position [216, 0]
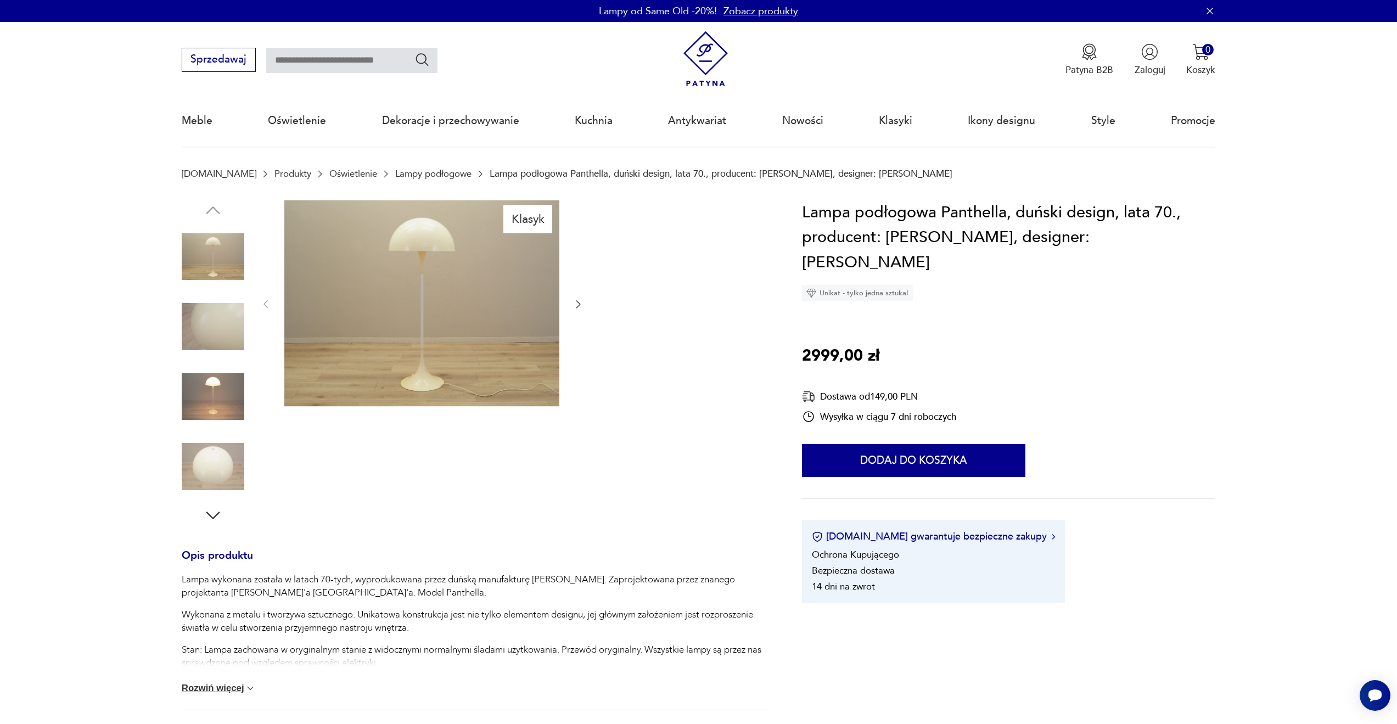
click at [232, 402] on img at bounding box center [213, 396] width 63 height 63
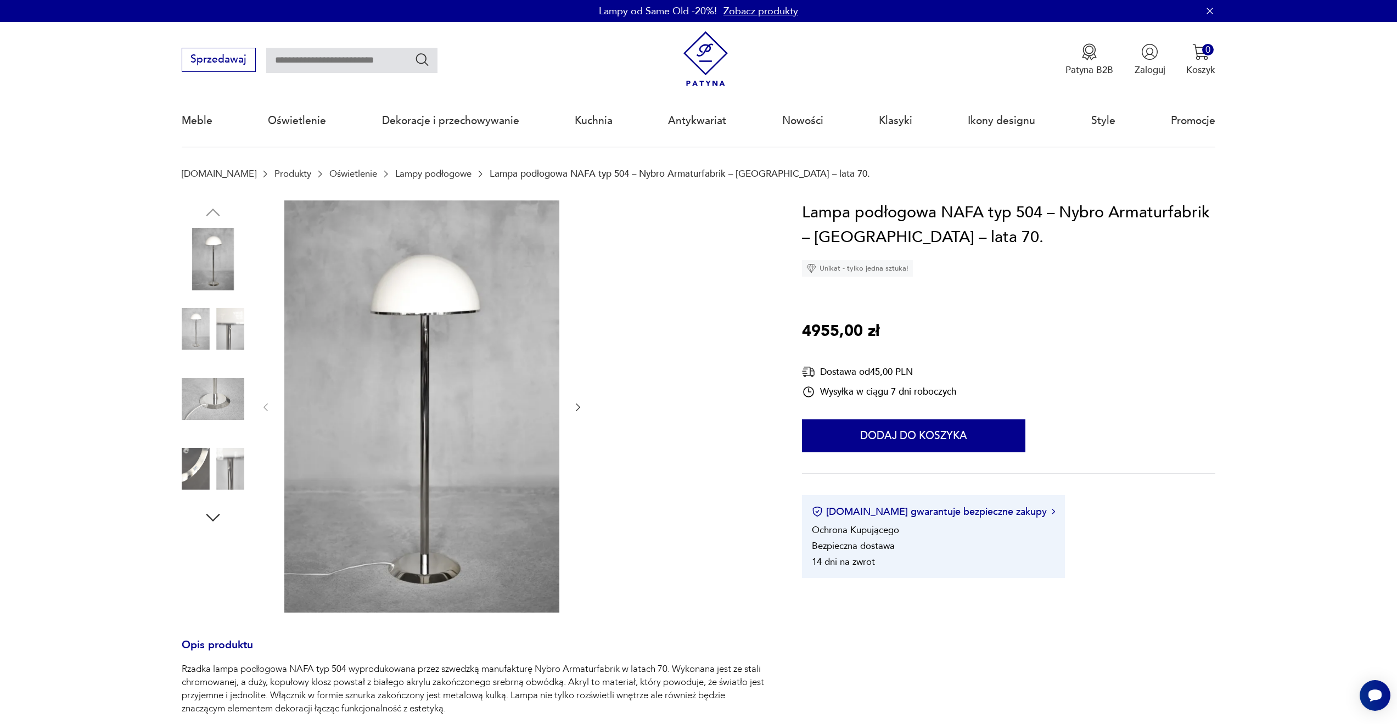
drag, startPoint x: 425, startPoint y: 359, endPoint x: 444, endPoint y: 374, distance: 23.9
click at [207, 319] on img at bounding box center [213, 328] width 63 height 63
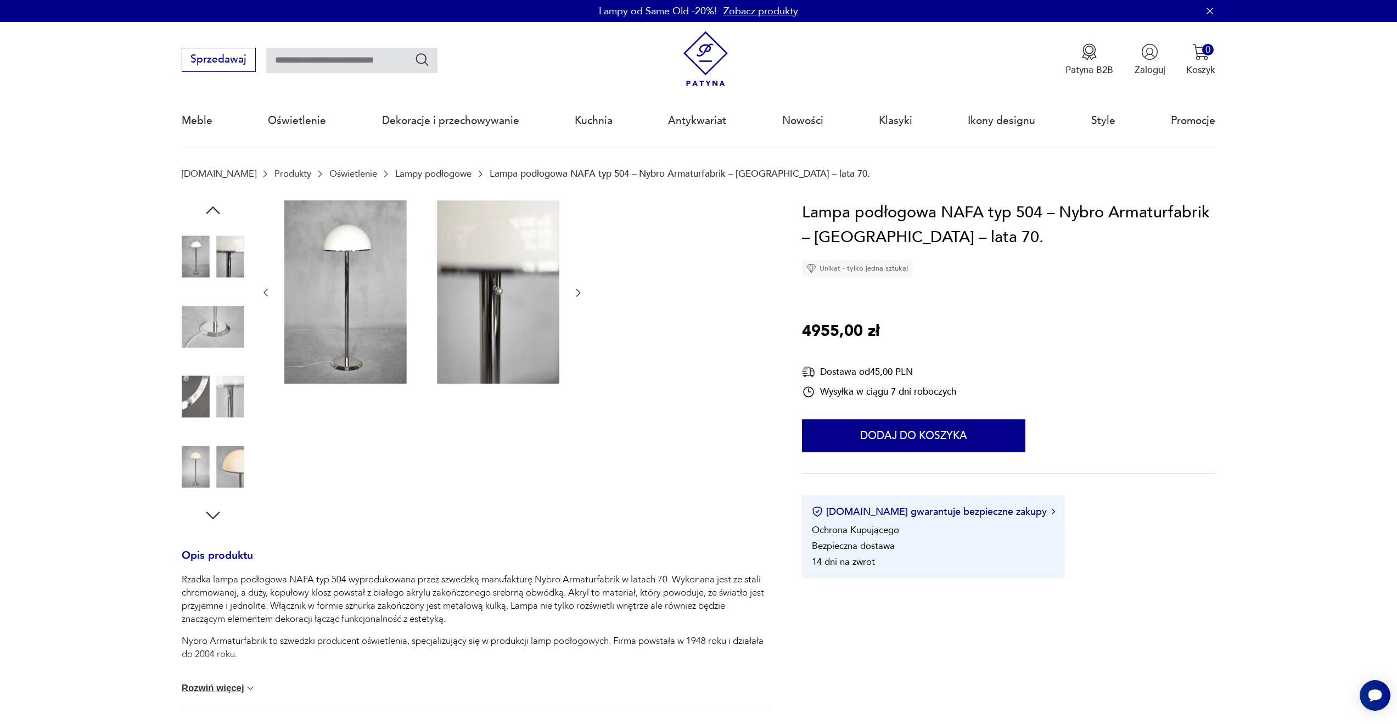
click at [221, 351] on img at bounding box center [213, 326] width 63 height 63
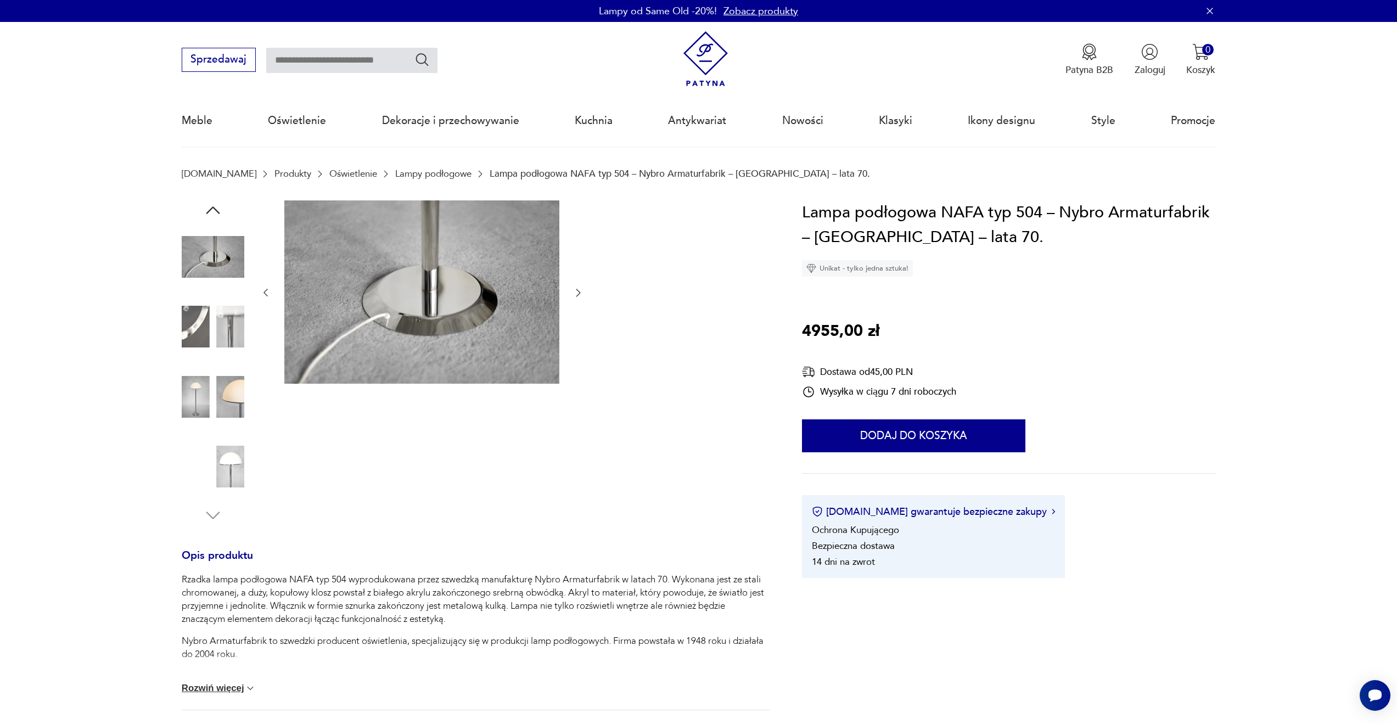
click at [222, 384] on img at bounding box center [213, 396] width 63 height 63
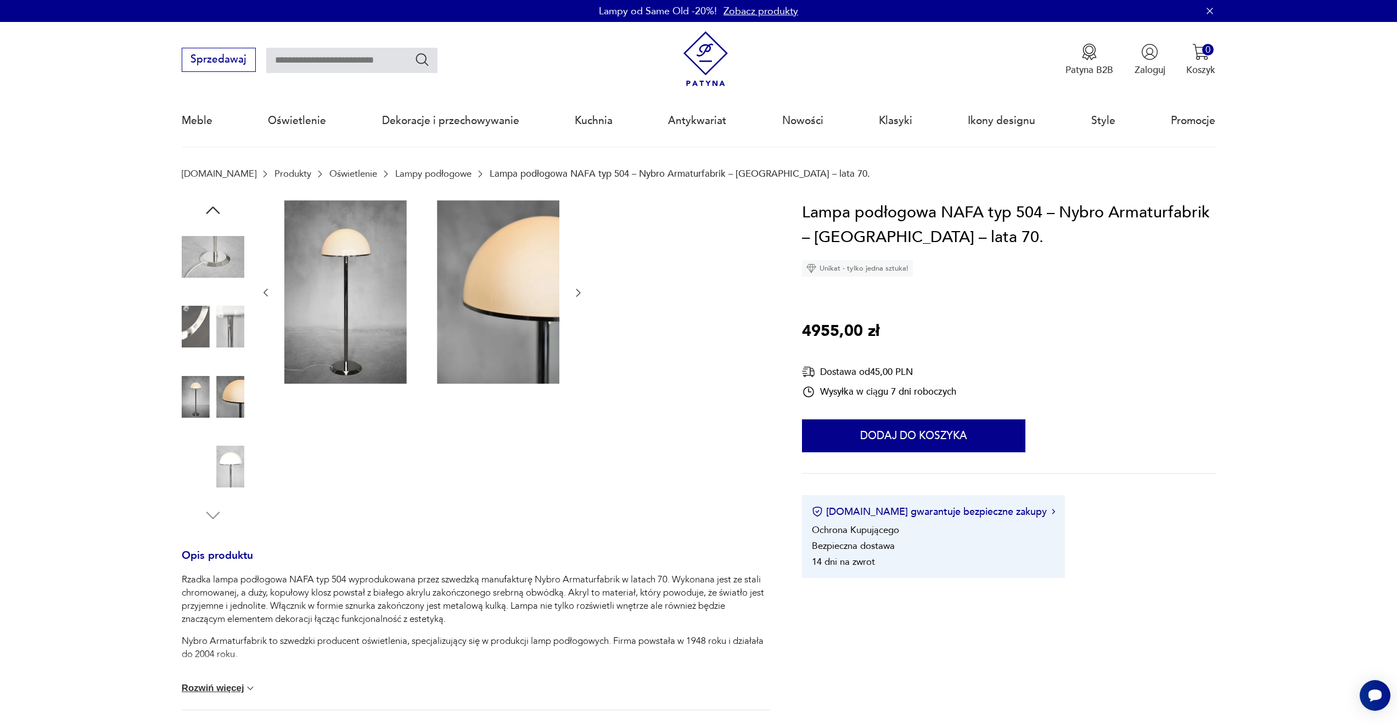
click at [226, 413] on img at bounding box center [213, 396] width 63 height 63
click at [324, 306] on img at bounding box center [421, 291] width 275 height 183
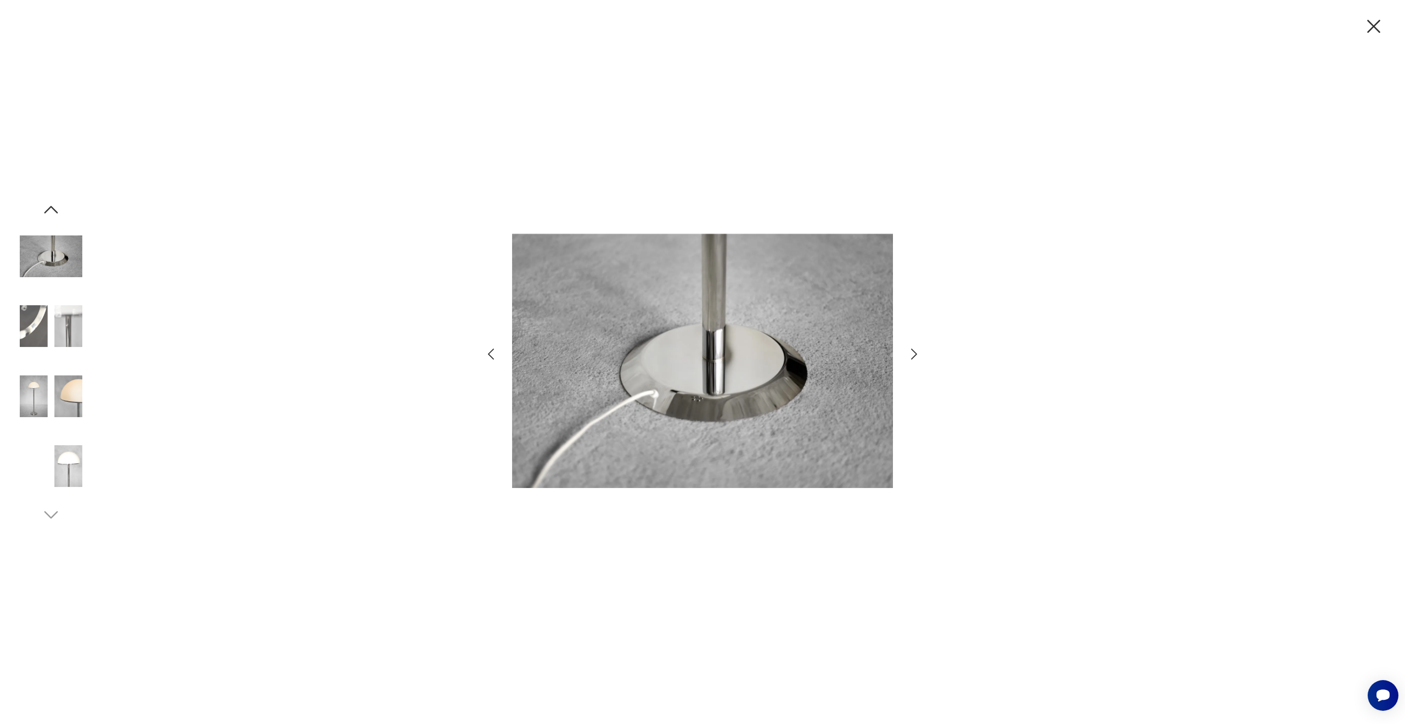
click at [493, 358] on icon "button" at bounding box center [491, 353] width 6 height 11
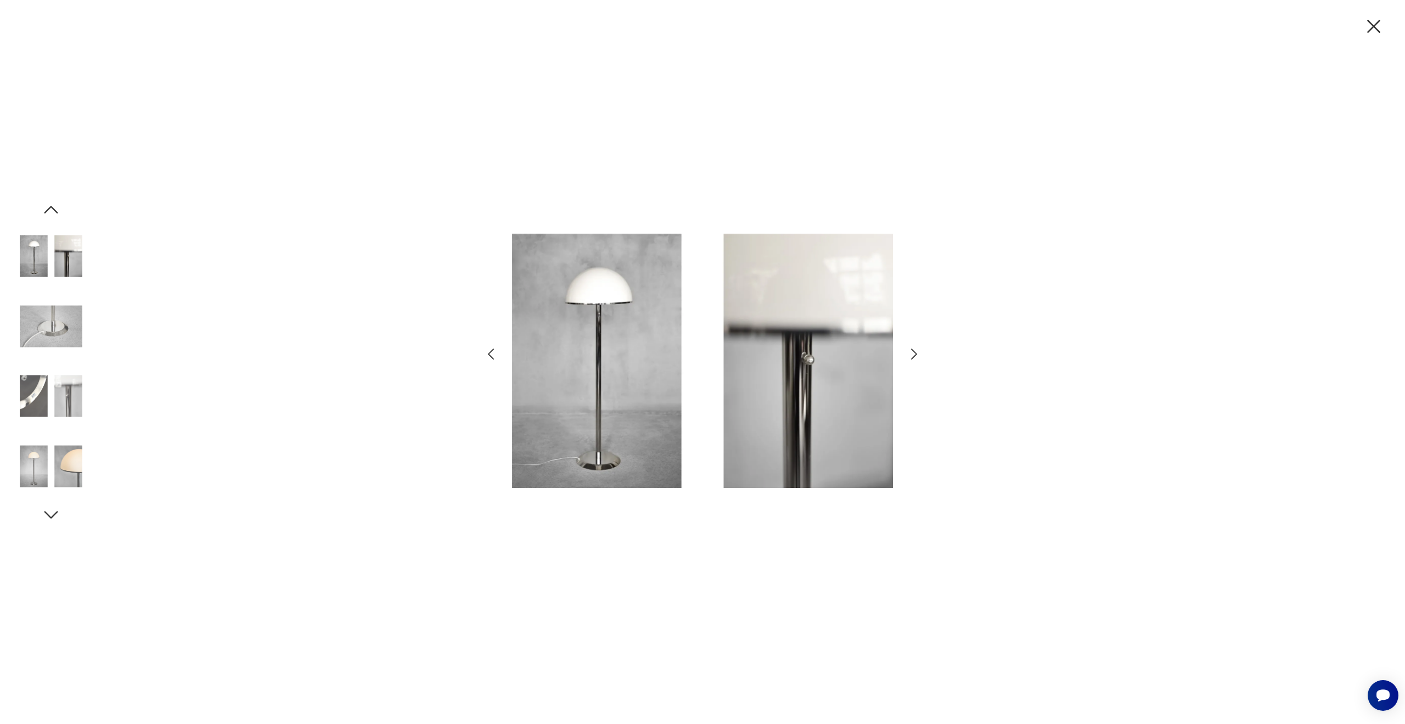
click at [493, 358] on icon "button" at bounding box center [491, 353] width 6 height 11
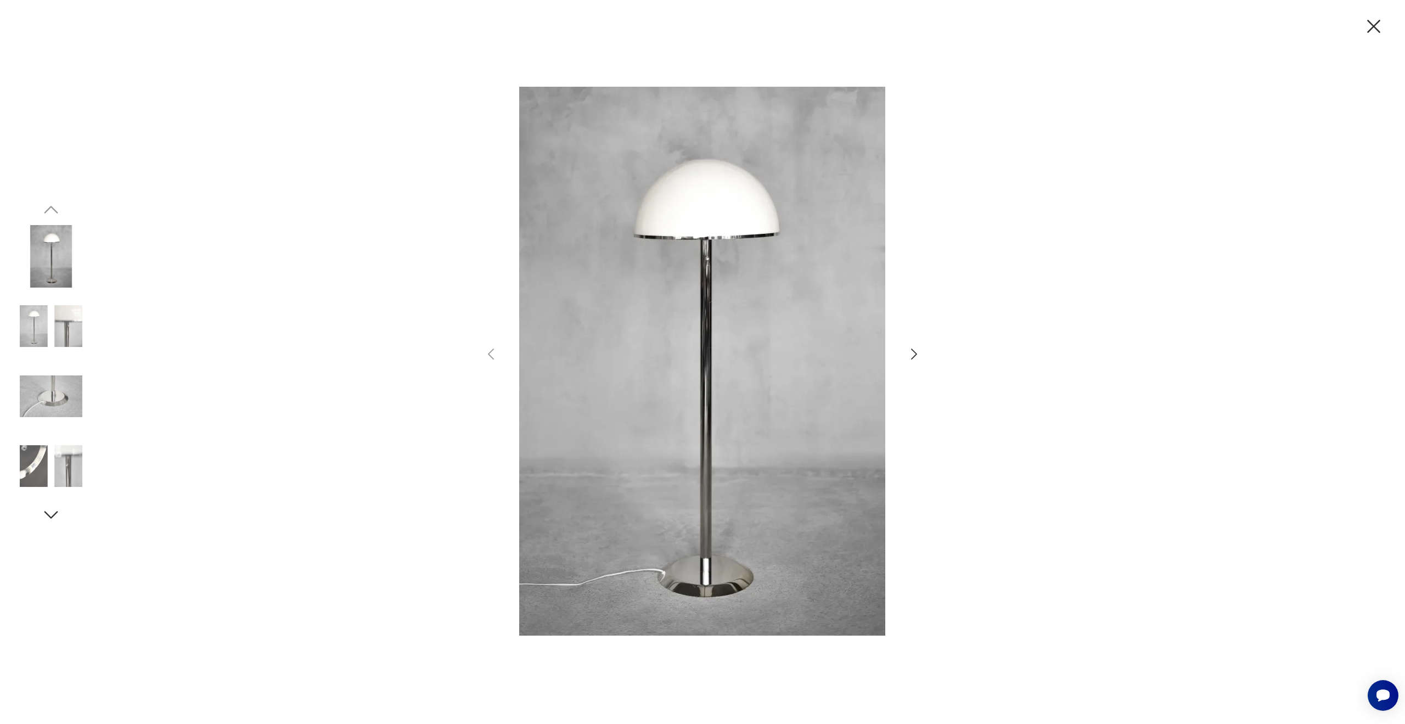
click at [911, 356] on icon "button" at bounding box center [914, 354] width 16 height 16
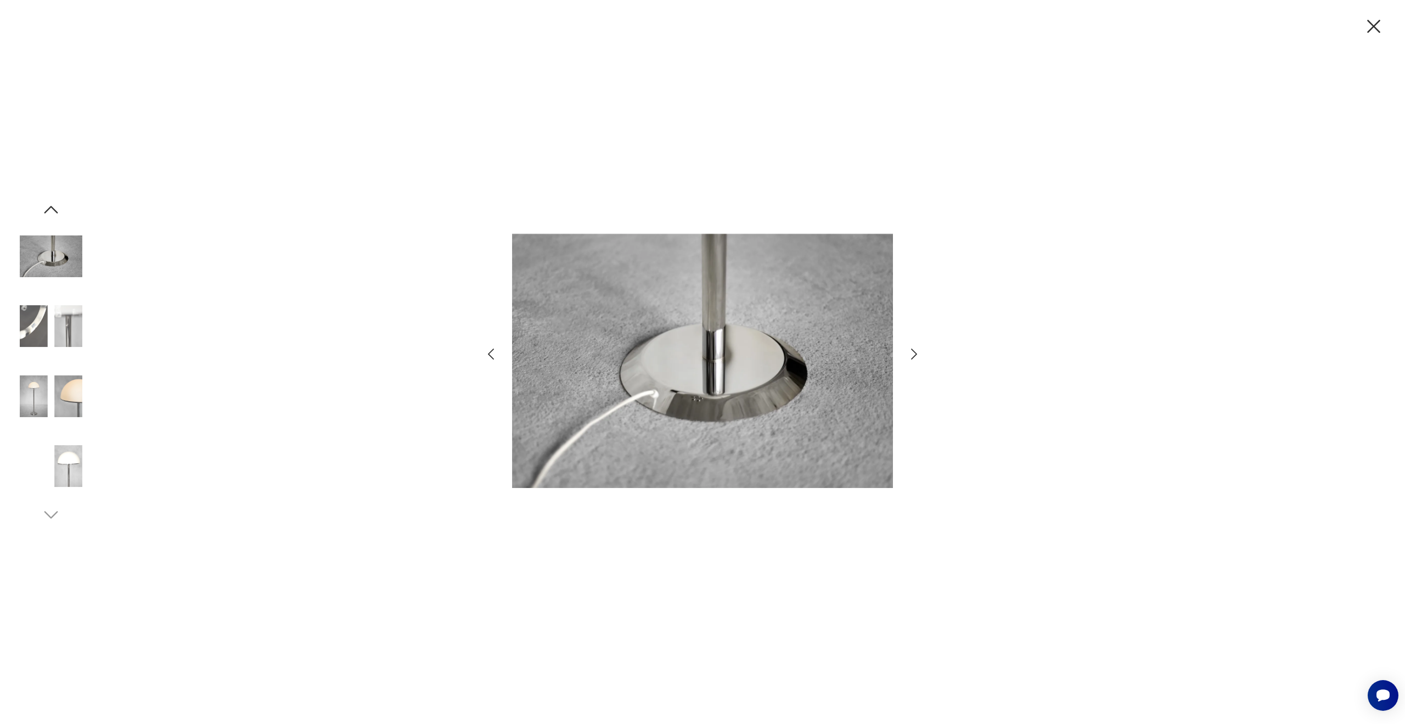
click at [911, 356] on icon "button" at bounding box center [914, 354] width 16 height 16
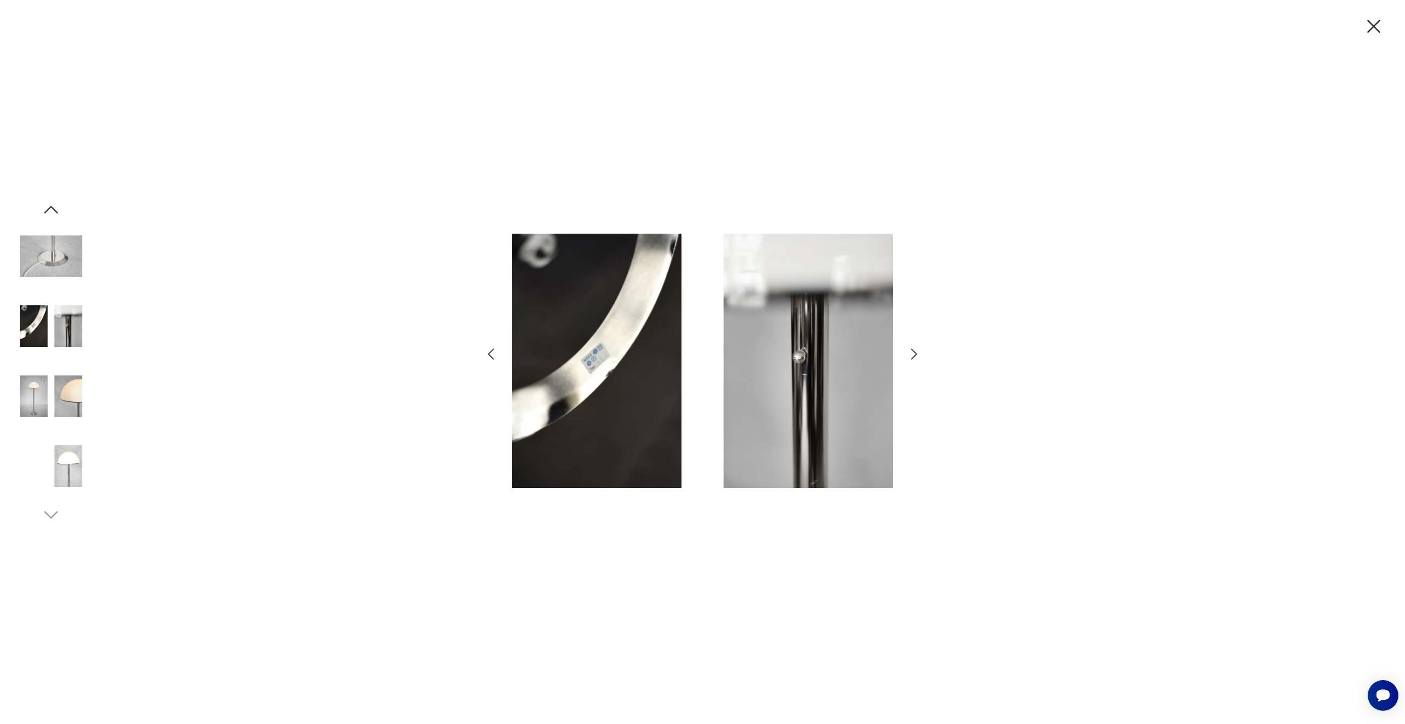
click at [911, 356] on icon "button" at bounding box center [914, 354] width 16 height 16
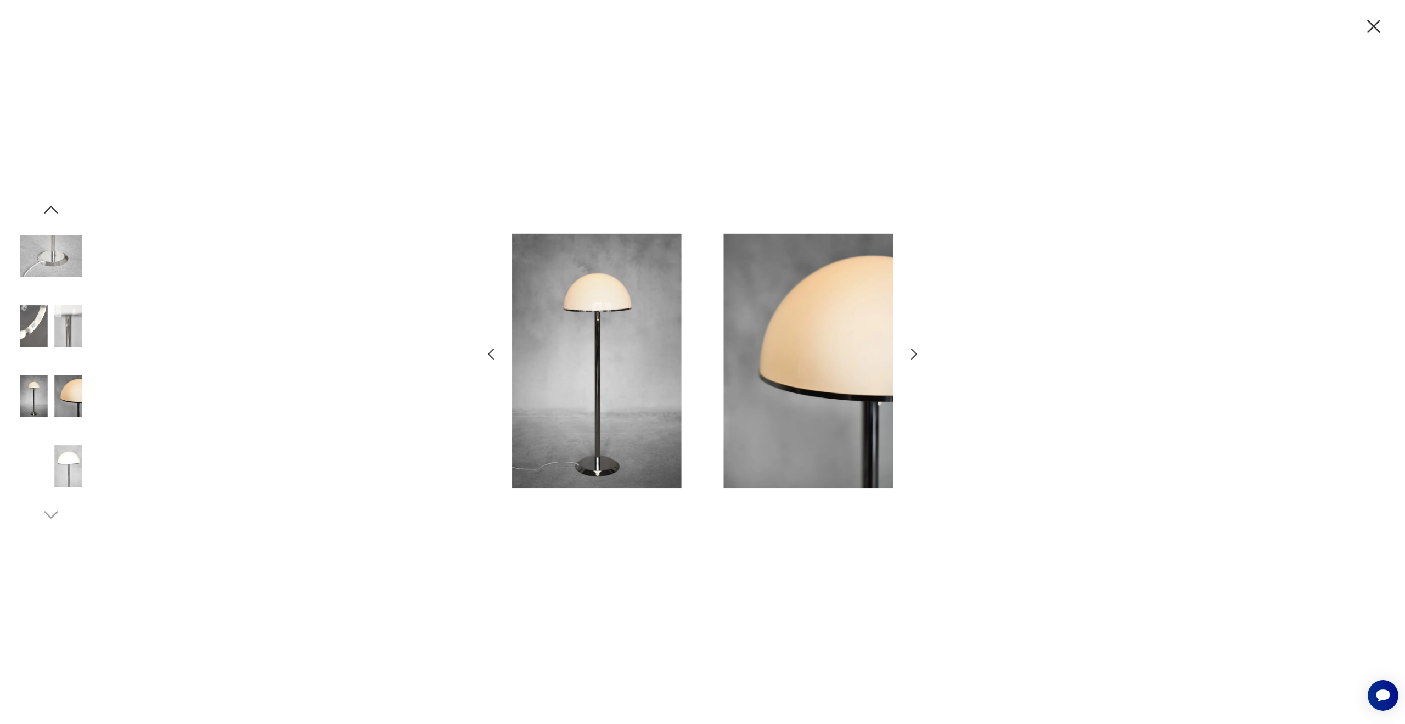
click at [607, 339] on img at bounding box center [702, 361] width 381 height 549
click at [1377, 29] on icon "button" at bounding box center [1373, 26] width 23 height 23
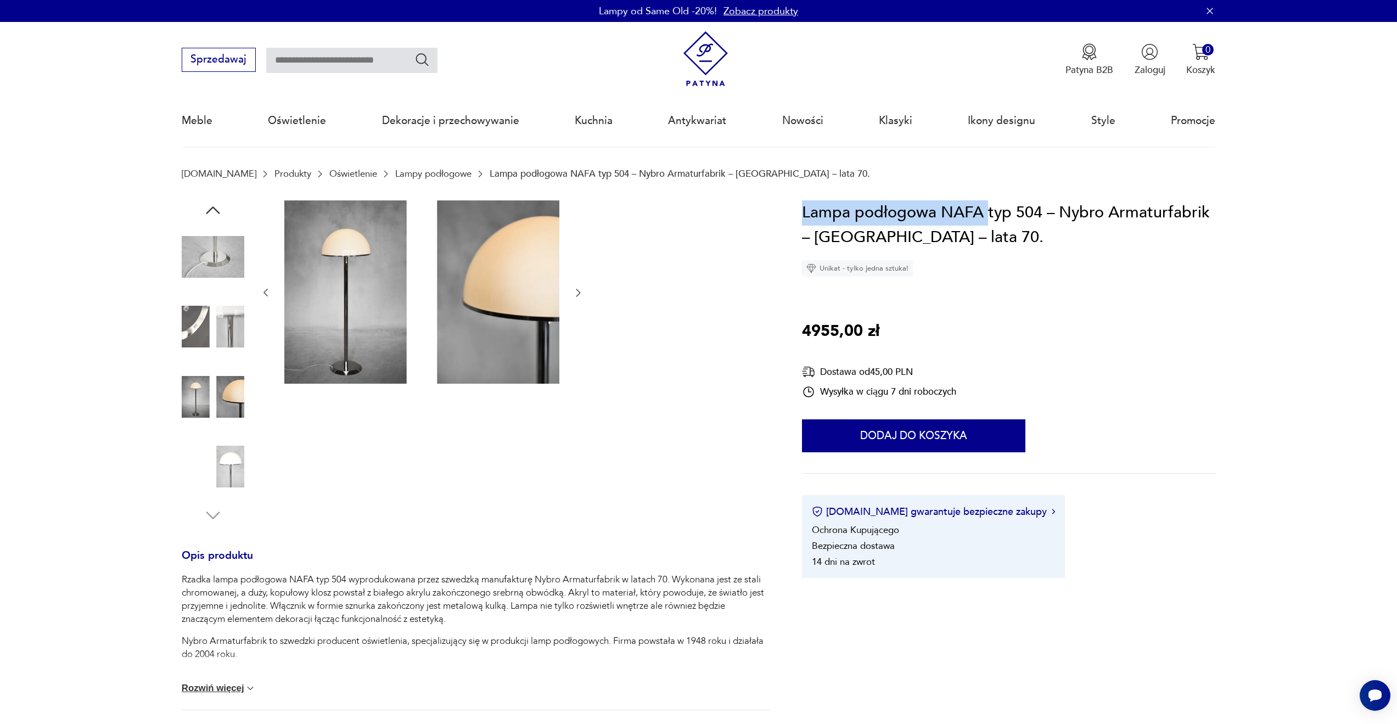
drag, startPoint x: 983, startPoint y: 210, endPoint x: 799, endPoint y: 210, distance: 183.8
click at [799, 210] on section "Opis produktu Rzadka lampa podłogowa NAFA typ 504 wyprodukowana przez szwedzką …" at bounding box center [698, 586] width 1397 height 772
copy h1 "Lampa podłogowa NAFA"
drag, startPoint x: 1013, startPoint y: 632, endPoint x: 906, endPoint y: 589, distance: 114.7
click at [1013, 633] on section "Opis produktu Rzadka lampa podłogowa NAFA typ 504 wyprodukowana przez szwedzką …" at bounding box center [698, 586] width 1397 height 772
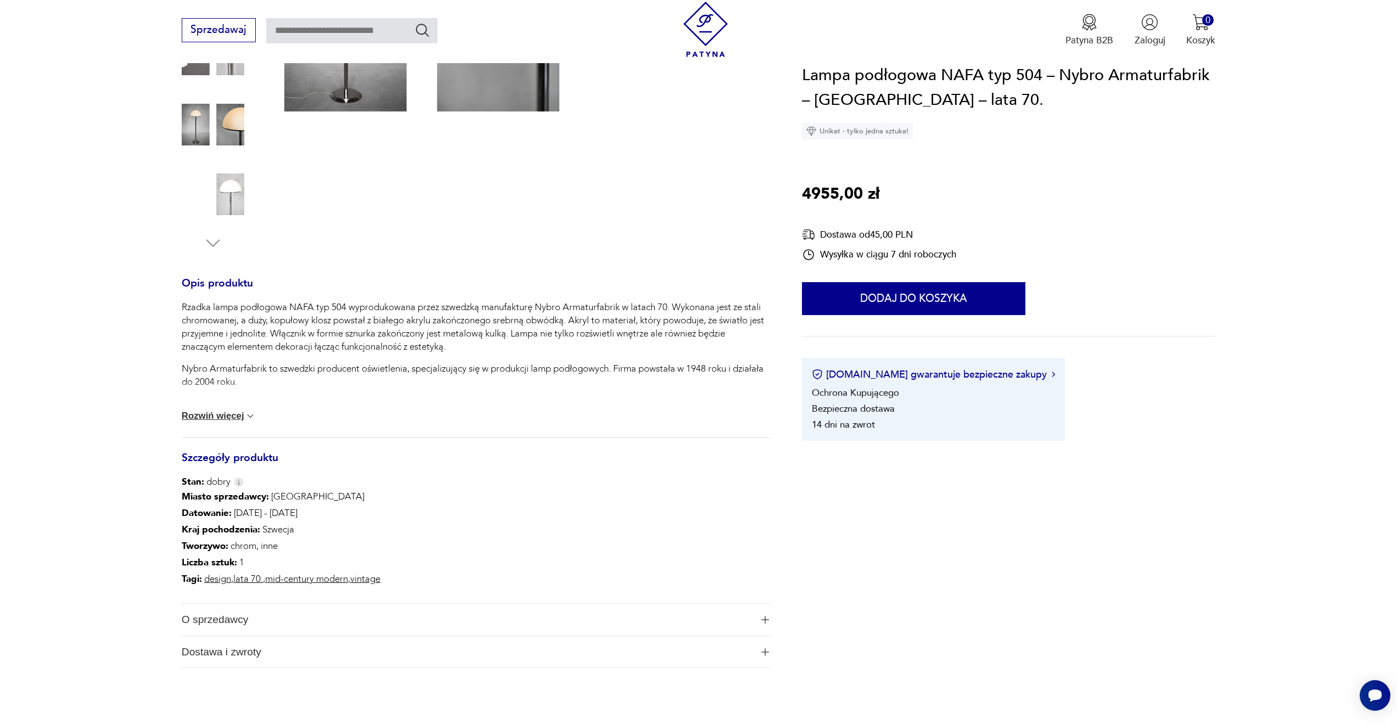
scroll to position [274, 0]
click at [443, 317] on p "Rzadka lampa podłogowa NAFA typ 504 wyprodukowana przez szwedzką manufakturę Ny…" at bounding box center [476, 325] width 588 height 53
click at [243, 619] on span "O sprzedawcy" at bounding box center [467, 617] width 570 height 32
click at [380, 540] on p "Tworzywo : chrom, inne" at bounding box center [281, 544] width 199 height 16
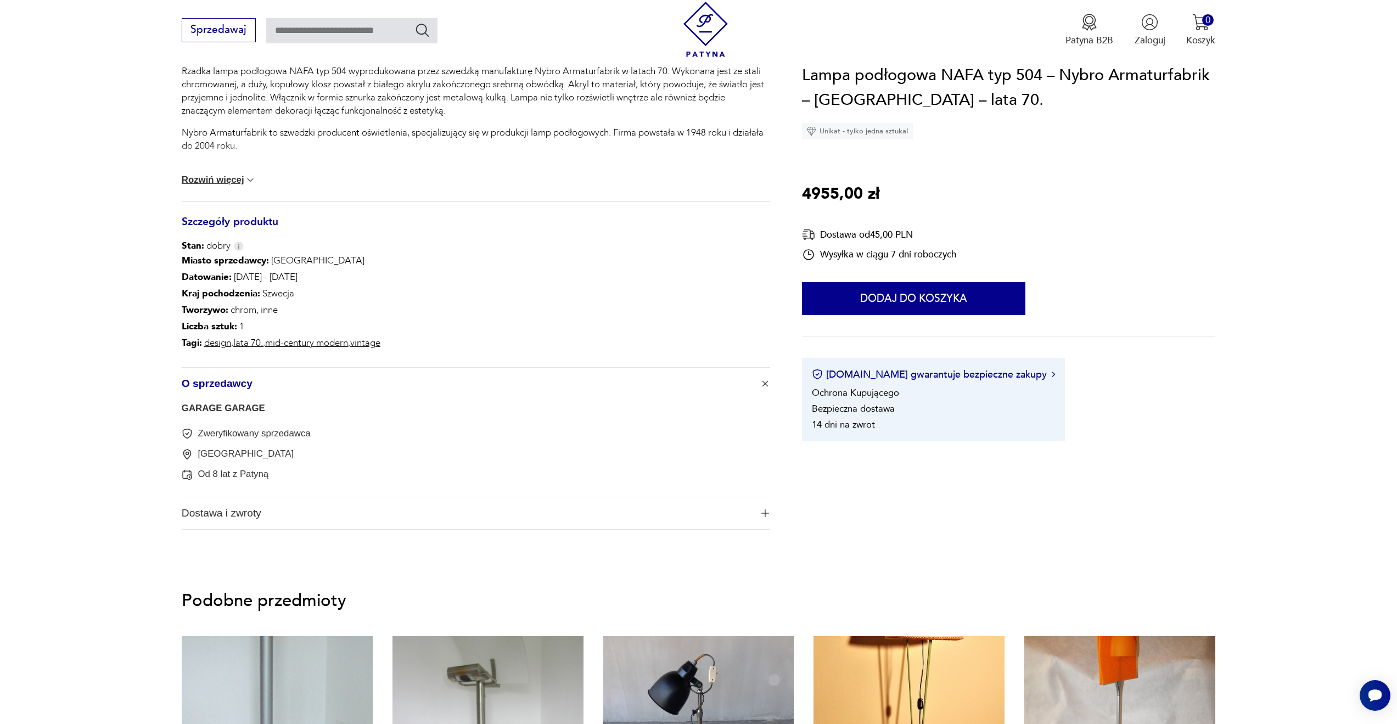
scroll to position [549, 0]
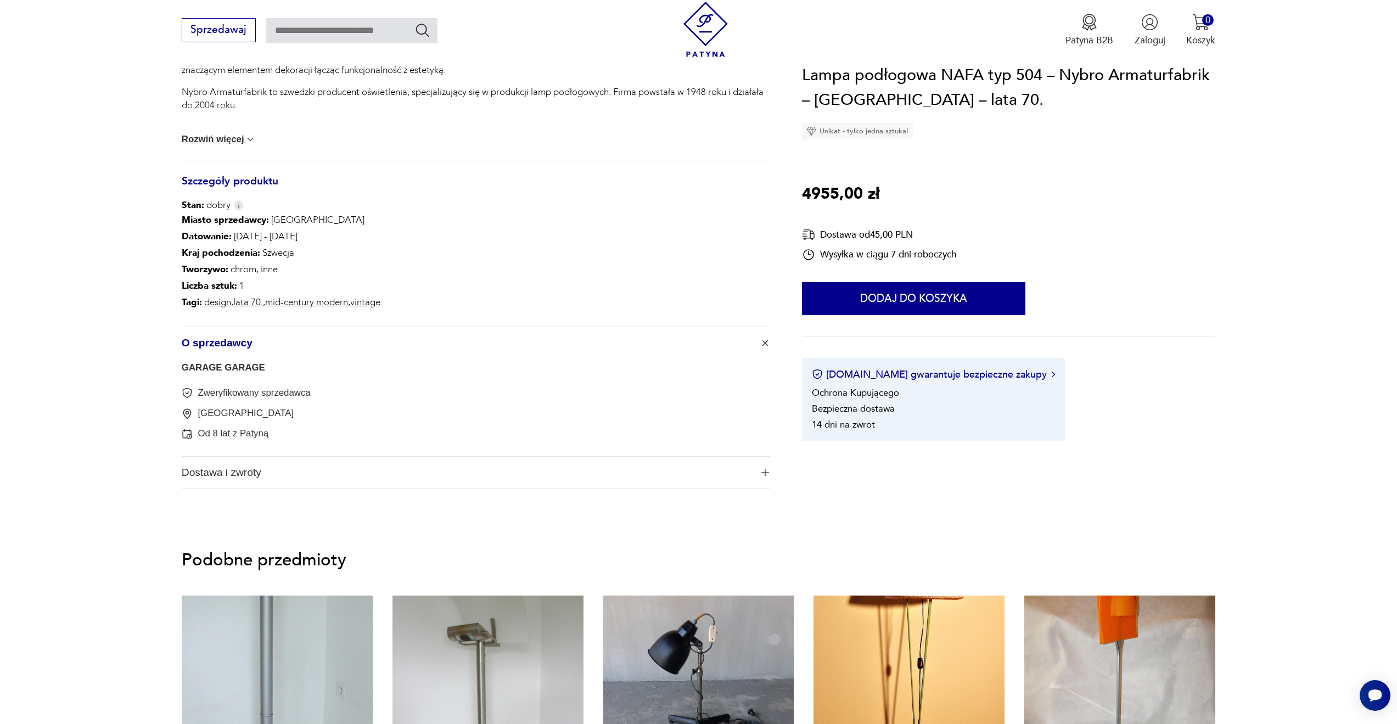
click at [571, 392] on div "Zweryfikowany sprzedawca" at bounding box center [476, 393] width 588 height 13
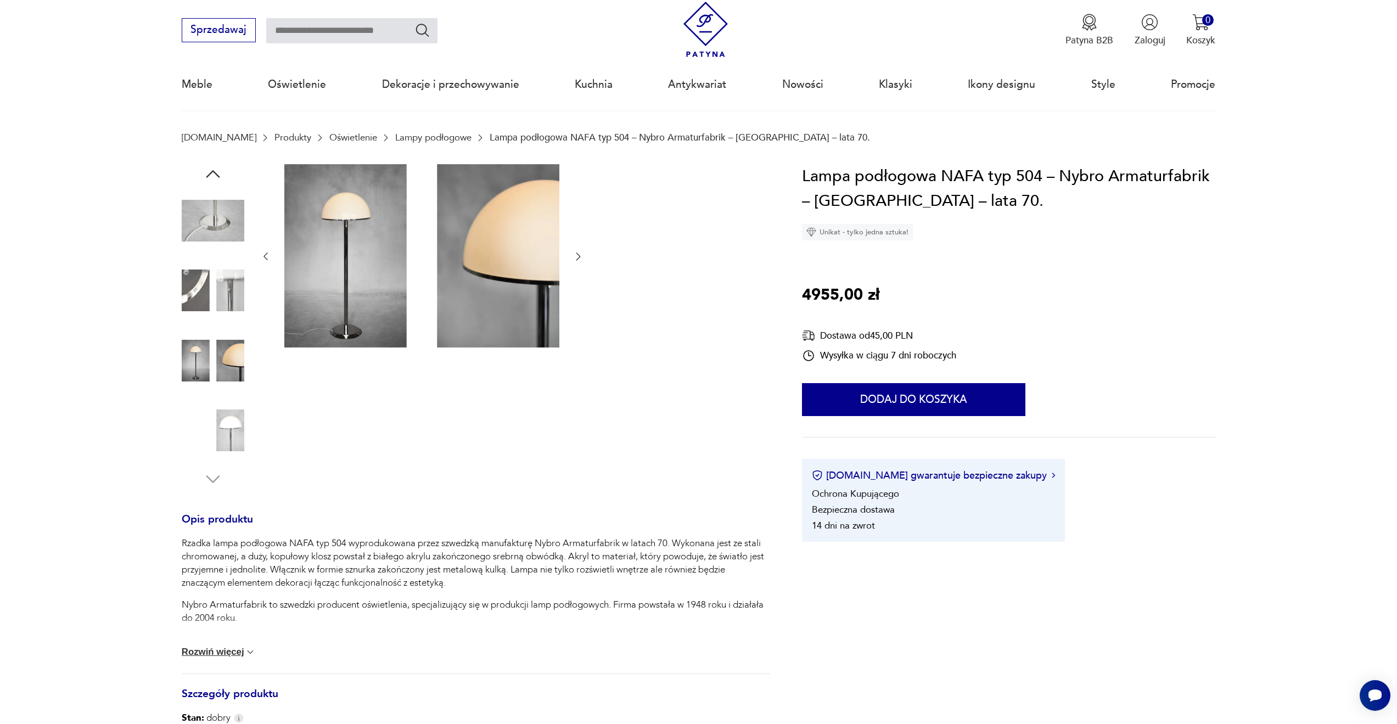
scroll to position [0, 0]
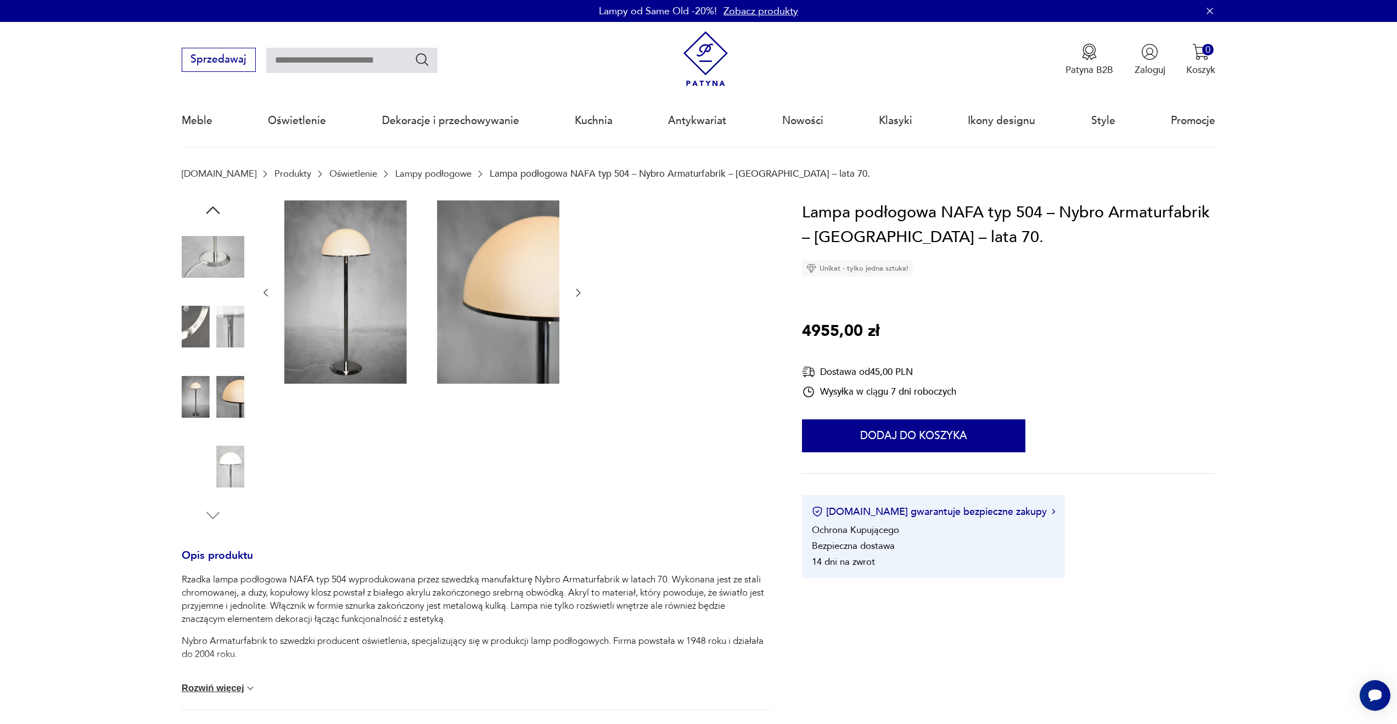
click at [580, 294] on icon "button" at bounding box center [577, 292] width 11 height 11
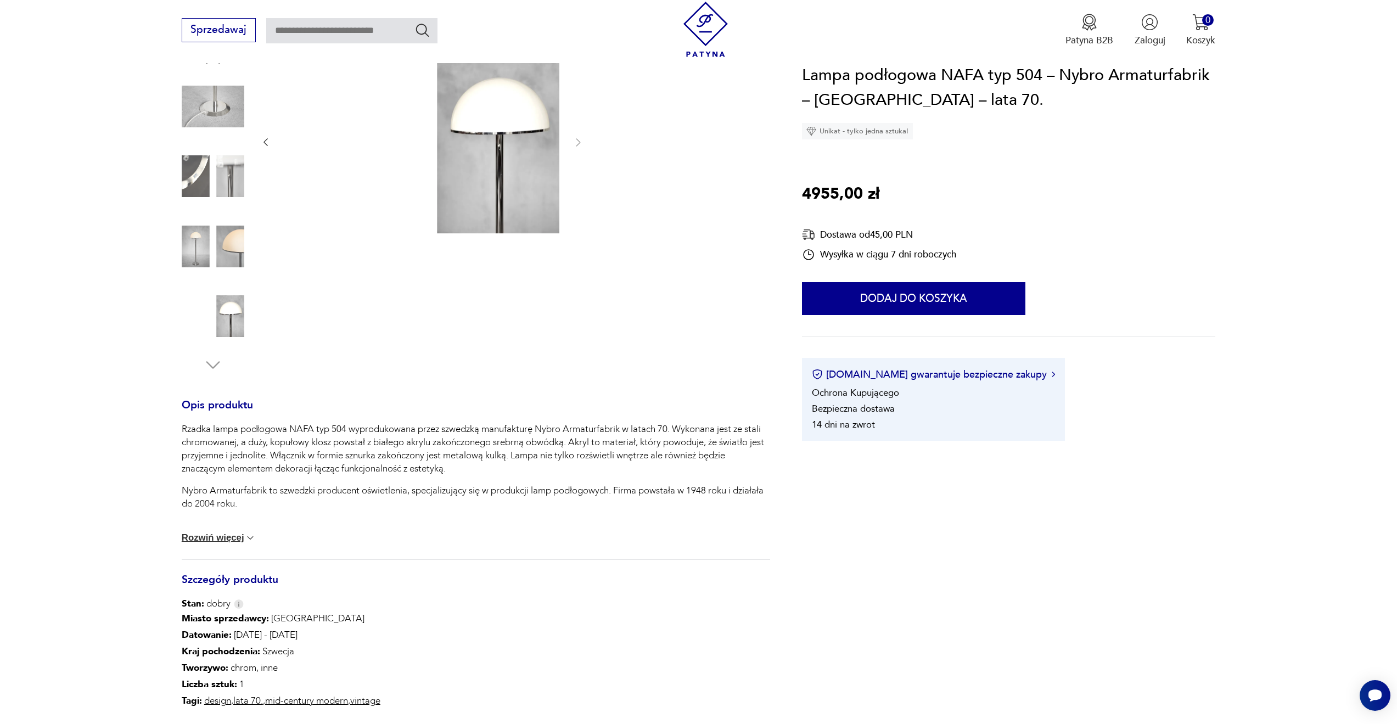
scroll to position [165, 0]
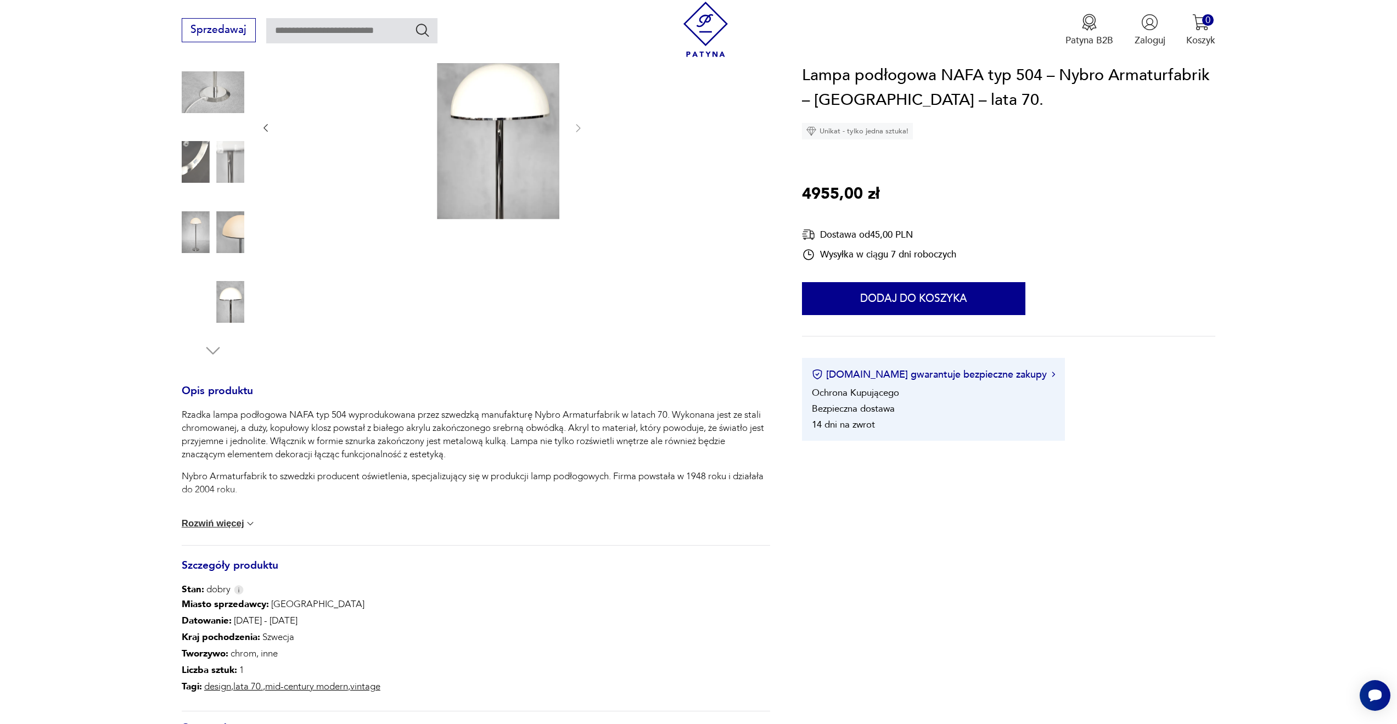
click at [533, 444] on p "Rzadka lampa podłogowa NAFA typ 504 wyprodukowana przez szwedzką manufakturę Ny…" at bounding box center [476, 434] width 588 height 53
click at [525, 501] on div "Rzadka lampa podłogowa NAFA typ 504 wyprodukowana przez szwedzką manufakturę Ny…" at bounding box center [476, 476] width 588 height 136
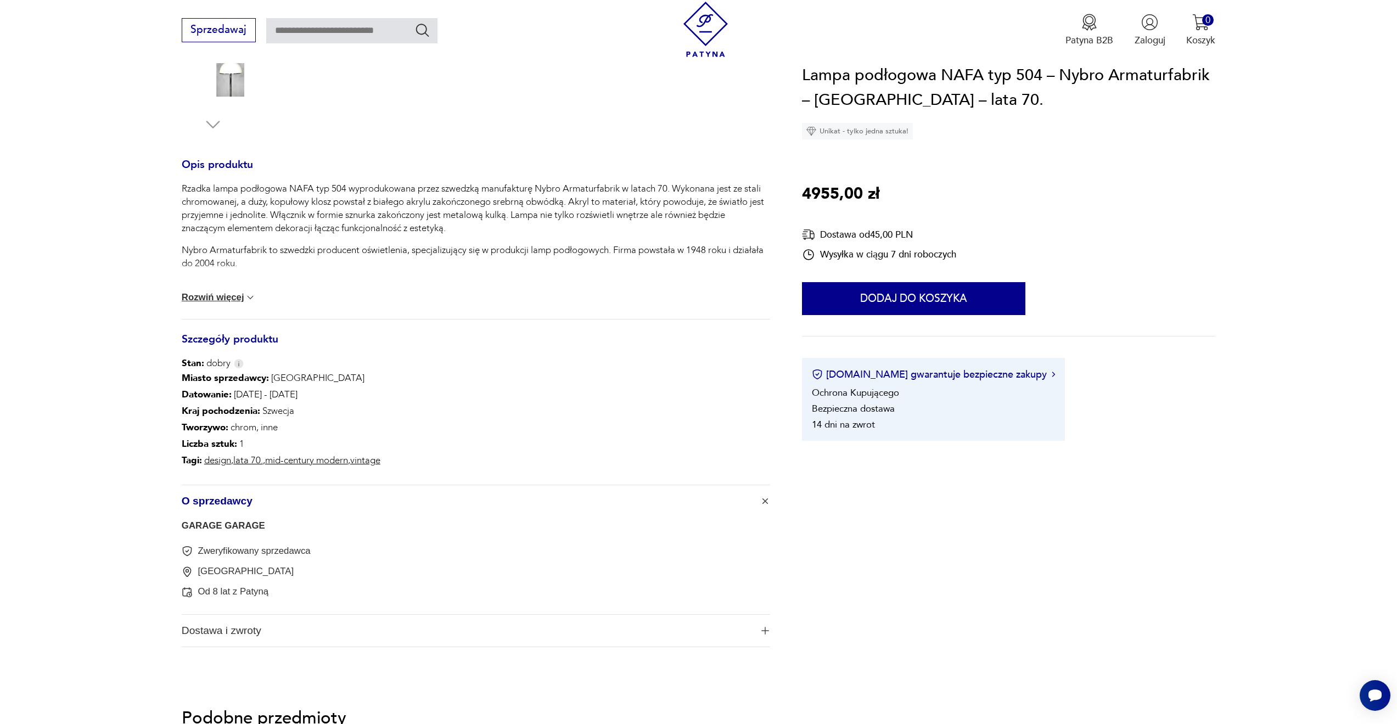
scroll to position [439, 0]
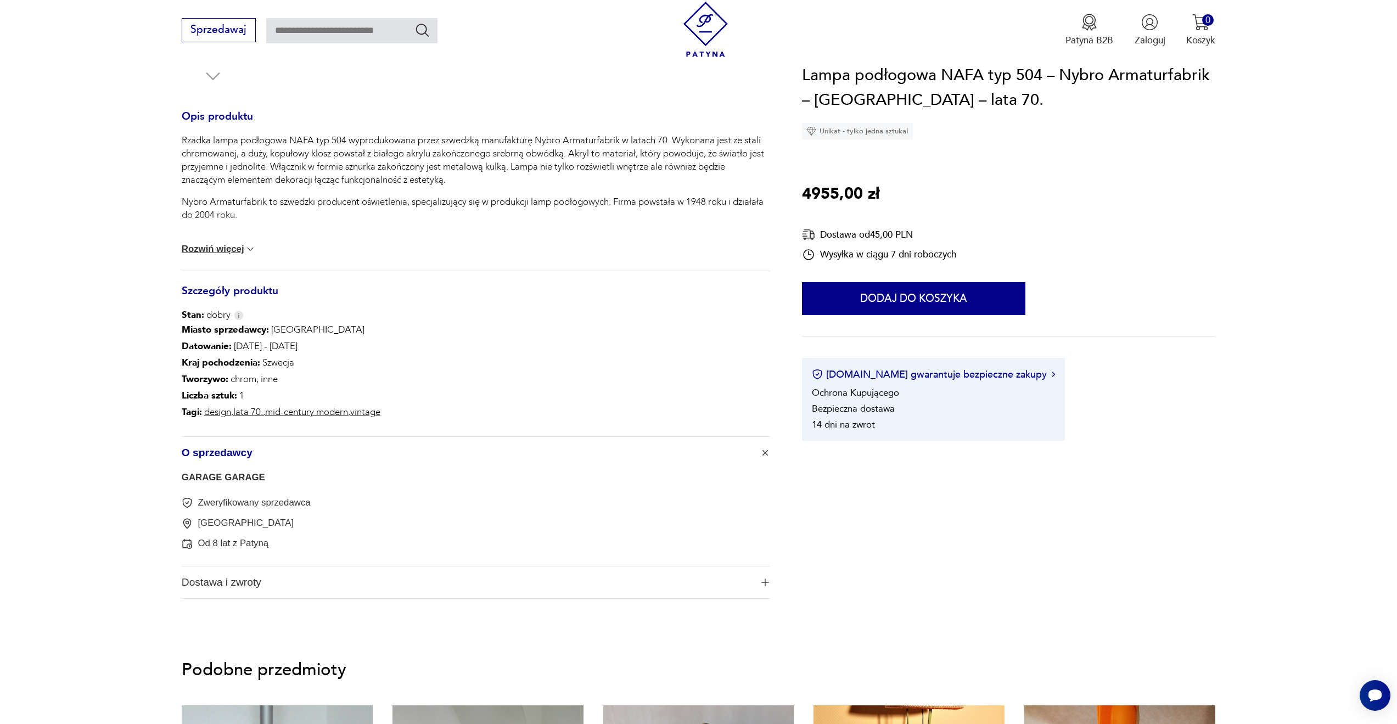
click at [232, 246] on button "Rozwiń więcej" at bounding box center [219, 249] width 75 height 11
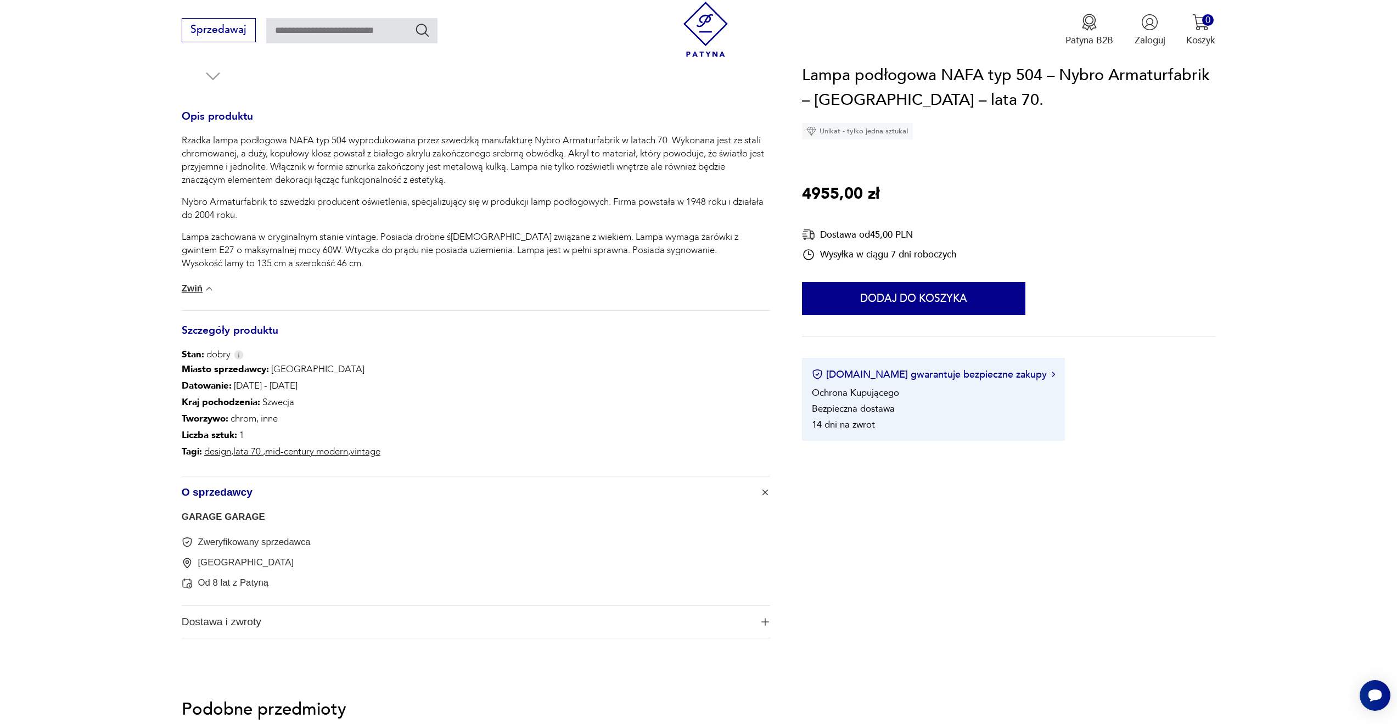
click at [437, 226] on div "Rzadka lampa podłogowa NAFA typ 504 wyprodukowana przez szwedzką manufakturę Ny…" at bounding box center [476, 202] width 588 height 136
click at [429, 269] on p "Lampa zachowana w oryginalnym stanie vintage. Posiada drobne ślady związane z w…" at bounding box center [476, 250] width 588 height 40
click at [373, 322] on div "Opis produktu Rzadka lampa podłogowa NAFA typ 504 wyprodukowana przez szwedzką …" at bounding box center [476, 375] width 588 height 526
